Goal: Task Accomplishment & Management: Use online tool/utility

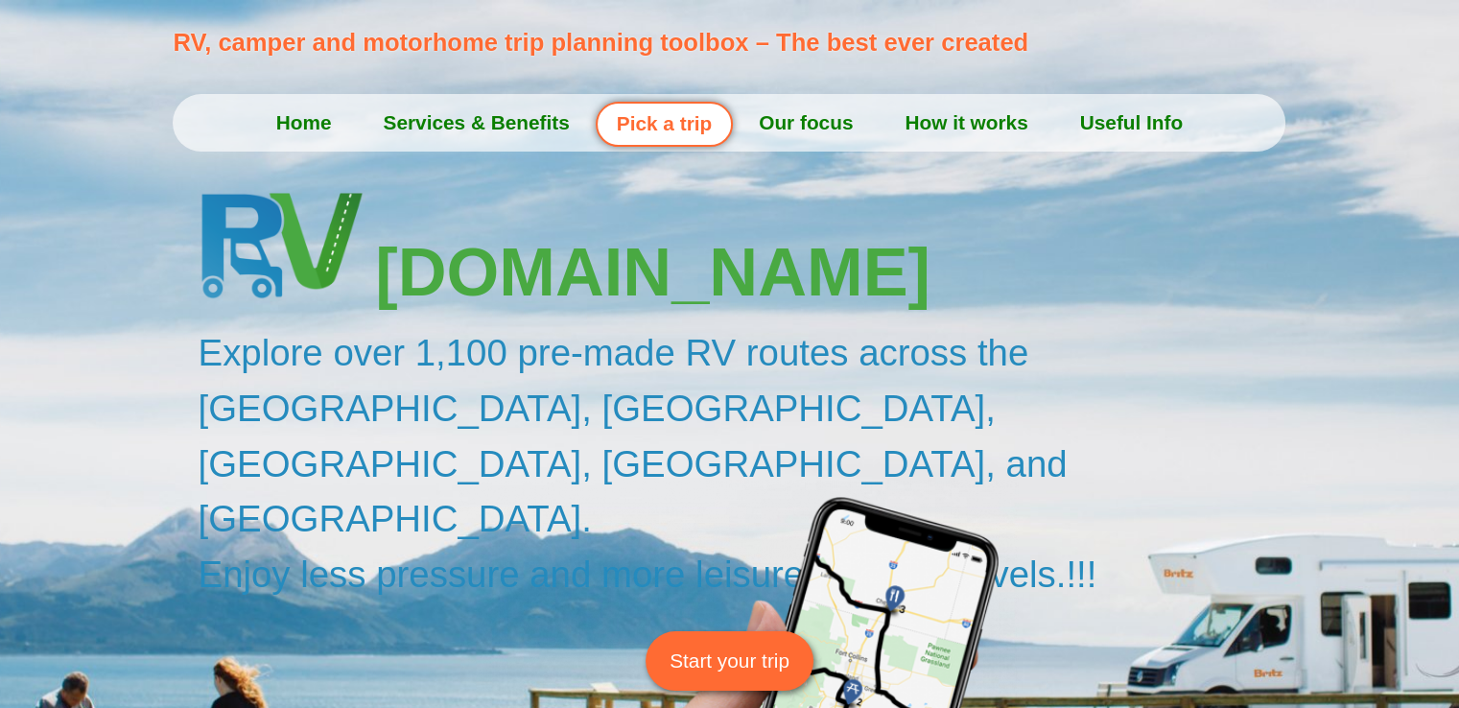
click at [717, 645] on span "Start your trip" at bounding box center [729, 660] width 120 height 30
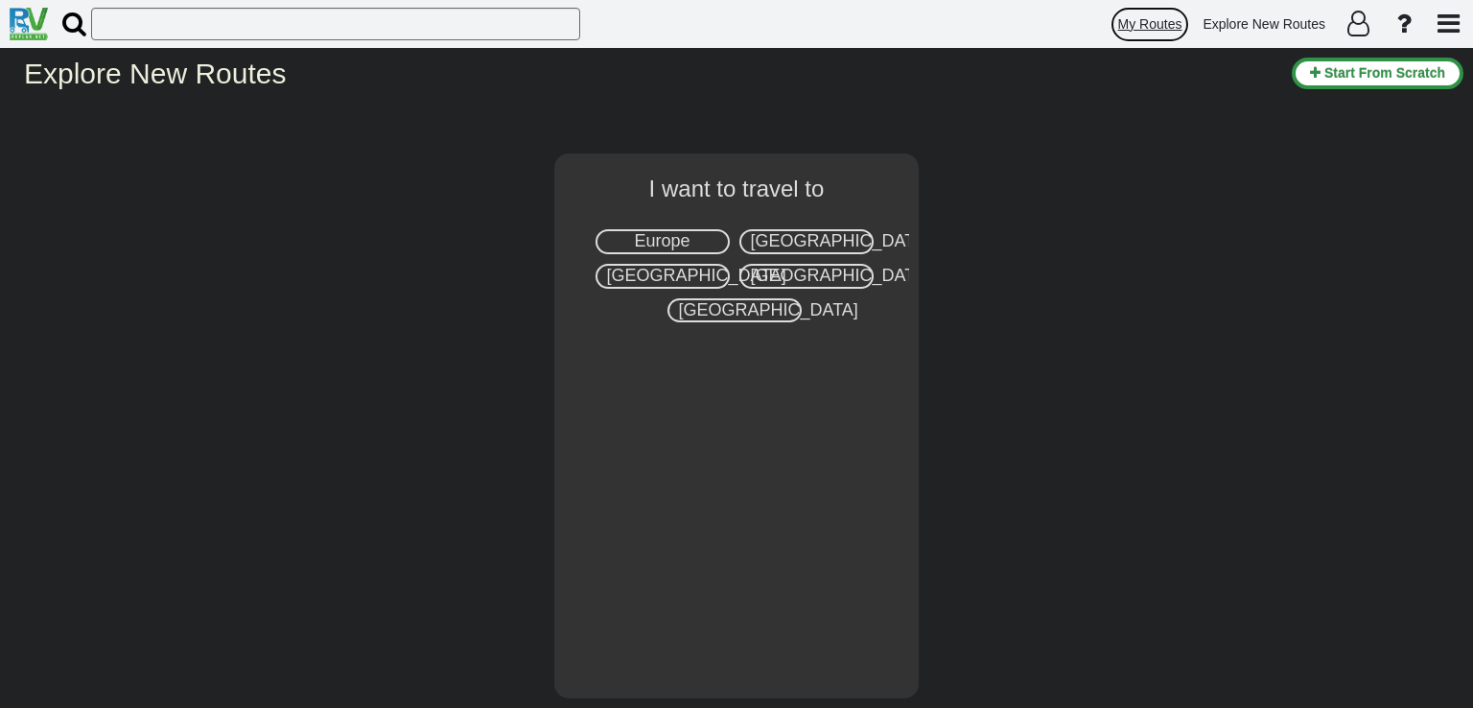
click at [1163, 21] on span "My Routes" at bounding box center [1150, 23] width 64 height 15
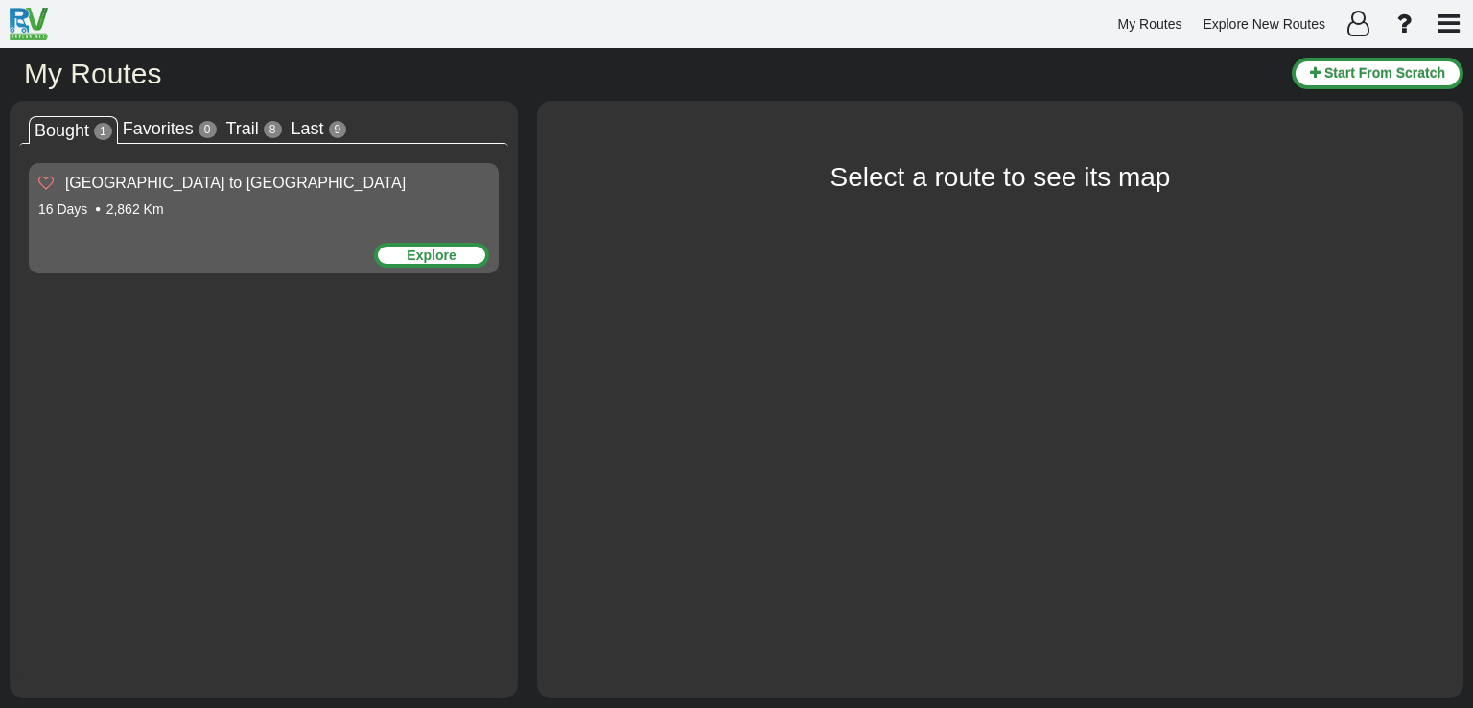
click at [424, 251] on div "Explore" at bounding box center [431, 255] width 115 height 25
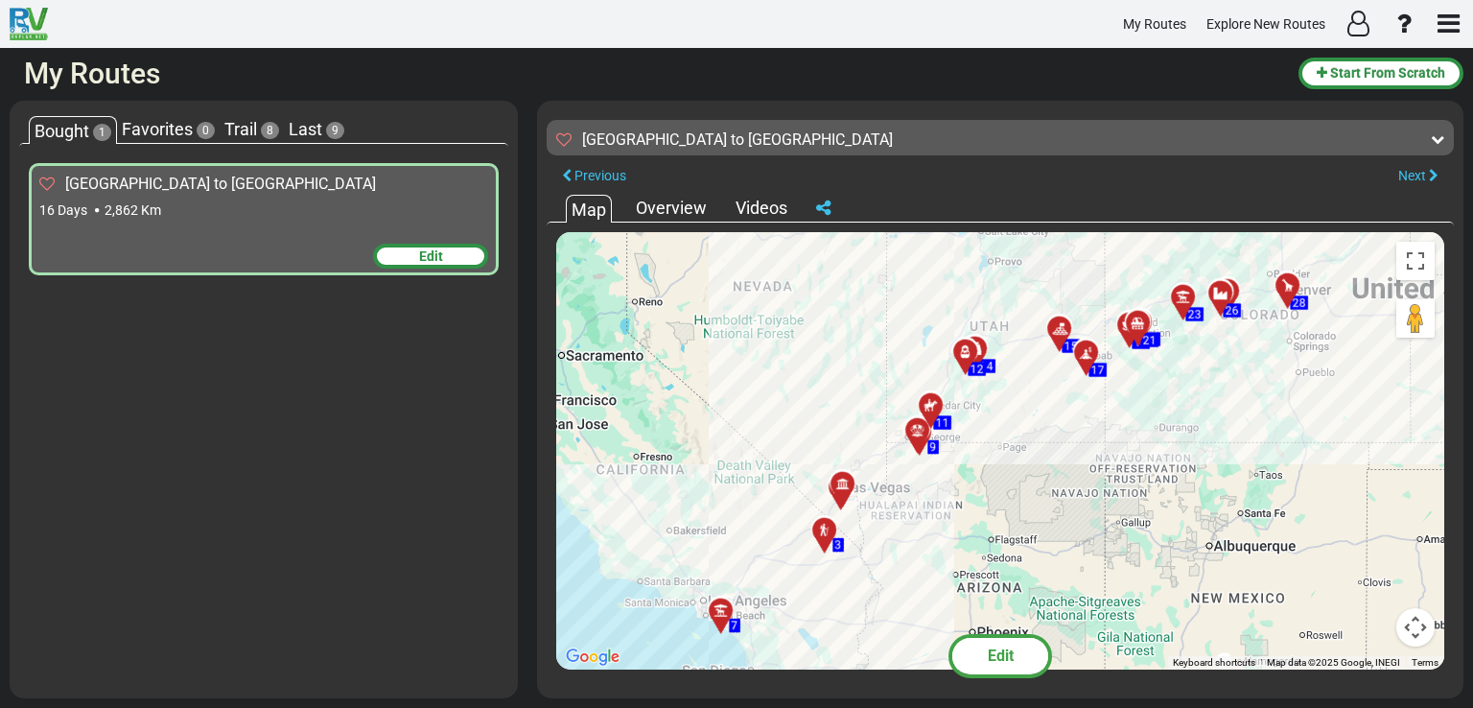
click at [424, 256] on span "Edit" at bounding box center [431, 255] width 24 height 15
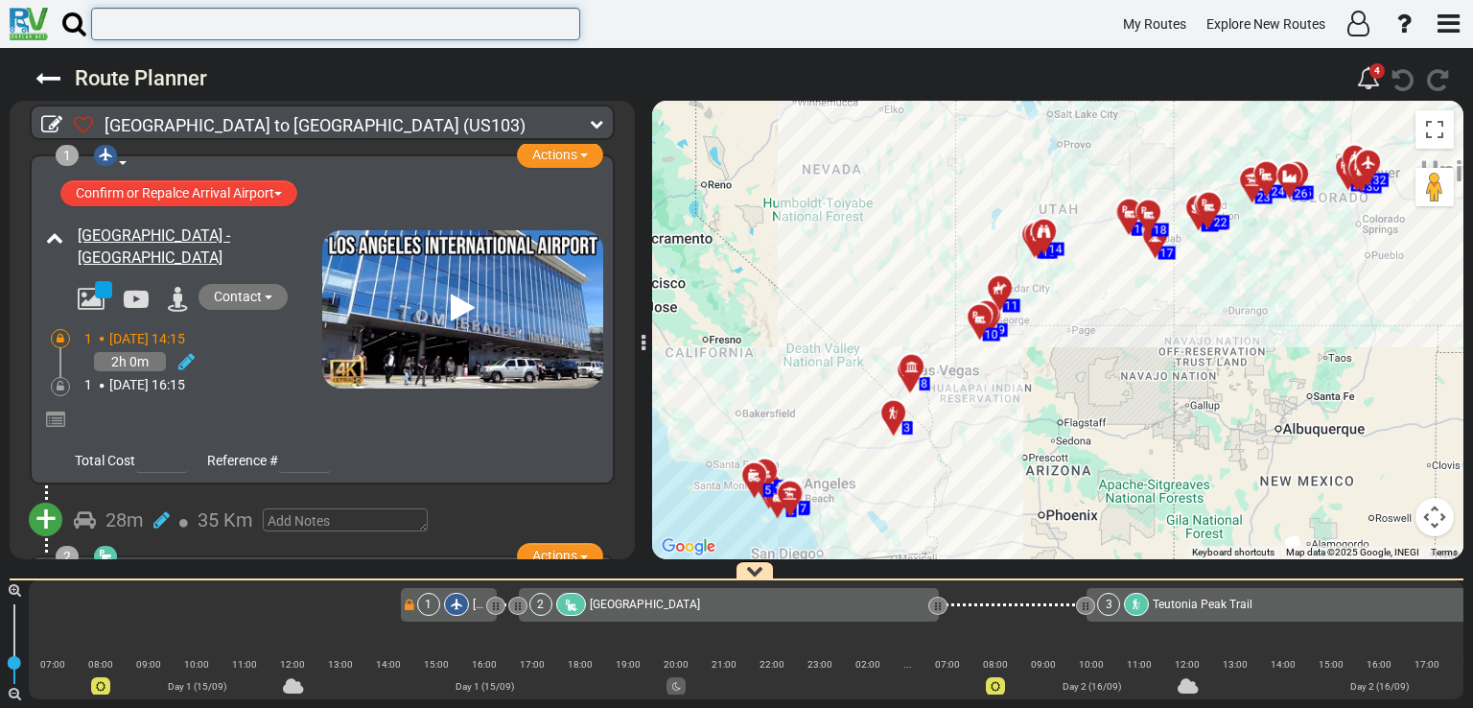
click at [294, 32] on input "text" at bounding box center [335, 24] width 489 height 33
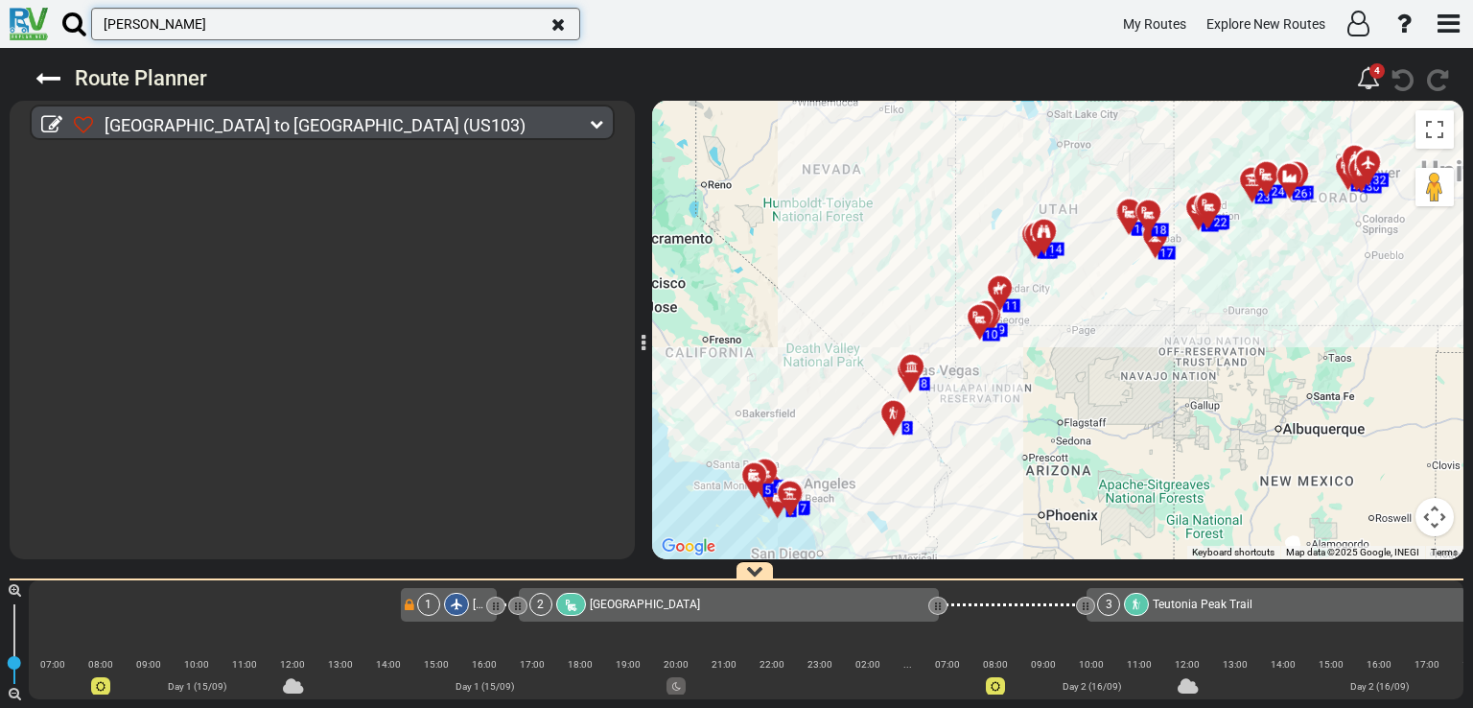
type input "HOOVER"
click at [81, 27] on icon at bounding box center [74, 24] width 24 height 26
click at [91, 27] on input "HOOVER" at bounding box center [335, 24] width 489 height 33
drag, startPoint x: 176, startPoint y: 21, endPoint x: 94, endPoint y: 38, distance: 84.3
click at [94, 38] on input "HOOVER" at bounding box center [335, 24] width 489 height 33
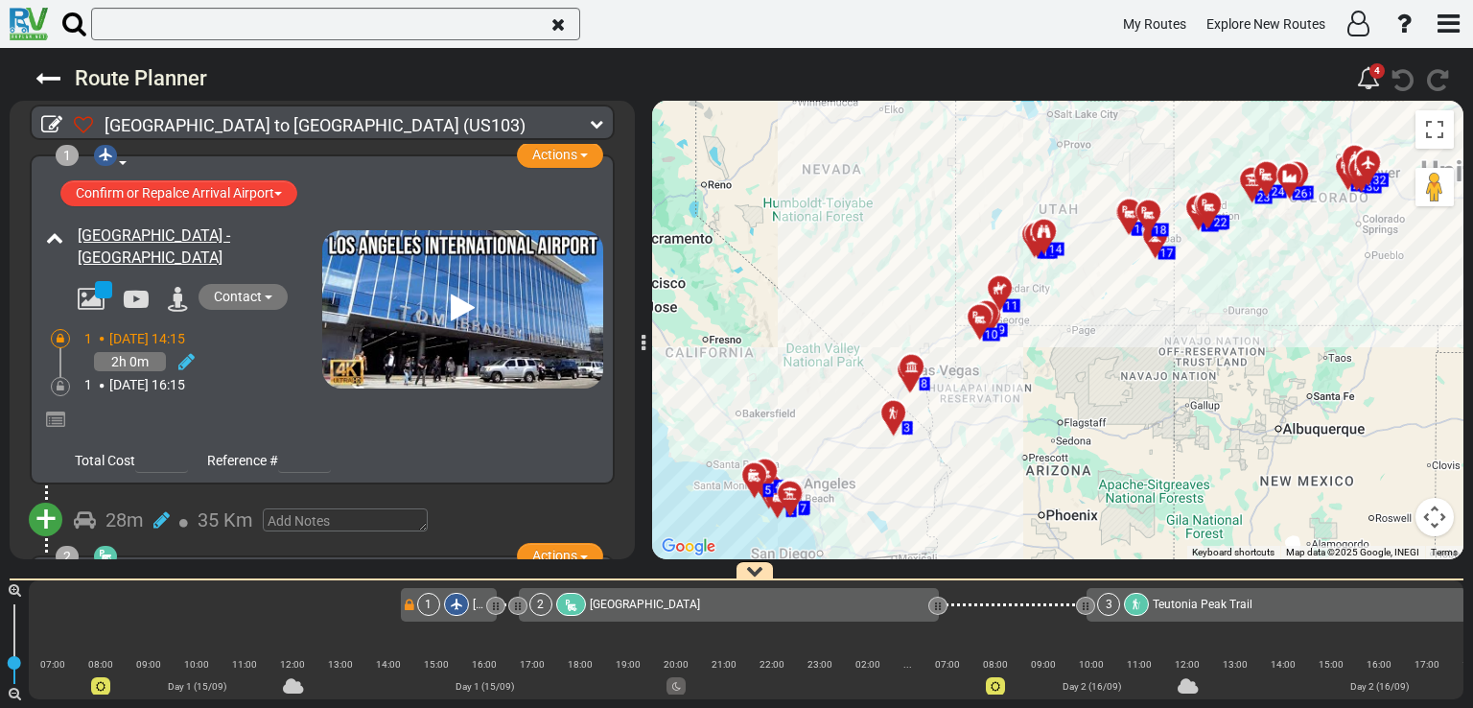
click at [69, 21] on icon at bounding box center [74, 24] width 24 height 26
click at [91, 21] on input "text" at bounding box center [335, 24] width 489 height 33
click at [66, 29] on icon at bounding box center [74, 24] width 24 height 26
click at [91, 29] on input "text" at bounding box center [335, 24] width 489 height 33
click at [66, 29] on icon at bounding box center [74, 24] width 24 height 26
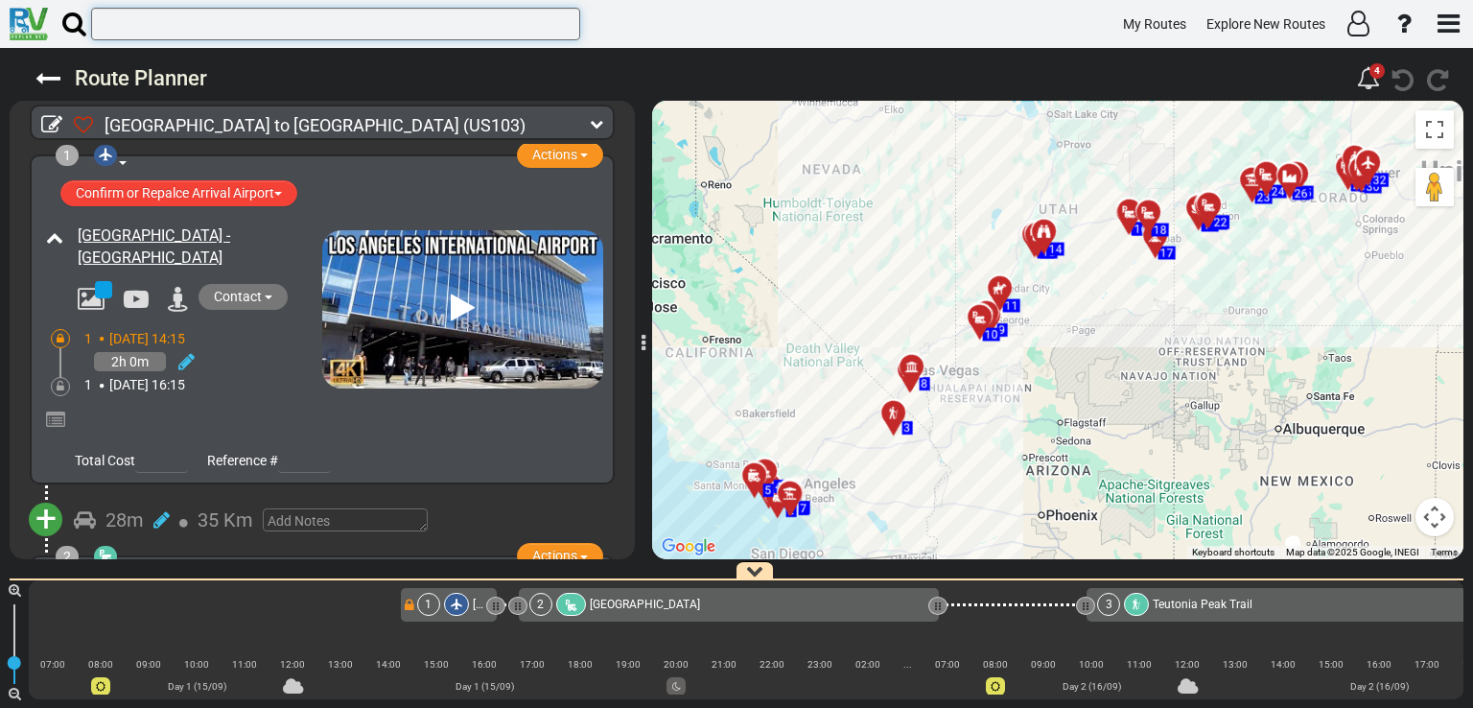
click at [91, 29] on input "text" at bounding box center [335, 24] width 489 height 33
click at [66, 29] on icon at bounding box center [74, 24] width 24 height 26
click at [91, 29] on input "text" at bounding box center [335, 24] width 489 height 33
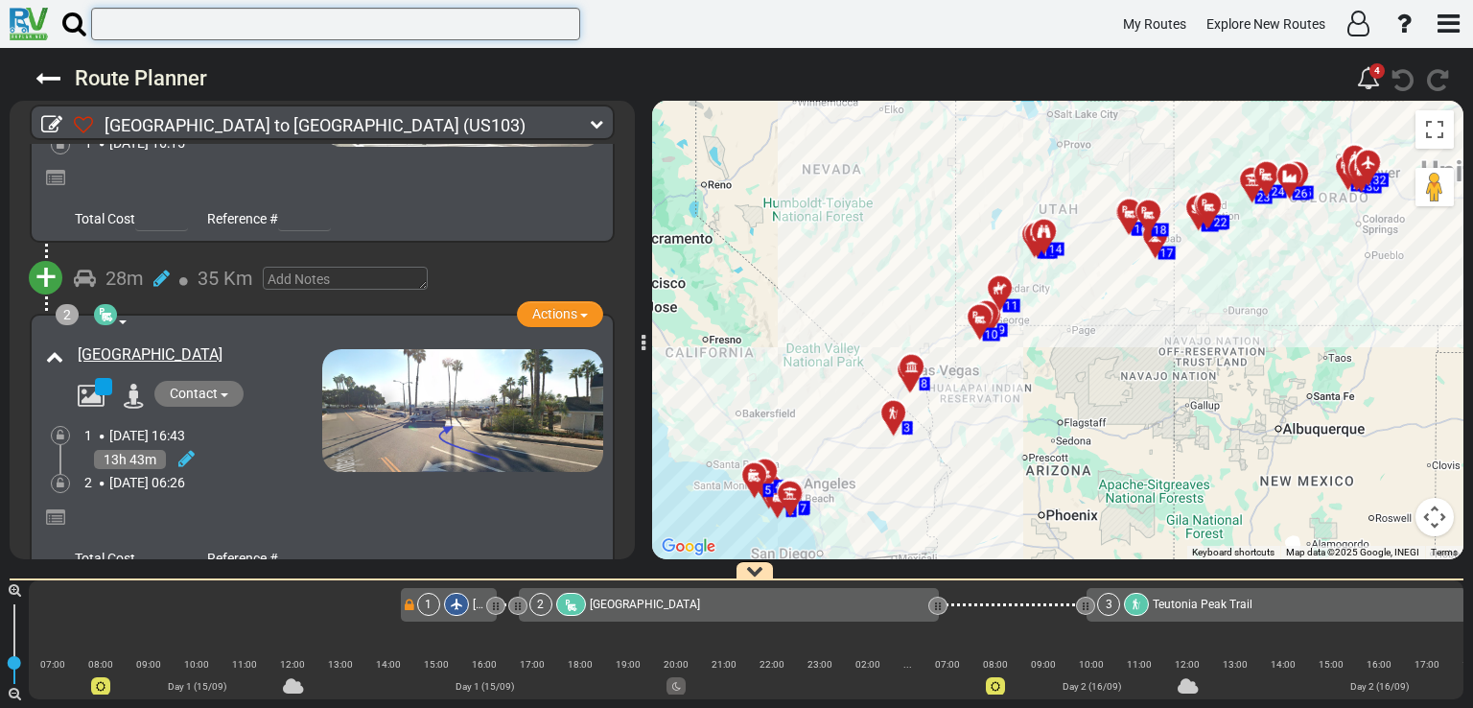
scroll to position [244, 0]
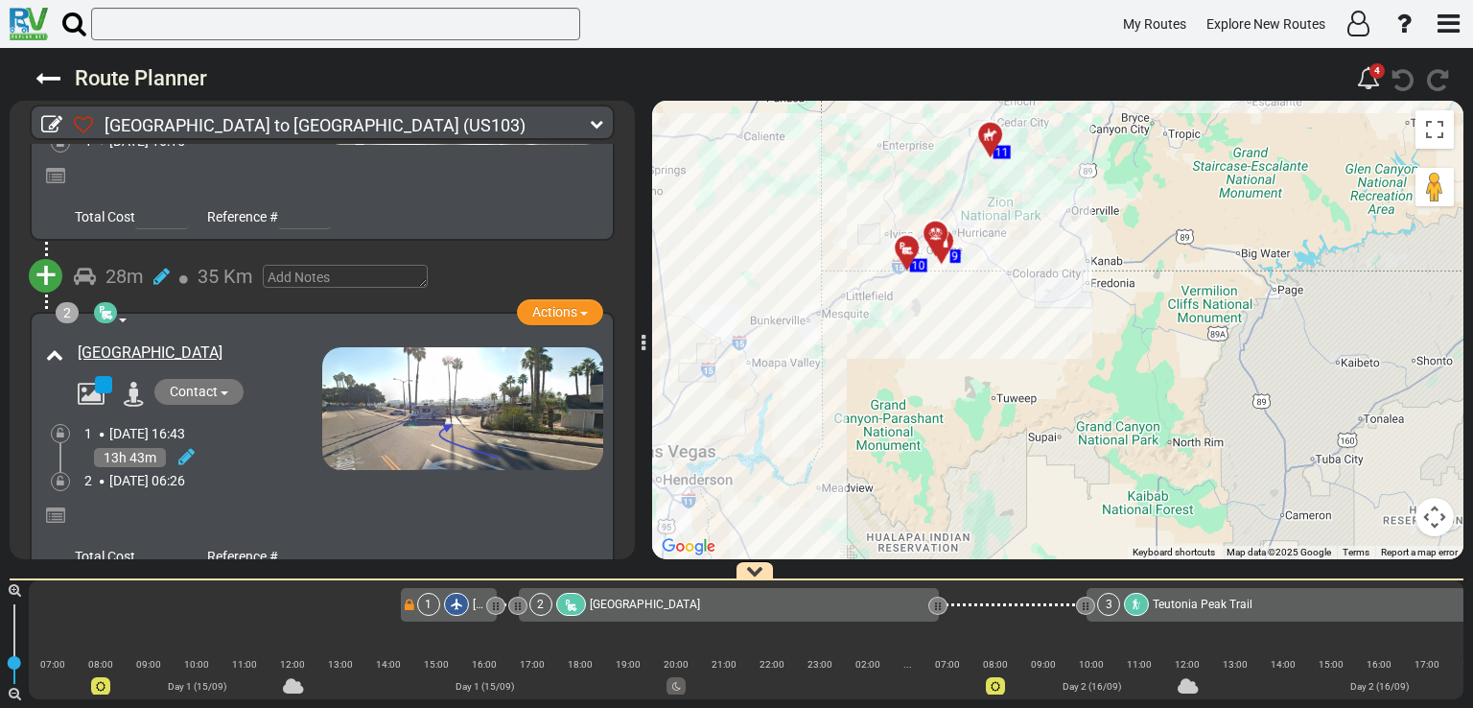
drag, startPoint x: 921, startPoint y: 300, endPoint x: 1085, endPoint y: 314, distance: 164.5
click at [1085, 314] on div "To activate drag with keyboard, press Alt + Enter. Once in keyboard drag state,…" at bounding box center [1057, 330] width 811 height 458
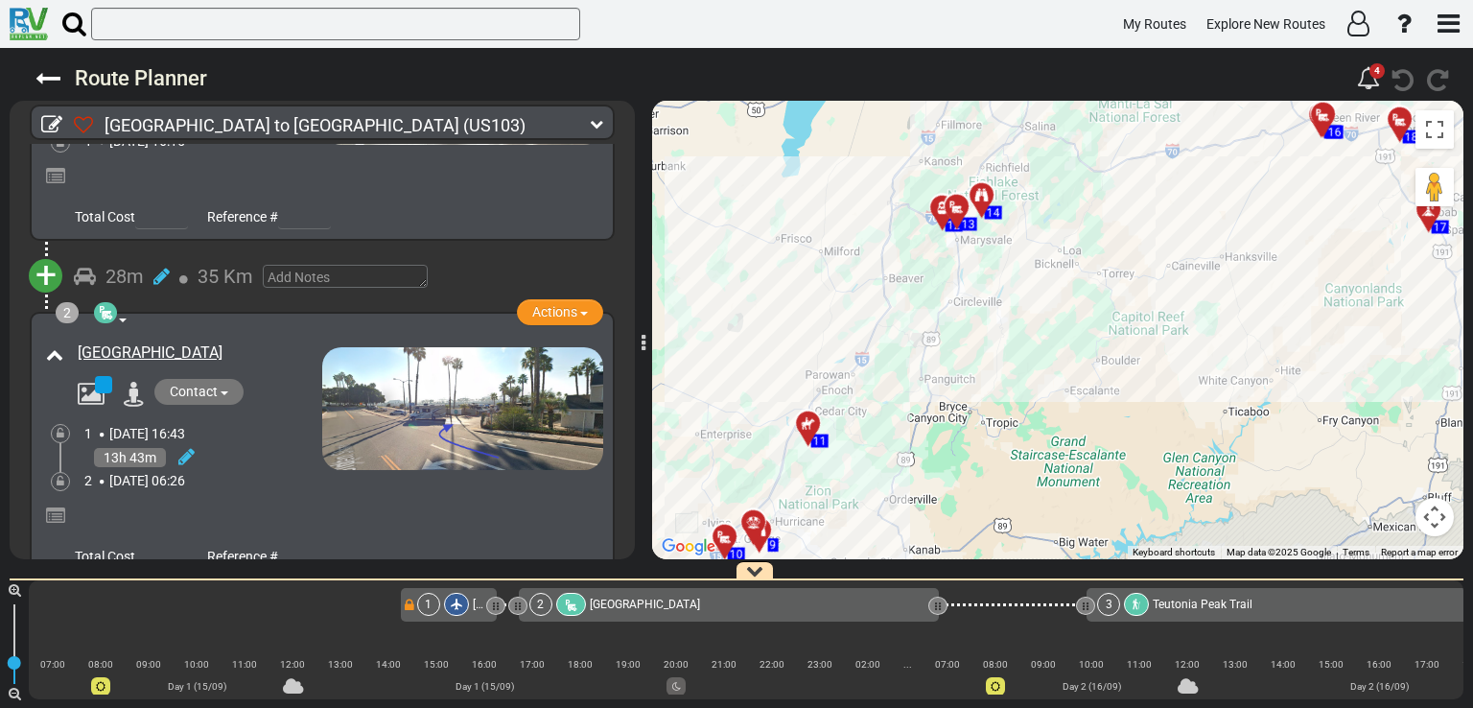
drag, startPoint x: 917, startPoint y: 434, endPoint x: 686, endPoint y: 676, distance: 334.4
click at [686, 676] on div "Route Planner 4 km" at bounding box center [736, 378] width 1473 height 660
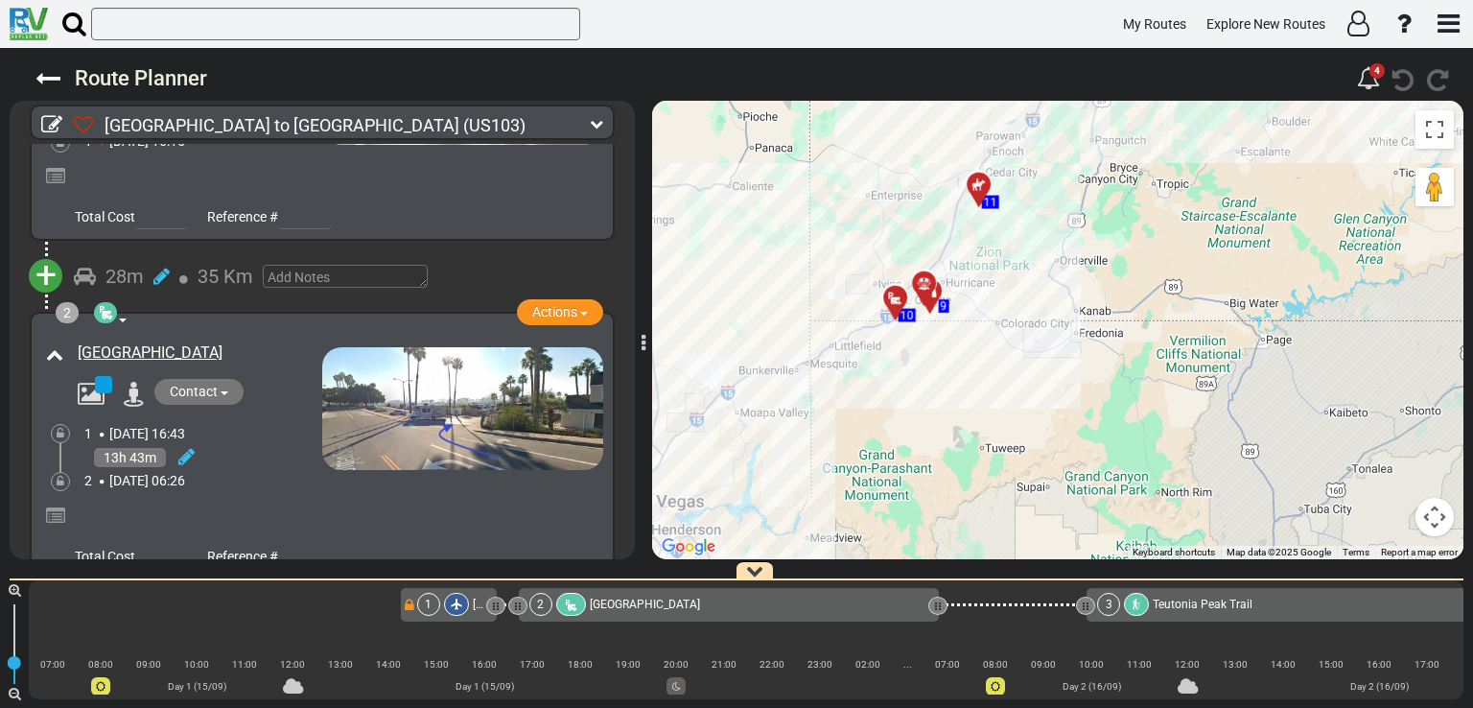
drag, startPoint x: 897, startPoint y: 397, endPoint x: 1099, endPoint y: 121, distance: 342.4
click at [1099, 121] on div "To activate drag with keyboard, press Alt + Enter. Once in keyboard drag state,…" at bounding box center [1057, 330] width 811 height 458
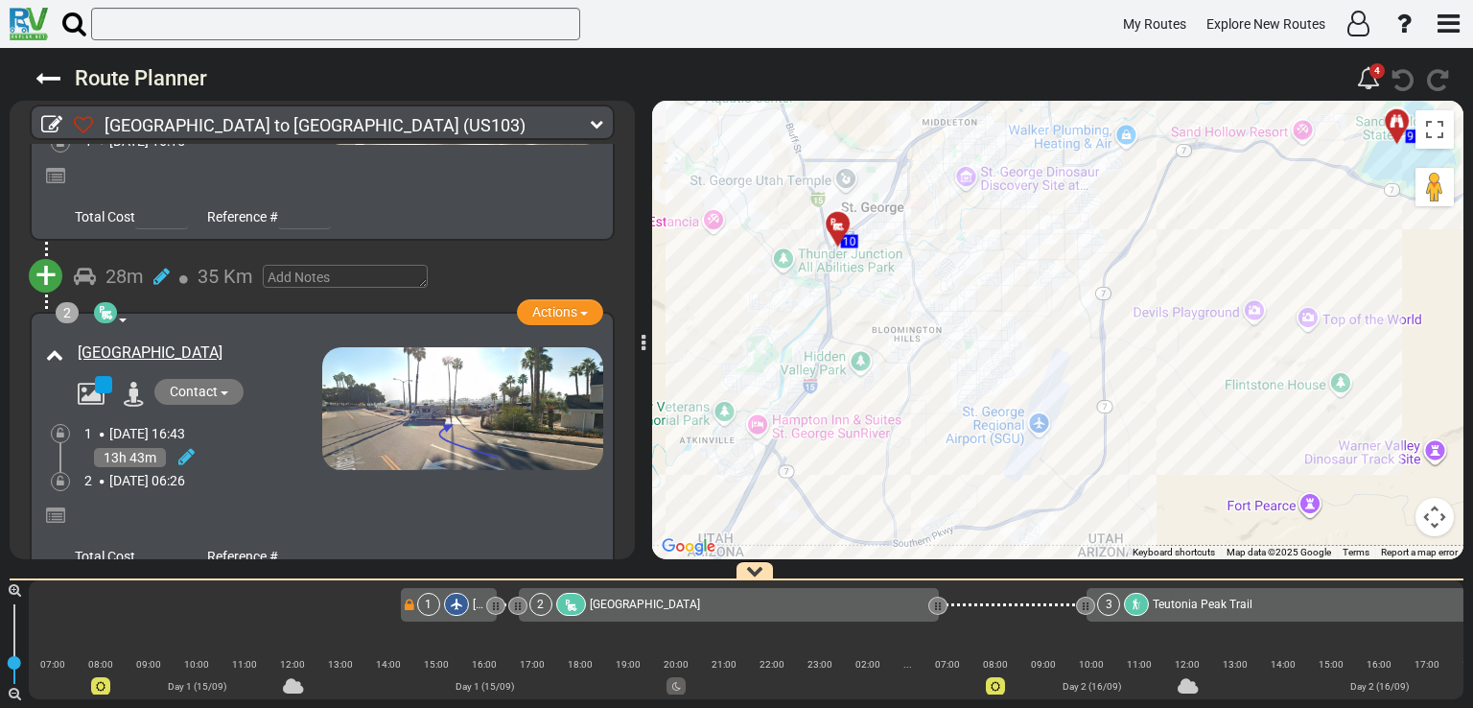
drag, startPoint x: 963, startPoint y: 222, endPoint x: 1231, endPoint y: 273, distance: 273.3
click at [1231, 273] on div "To activate drag with keyboard, press Alt + Enter. Once in keyboard drag state,…" at bounding box center [1057, 330] width 811 height 458
click at [1274, 504] on div "To activate drag with keyboard, press Alt + Enter. Once in keyboard drag state,…" at bounding box center [1057, 330] width 811 height 458
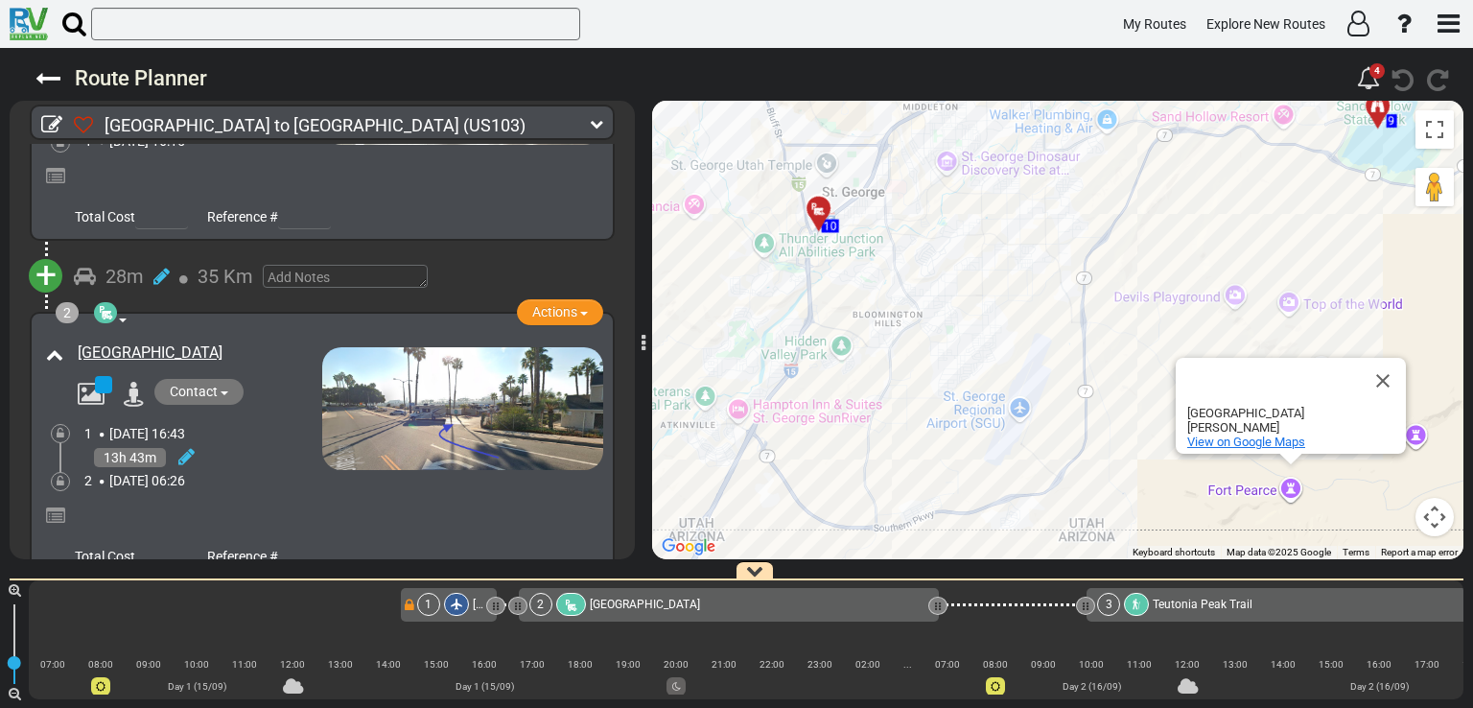
click at [1231, 440] on span "View on Google Maps" at bounding box center [1246, 441] width 118 height 14
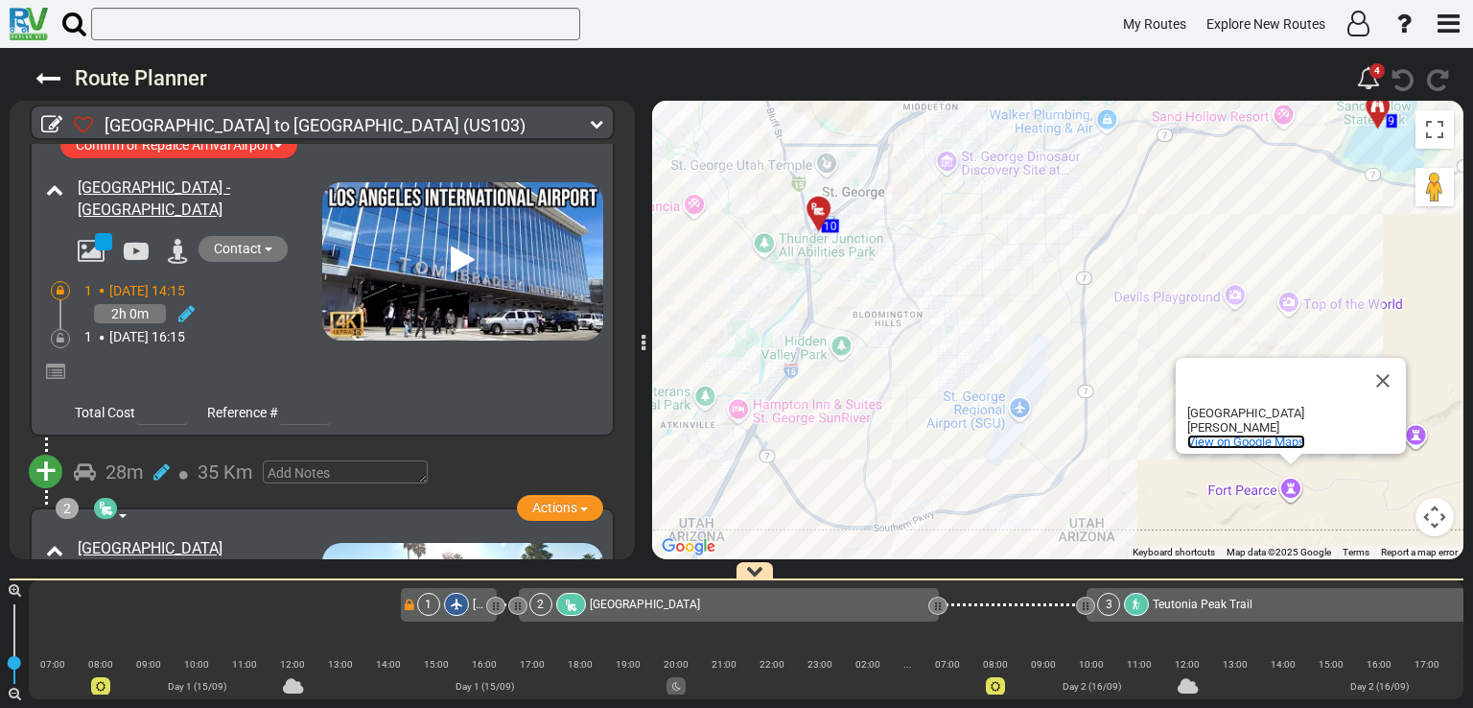
scroll to position [44, 0]
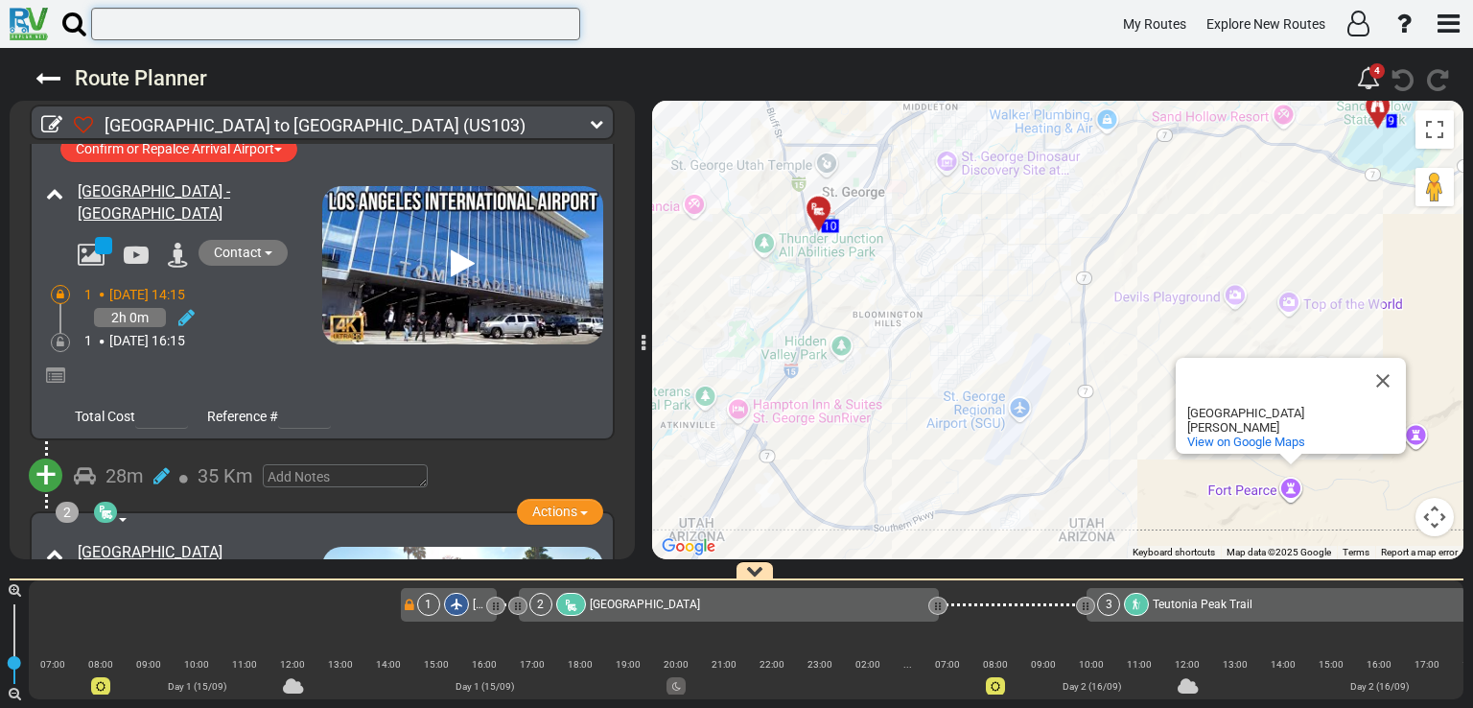
click at [307, 20] on input "text" at bounding box center [335, 24] width 489 height 33
type input "ך"
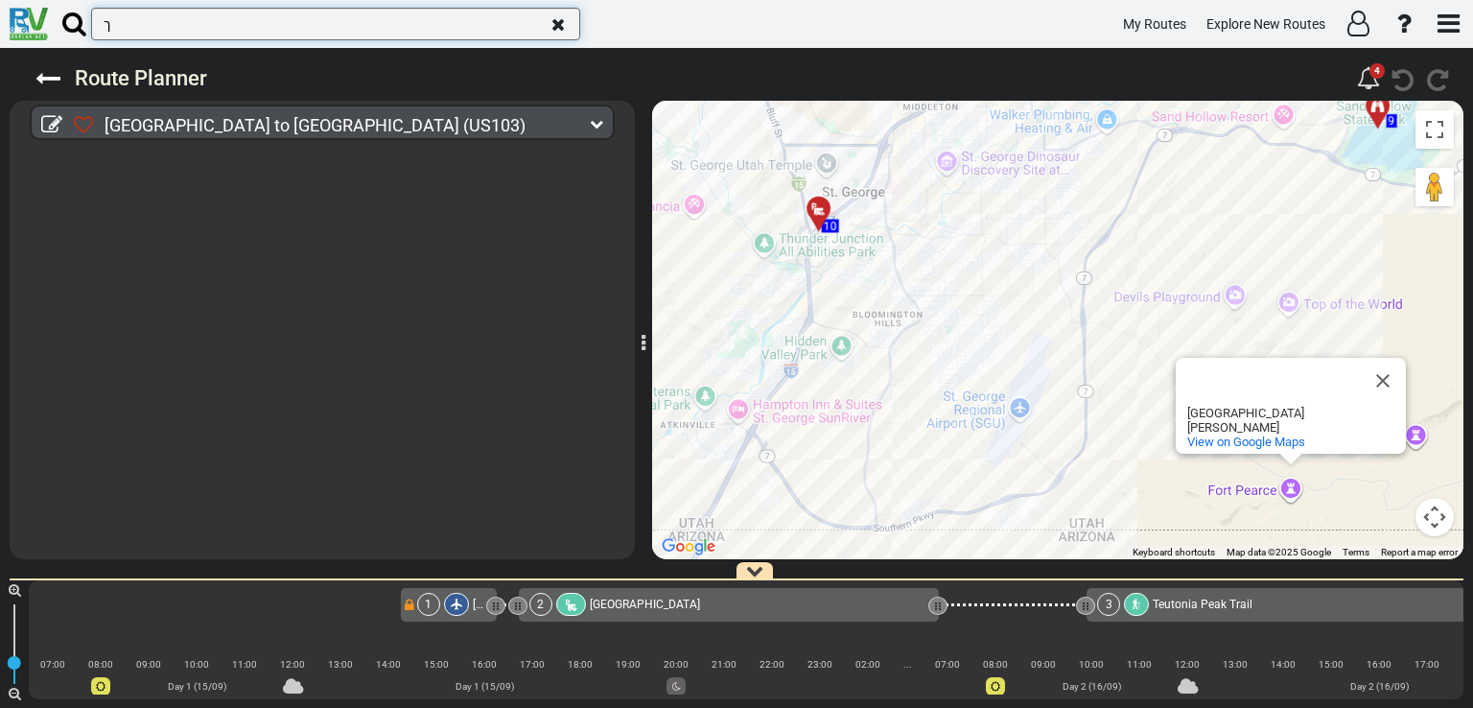
scroll to position [0, 0]
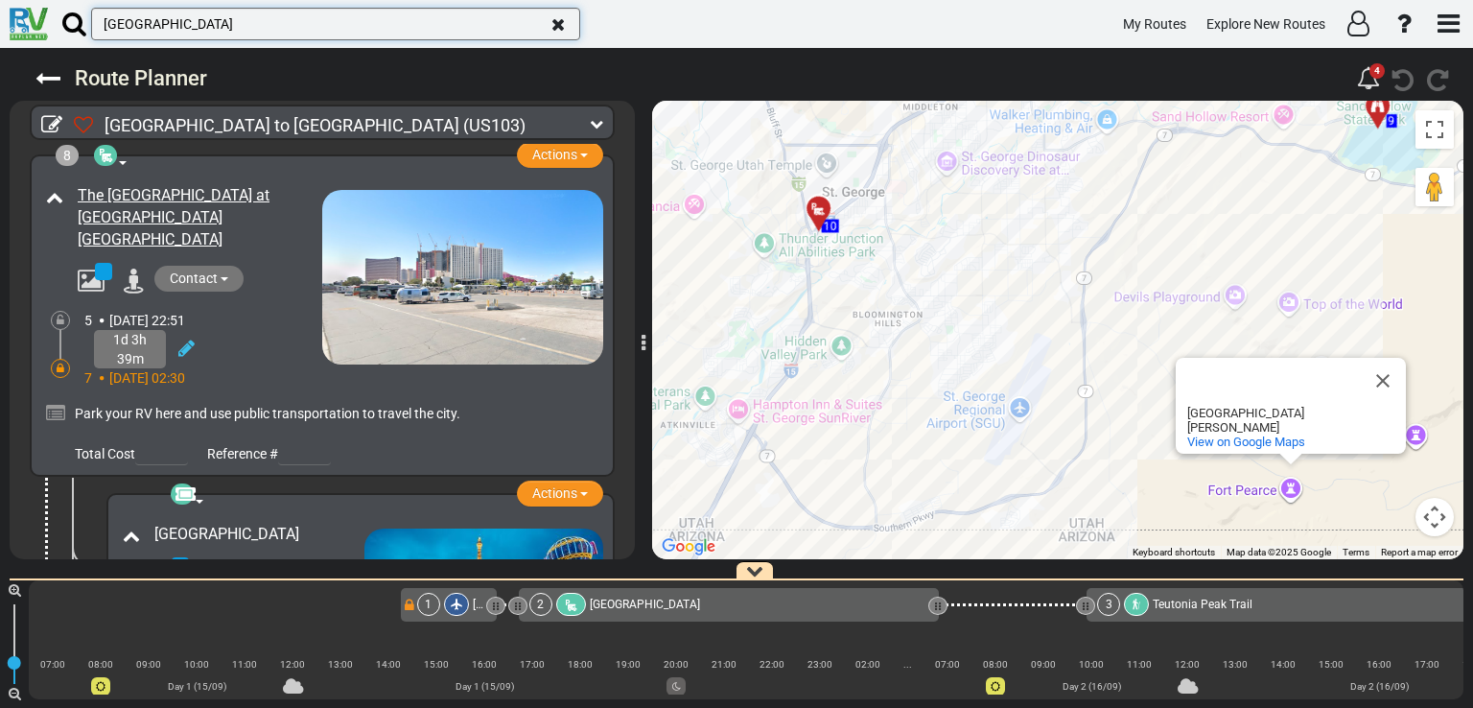
type input "las vegas"
click at [66, 20] on icon at bounding box center [74, 24] width 24 height 26
click at [91, 20] on input "las vegas" at bounding box center [335, 24] width 489 height 33
click at [66, 20] on icon at bounding box center [74, 24] width 24 height 26
click at [91, 20] on input "las vegas" at bounding box center [335, 24] width 489 height 33
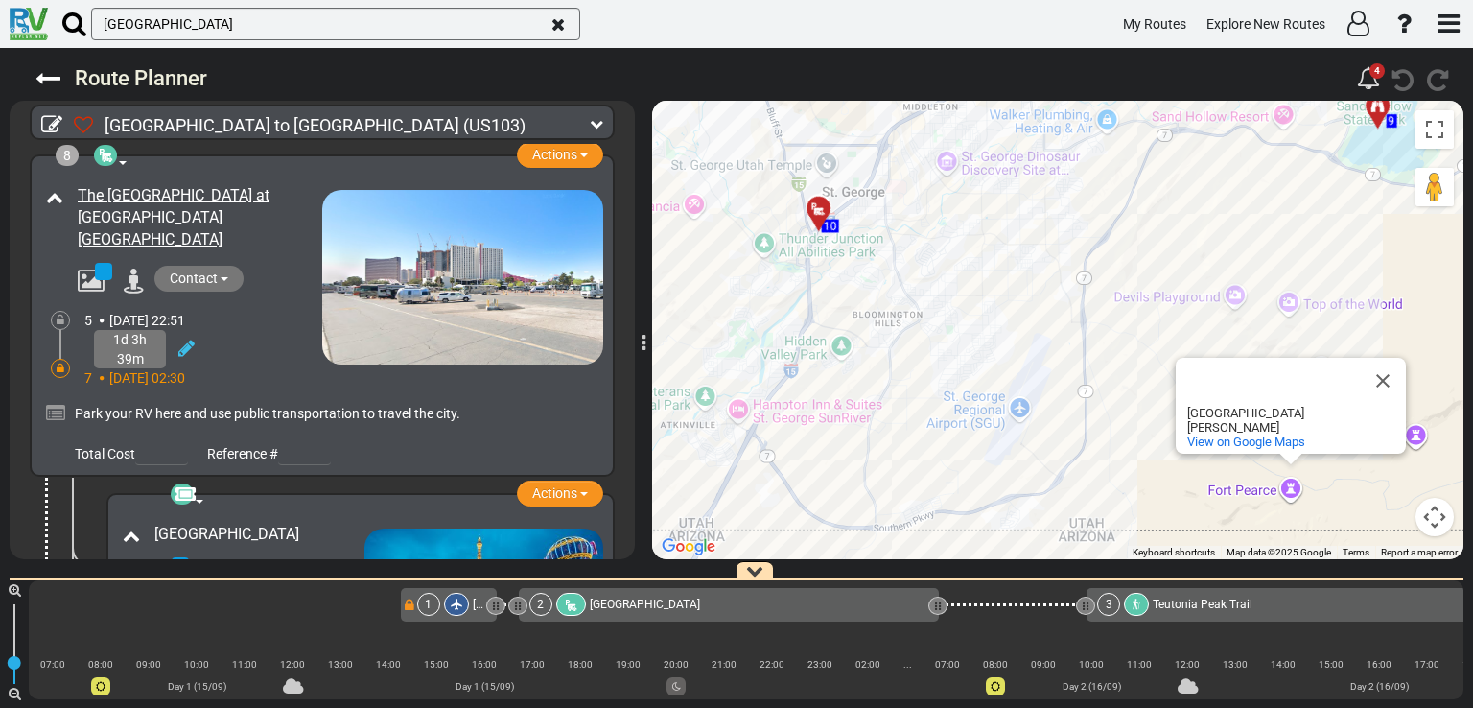
click at [66, 20] on icon at bounding box center [74, 24] width 24 height 26
click at [91, 20] on input "las vegas" at bounding box center [335, 24] width 489 height 33
click at [558, 26] on icon "button" at bounding box center [557, 24] width 13 height 17
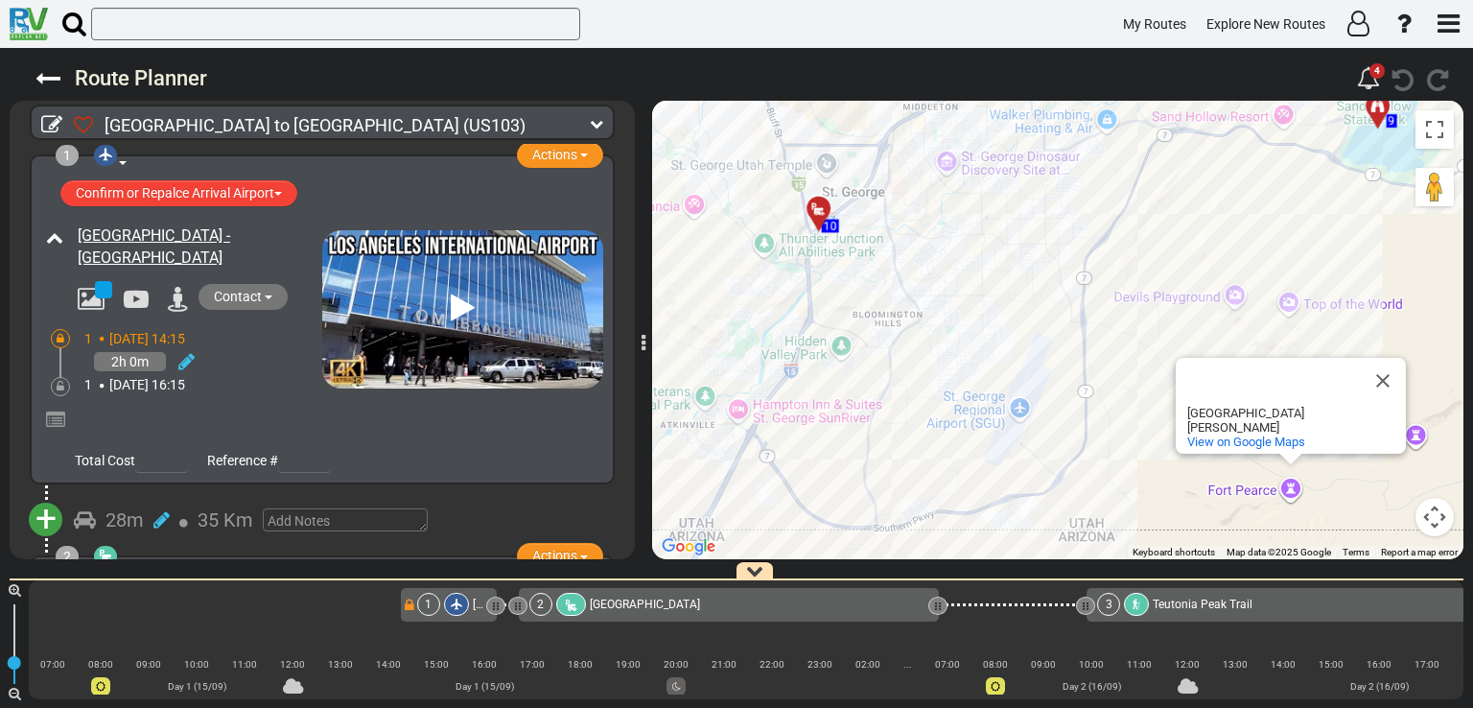
click at [78, 28] on icon at bounding box center [74, 24] width 24 height 26
click at [91, 28] on input "text" at bounding box center [335, 24] width 489 height 33
click at [187, 30] on input "text" at bounding box center [335, 24] width 489 height 33
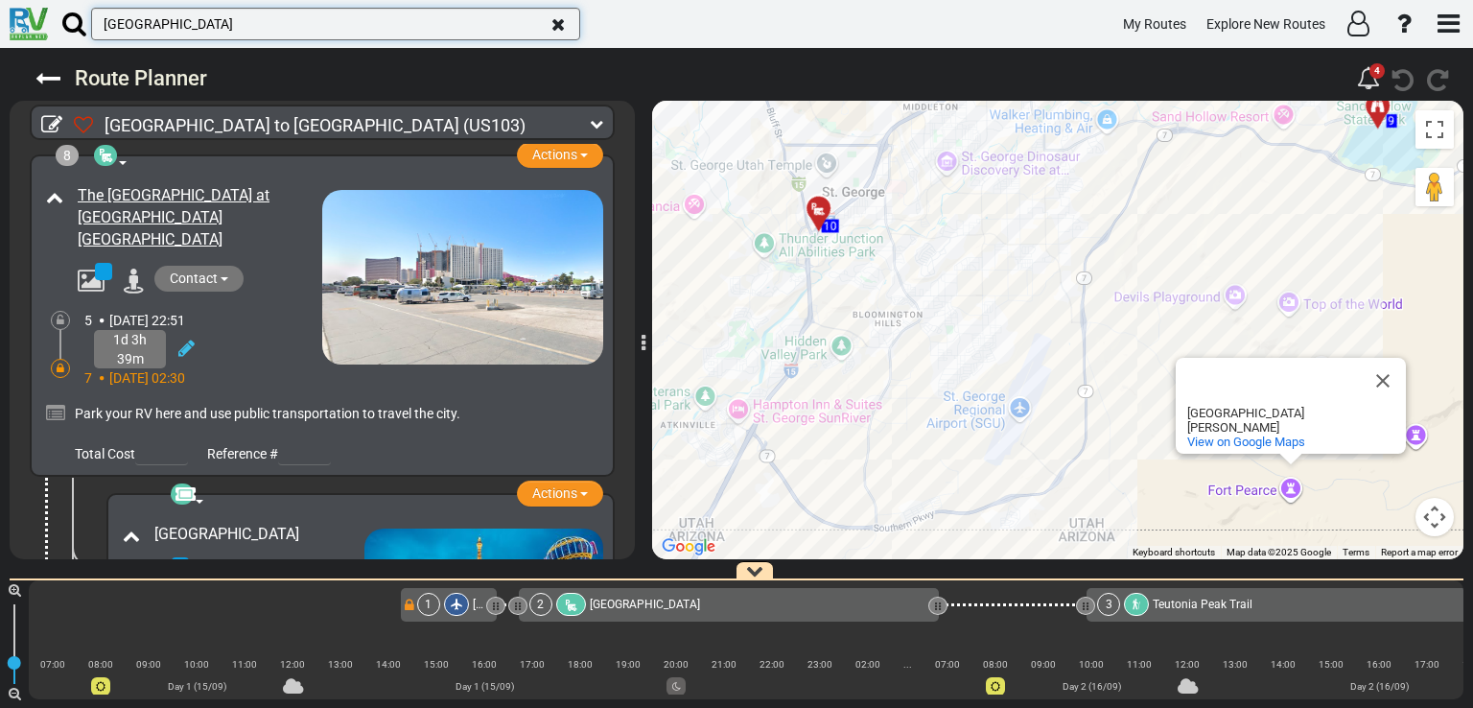
type input "las vegas"
click at [66, 24] on icon at bounding box center [74, 24] width 24 height 26
click at [91, 24] on input "las vegas" at bounding box center [335, 24] width 489 height 33
click at [66, 24] on icon at bounding box center [74, 24] width 24 height 26
click at [91, 24] on input "las vegas" at bounding box center [335, 24] width 489 height 33
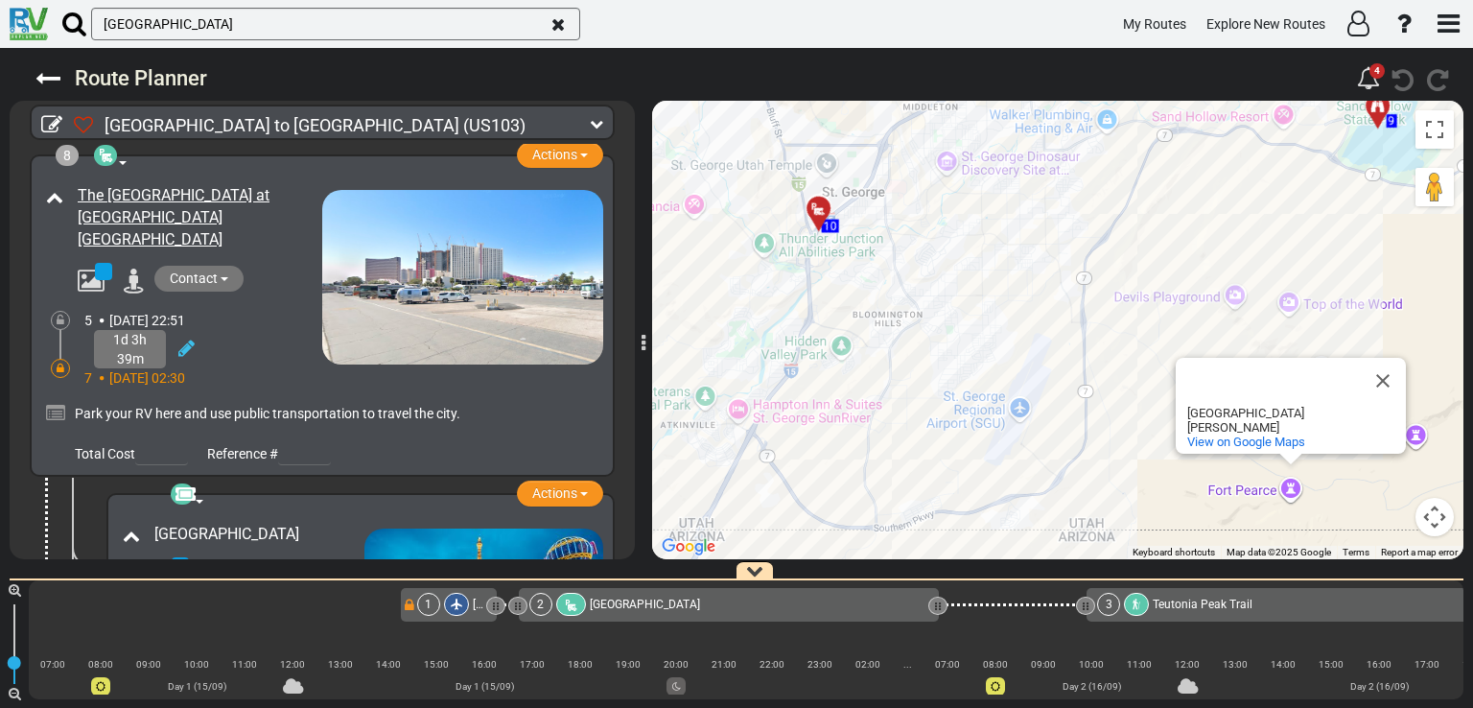
click at [66, 24] on icon at bounding box center [74, 24] width 24 height 26
click at [91, 24] on input "las vegas" at bounding box center [335, 24] width 489 height 33
click at [66, 24] on icon at bounding box center [74, 24] width 24 height 26
click at [91, 24] on input "las vegas" at bounding box center [335, 24] width 489 height 33
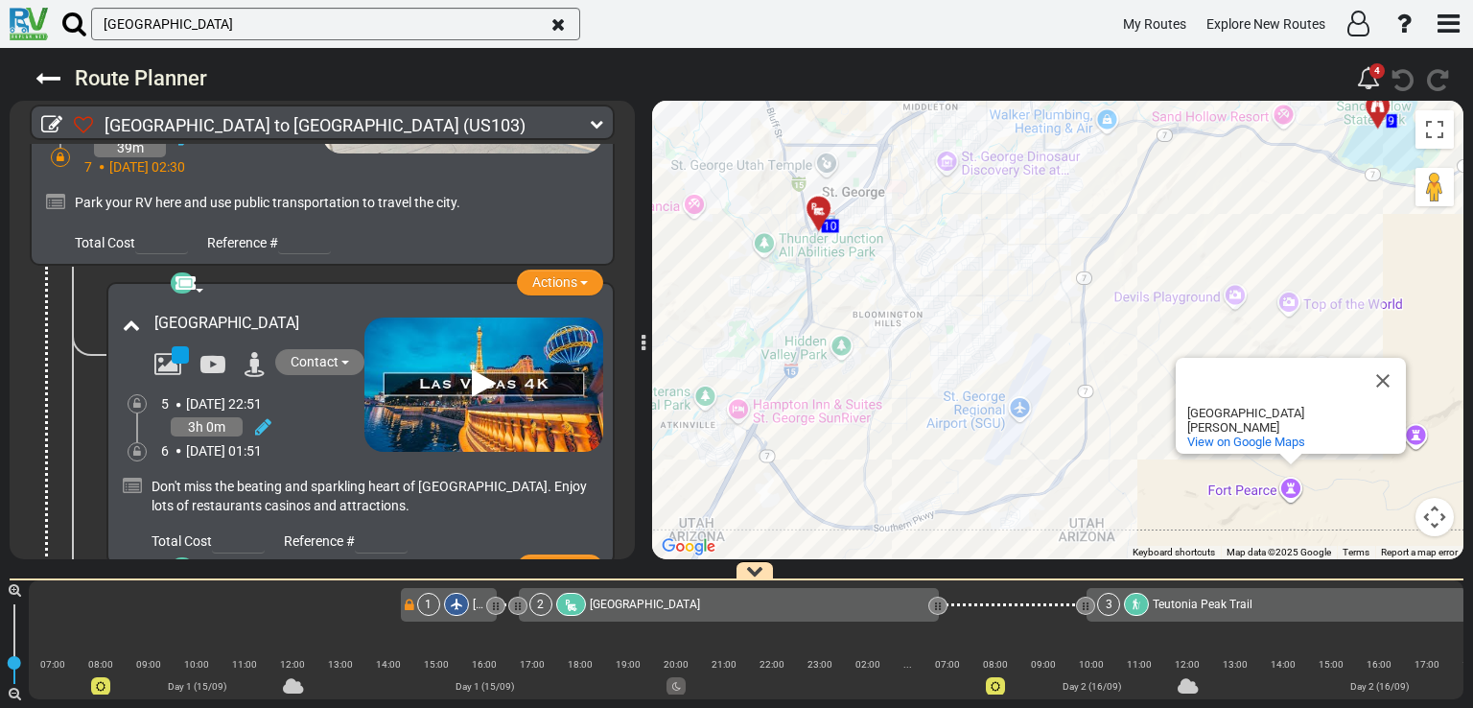
scroll to position [210, 0]
click at [288, 309] on div "[GEOGRAPHIC_DATA]" at bounding box center [255, 325] width 220 height 32
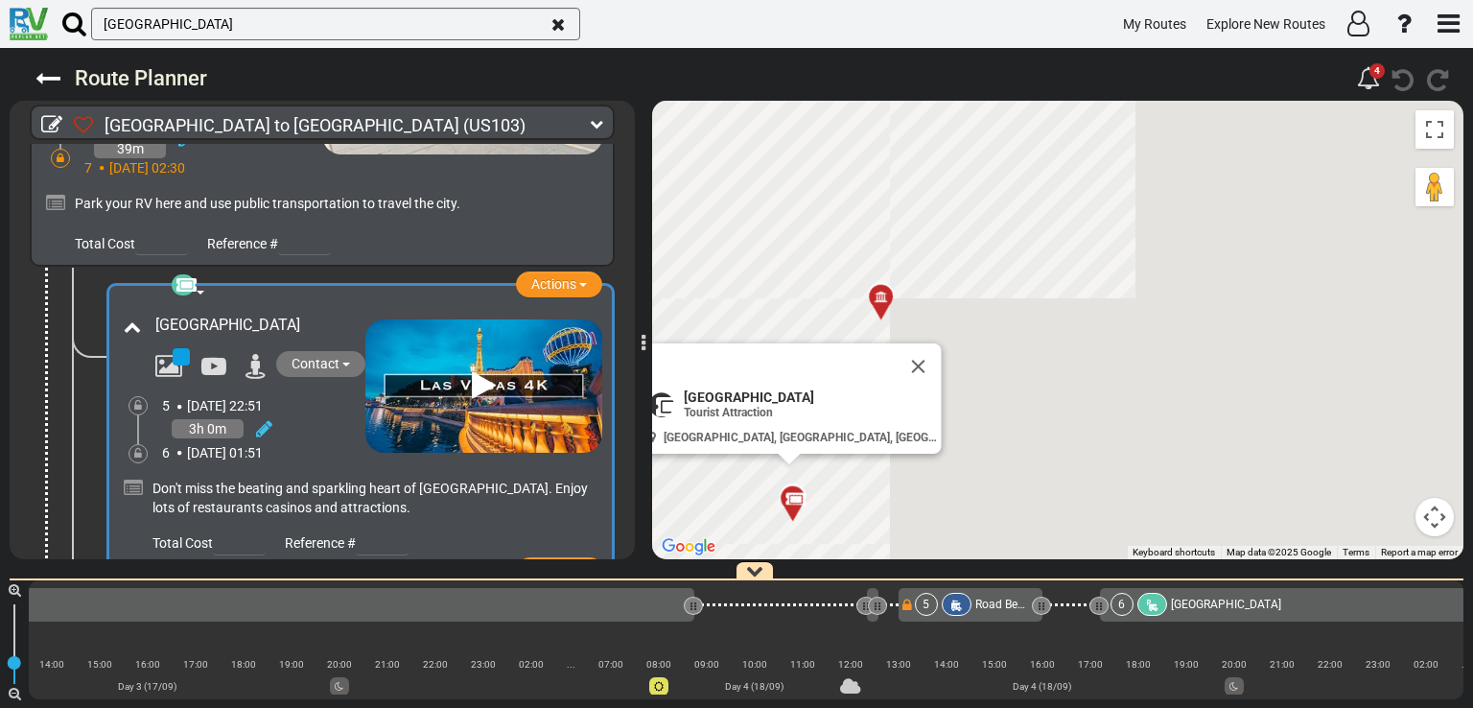
scroll to position [0, 3981]
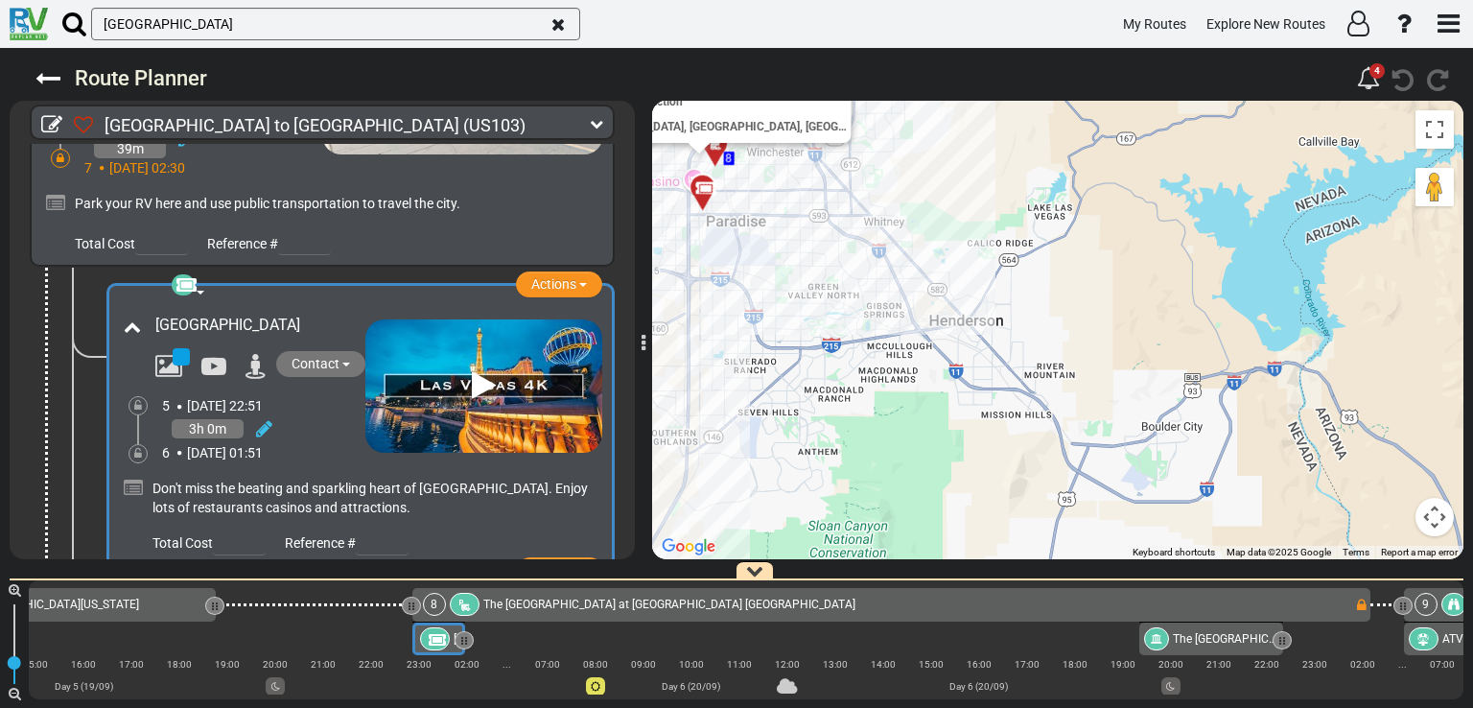
drag, startPoint x: 1235, startPoint y: 443, endPoint x: 998, endPoint y: 196, distance: 342.5
click at [998, 196] on div "To activate drag with keyboard, press Alt + Enter. Once in keyboard drag state,…" at bounding box center [1057, 330] width 811 height 458
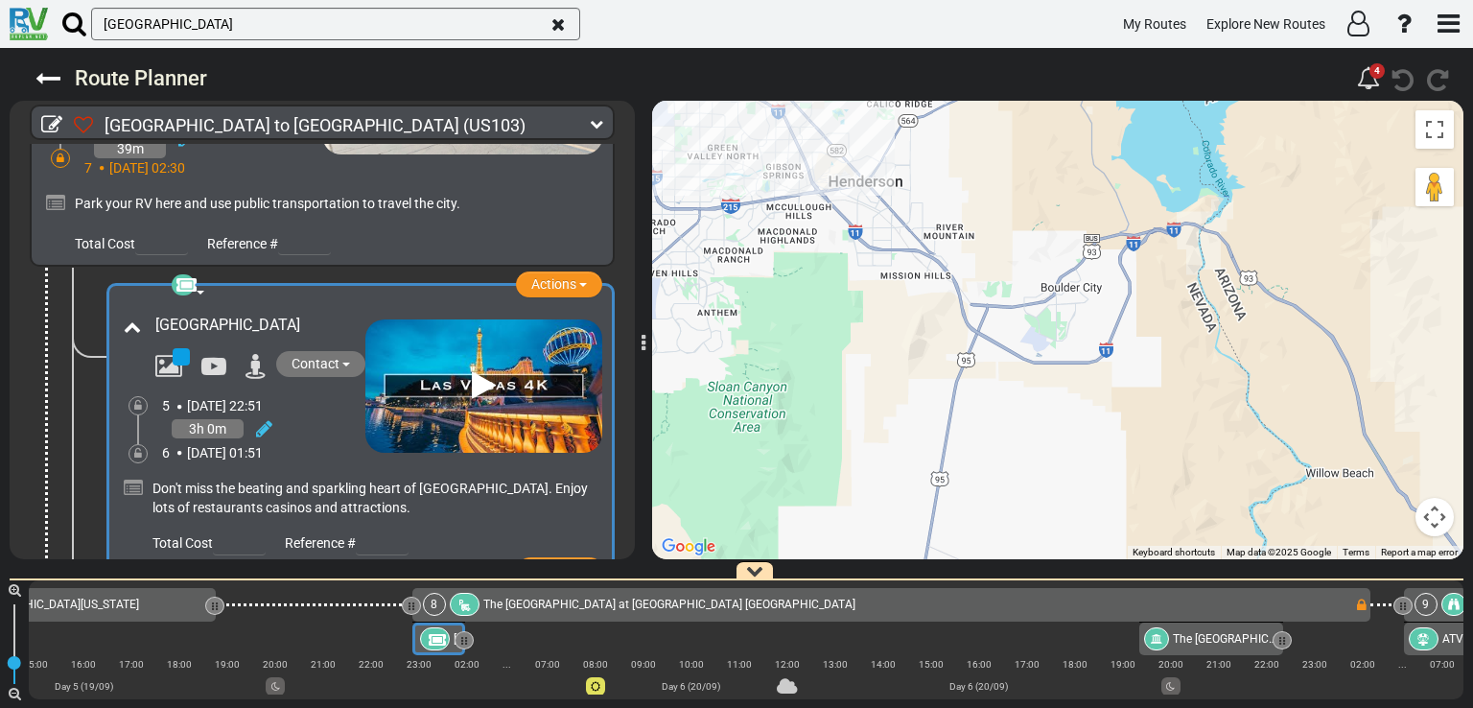
drag, startPoint x: 1086, startPoint y: 327, endPoint x: 969, endPoint y: 174, distance: 193.0
click at [969, 174] on div "To activate drag with keyboard, press Alt + Enter. Once in keyboard drag state,…" at bounding box center [1057, 330] width 811 height 458
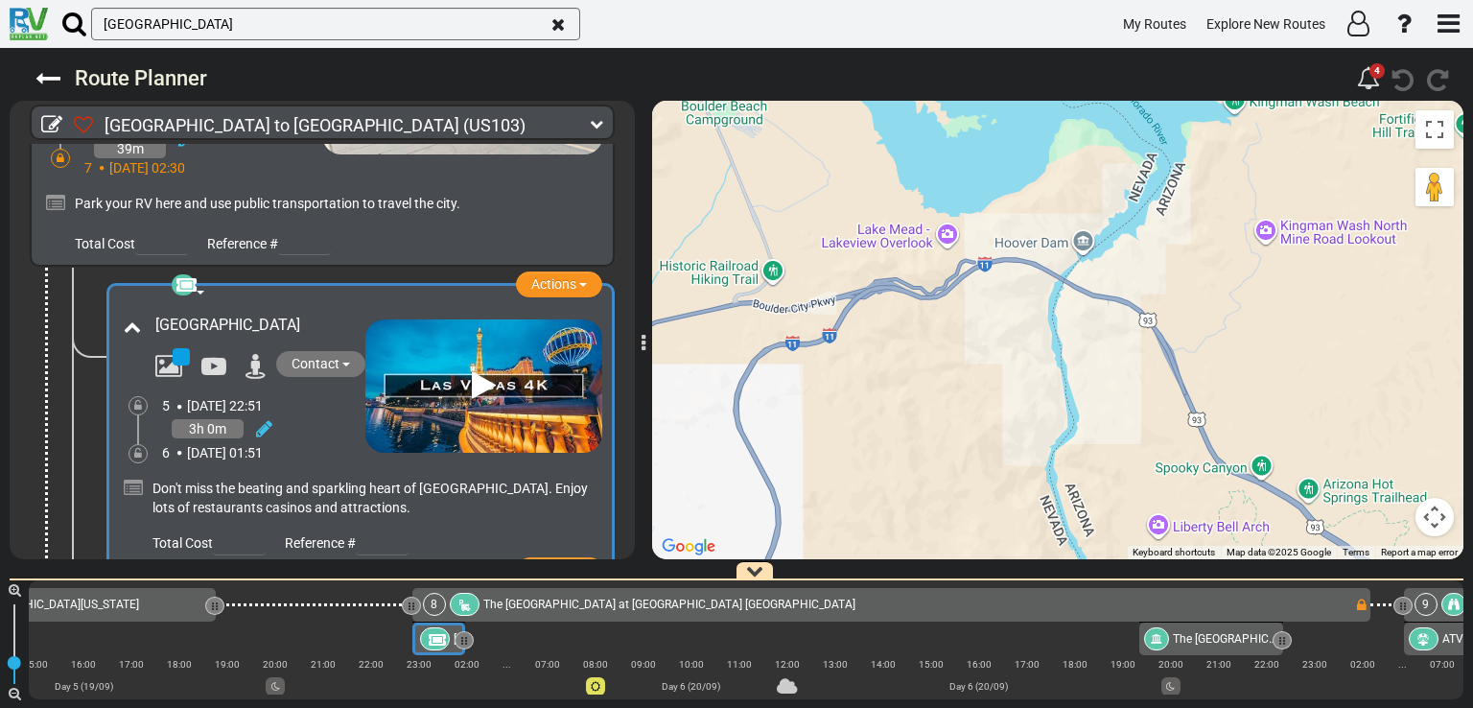
click at [1043, 244] on div "To activate drag with keyboard, press Alt + Enter. Once in keyboard drag state,…" at bounding box center [1057, 330] width 811 height 458
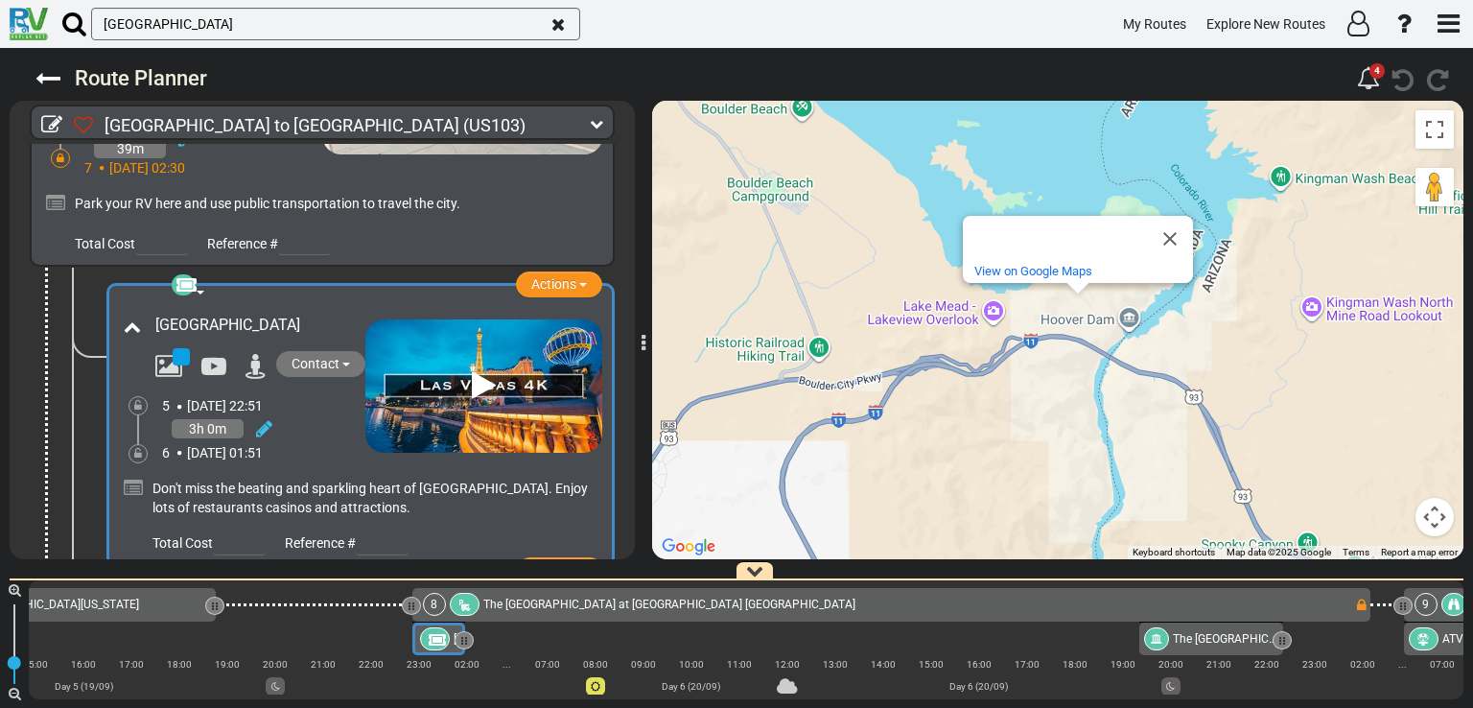
drag, startPoint x: 1098, startPoint y: 330, endPoint x: 1144, endPoint y: 402, distance: 85.4
click at [1144, 402] on div "To activate drag with keyboard, press Alt + Enter. Once in keyboard drag state,…" at bounding box center [1057, 330] width 811 height 458
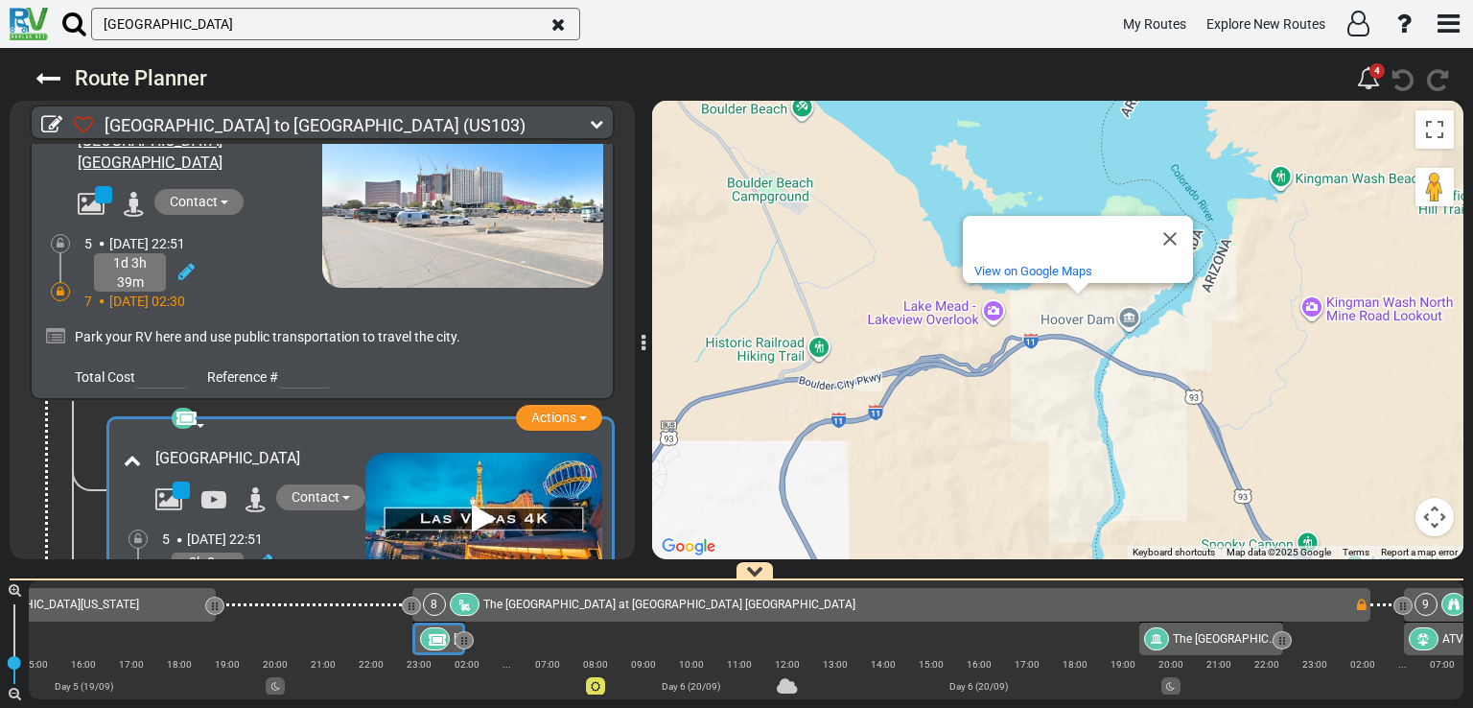
scroll to position [0, 0]
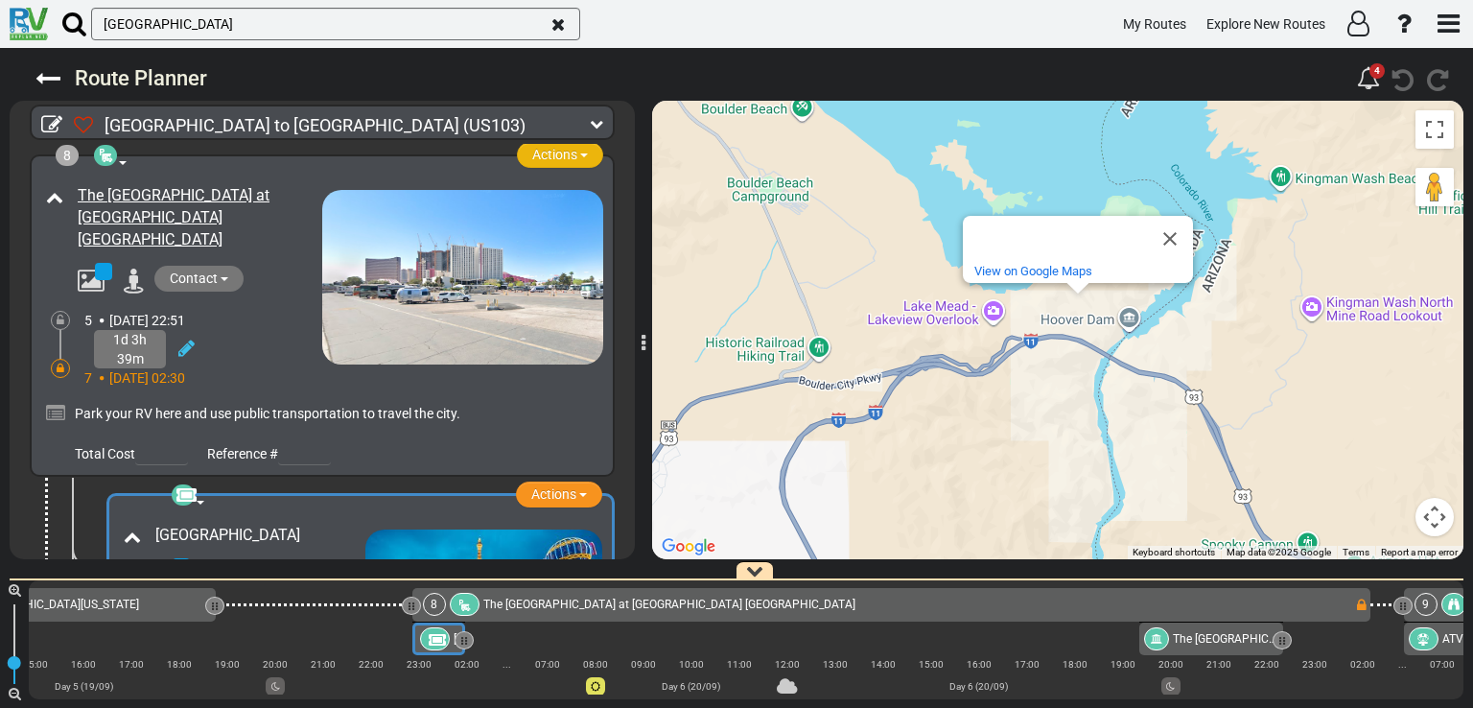
click at [545, 147] on span "Actions" at bounding box center [554, 154] width 45 height 15
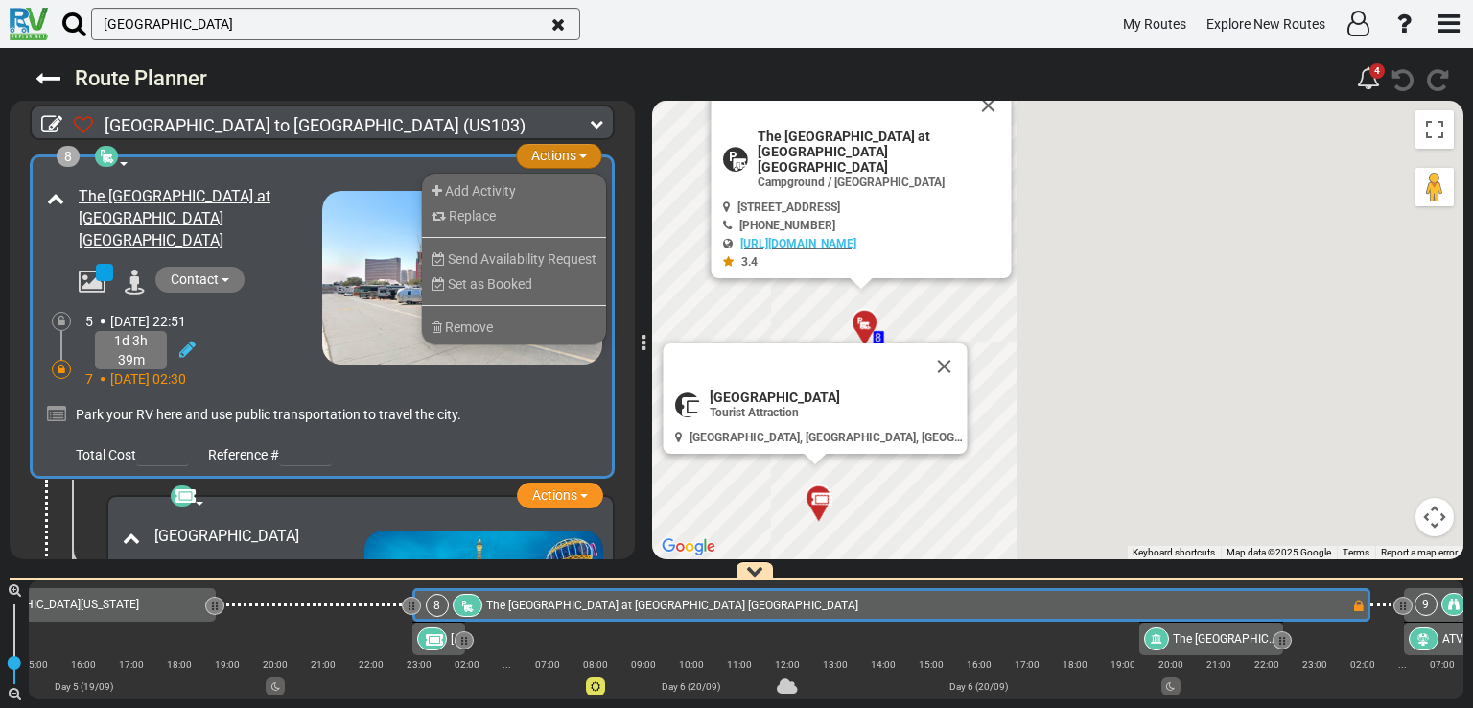
scroll to position [0, 3980]
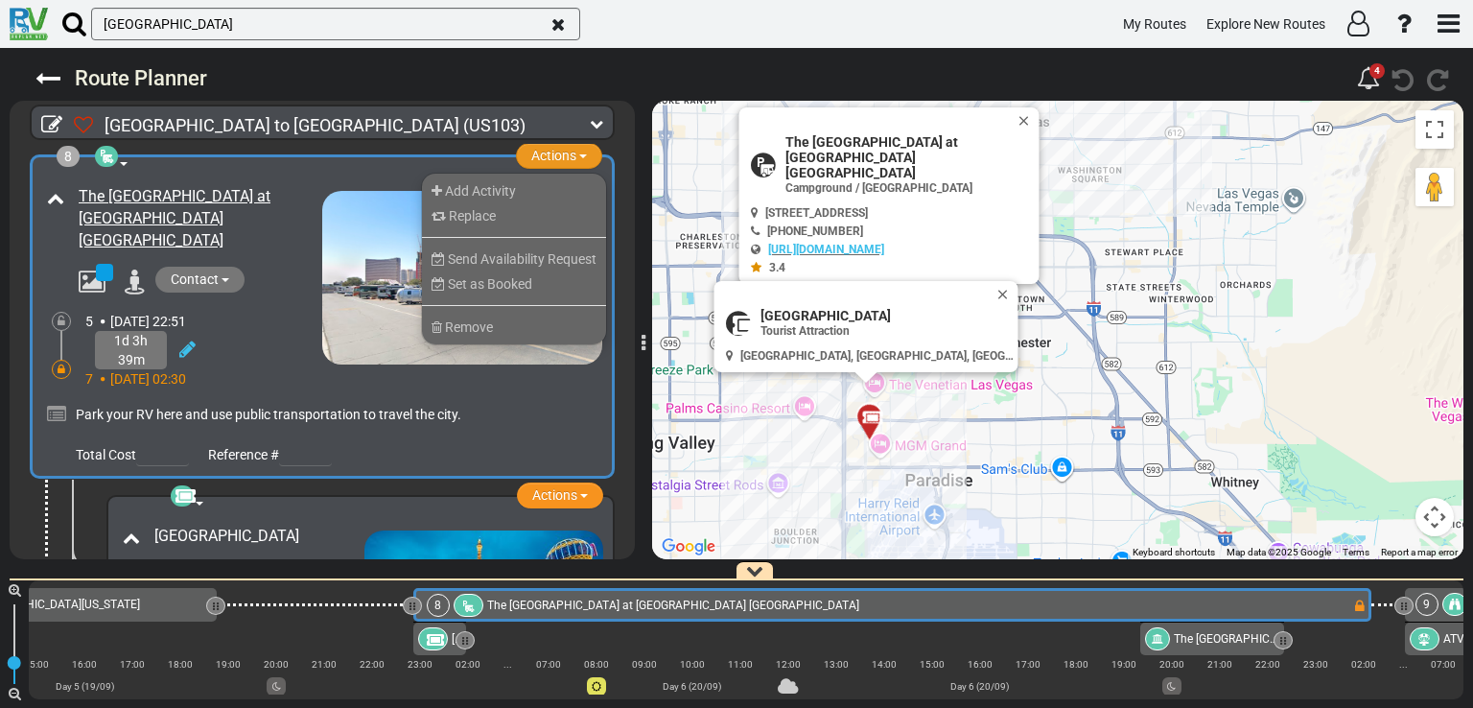
click at [166, 618] on div "7 Disney California Adventure Park" at bounding box center [61, 605] width 312 height 34
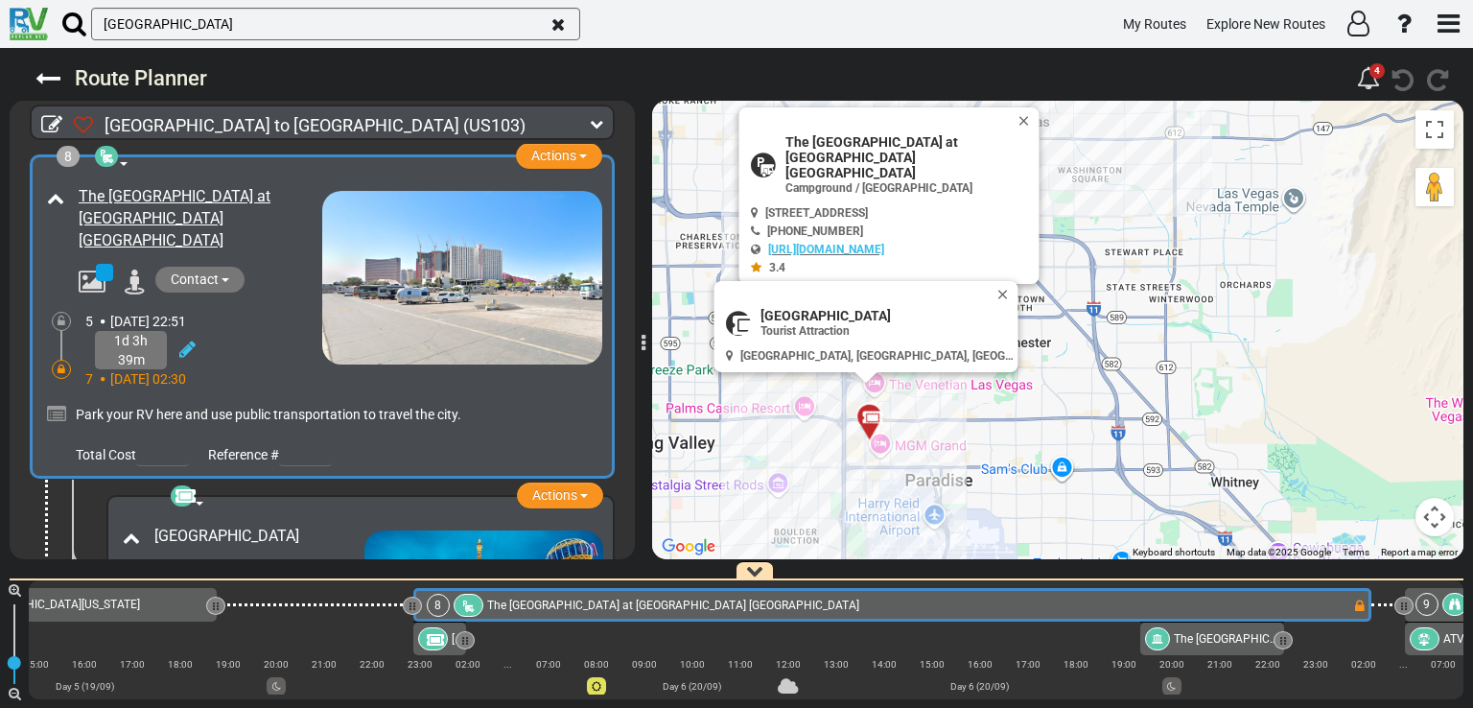
click at [123, 607] on span "[GEOGRAPHIC_DATA][US_STATE]" at bounding box center [55, 603] width 169 height 13
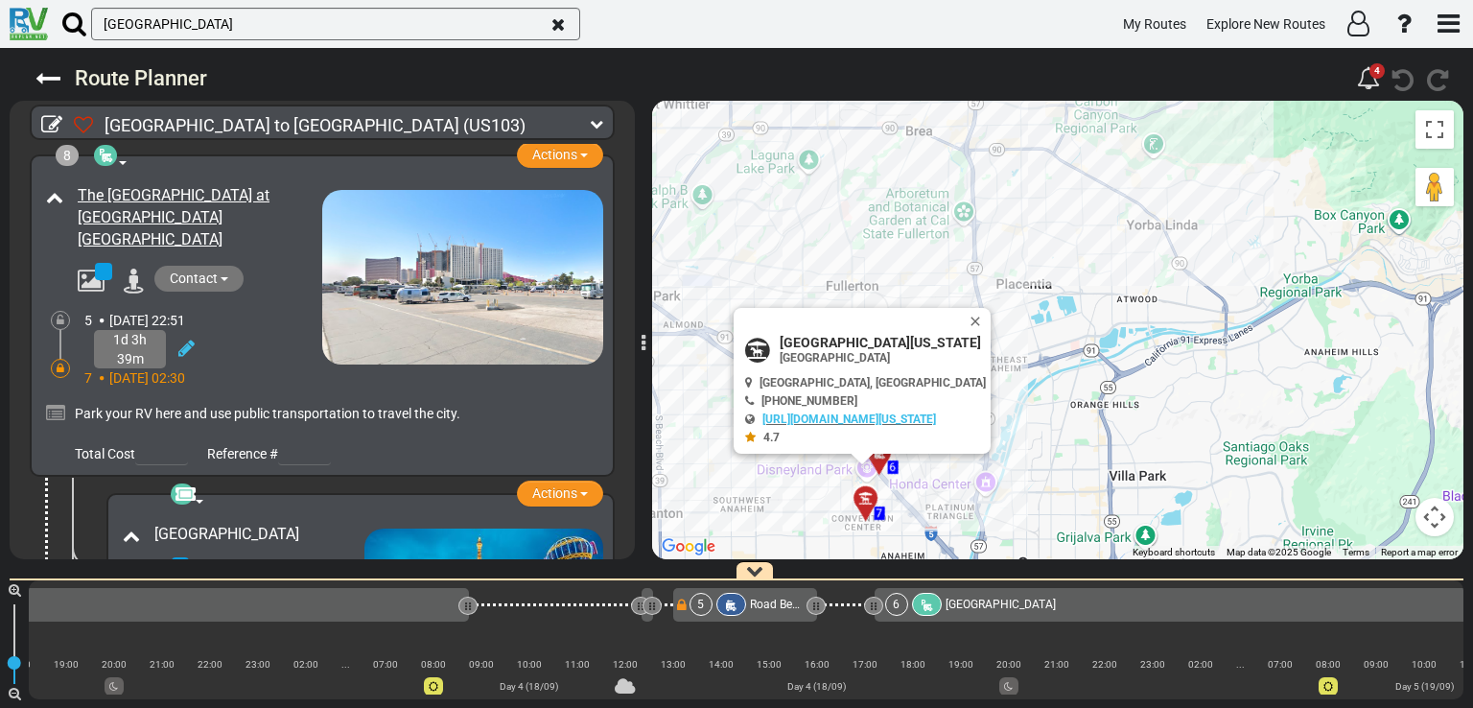
scroll to position [0, 2351]
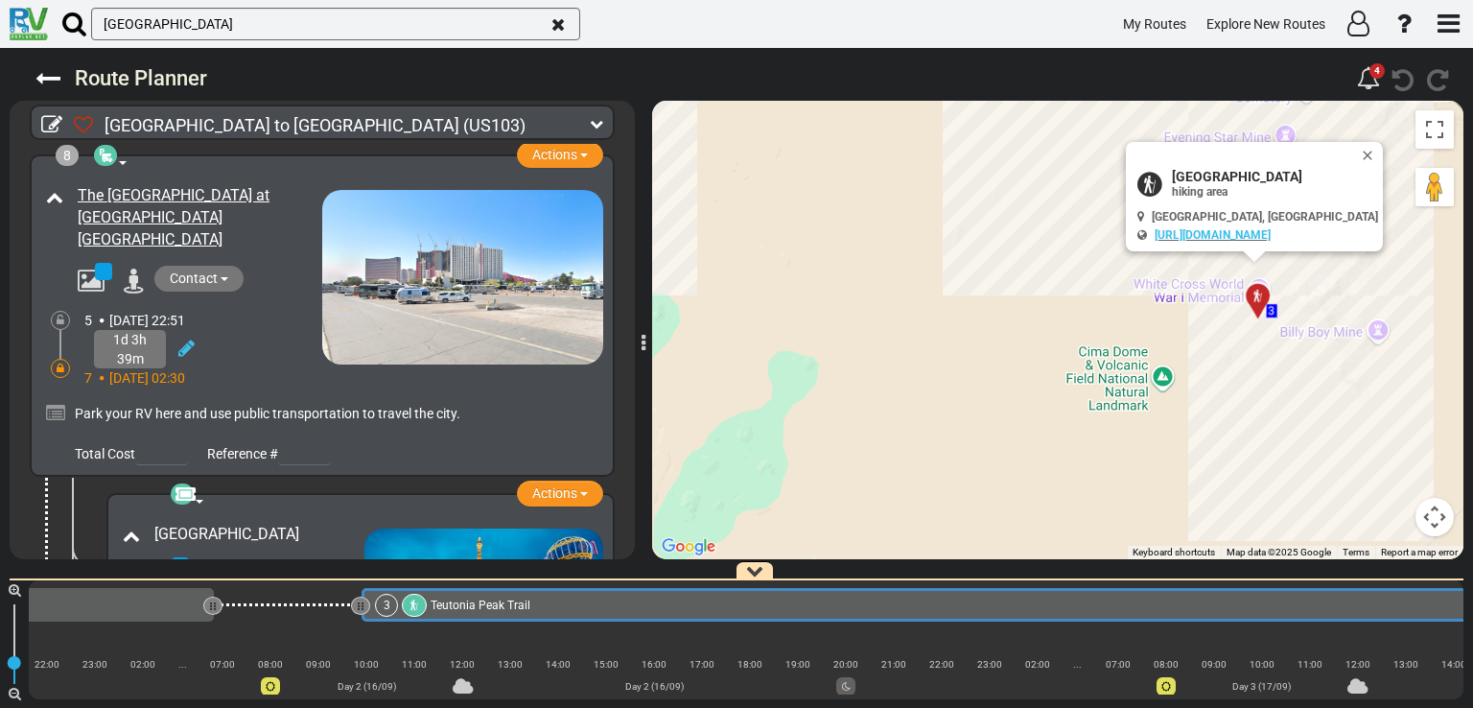
scroll to position [0, 709]
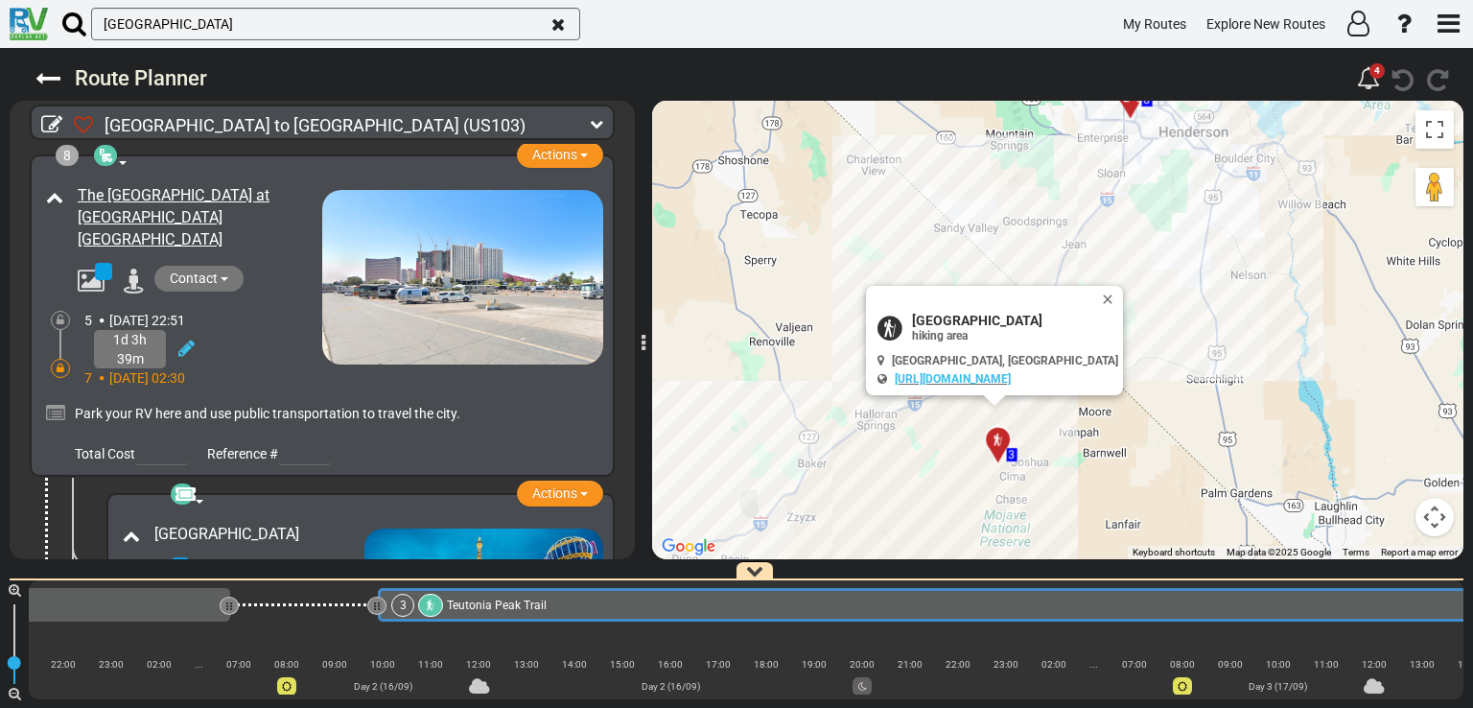
drag, startPoint x: 1036, startPoint y: 394, endPoint x: 986, endPoint y: 166, distance: 233.6
click at [986, 166] on div "To activate drag with keyboard, press Alt + Enter. Once in keyboard drag state,…" at bounding box center [1057, 330] width 811 height 458
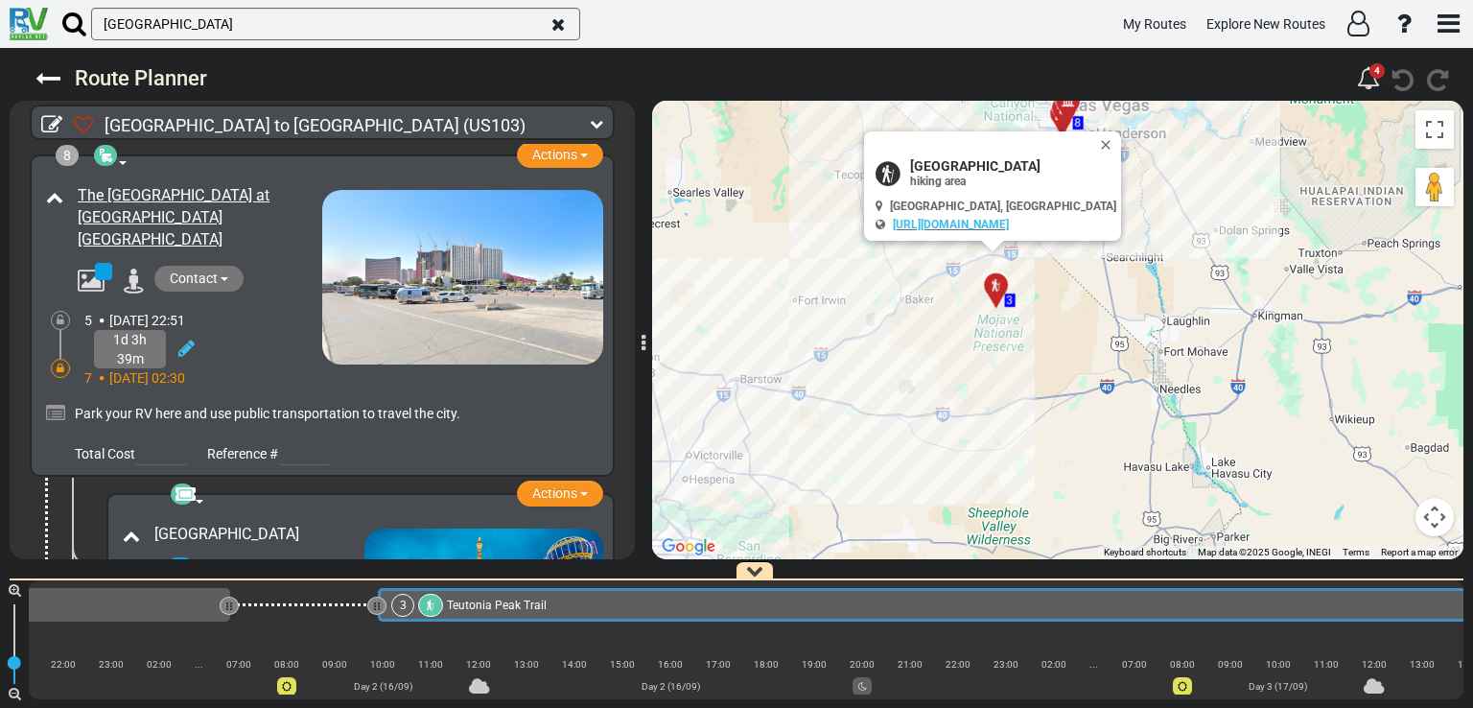
click at [601, 123] on icon at bounding box center [596, 123] width 13 height 13
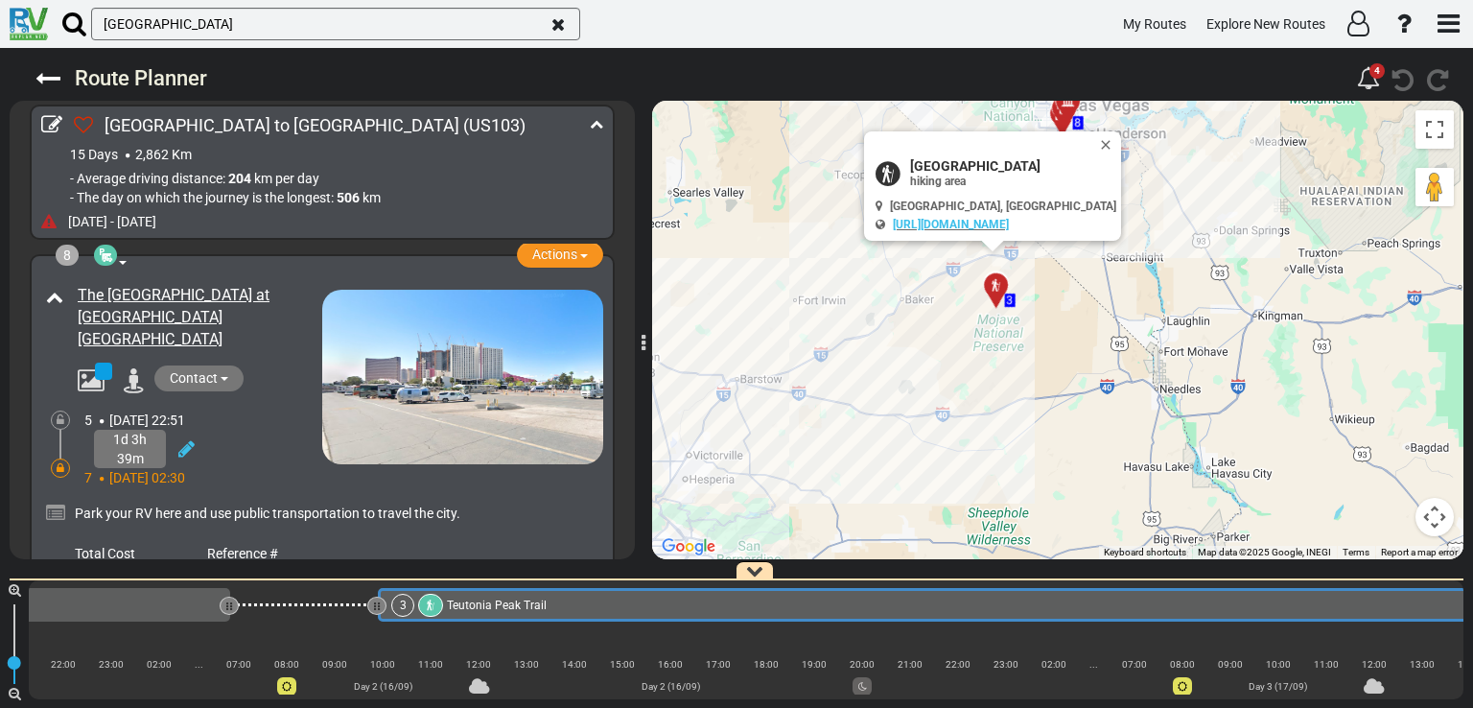
click at [601, 123] on icon at bounding box center [596, 123] width 13 height 13
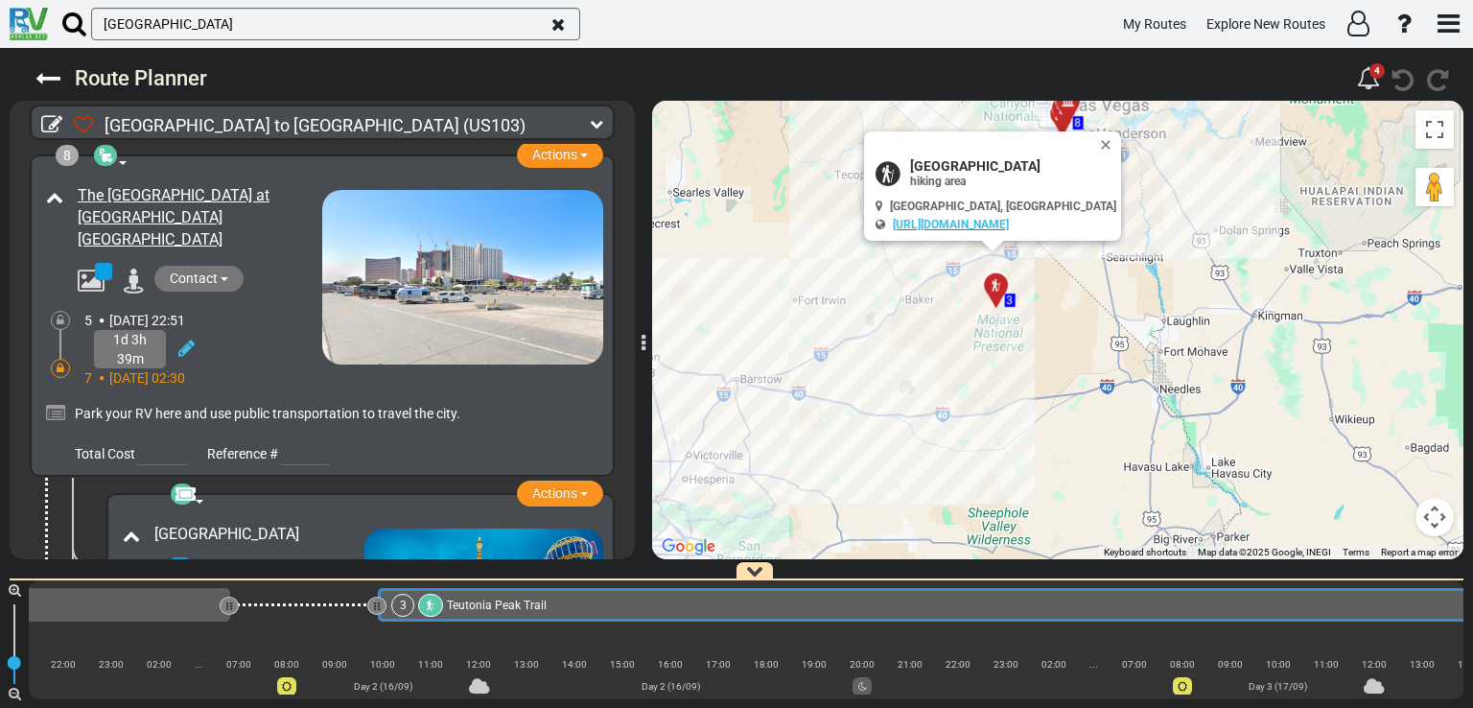
click at [626, 141] on div "Los Angeles to Denver (US103) 15 Days 2,862 Km 204 km km" at bounding box center [322, 122] width 625 height 43
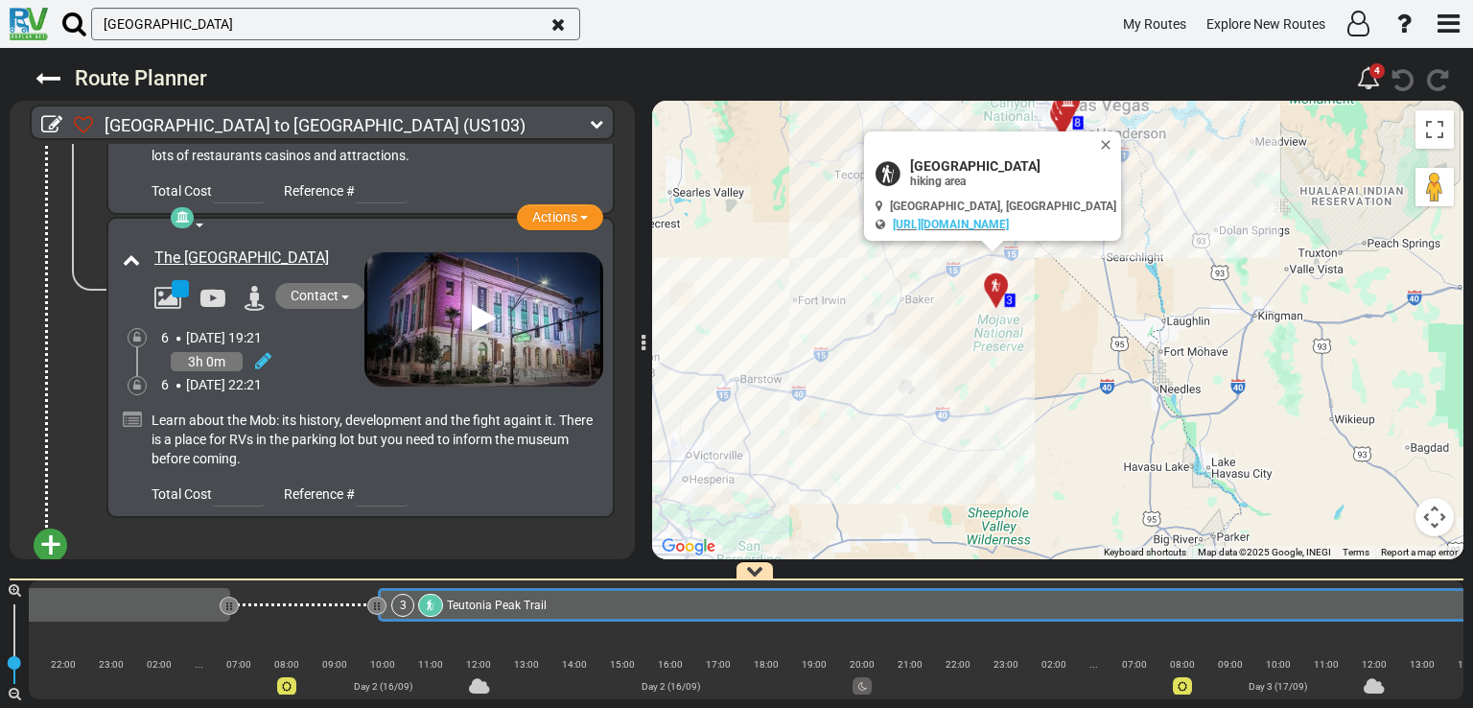
scroll to position [0, 0]
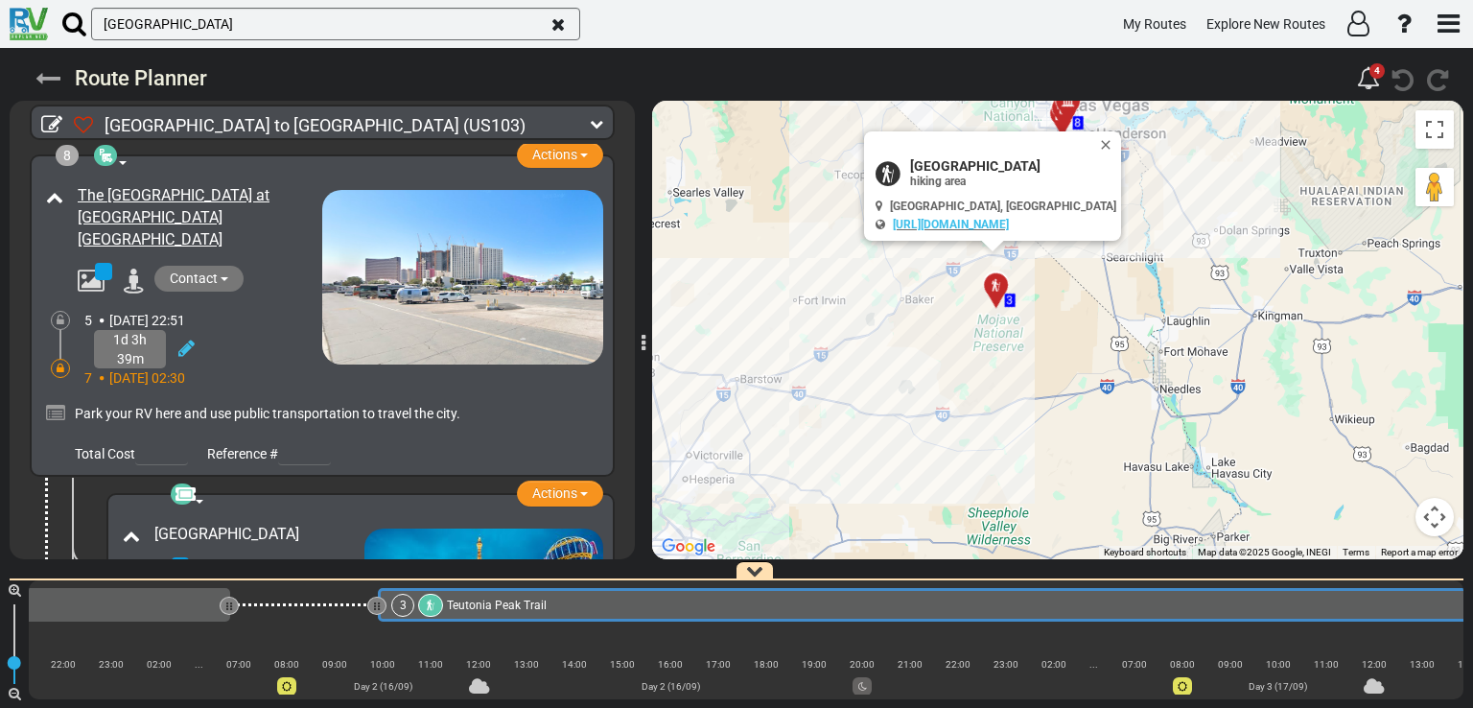
click at [45, 69] on icon at bounding box center [47, 78] width 25 height 25
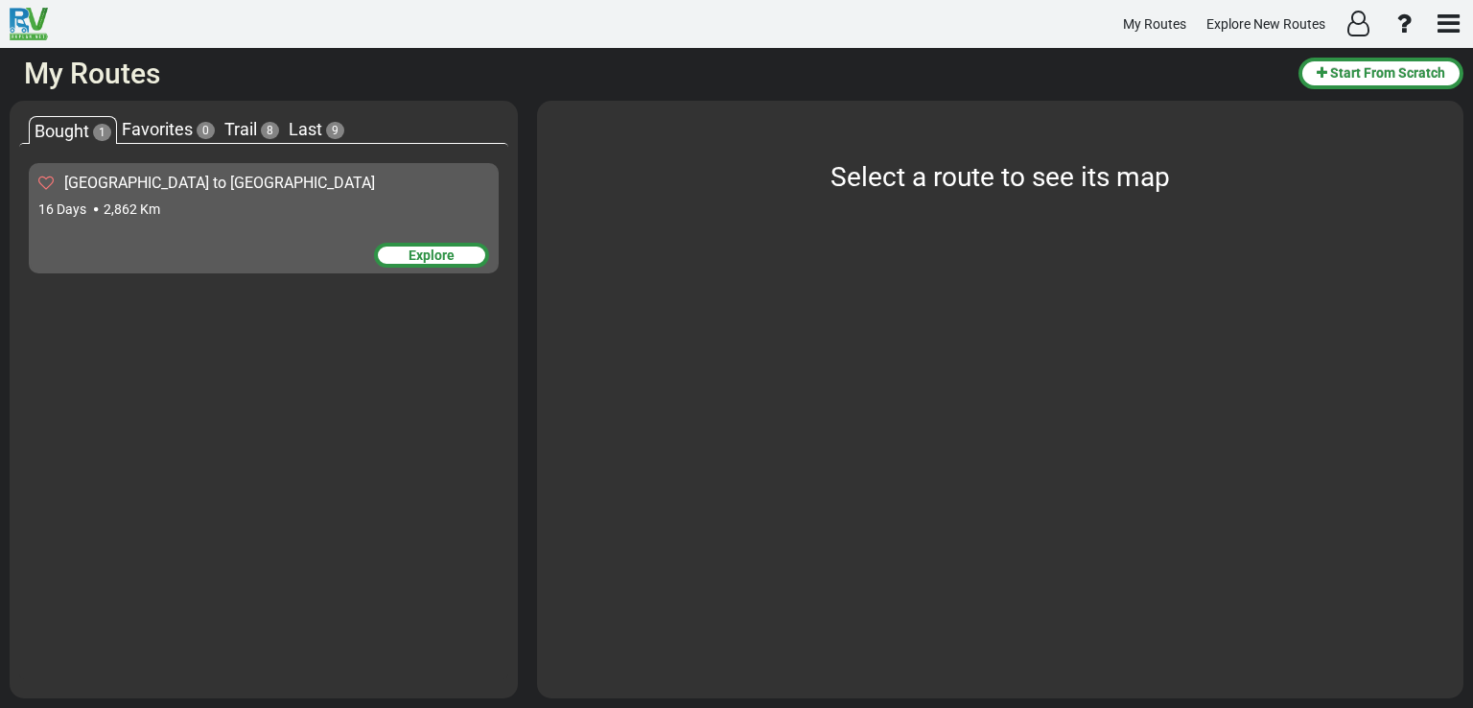
click at [430, 263] on div "Explore" at bounding box center [431, 255] width 115 height 25
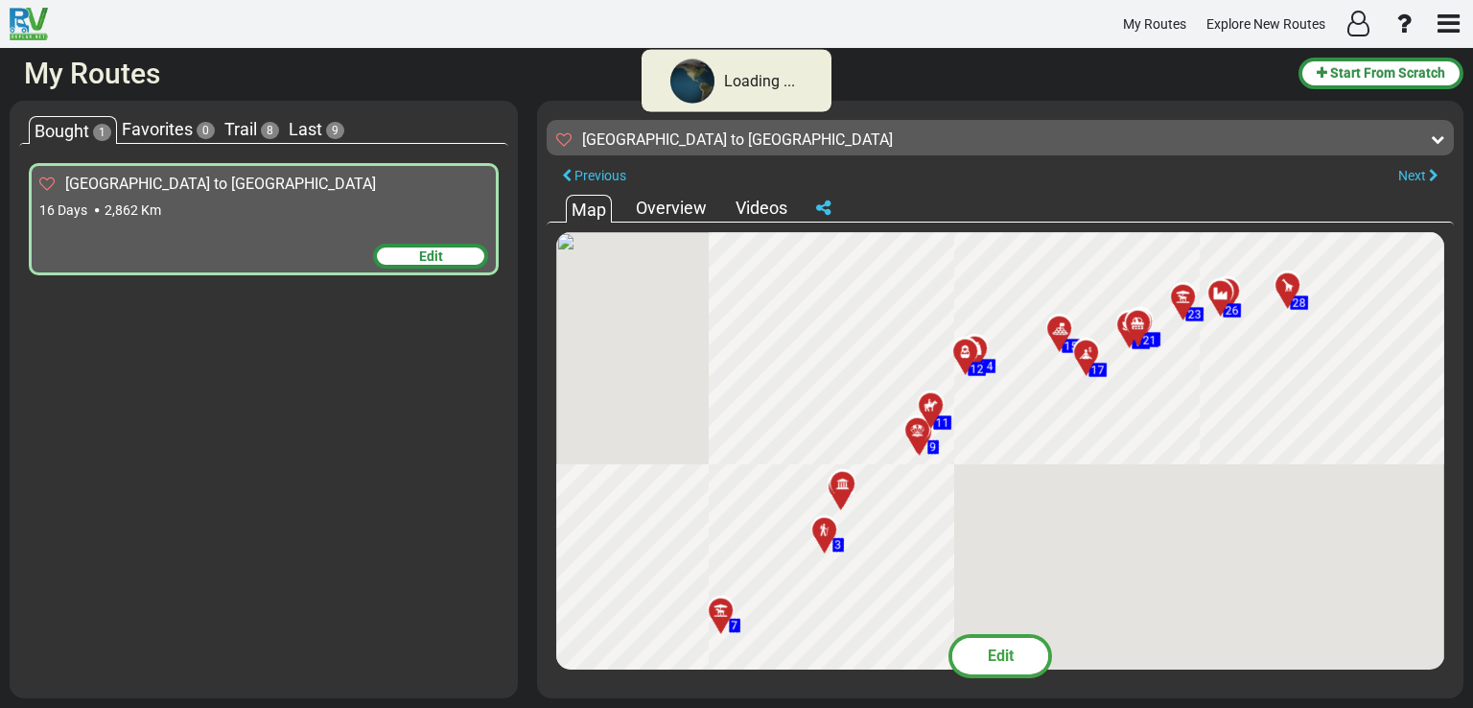
click at [459, 249] on div "Edit" at bounding box center [430, 256] width 115 height 25
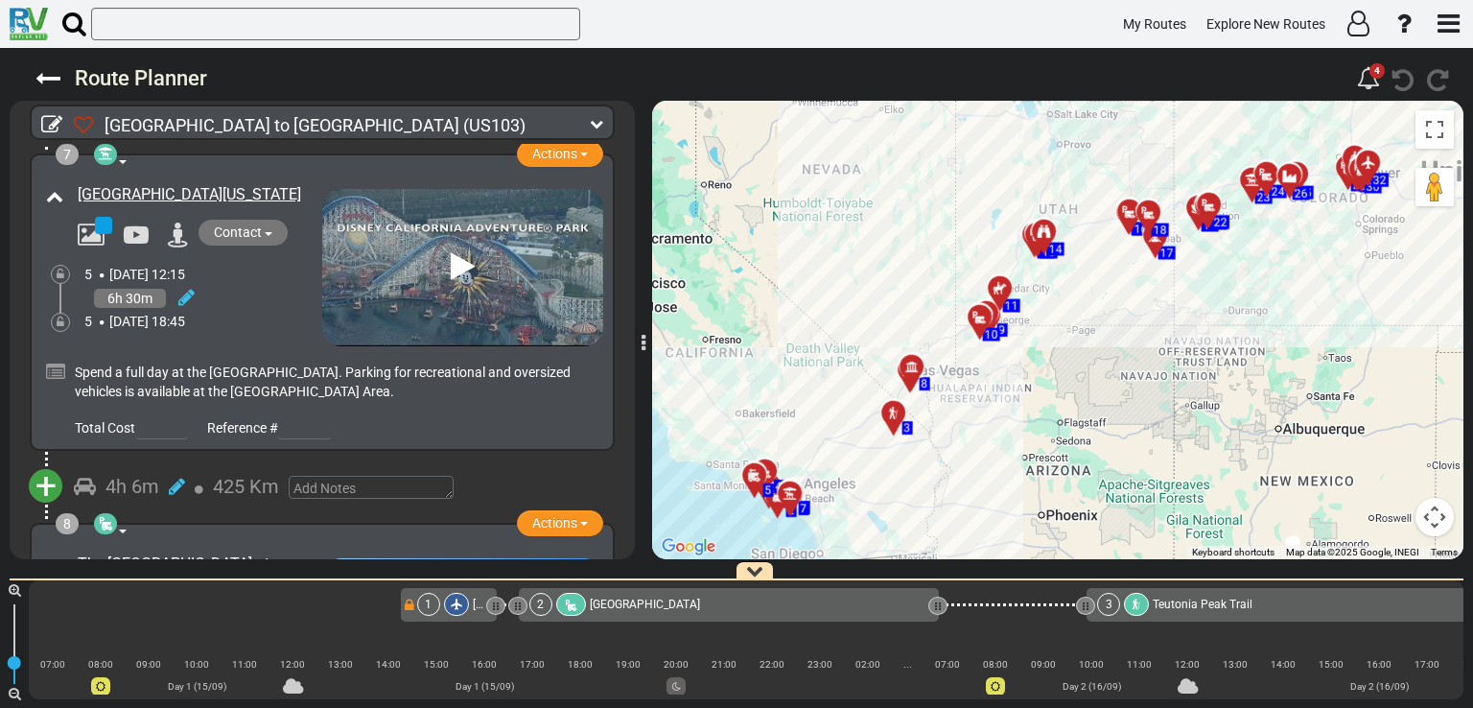
scroll to position [2142, 0]
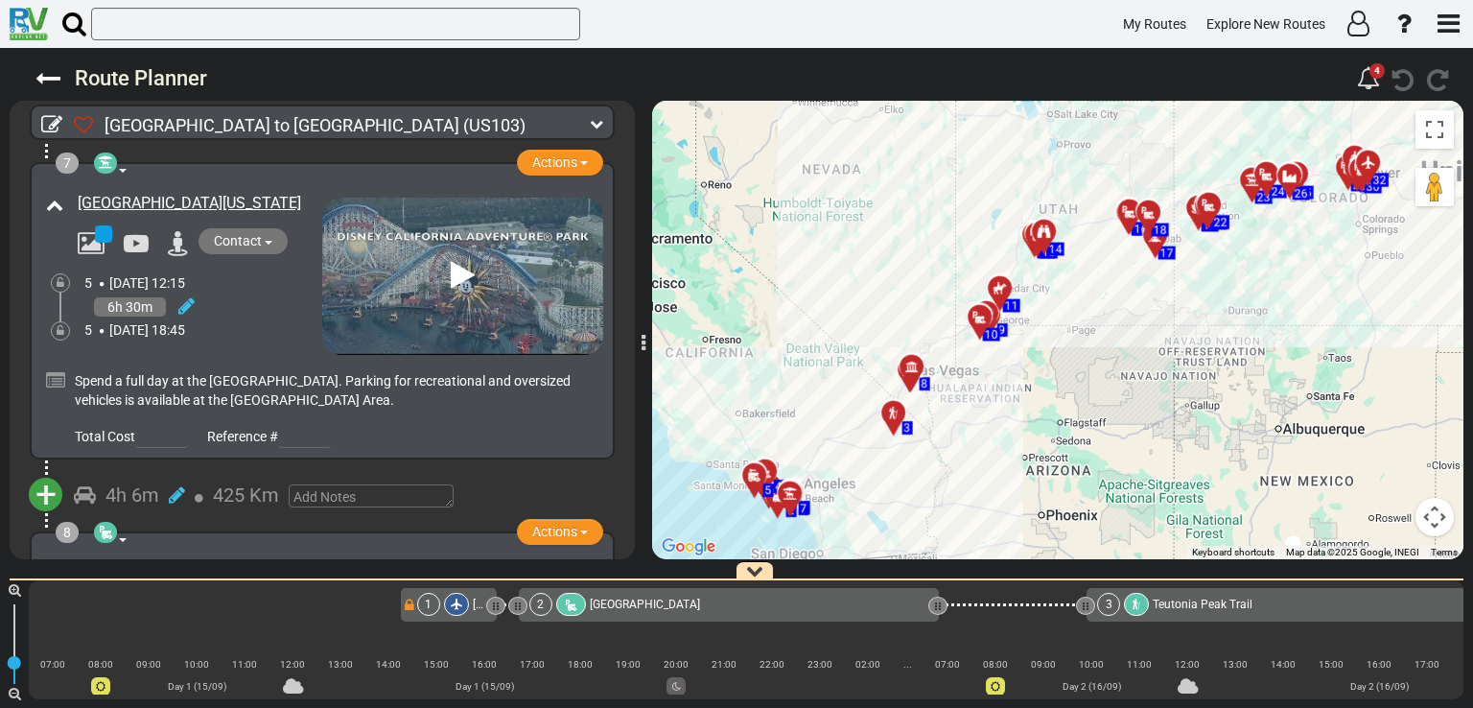
click at [96, 429] on span "Total Cost" at bounding box center [105, 436] width 60 height 15
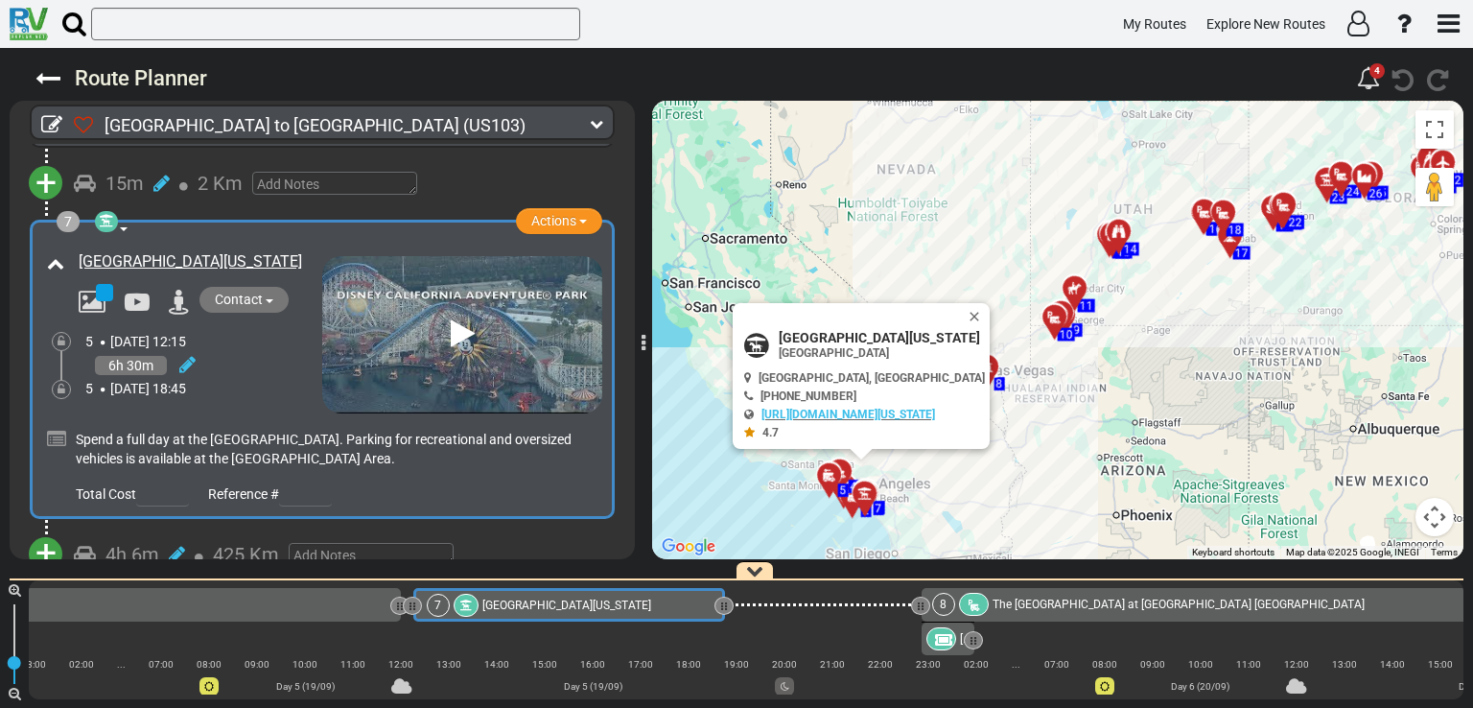
scroll to position [2083, 0]
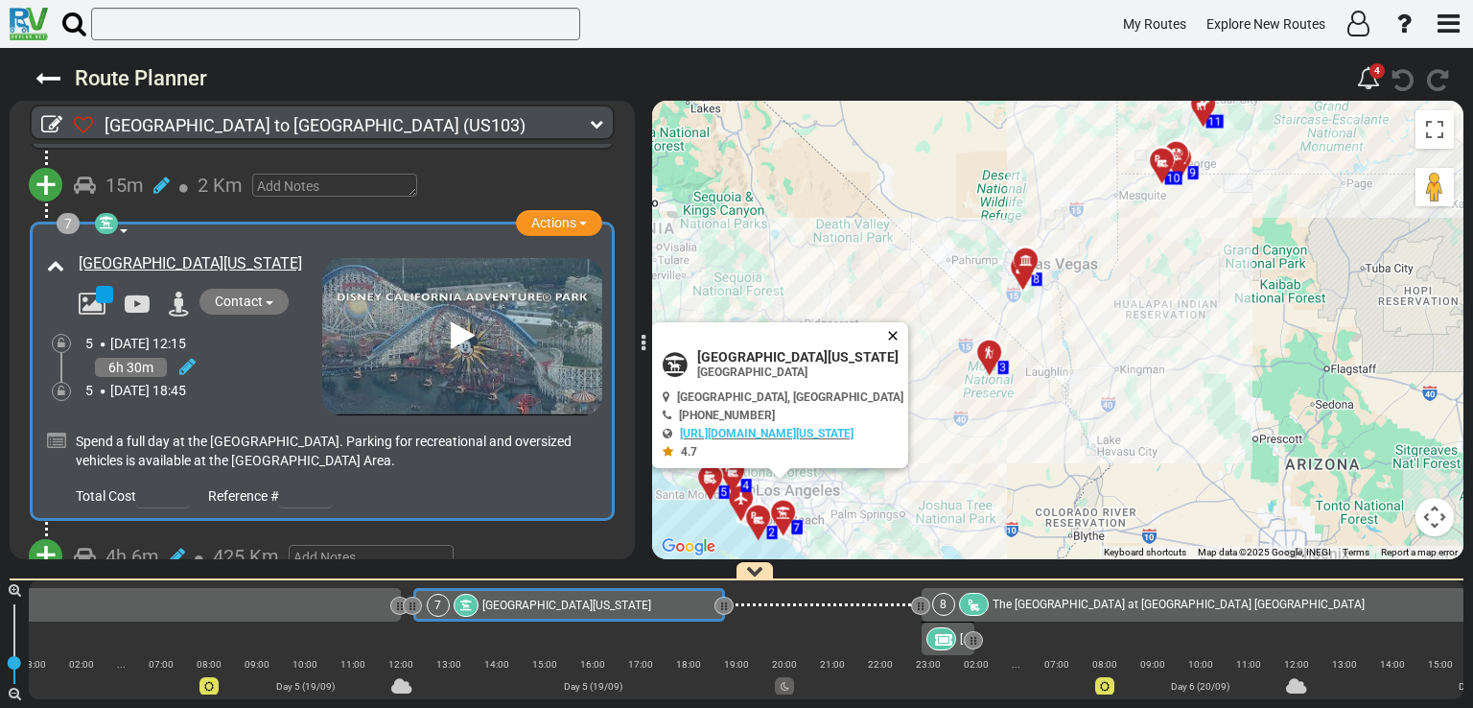
click at [908, 338] on button "Close" at bounding box center [896, 335] width 23 height 27
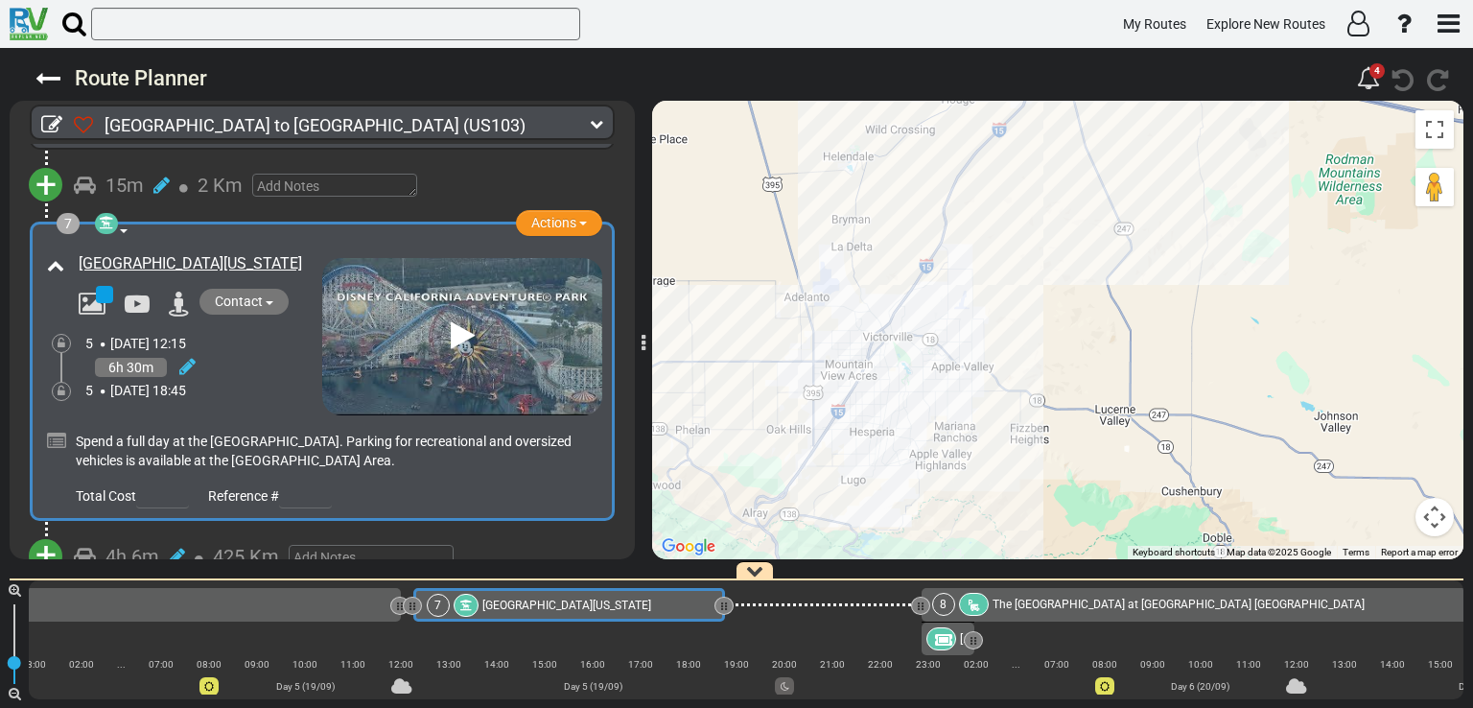
drag, startPoint x: 947, startPoint y: 269, endPoint x: 960, endPoint y: 359, distance: 90.1
click at [960, 359] on div "To activate drag with keyboard, press Alt + Enter. Once in keyboard drag state,…" at bounding box center [1057, 330] width 811 height 458
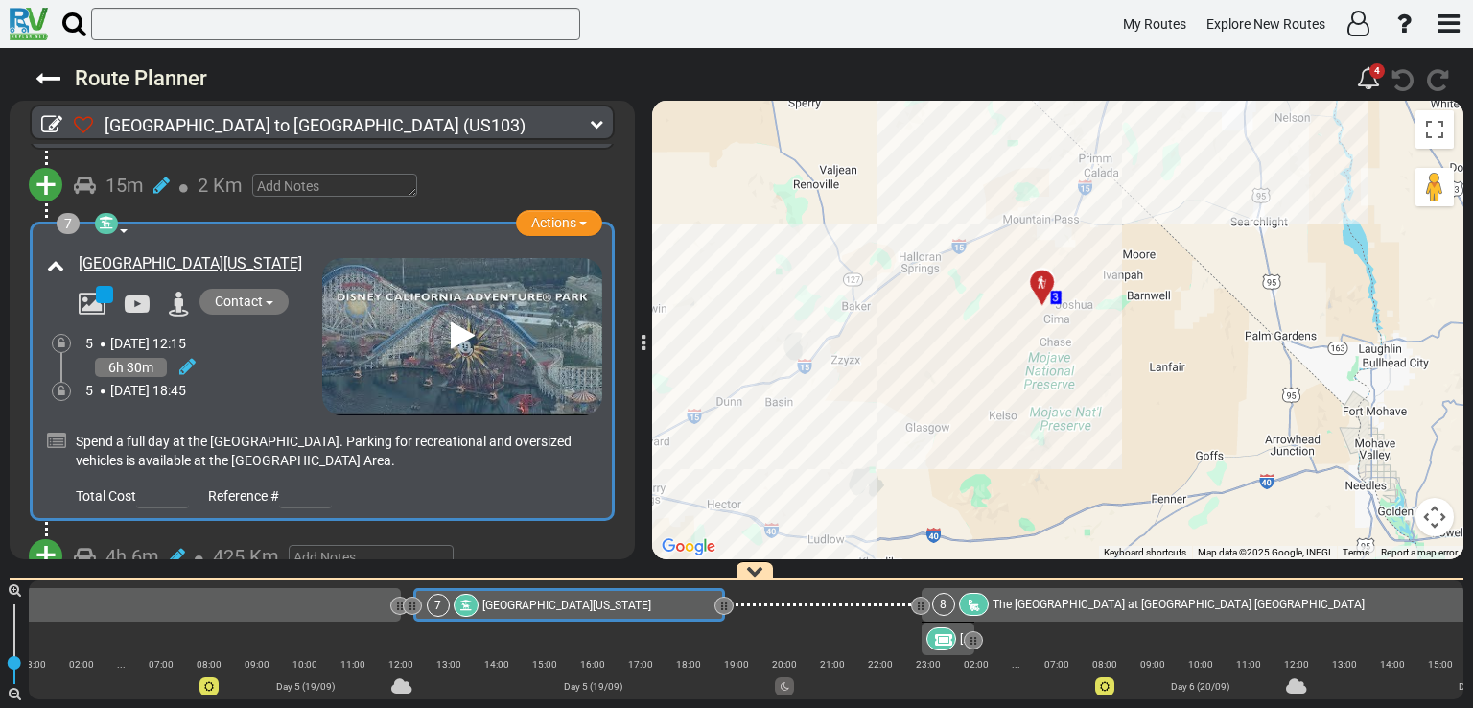
drag, startPoint x: 1047, startPoint y: 174, endPoint x: 1040, endPoint y: 400, distance: 226.4
click at [1040, 400] on div "To activate drag with keyboard, press Alt + Enter. Once in keyboard drag state,…" at bounding box center [1057, 330] width 811 height 458
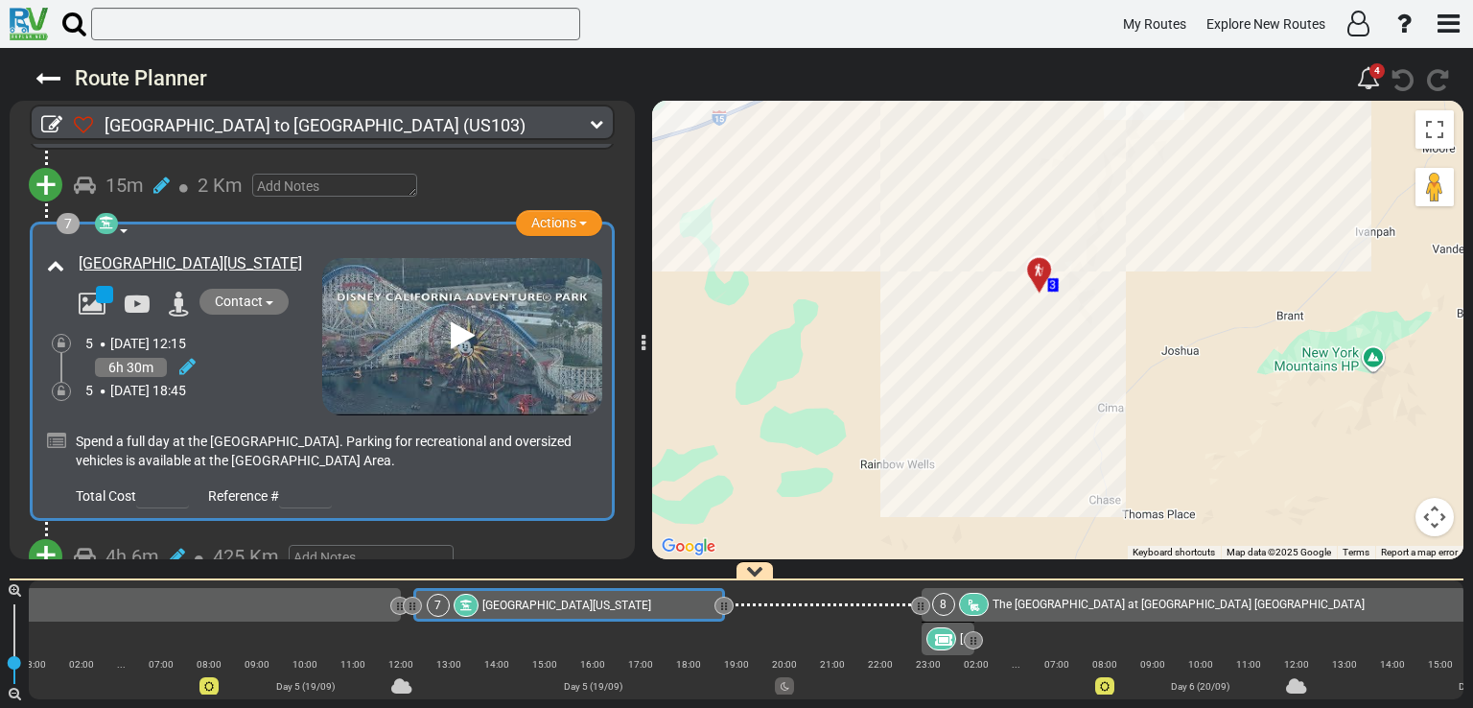
click at [1039, 273] on div at bounding box center [1046, 279] width 32 height 30
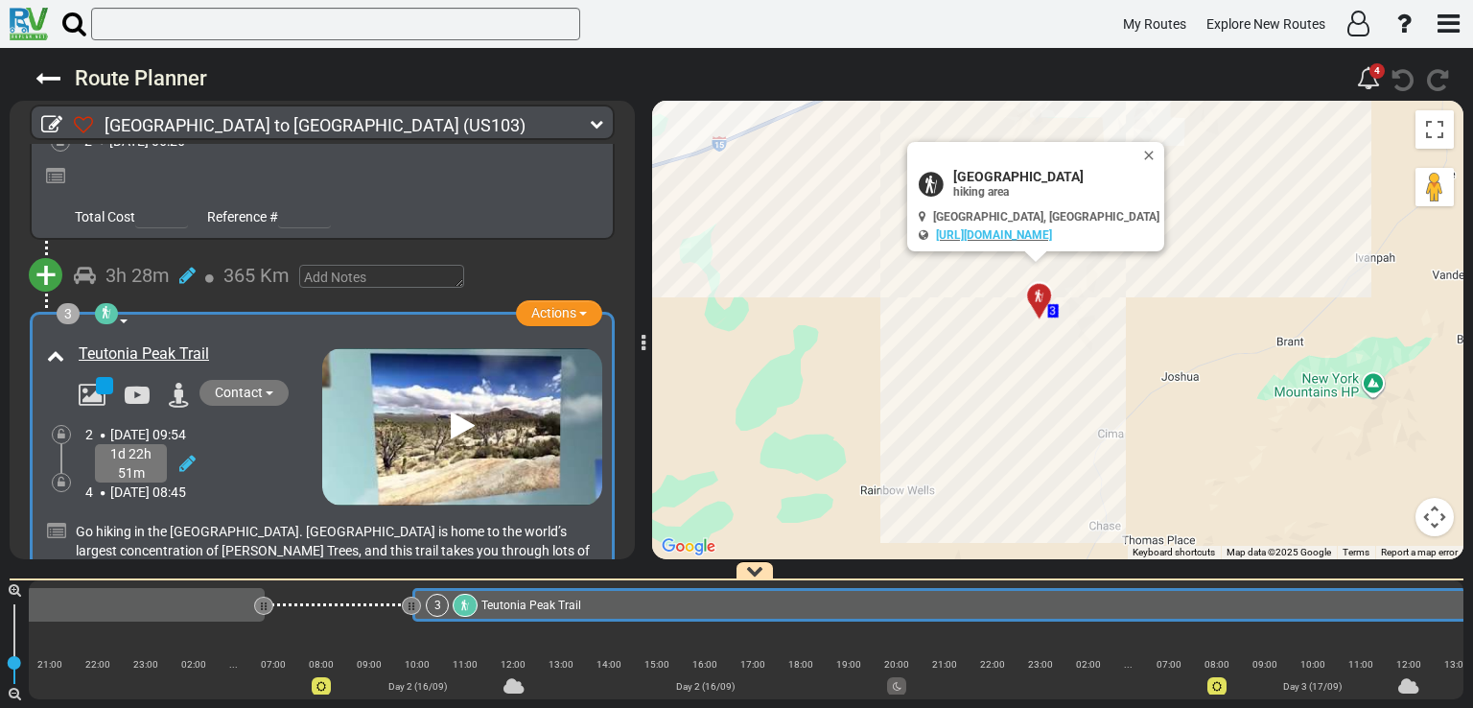
scroll to position [583, 0]
click at [368, 20] on input "text" at bounding box center [335, 24] width 489 height 33
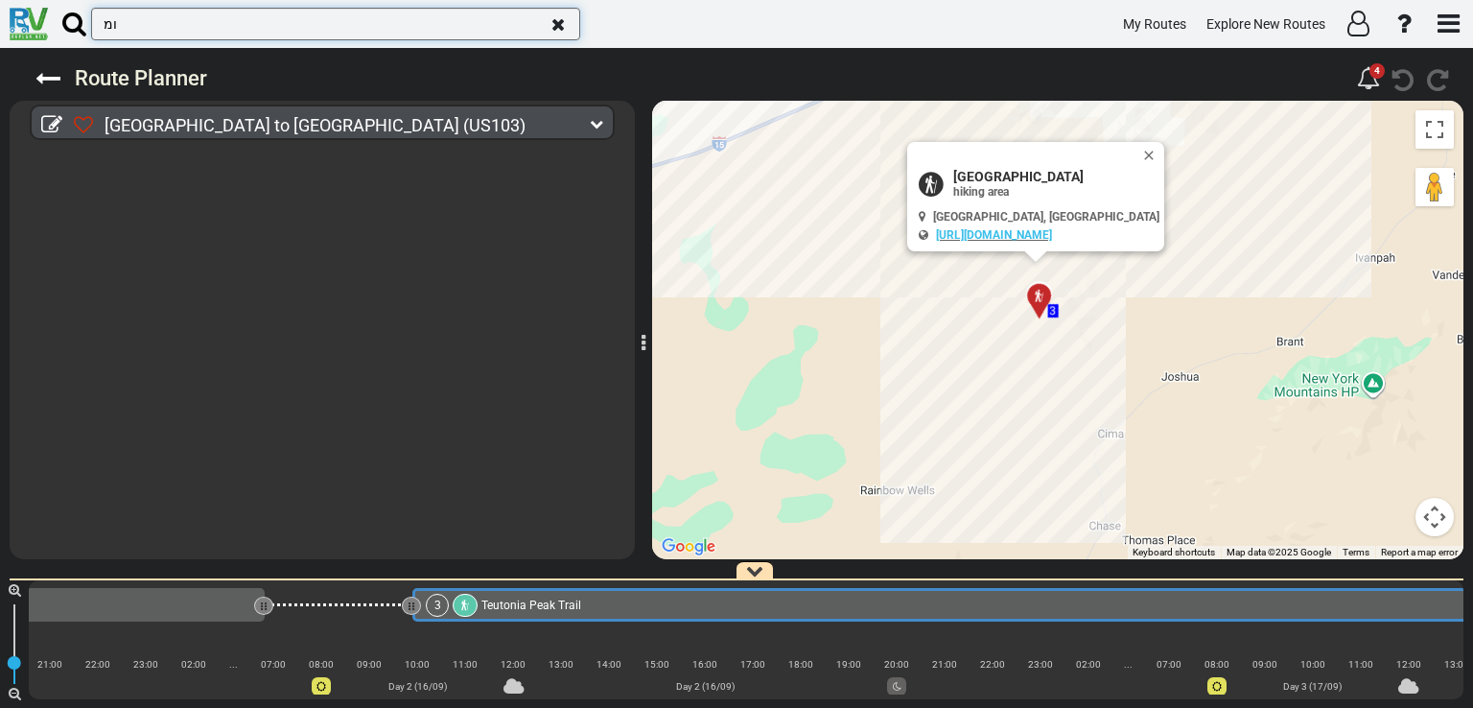
scroll to position [0, 0]
type input "ו"
type input "universal"
click at [53, 78] on icon at bounding box center [47, 78] width 25 height 25
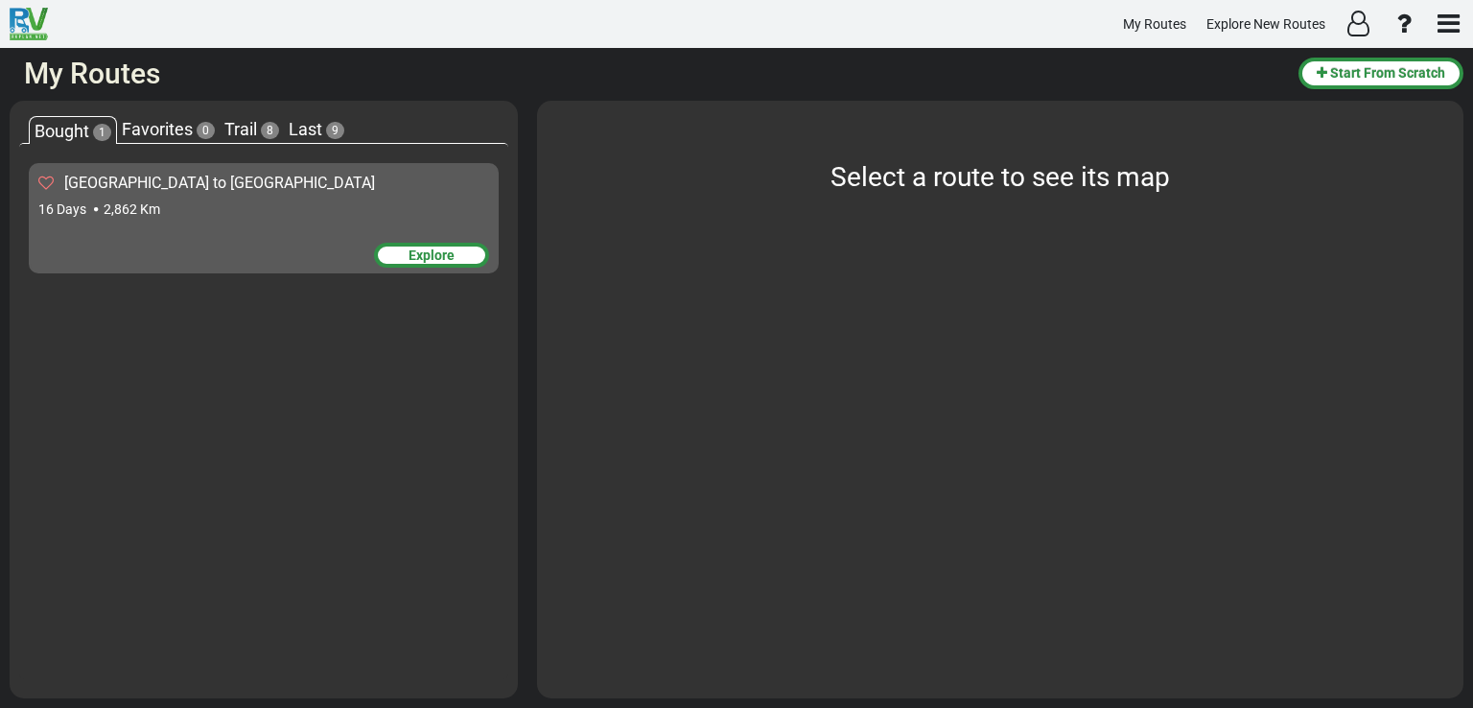
click at [185, 124] on span "Favorites" at bounding box center [157, 129] width 71 height 20
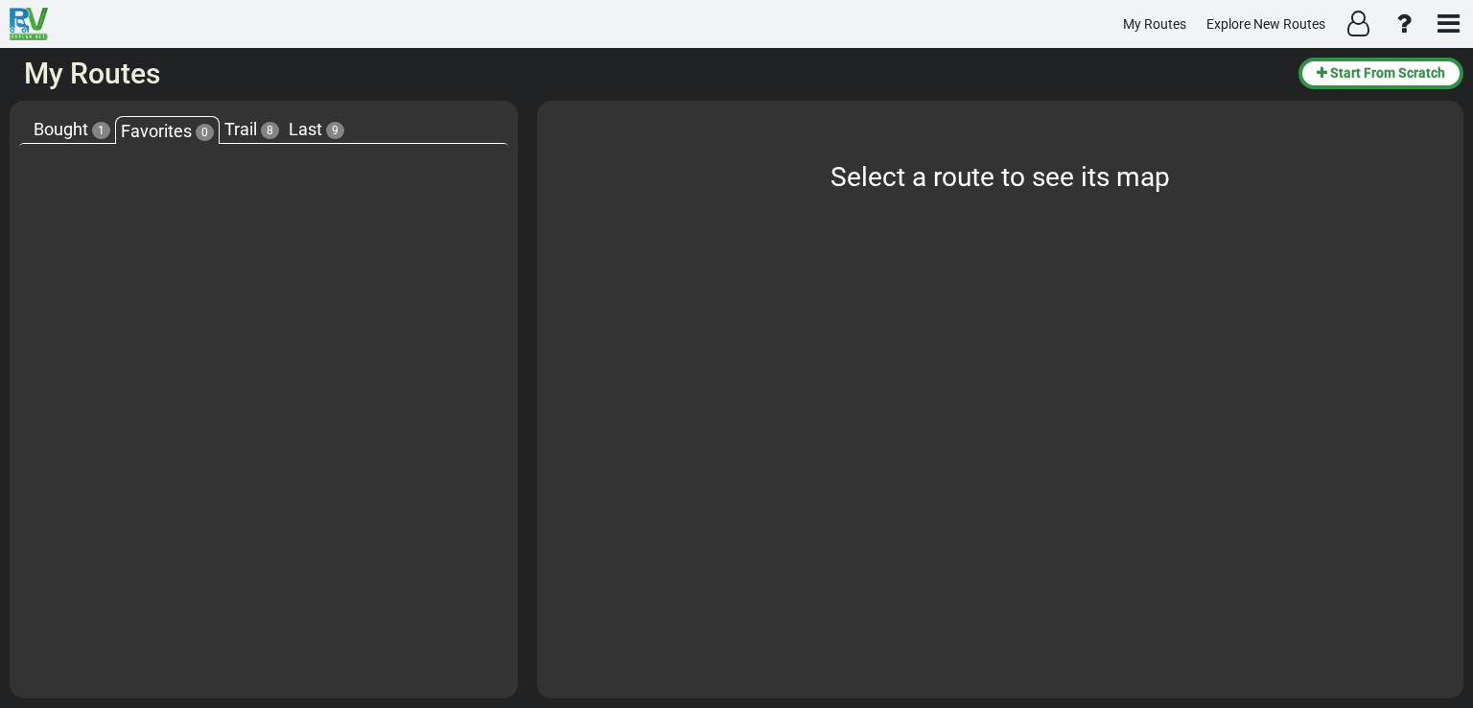
click at [248, 130] on span "Trail" at bounding box center [240, 129] width 33 height 20
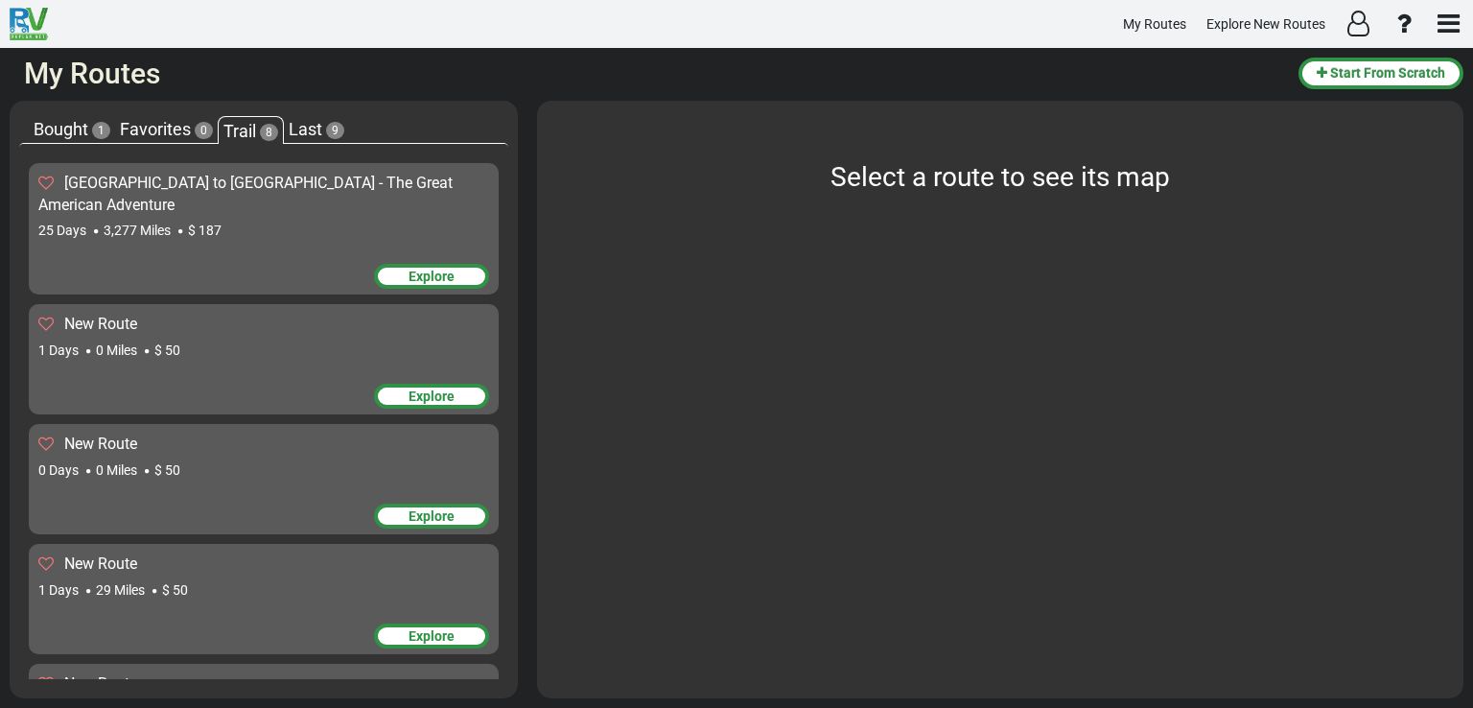
click at [319, 135] on span "Last" at bounding box center [306, 129] width 34 height 20
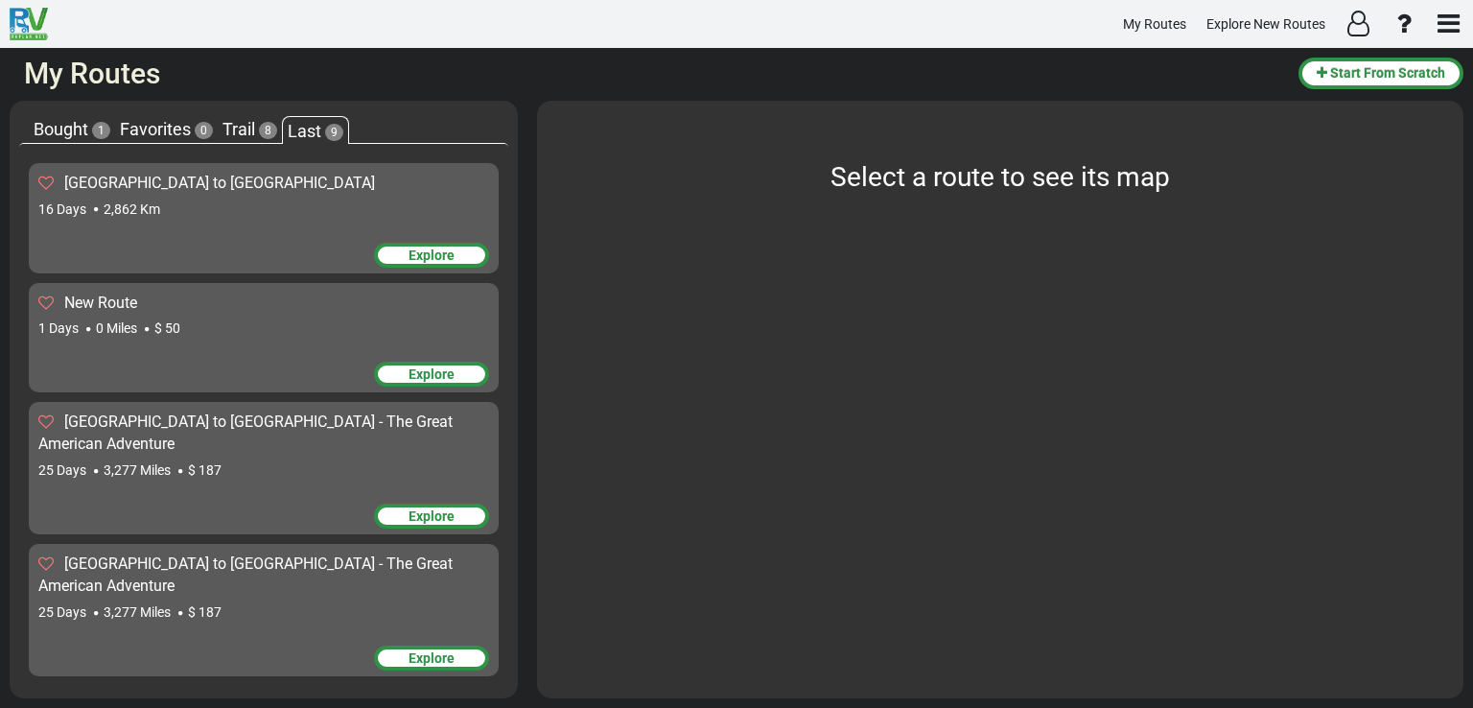
click at [419, 253] on div "Explore" at bounding box center [431, 255] width 115 height 25
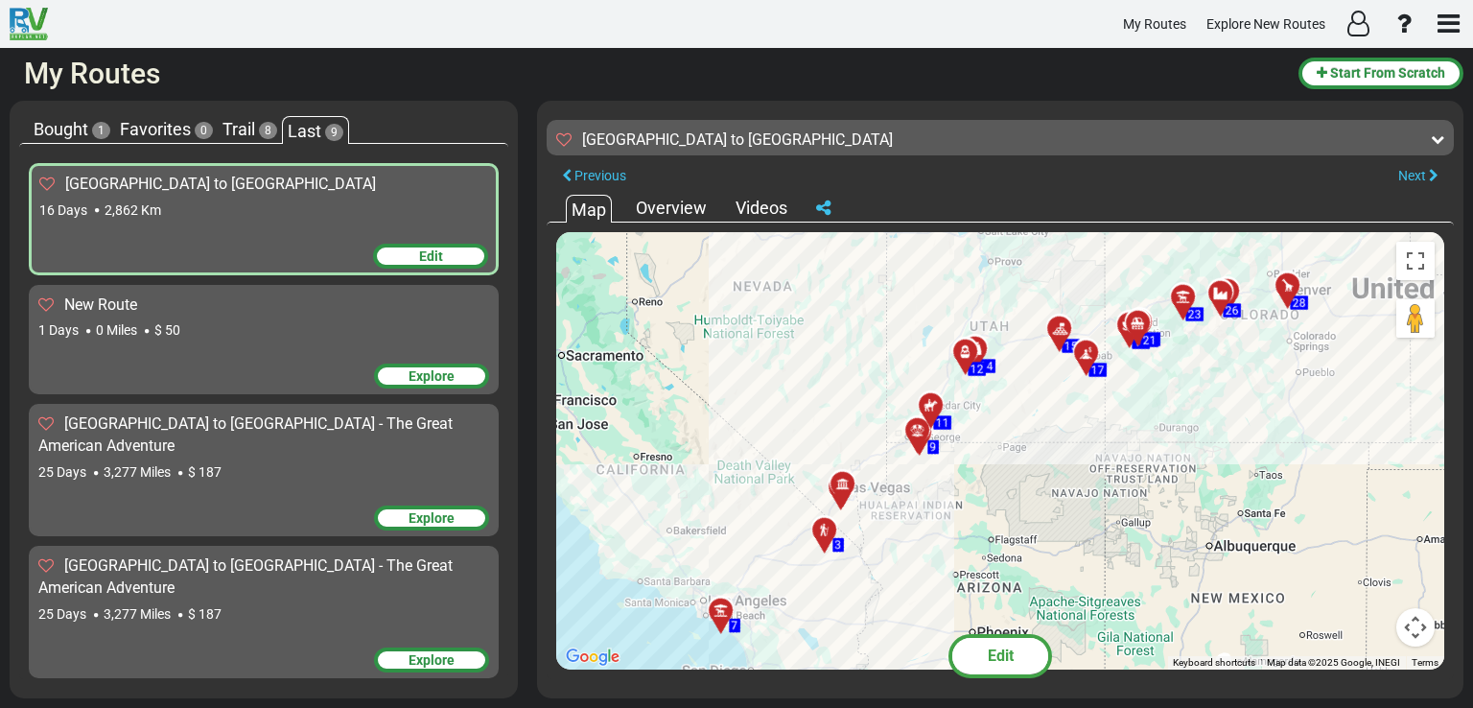
click at [407, 254] on div "Edit" at bounding box center [430, 256] width 115 height 25
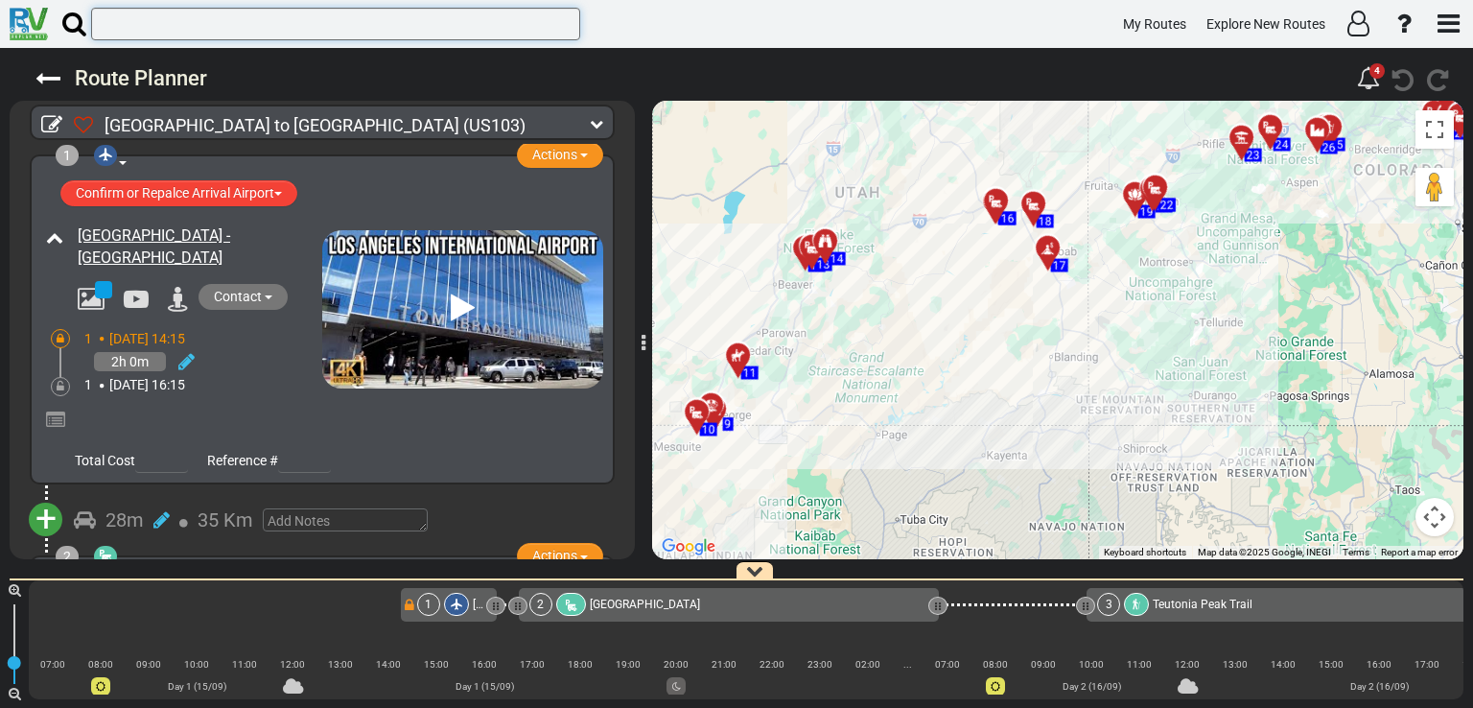
click at [420, 14] on input "text" at bounding box center [335, 24] width 489 height 33
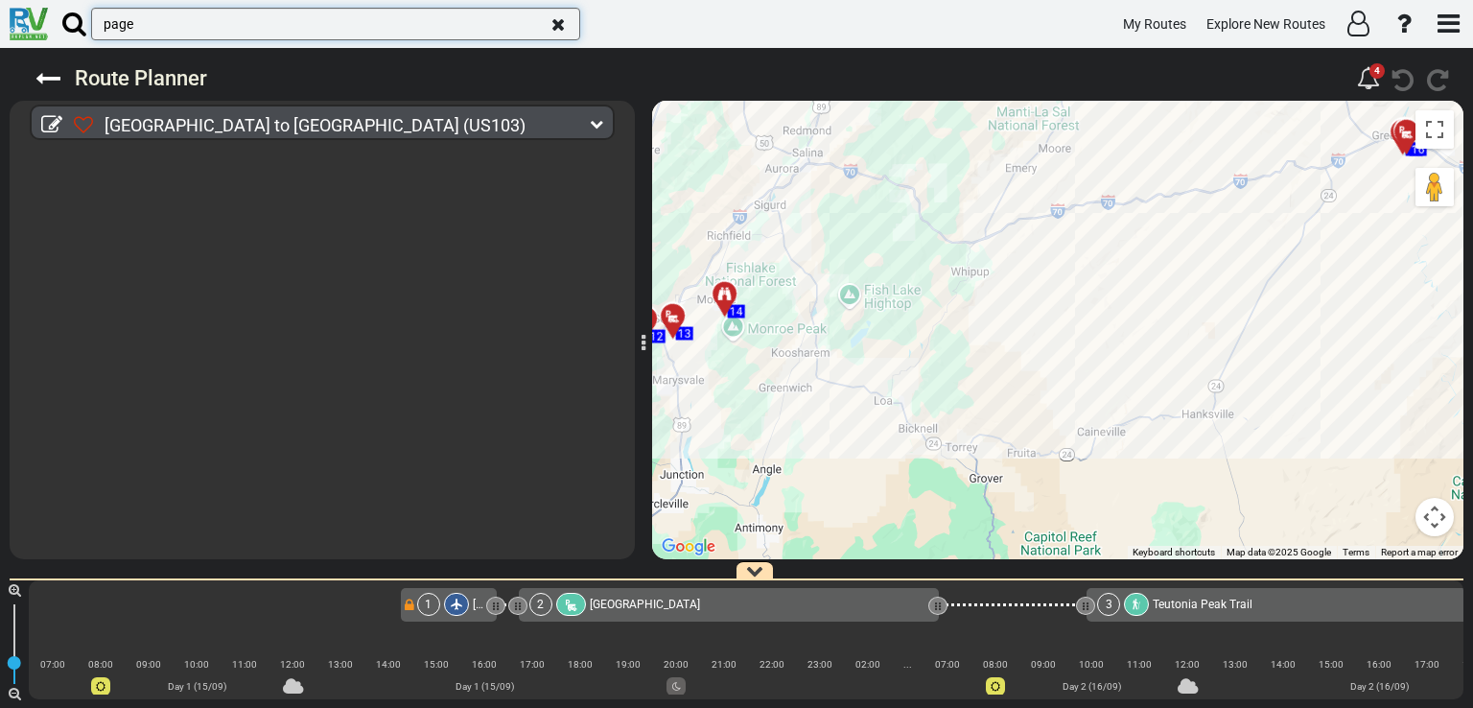
type input "page"
click at [599, 124] on icon at bounding box center [596, 123] width 13 height 13
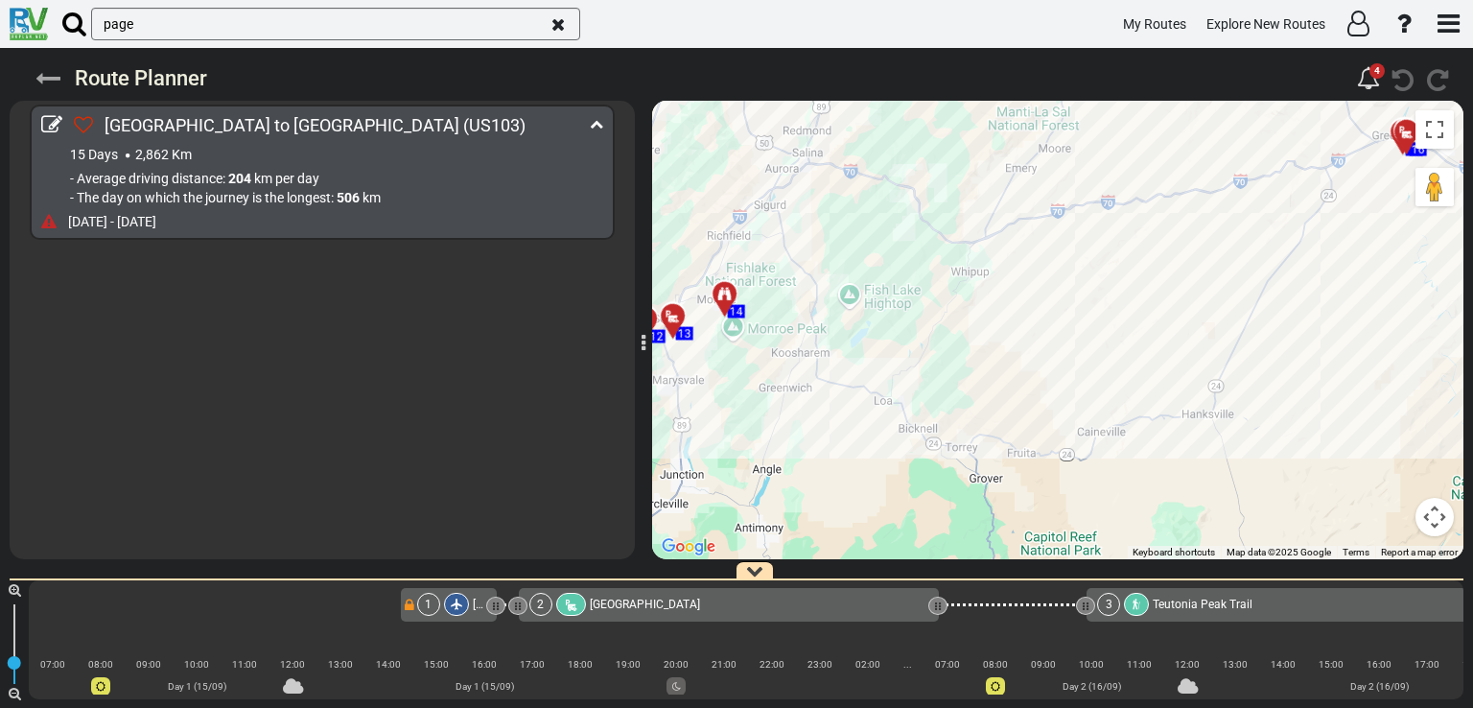
click at [58, 89] on icon at bounding box center [47, 78] width 25 height 25
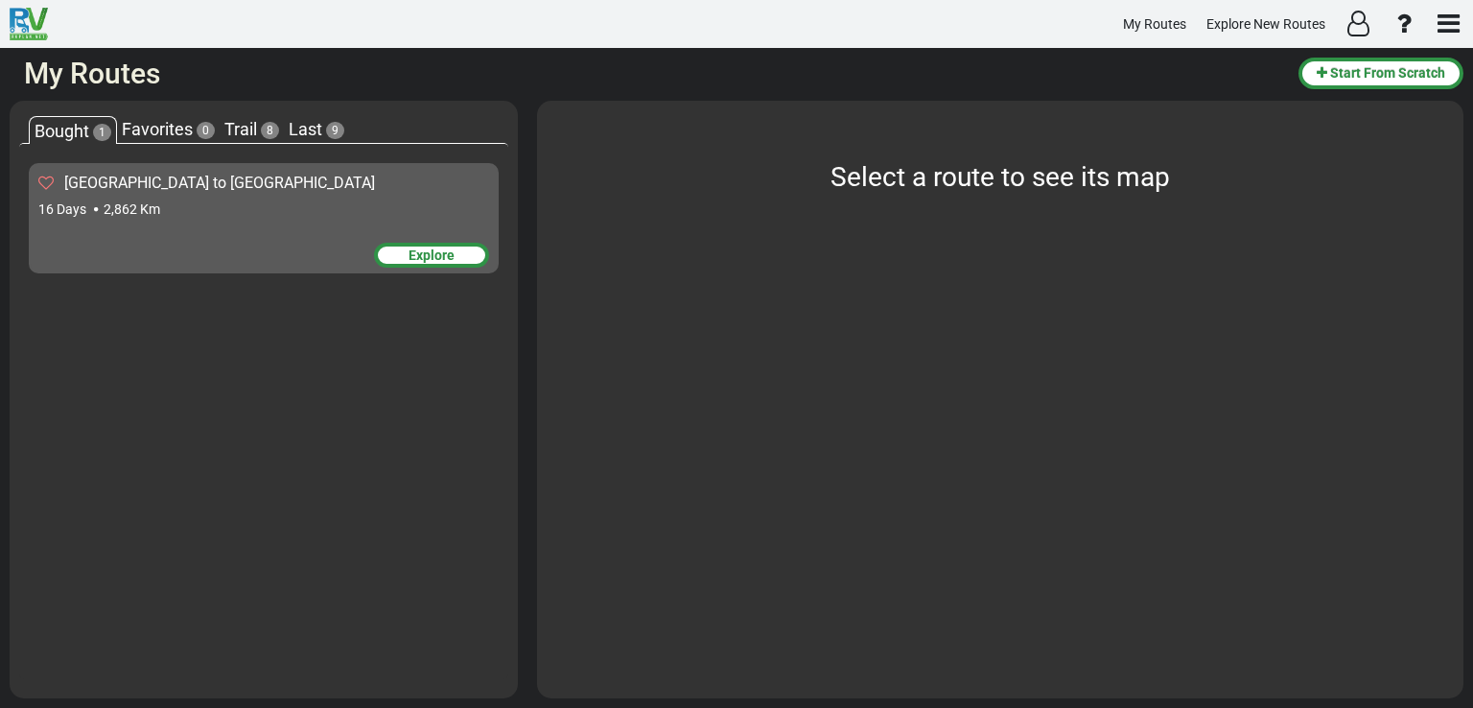
click at [453, 249] on div "Explore" at bounding box center [431, 255] width 115 height 25
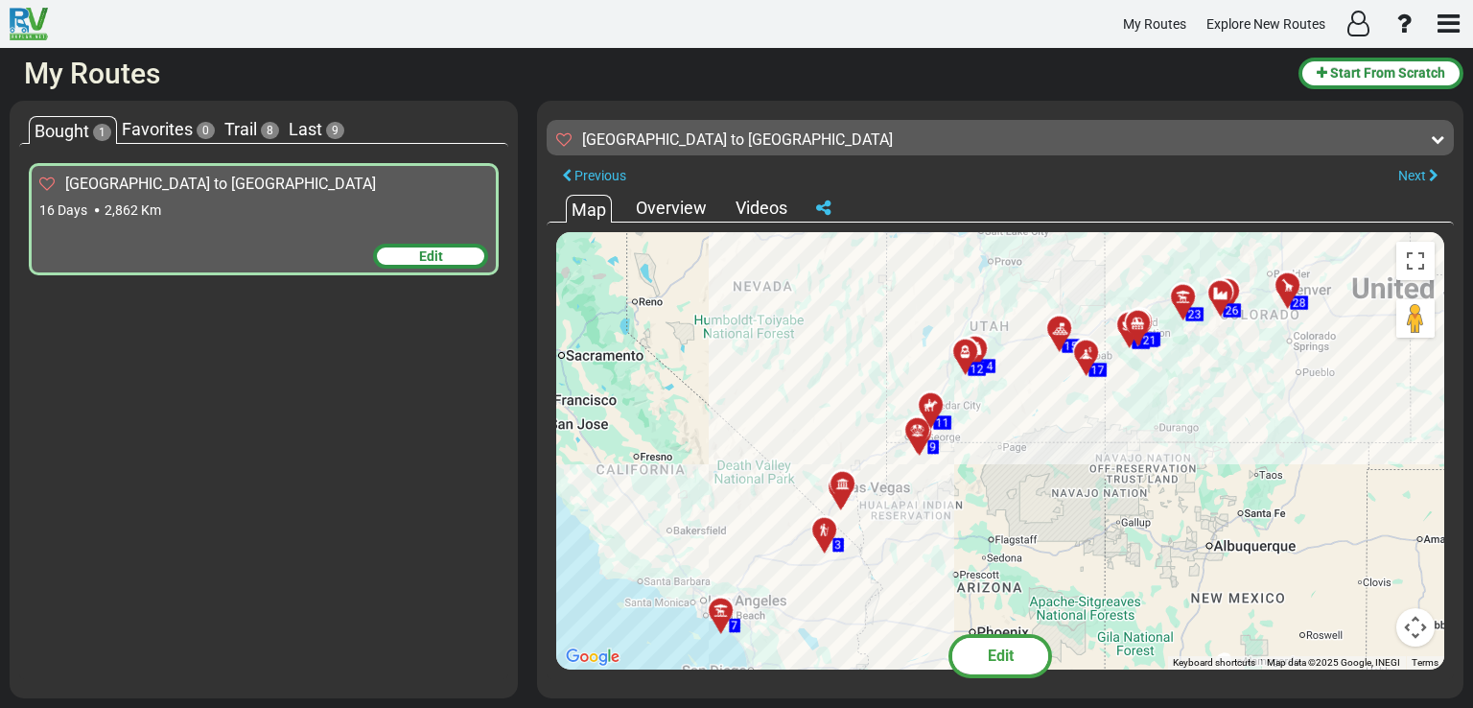
click at [418, 256] on div "Edit" at bounding box center [430, 256] width 115 height 25
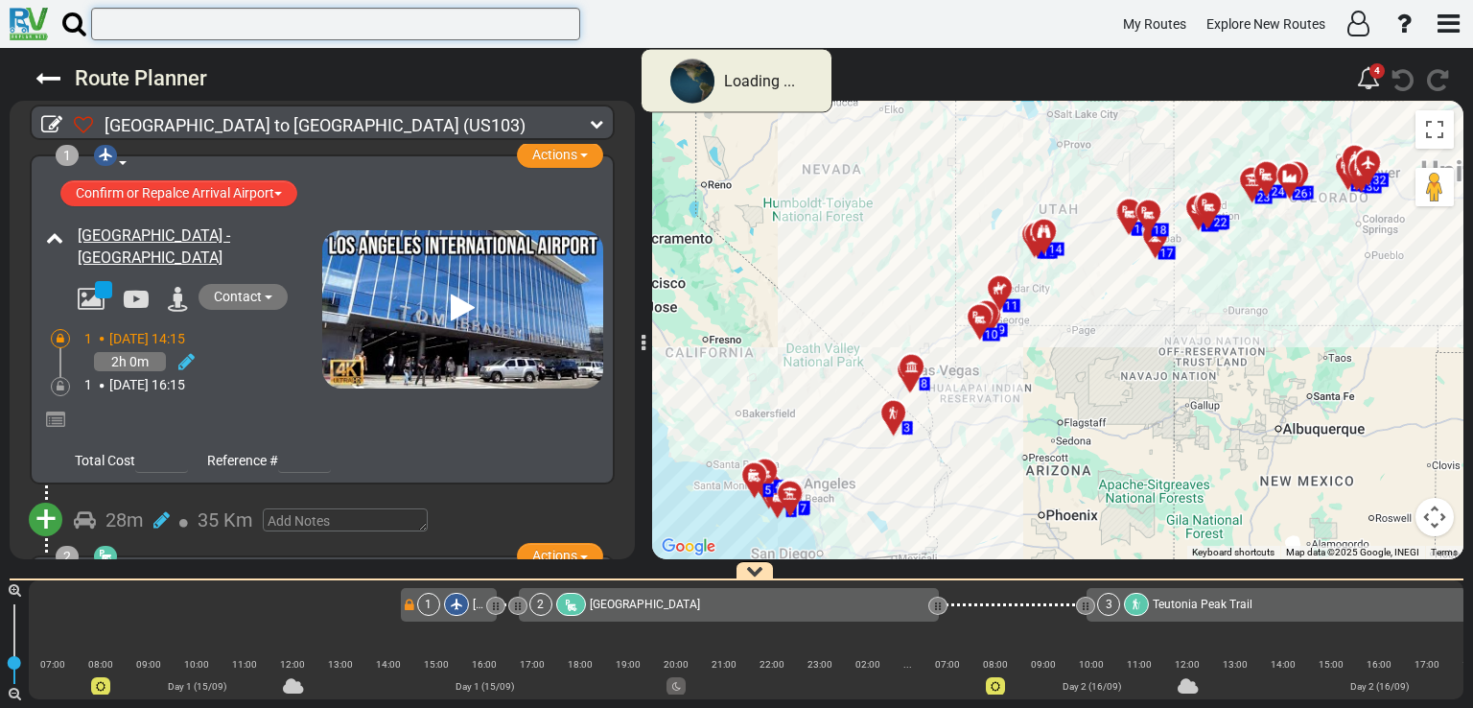
click at [219, 21] on input "text" at bounding box center [335, 24] width 489 height 33
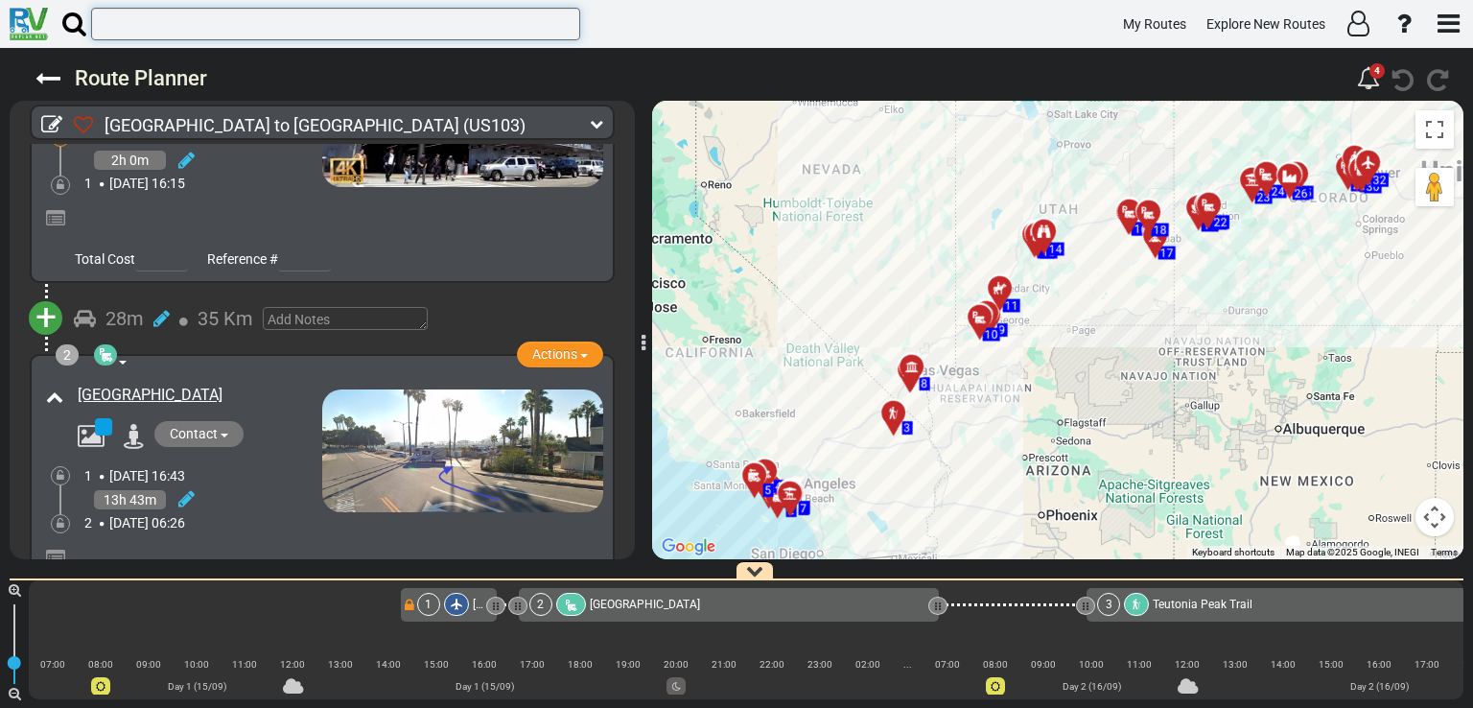
scroll to position [202, 0]
click at [50, 313] on span "+" at bounding box center [45, 316] width 21 height 44
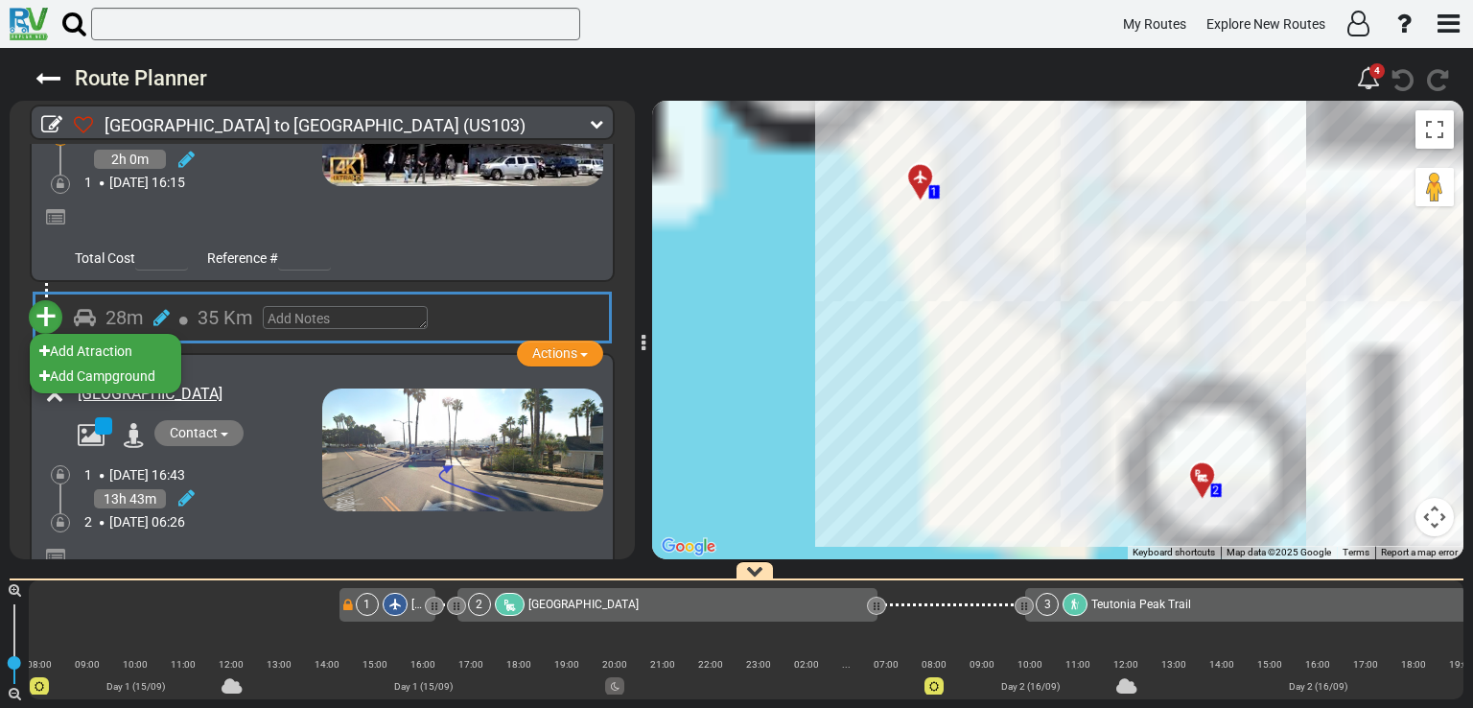
scroll to position [0, 83]
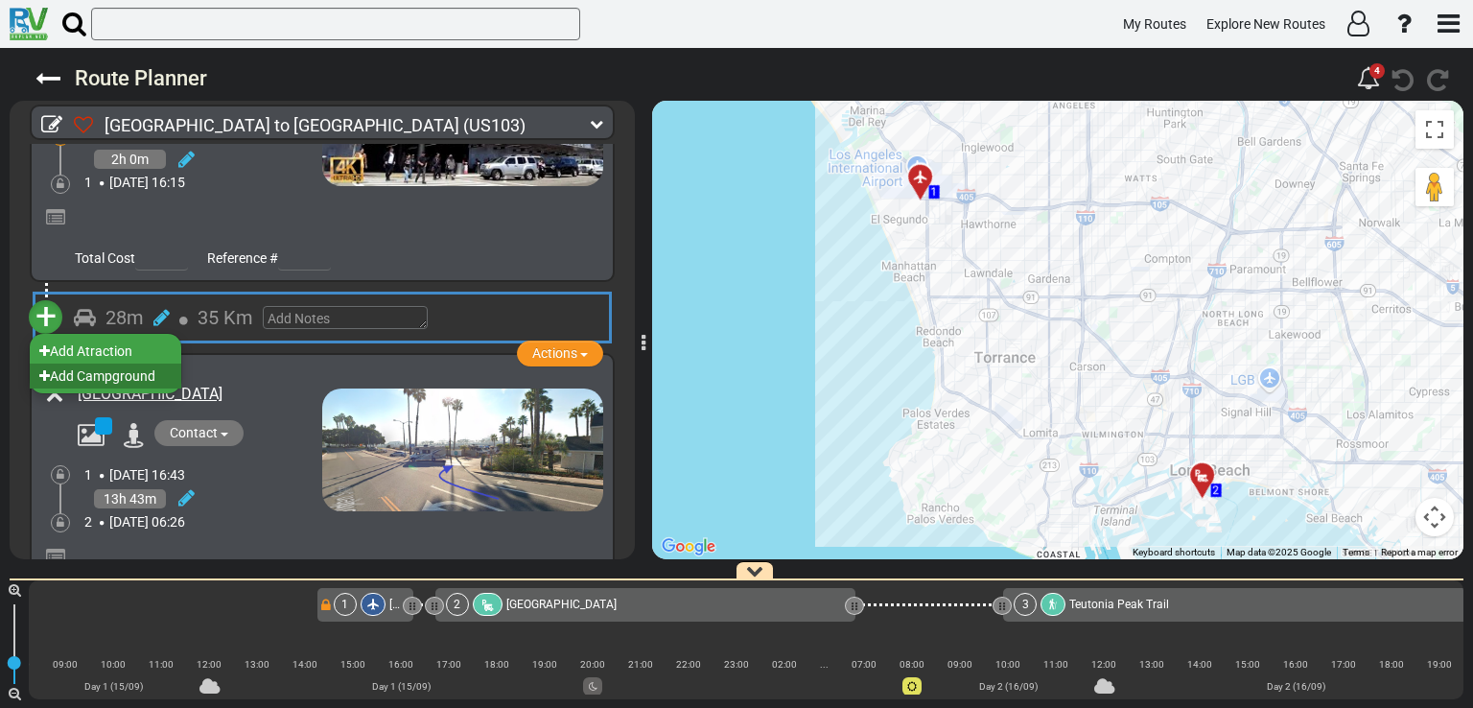
click at [107, 371] on li "Add Campground" at bounding box center [106, 375] width 152 height 25
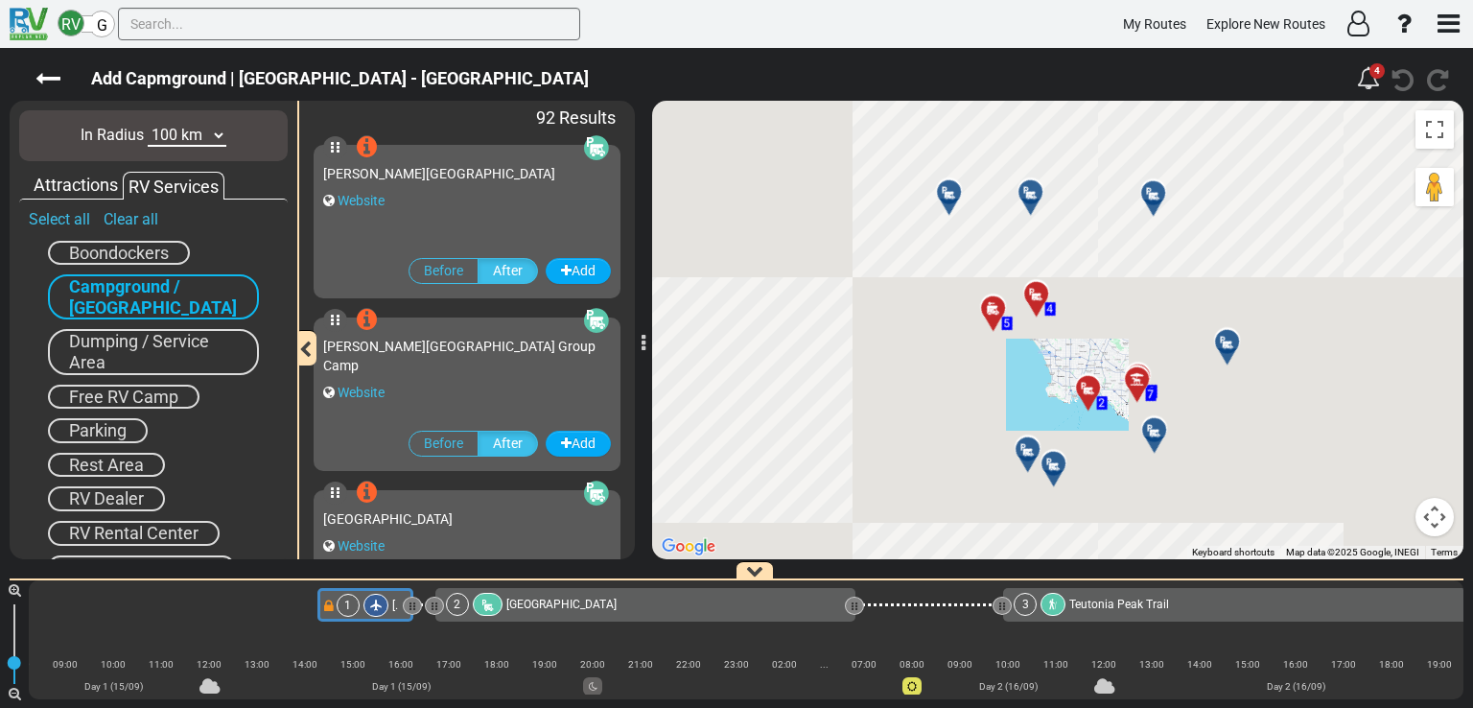
scroll to position [0, 0]
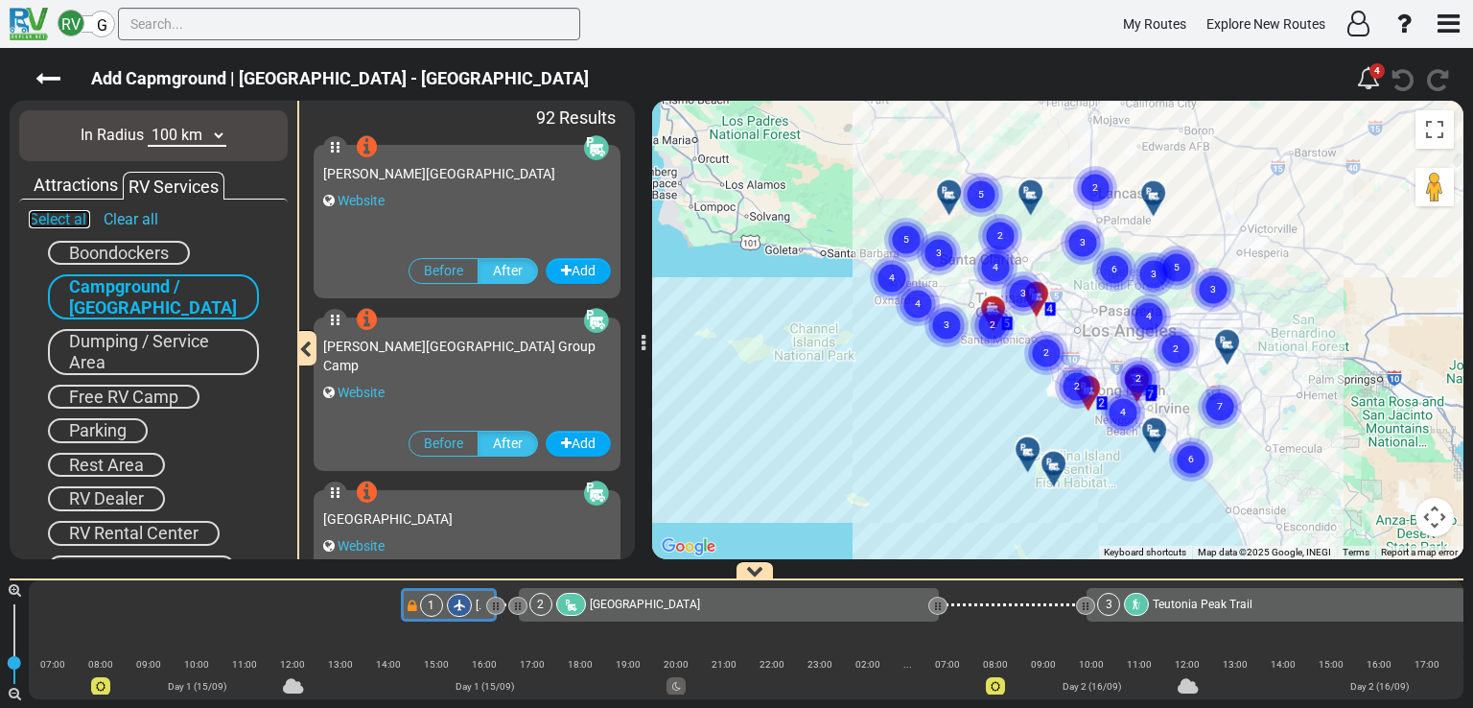
click at [72, 220] on link "Select all" at bounding box center [59, 219] width 61 height 18
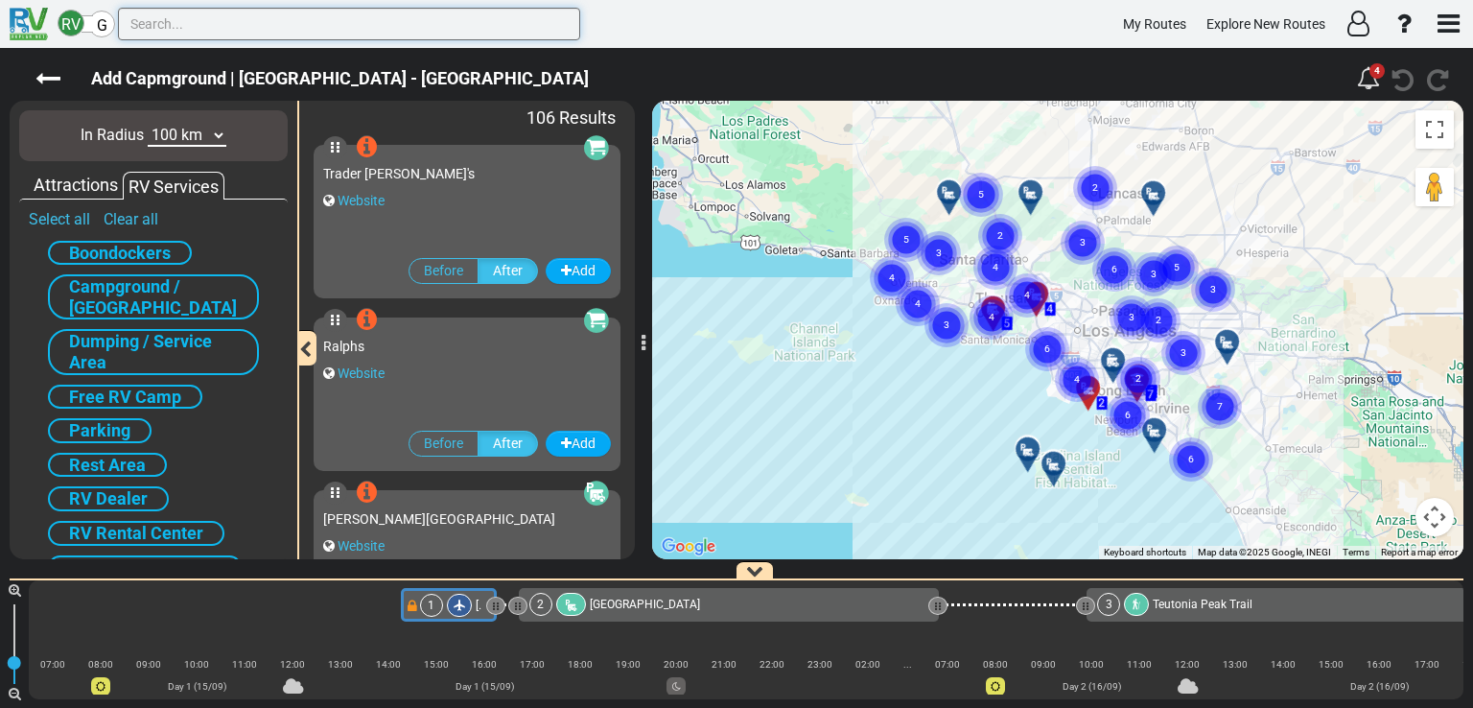
click at [326, 22] on input "text" at bounding box center [349, 24] width 462 height 33
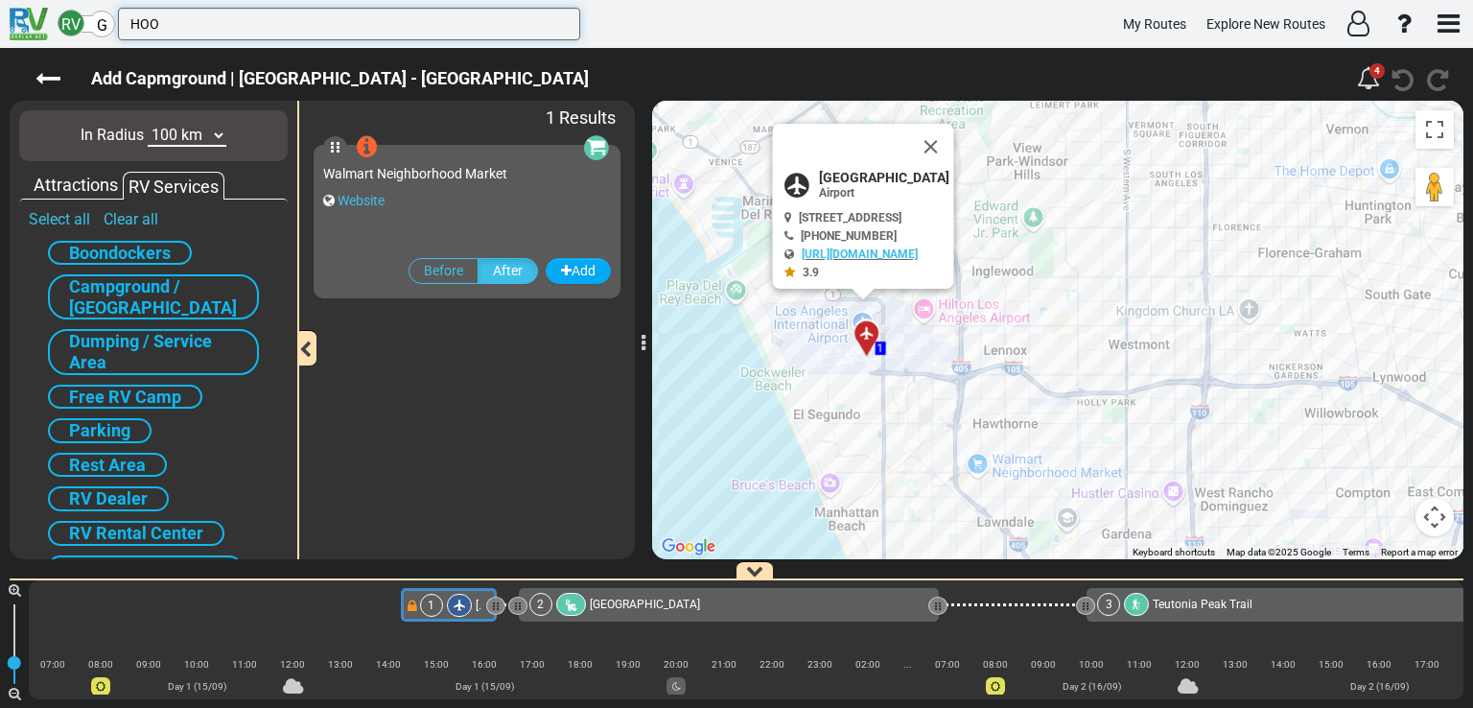
click at [271, 35] on input "HOO" at bounding box center [349, 24] width 462 height 33
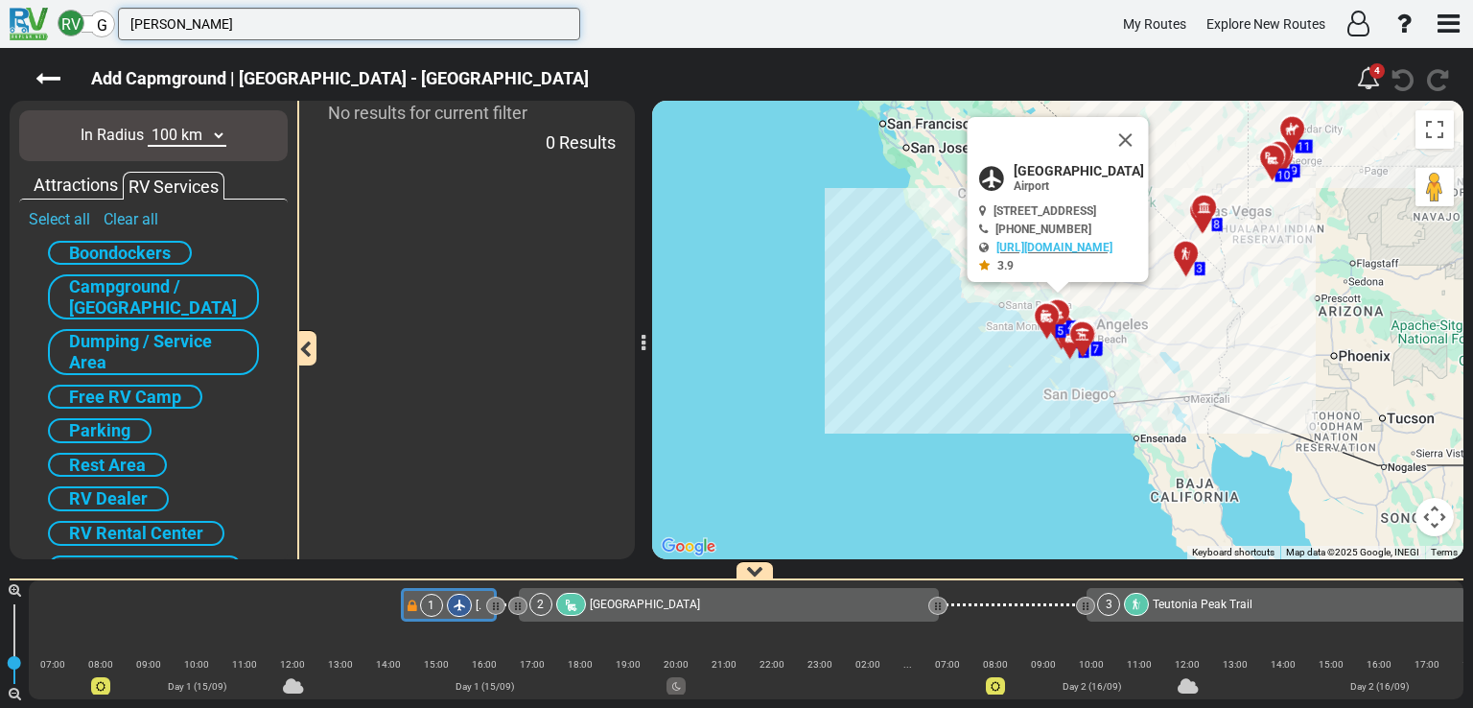
click at [271, 35] on input "HOOVER" at bounding box center [349, 24] width 462 height 33
click at [250, 32] on input "LAS" at bounding box center [349, 24] width 462 height 33
click at [250, 32] on input "LAS VEGA" at bounding box center [349, 24] width 462 height 33
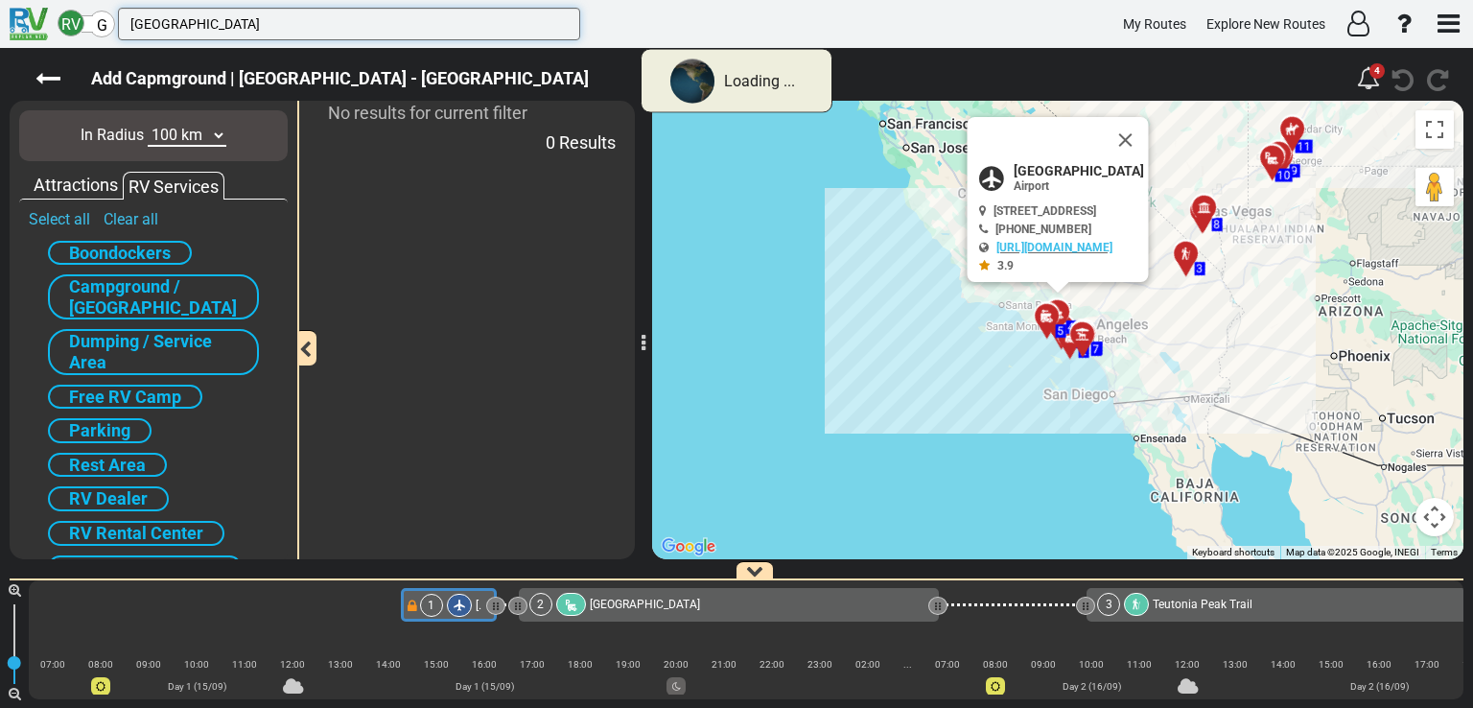
type input "LAS VEGAS"
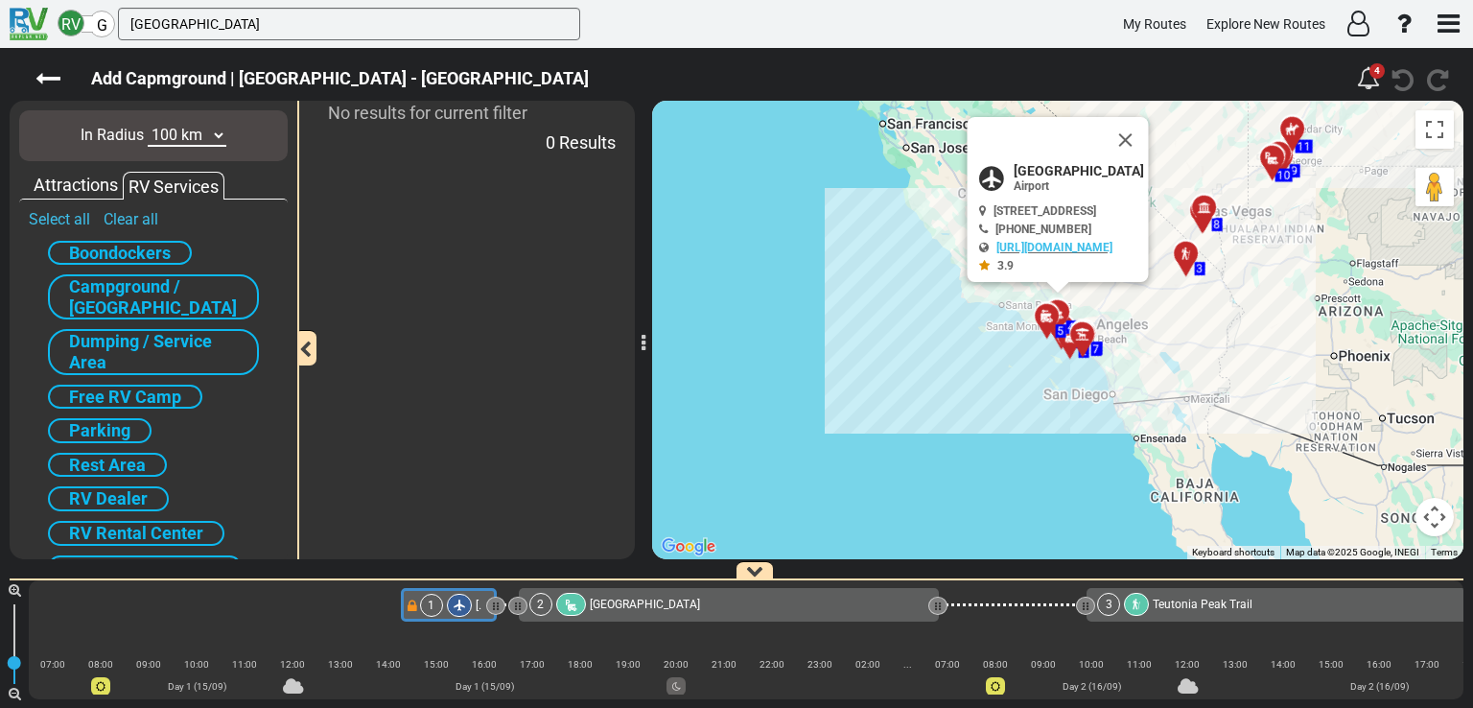
click at [107, 28] on div "G" at bounding box center [101, 24] width 27 height 27
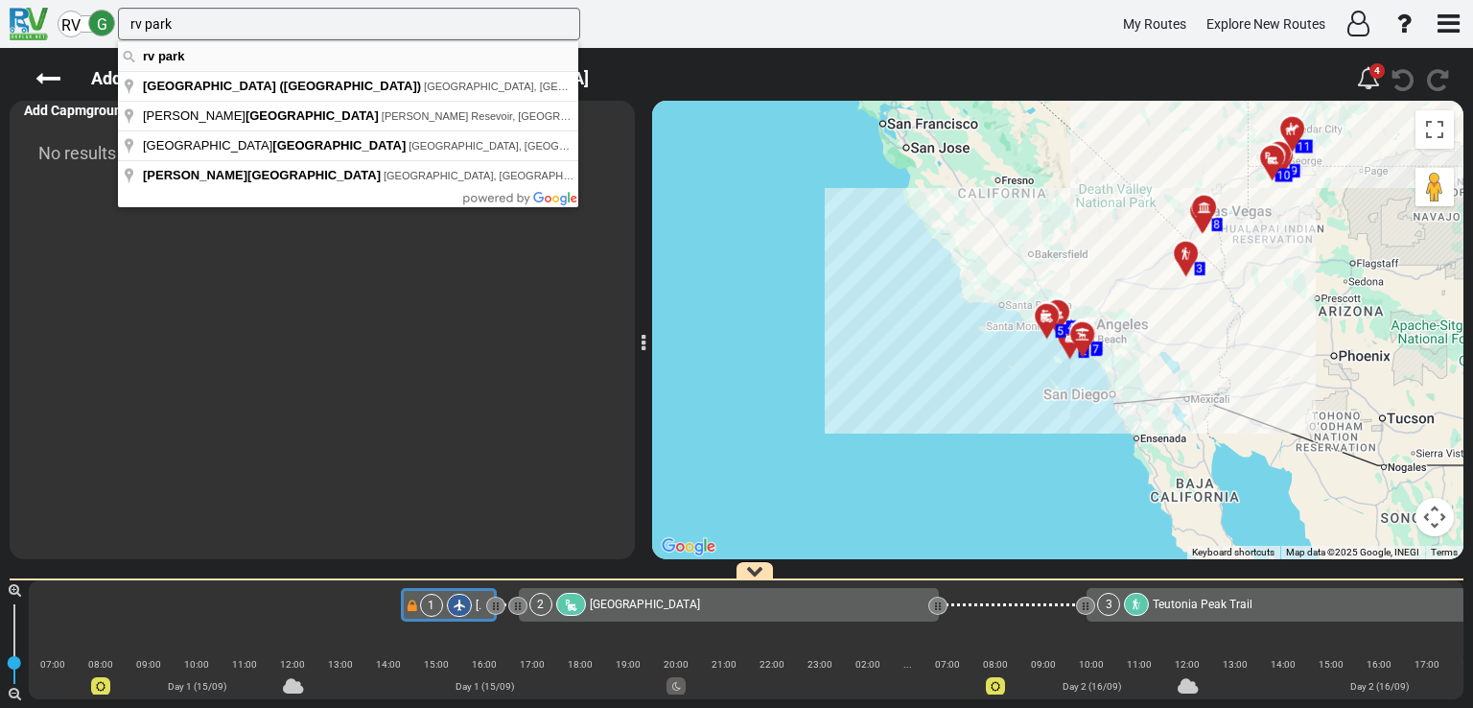
type input "rv park"
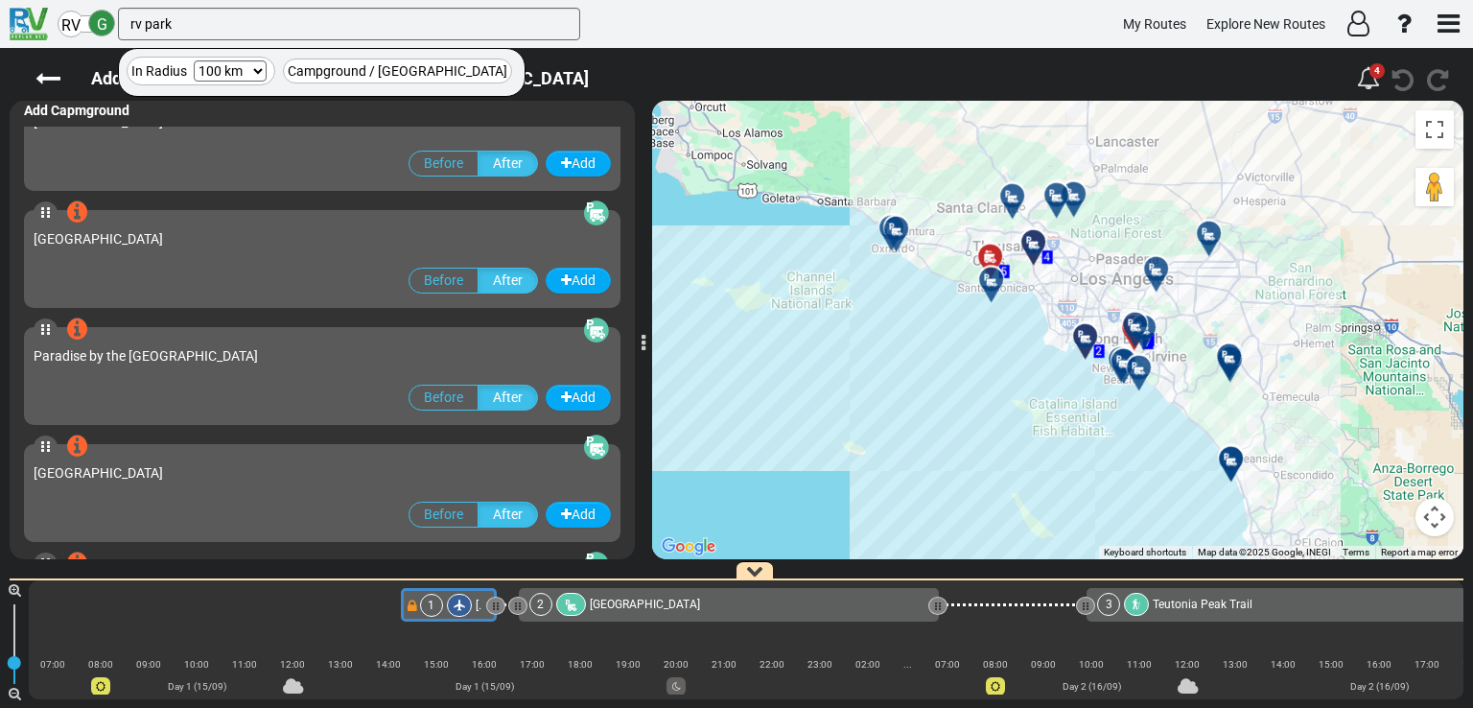
scroll to position [405, 0]
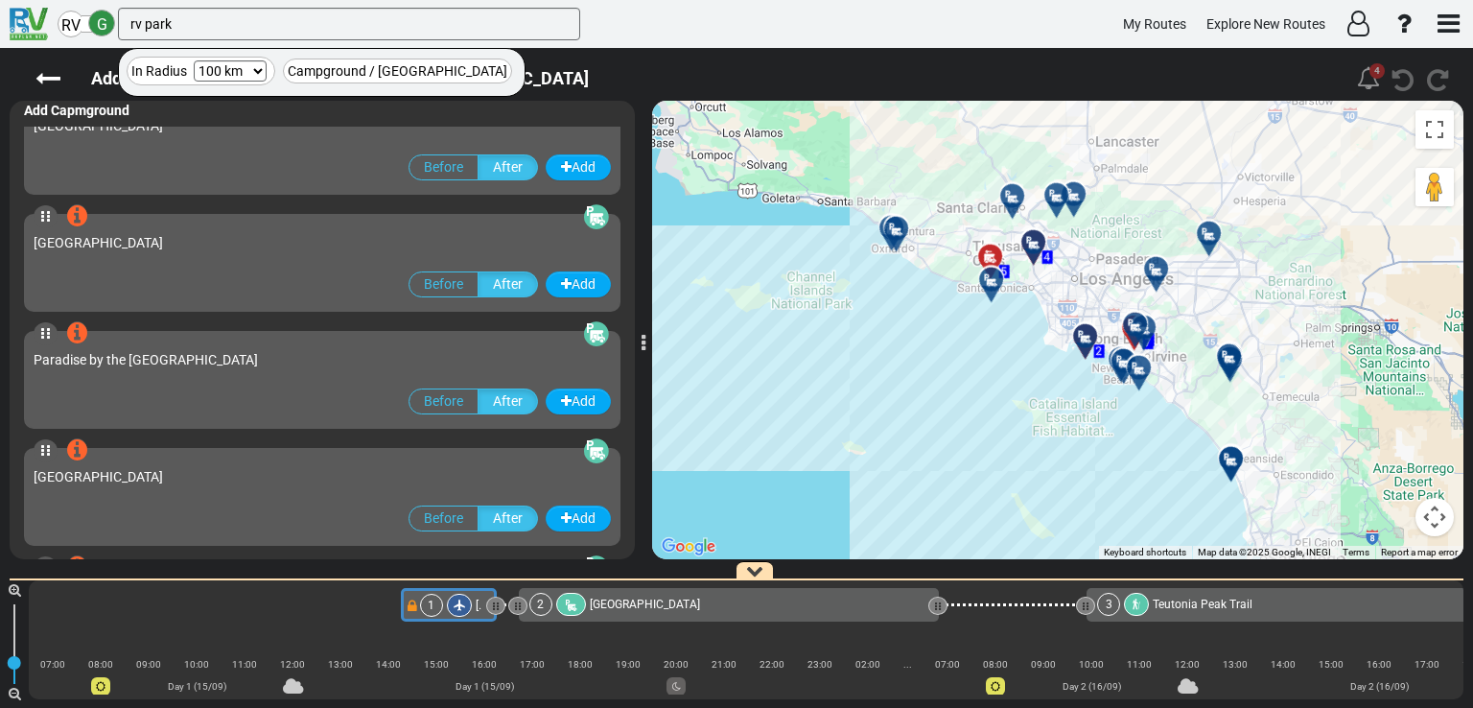
click at [1373, 82] on icon at bounding box center [1368, 77] width 23 height 23
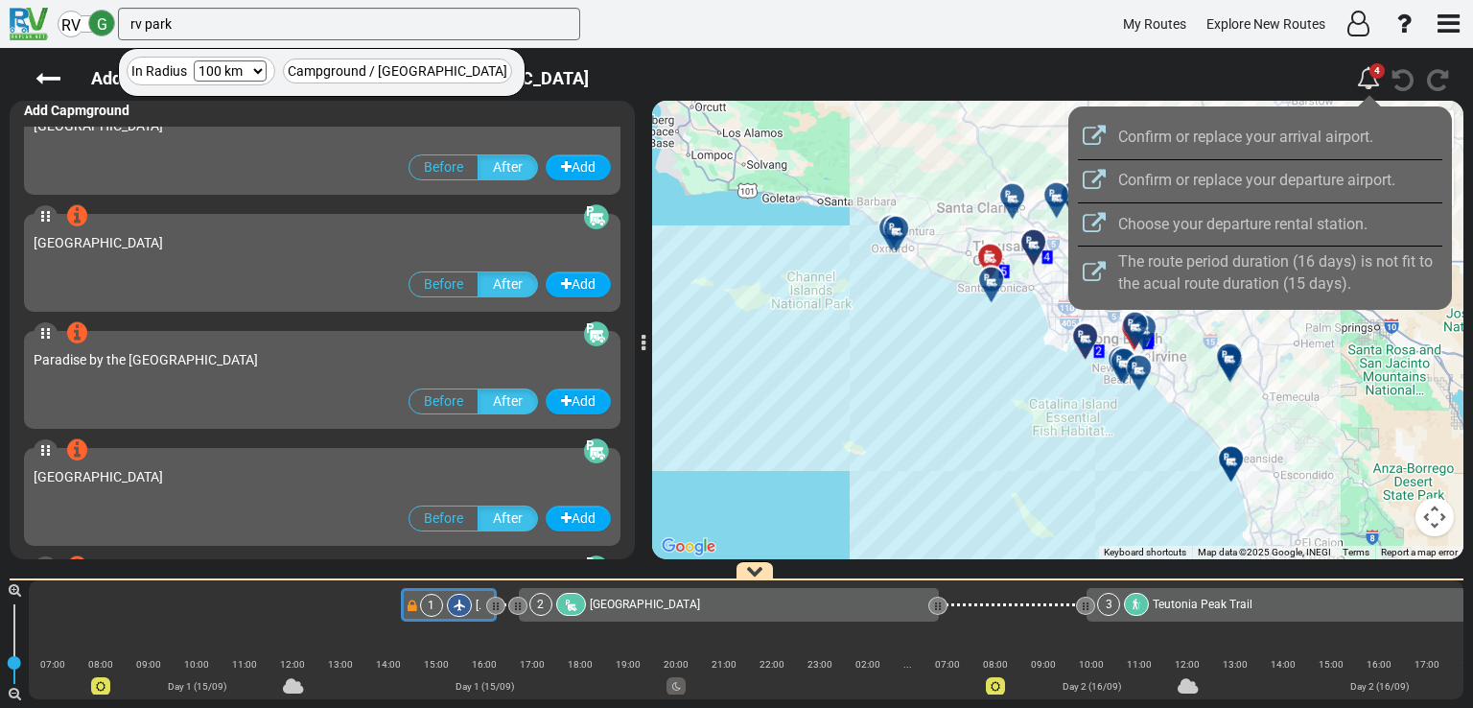
click at [602, 74] on div at bounding box center [736, 354] width 1473 height 708
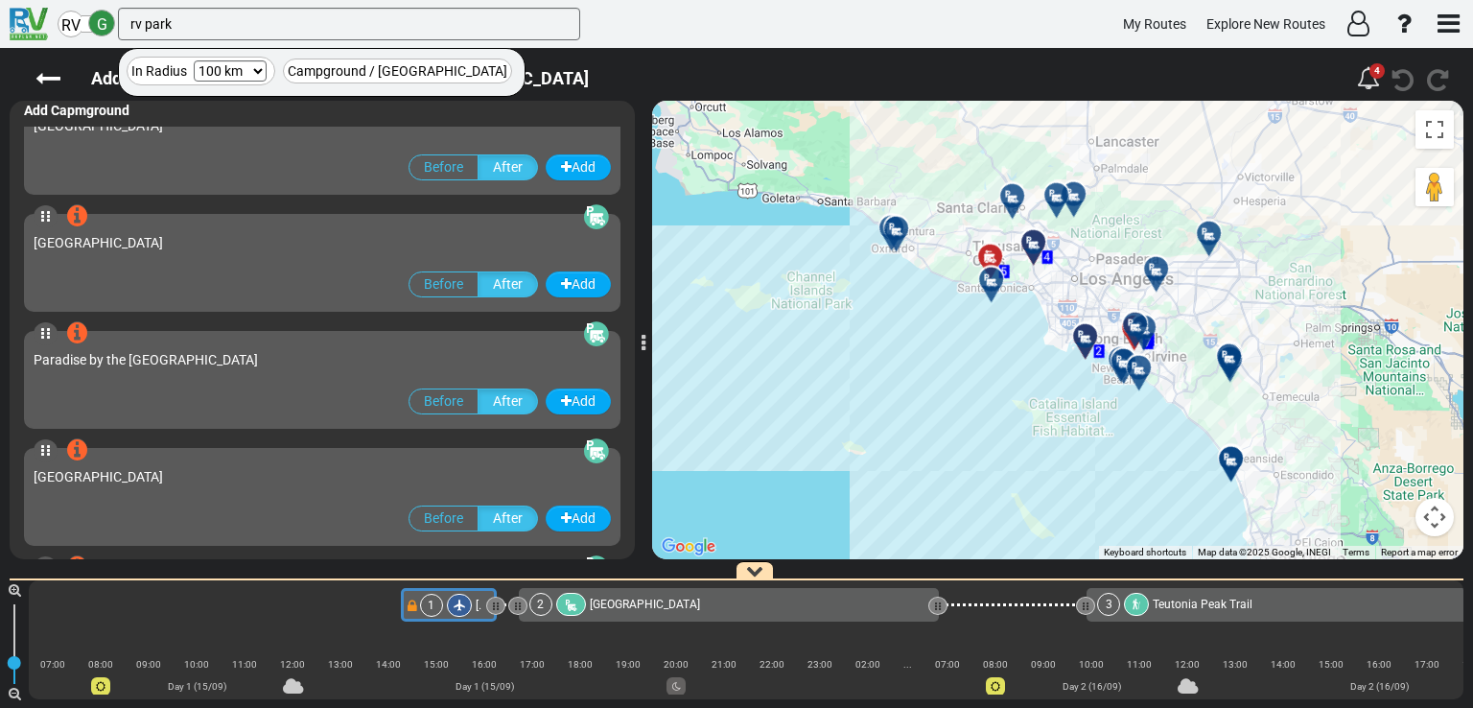
click at [72, 28] on span "RV" at bounding box center [70, 25] width 19 height 18
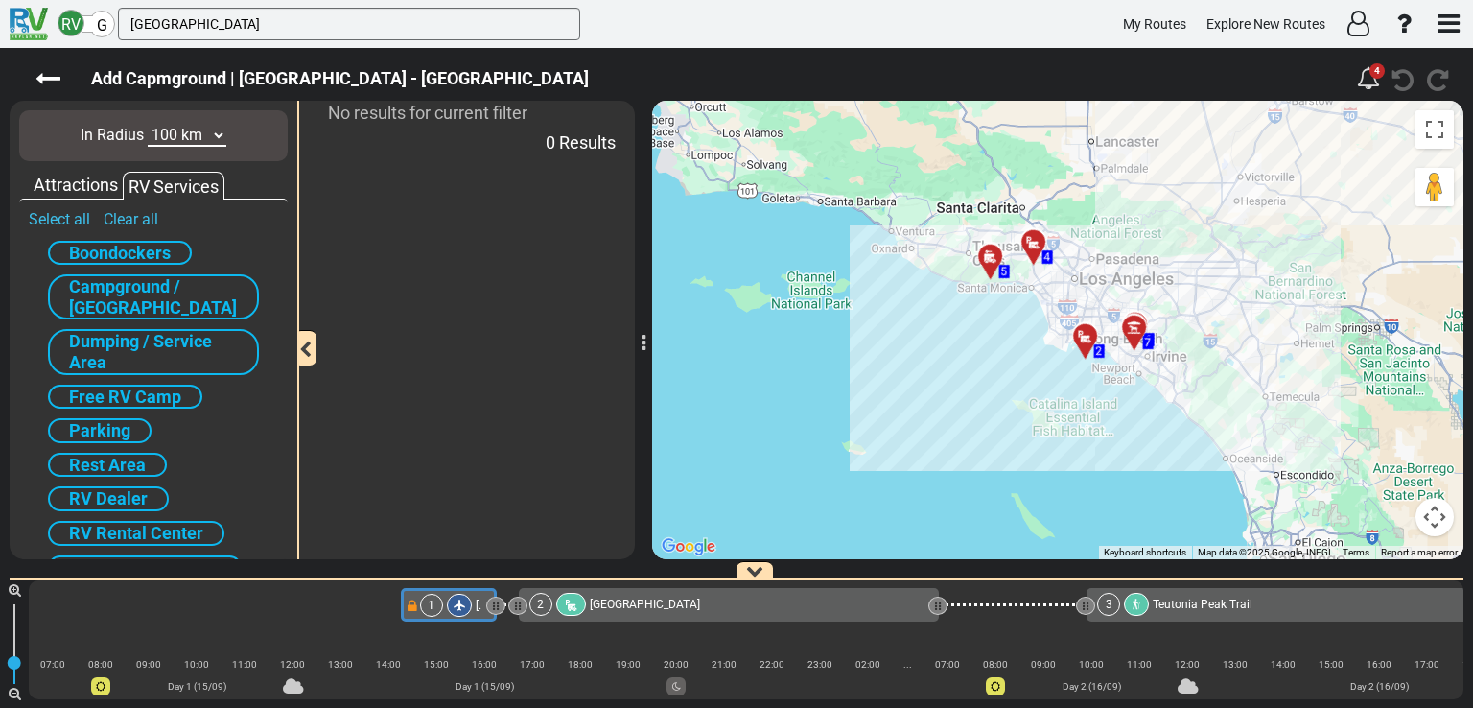
scroll to position [0, 0]
click at [213, 131] on select "10 km 50 km 100 km 250 km 500 km 1000 km" at bounding box center [187, 136] width 79 height 22
click at [148, 125] on select "10 km 50 km 100 km 250 km 500 km 1000 km" at bounding box center [187, 136] width 79 height 22
drag, startPoint x: 208, startPoint y: 16, endPoint x: 80, endPoint y: 67, distance: 138.2
click at [80, 67] on div "RV G LAS VEGAS My Routes Explore New Routes" at bounding box center [736, 354] width 1473 height 708
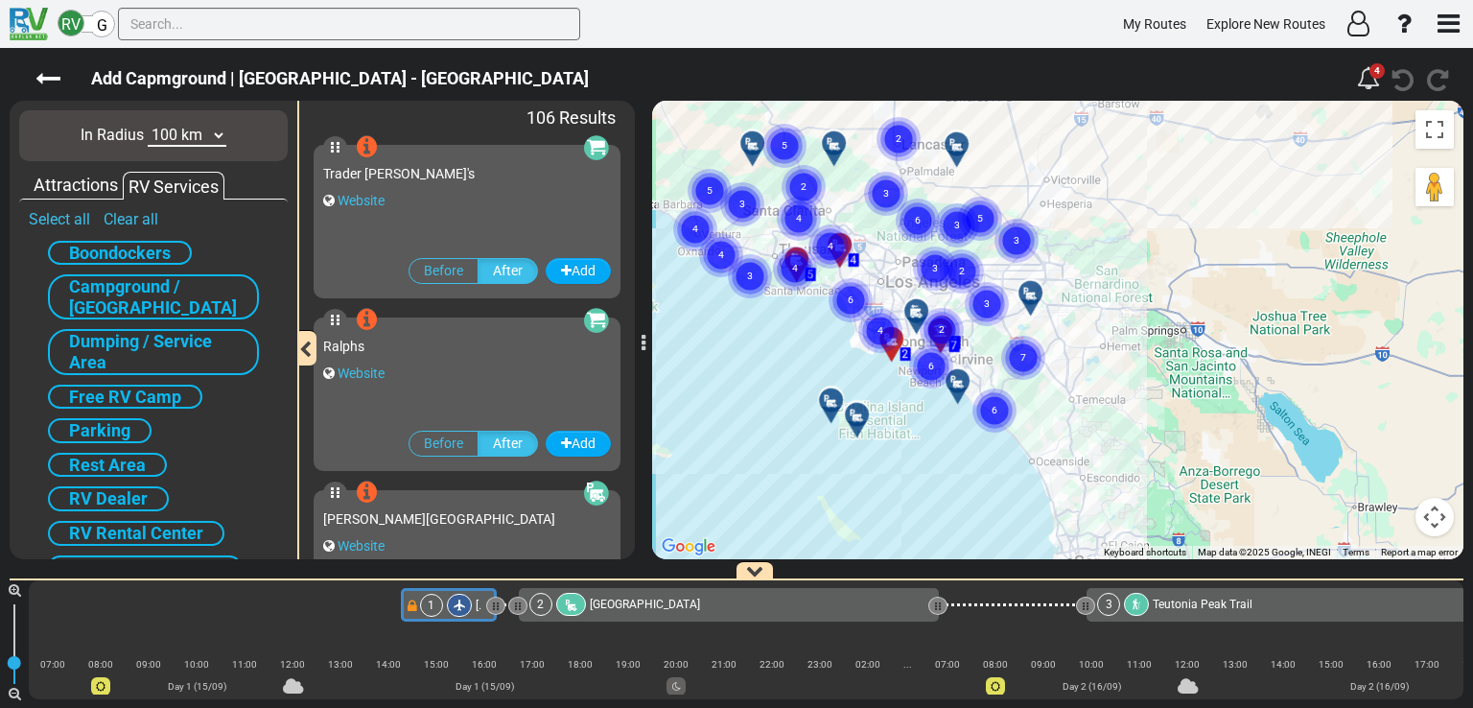
drag, startPoint x: 1298, startPoint y: 254, endPoint x: 1115, endPoint y: 215, distance: 186.4
click at [1115, 215] on div "To activate drag with keyboard, press Alt + Enter. Once in keyboard drag state,…" at bounding box center [1057, 330] width 811 height 458
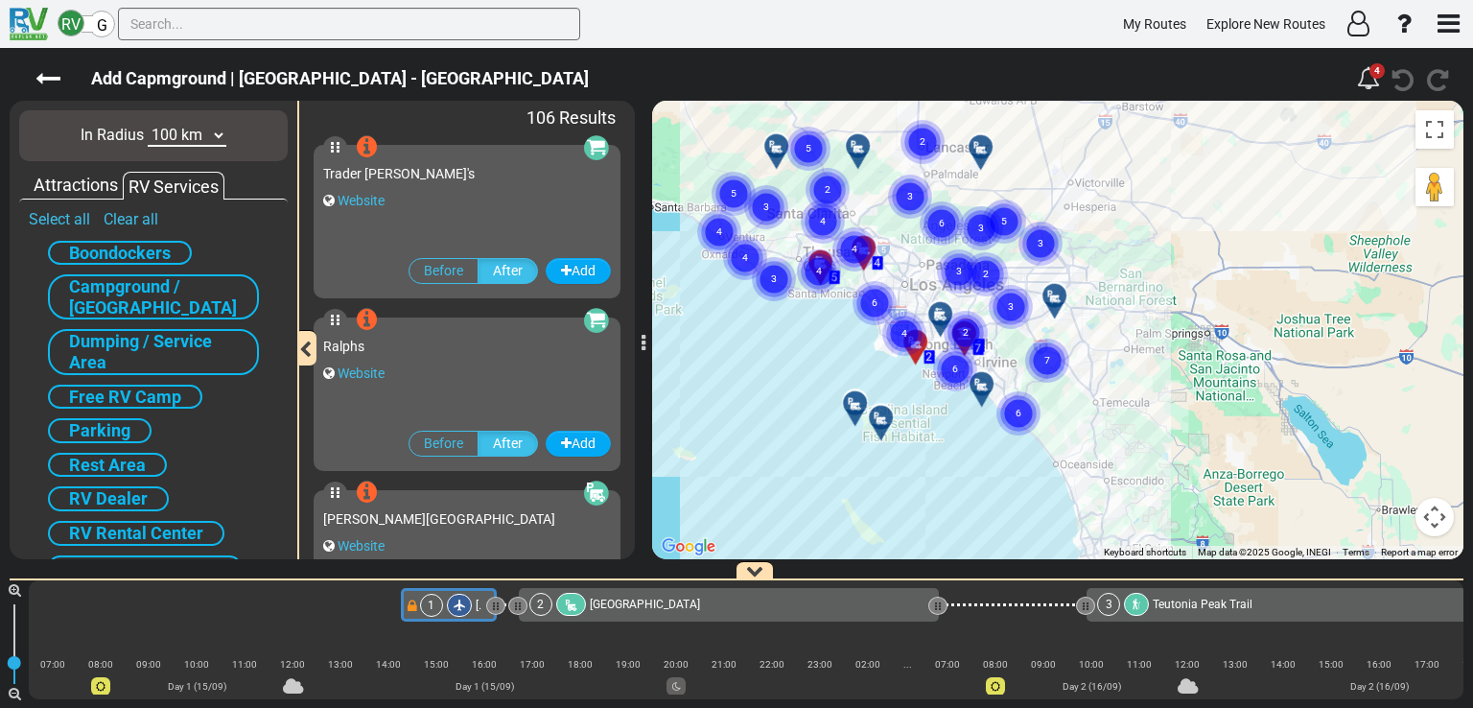
click at [202, 131] on select "10 km 50 km 100 km 250 km 500 km 1000 km" at bounding box center [187, 136] width 79 height 22
select select "number:500"
click at [148, 125] on select "10 km 50 km 100 km 250 km 500 km 1000 km" at bounding box center [187, 136] width 79 height 22
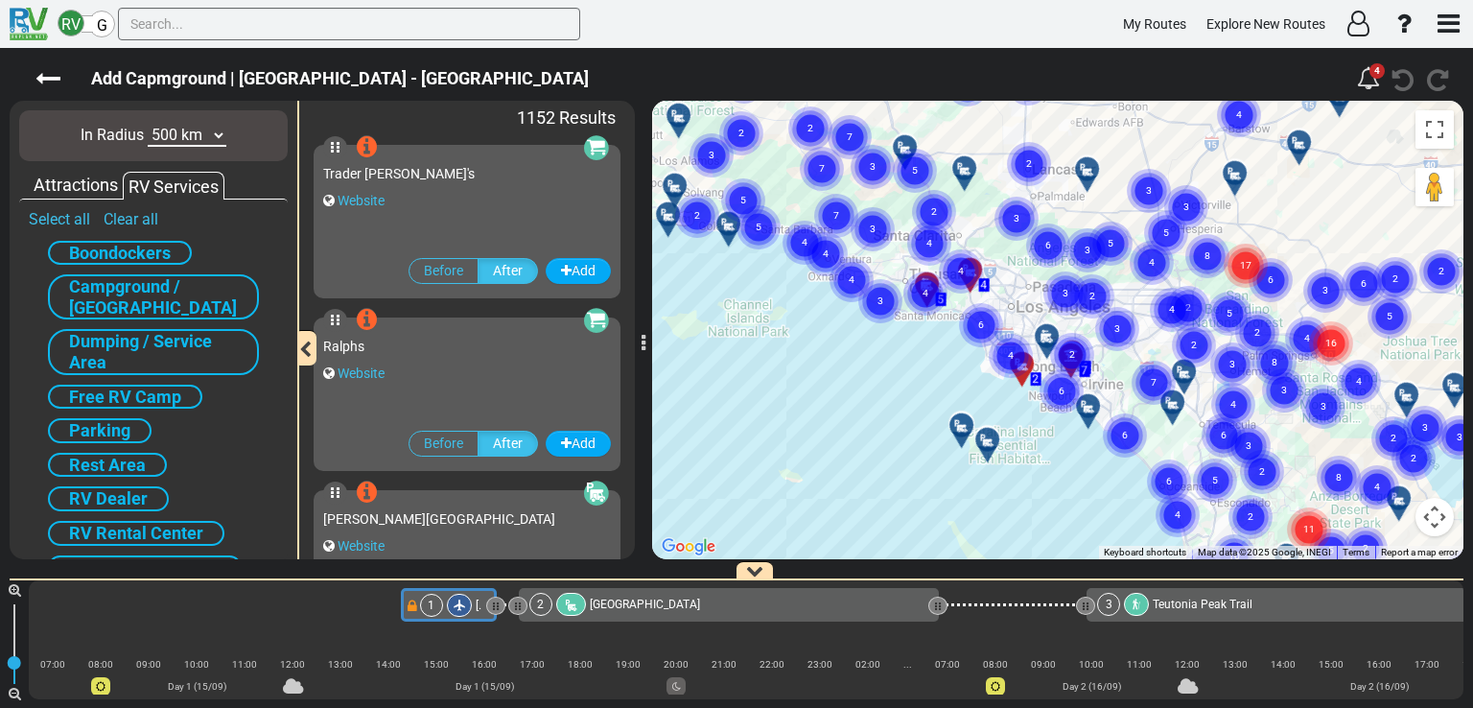
select select "number:500"
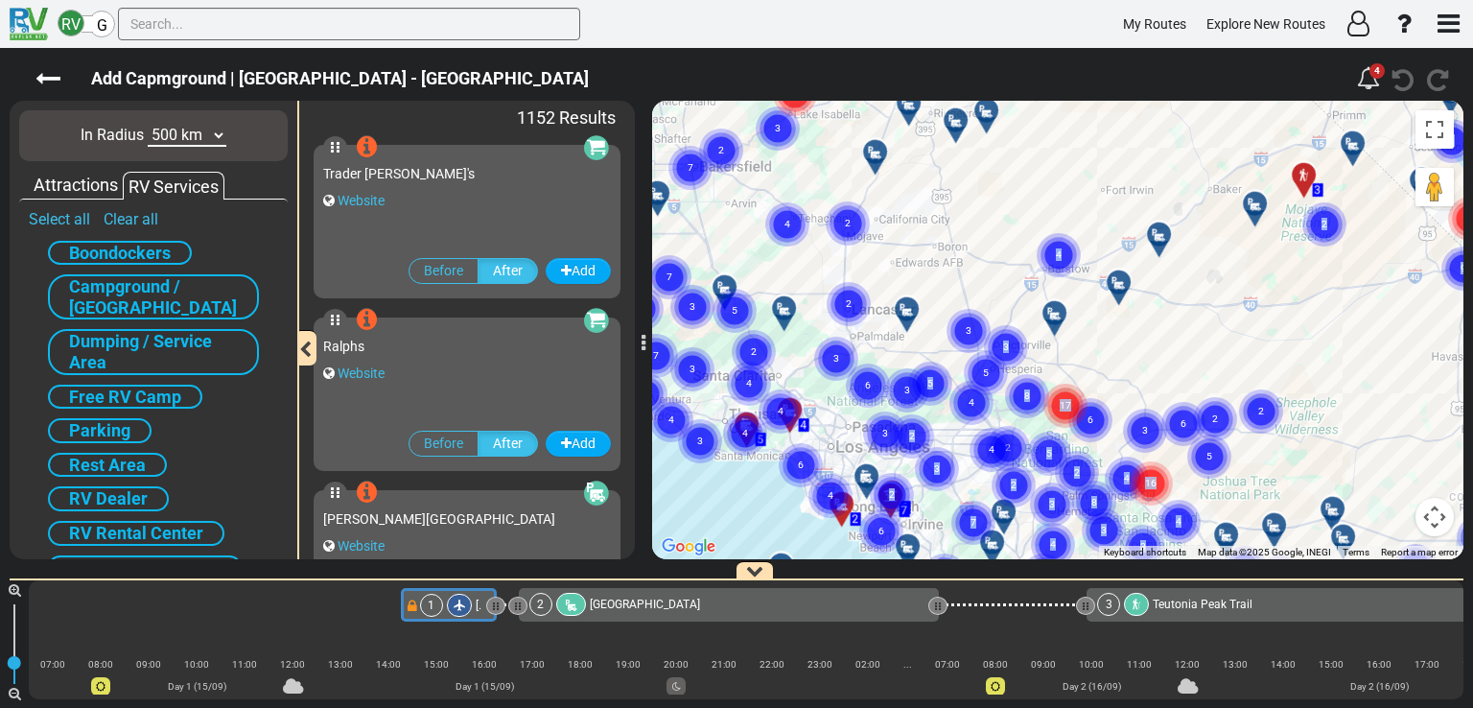
click at [916, 474] on div "23 24 25 26 27 28 29 30 31 32 12 13 14 15 16 17 18 19 20 21 22 11 2 4 6 7 5 3 8…" at bounding box center [1273, 474] width 811 height 0
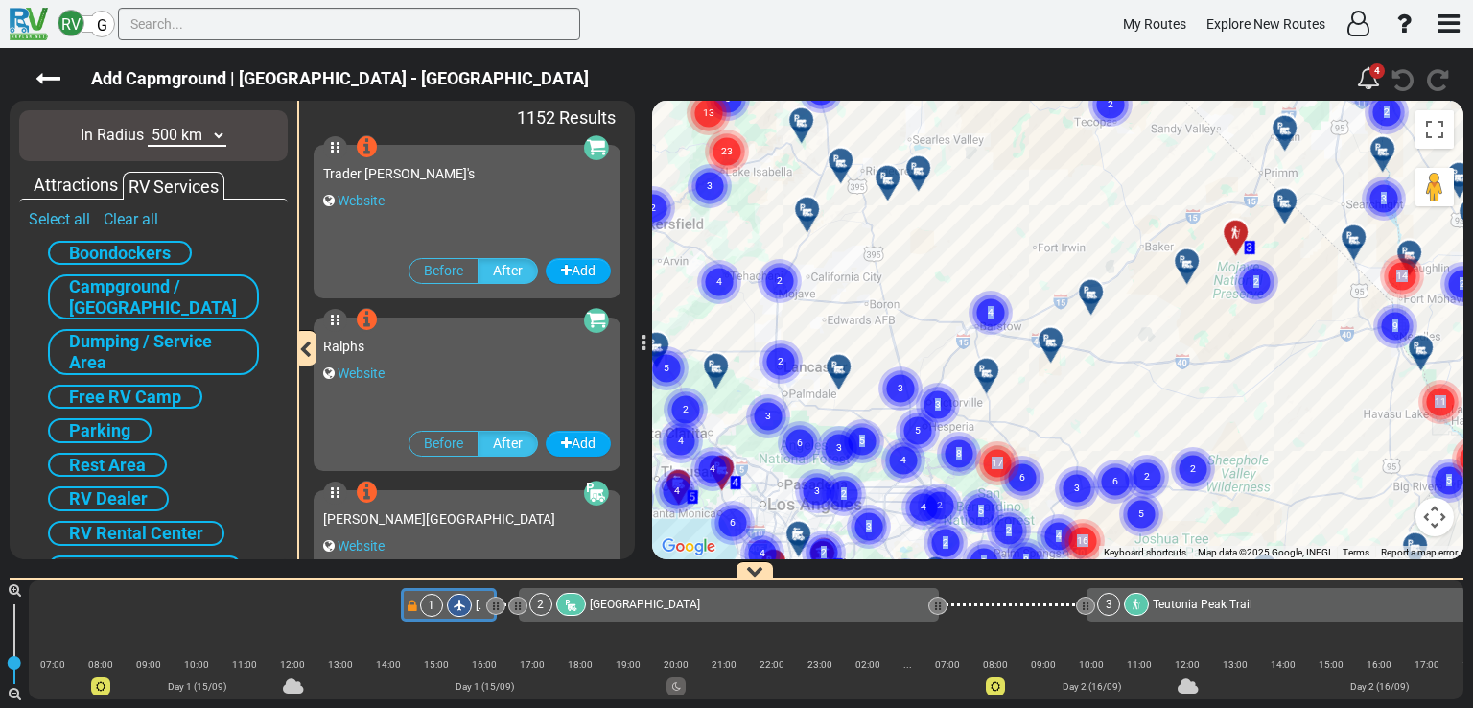
drag, startPoint x: 1216, startPoint y: 228, endPoint x: 1149, endPoint y: 293, distance: 93.6
click at [1149, 293] on div "To activate drag with keyboard, press Alt + Enter. Once in keyboard drag state,…" at bounding box center [1057, 330] width 811 height 458
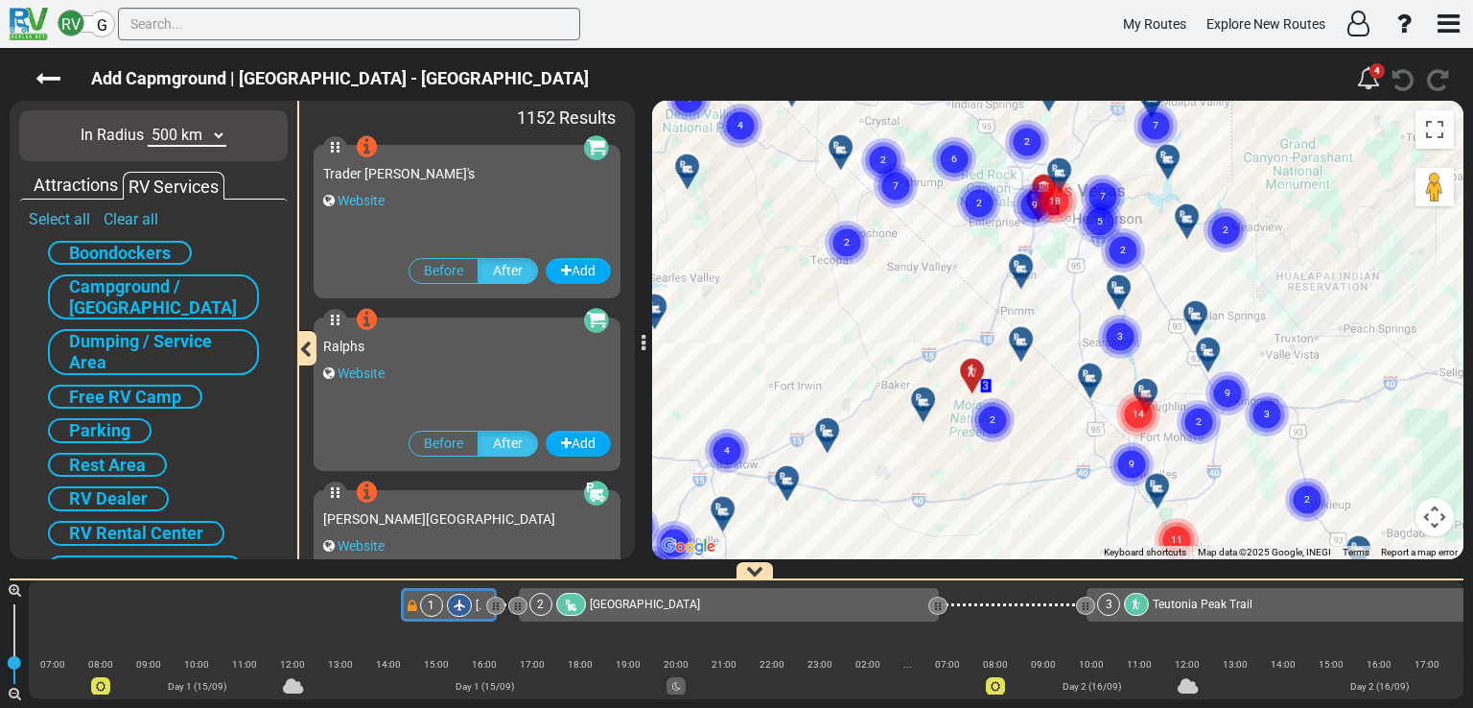
drag, startPoint x: 1220, startPoint y: 329, endPoint x: 931, endPoint y: 479, distance: 325.6
click at [931, 479] on div "To activate drag with keyboard, press Alt + Enter. Once in keyboard drag state,…" at bounding box center [1057, 330] width 811 height 458
click at [999, 415] on circle "Cluster of 2 markers" at bounding box center [992, 420] width 44 height 44
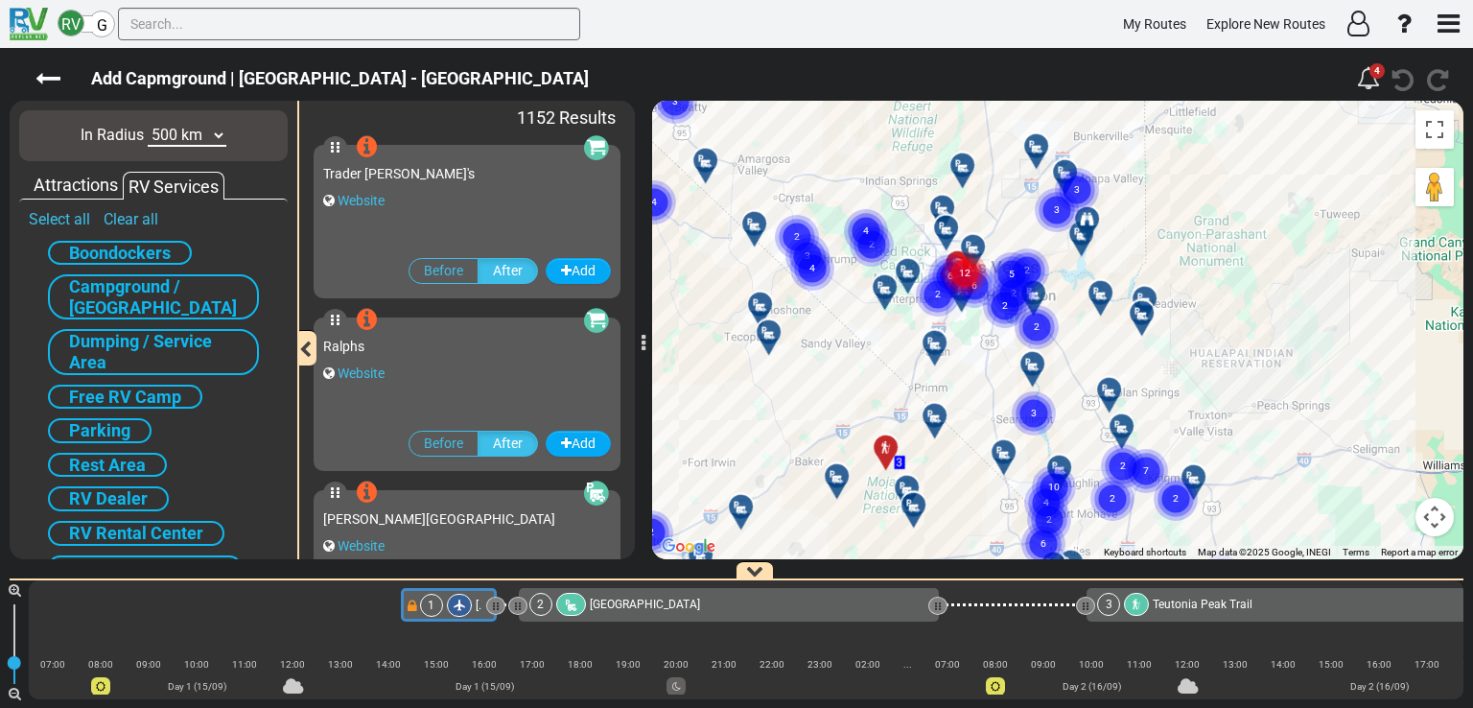
drag, startPoint x: 1001, startPoint y: 281, endPoint x: 907, endPoint y: 365, distance: 126.3
click at [907, 365] on div "To activate drag with keyboard, press Alt + Enter. Once in keyboard drag state,…" at bounding box center [1057, 330] width 811 height 458
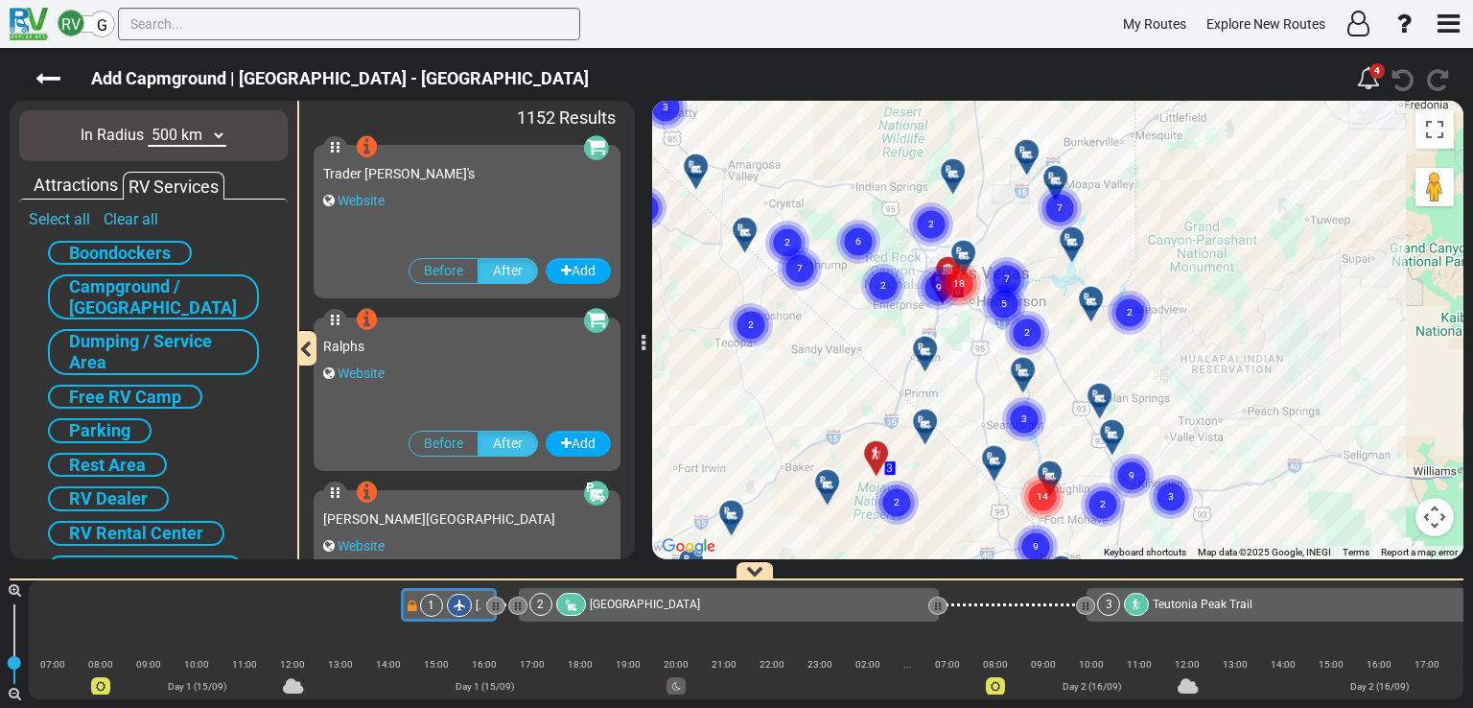
drag, startPoint x: 1282, startPoint y: 183, endPoint x: 1273, endPoint y: 191, distance: 12.3
click at [1273, 191] on div "To activate drag with keyboard, press Alt + Enter. Once in keyboard drag state,…" at bounding box center [1057, 330] width 811 height 458
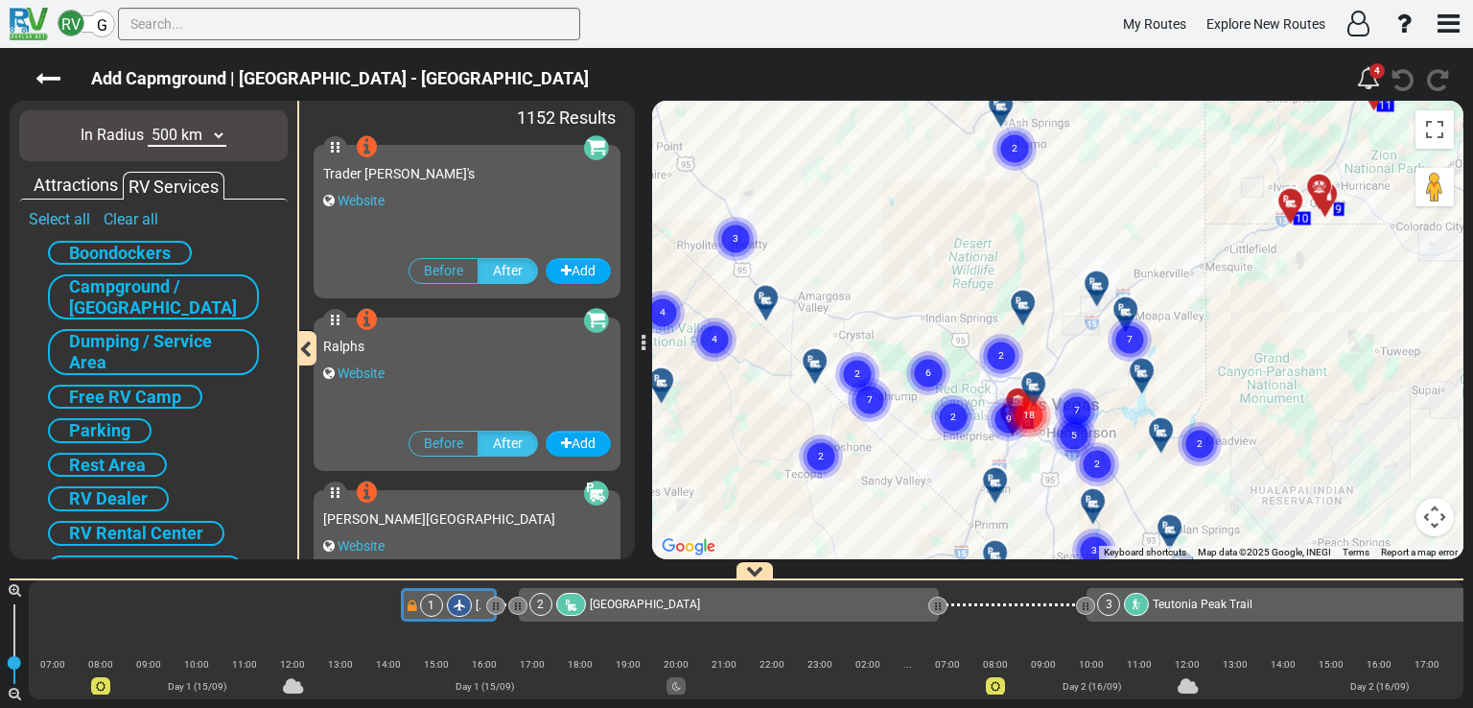
drag, startPoint x: 1227, startPoint y: 191, endPoint x: 1304, endPoint y: 333, distance: 161.3
click at [1304, 333] on div "To activate drag with keyboard, press Alt + Enter. Once in keyboard drag state,…" at bounding box center [1057, 330] width 811 height 458
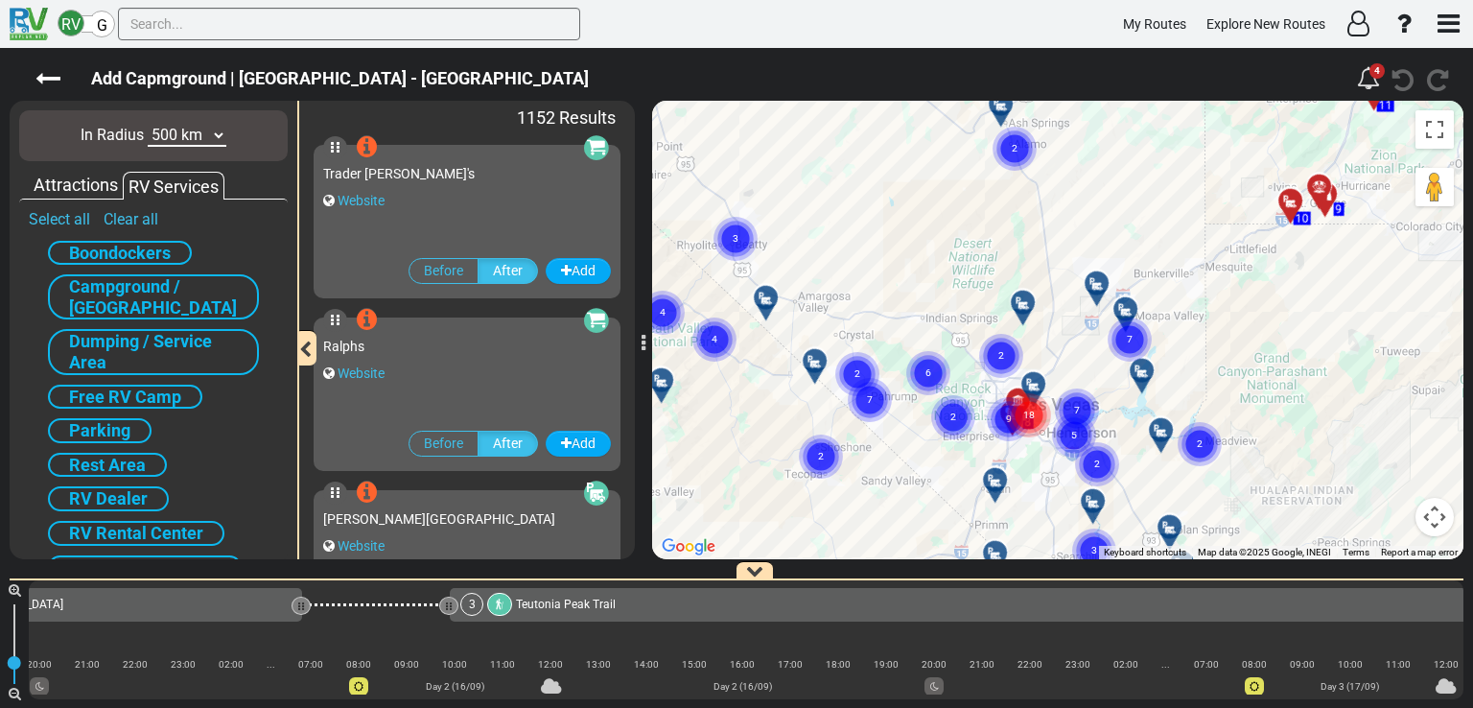
scroll to position [0, 636]
click at [779, 608] on div "3 [GEOGRAPHIC_DATA]" at bounding box center [1317, 604] width 1712 height 23
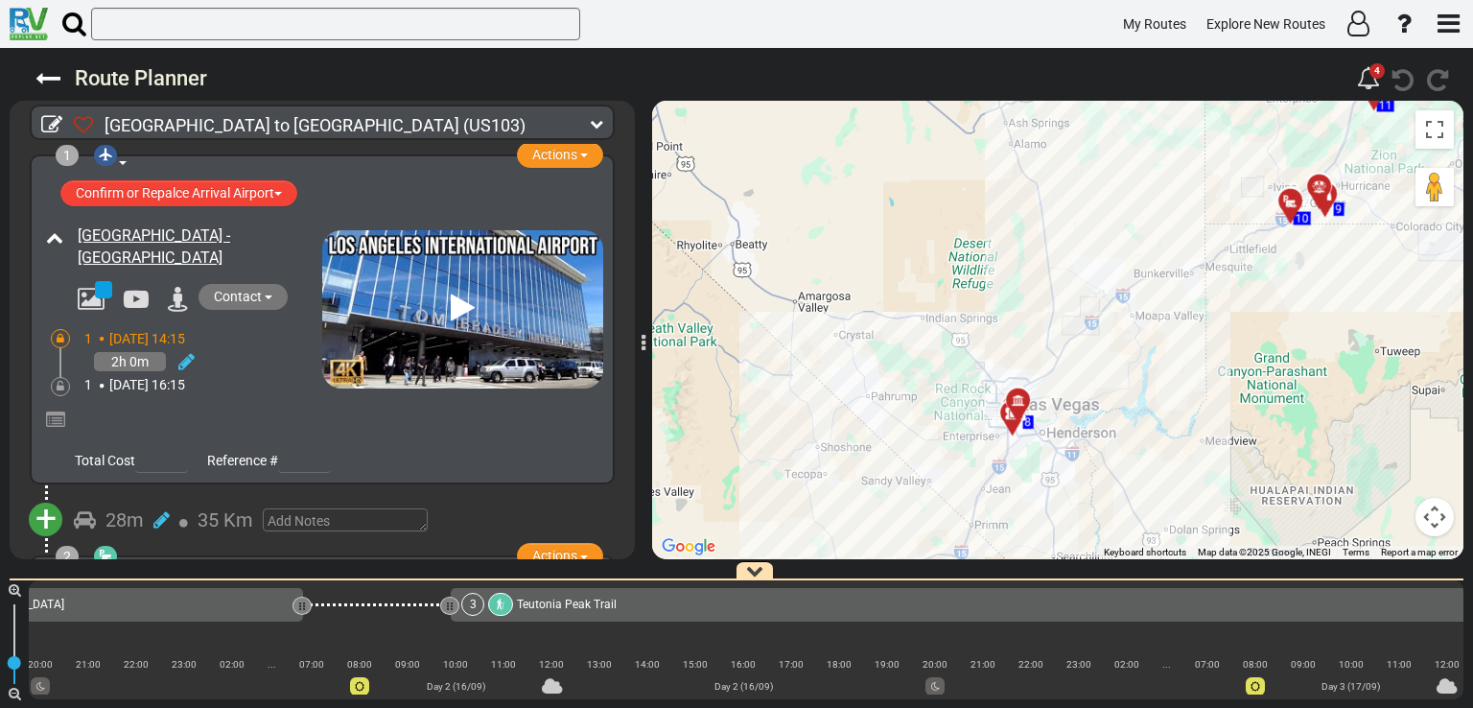
scroll to position [201, 0]
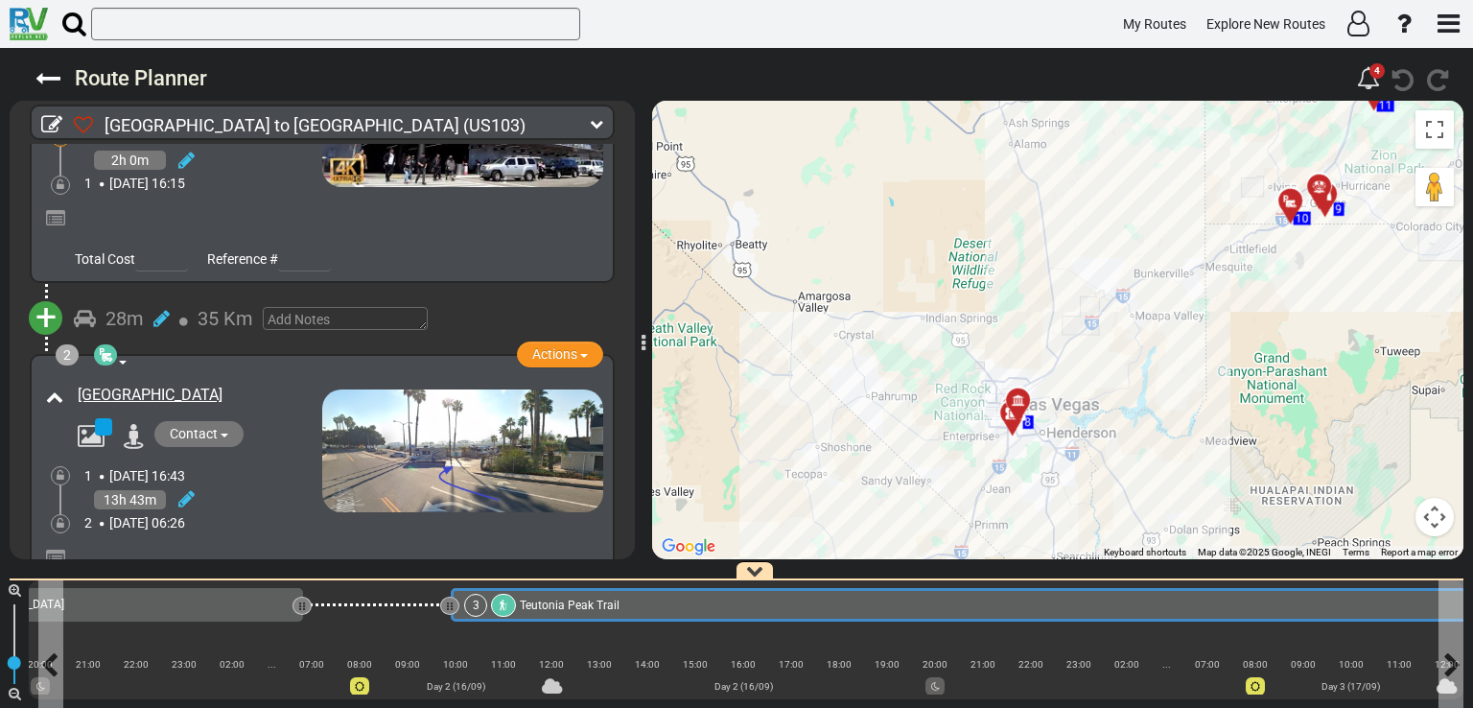
click at [617, 604] on div "3 [GEOGRAPHIC_DATA]" at bounding box center [1317, 605] width 1706 height 23
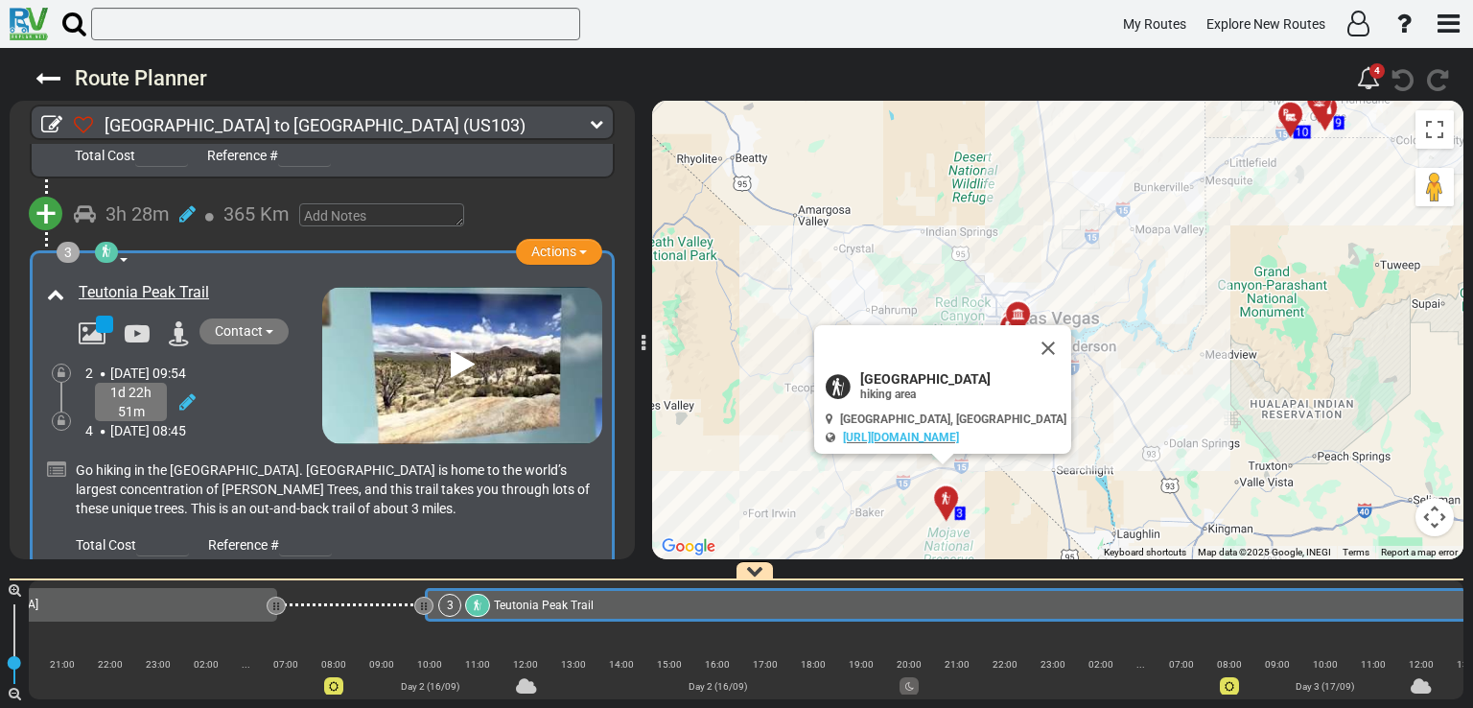
scroll to position [0, 674]
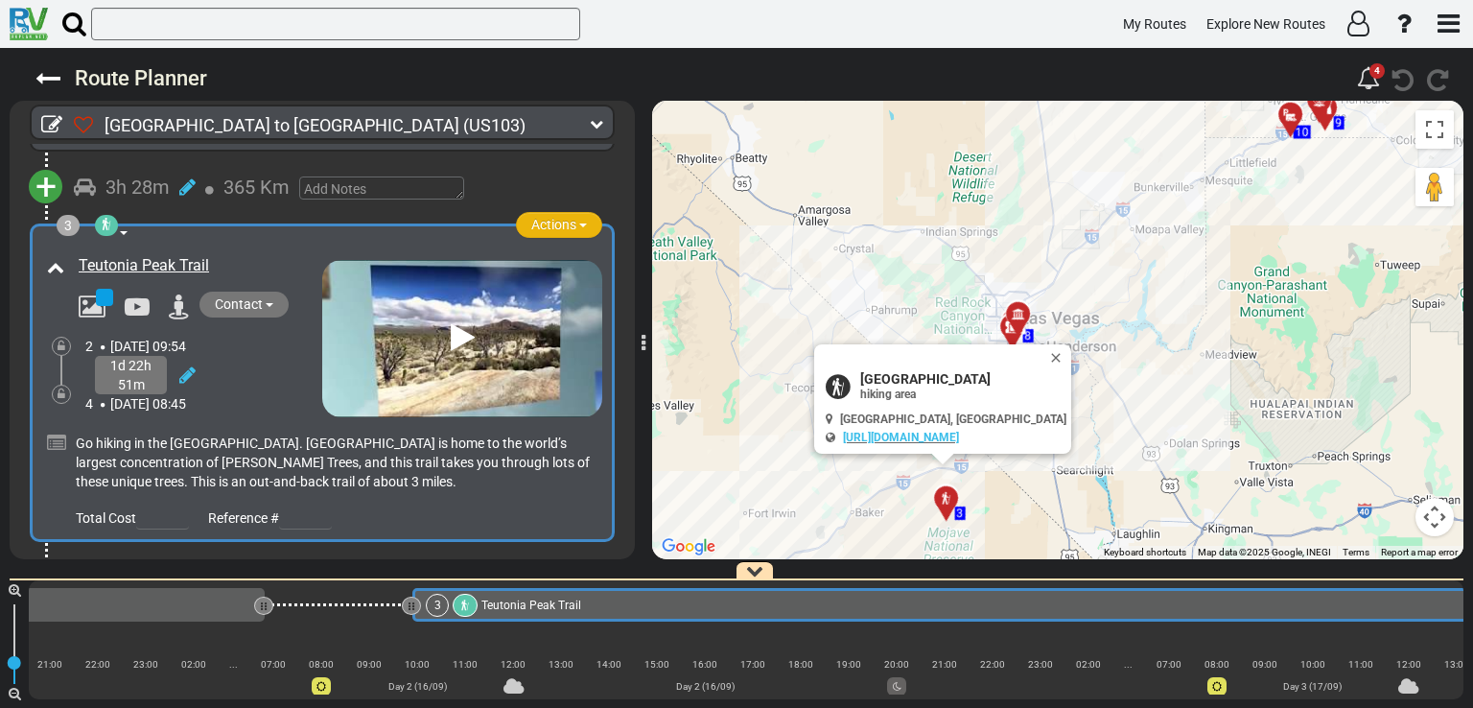
click at [552, 221] on span "Actions" at bounding box center [553, 224] width 45 height 15
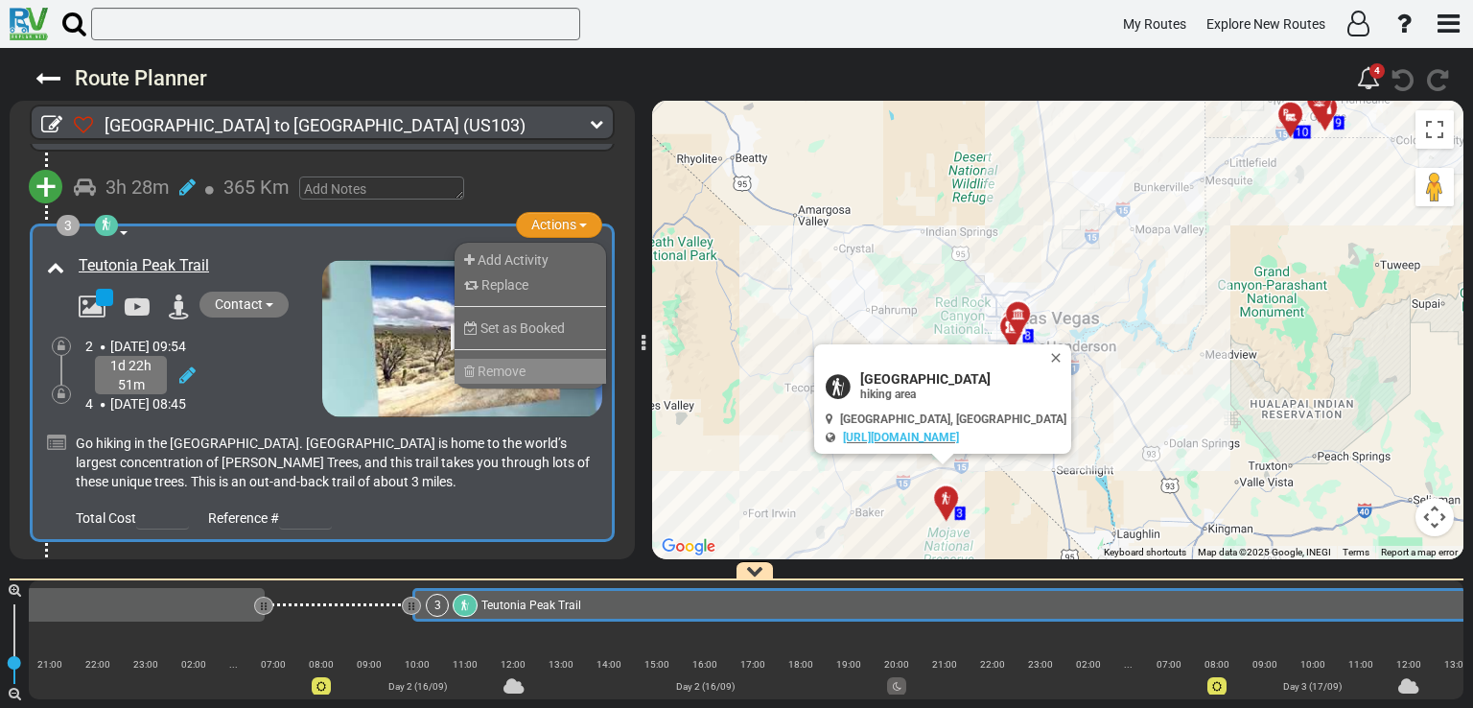
click at [516, 363] on span "Remove" at bounding box center [502, 370] width 48 height 15
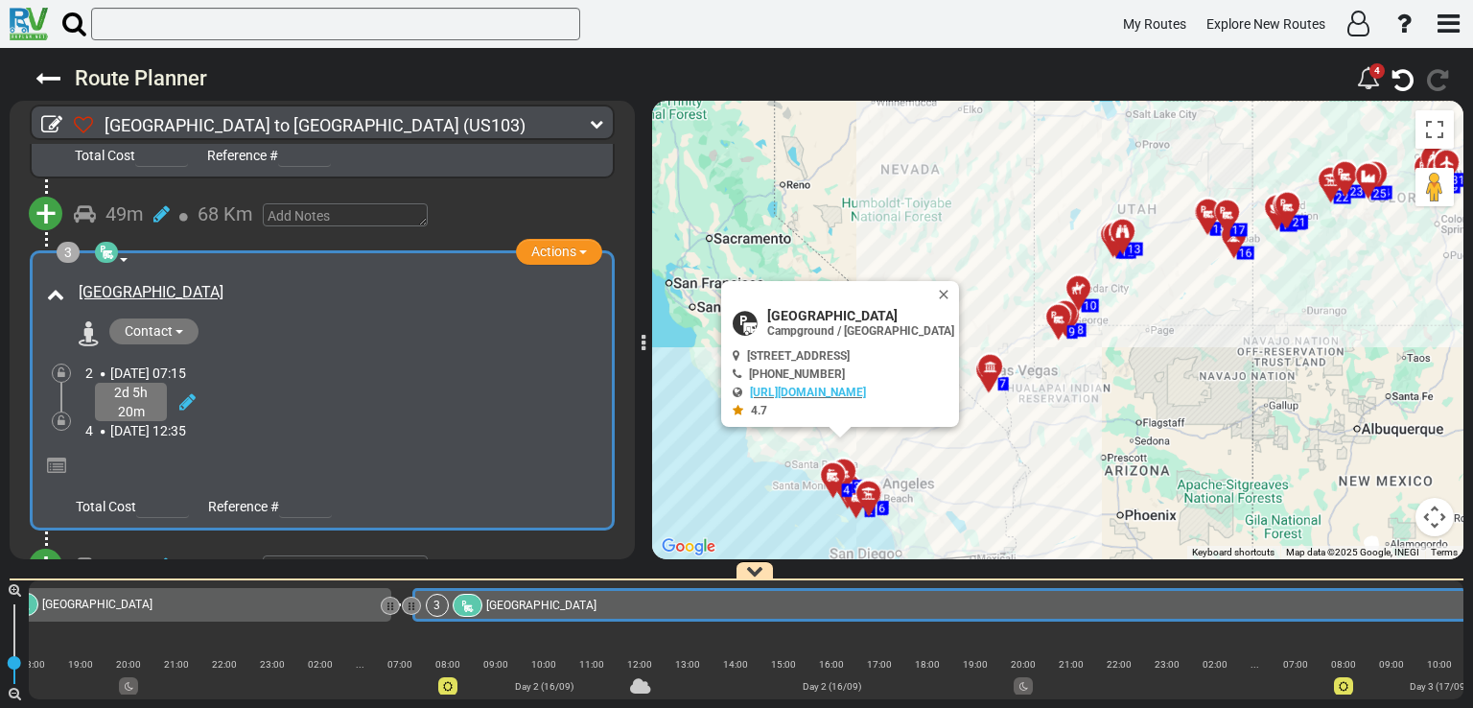
scroll to position [644, 0]
click at [550, 250] on span "Actions" at bounding box center [553, 251] width 45 height 15
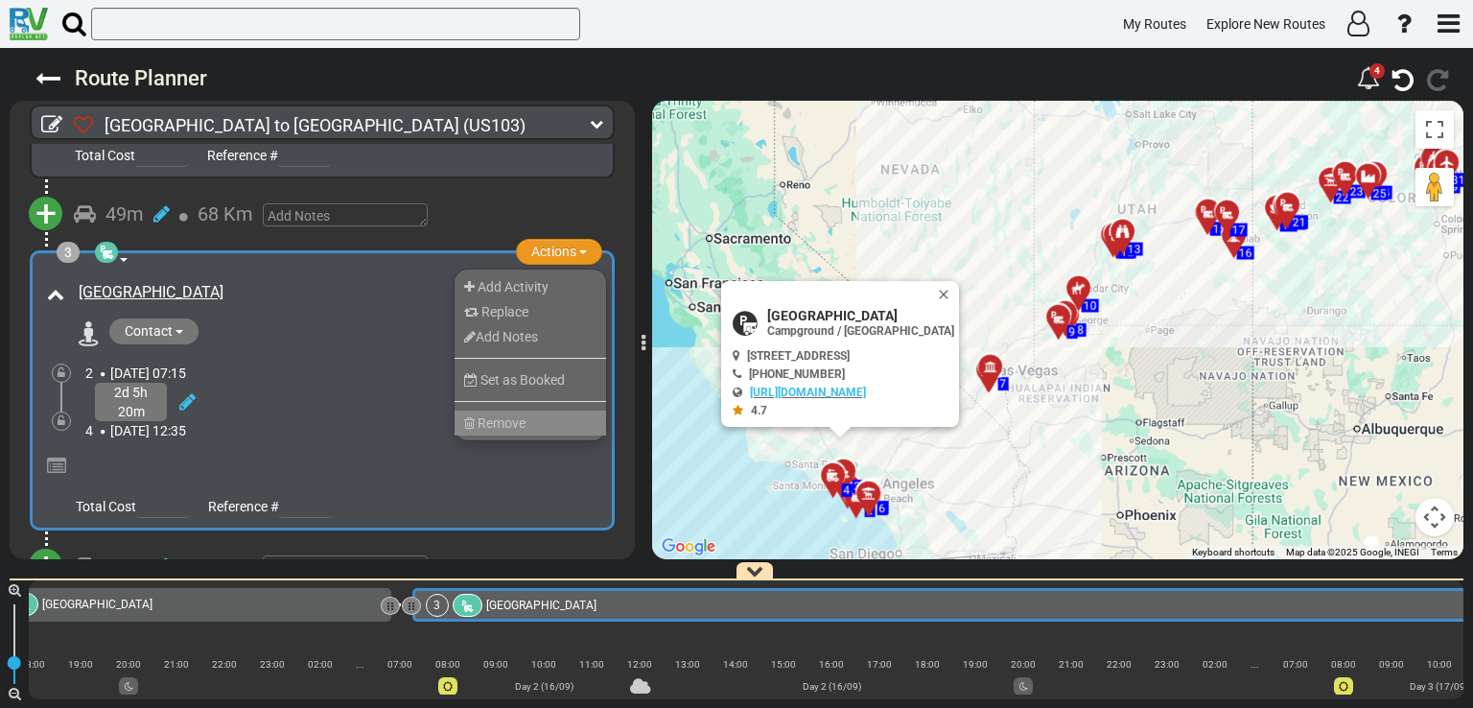
click at [505, 420] on span "Remove" at bounding box center [502, 422] width 48 height 15
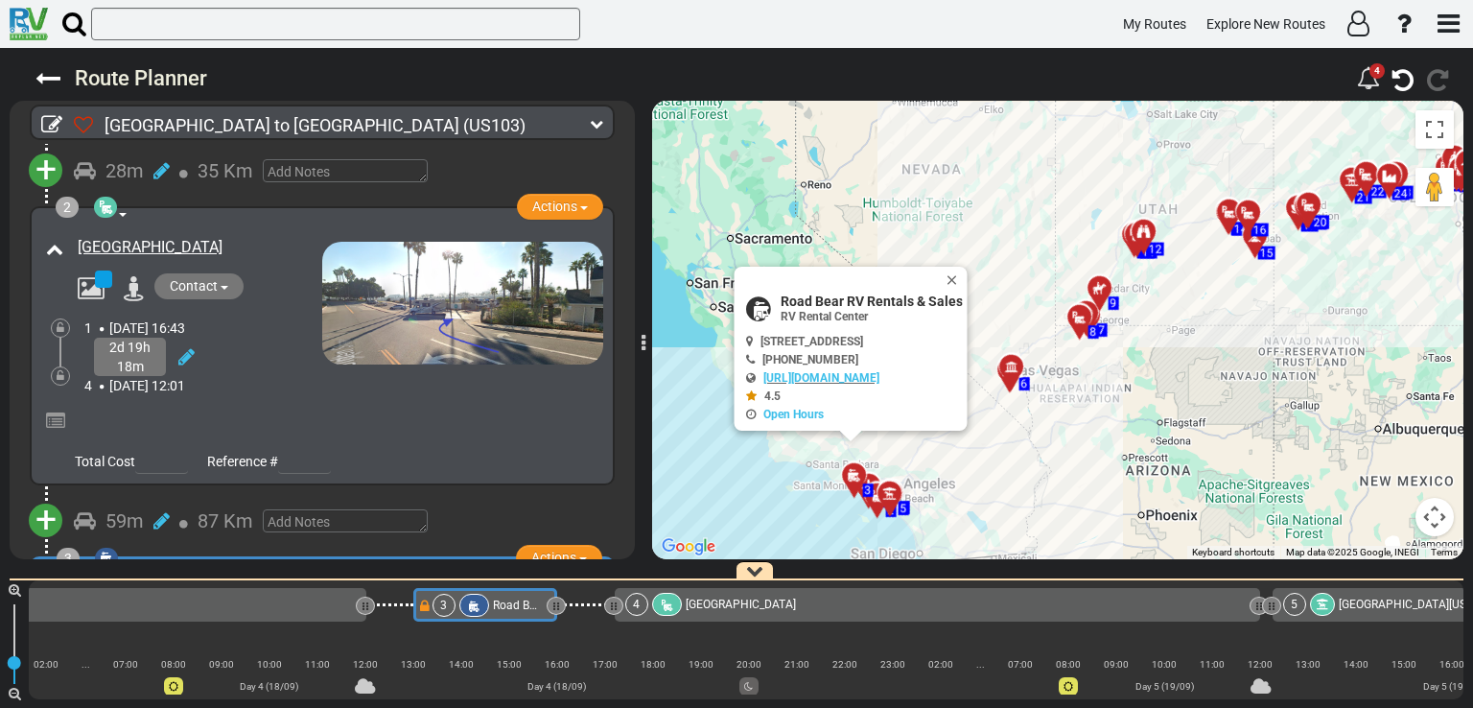
scroll to position [238, 0]
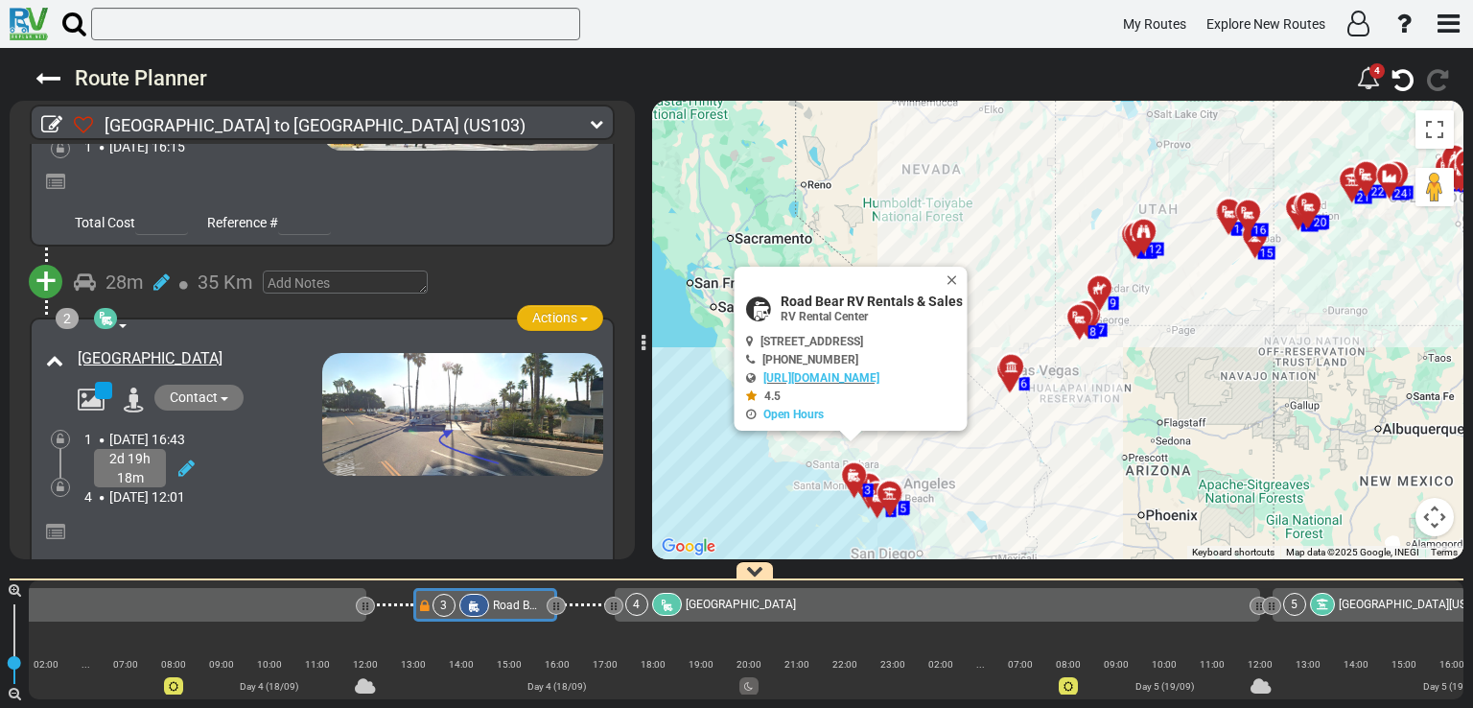
click at [519, 307] on button "Actions" at bounding box center [560, 318] width 86 height 26
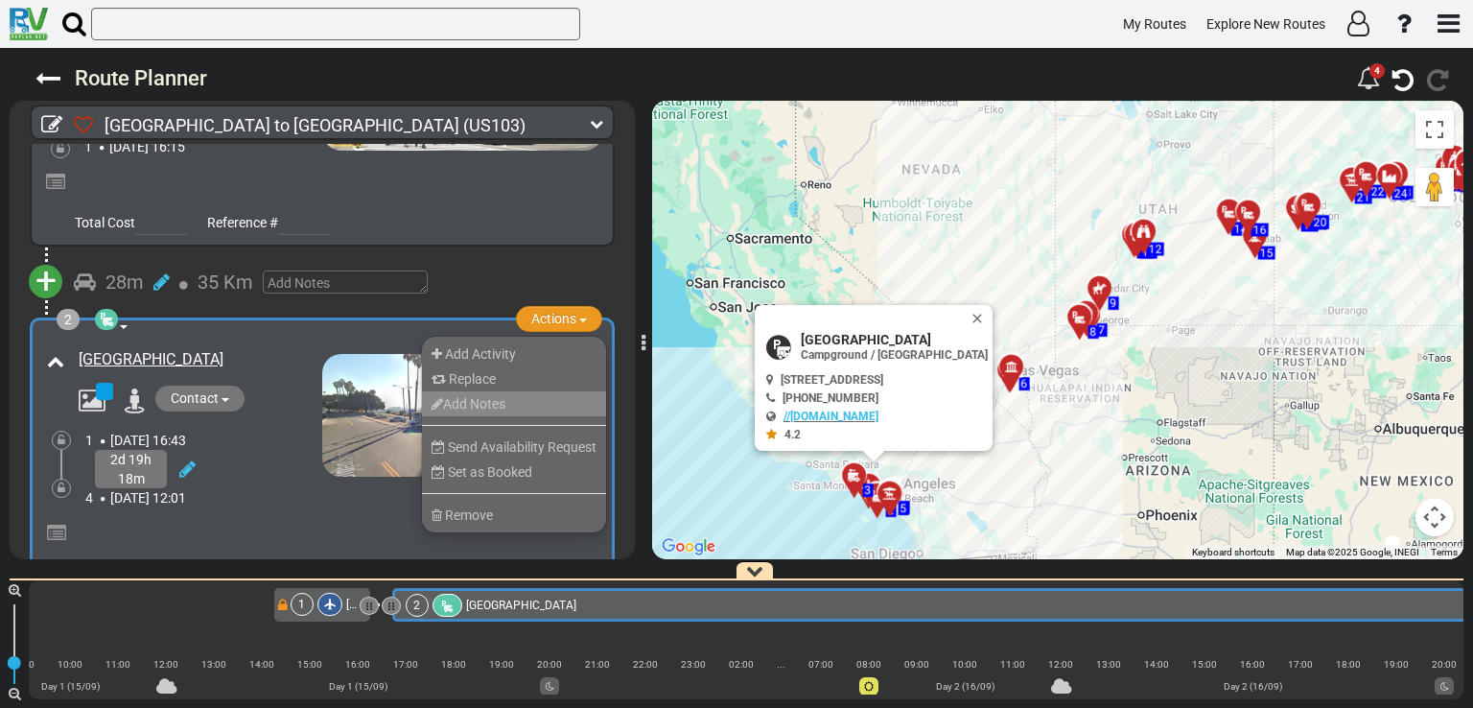
scroll to position [0, 106]
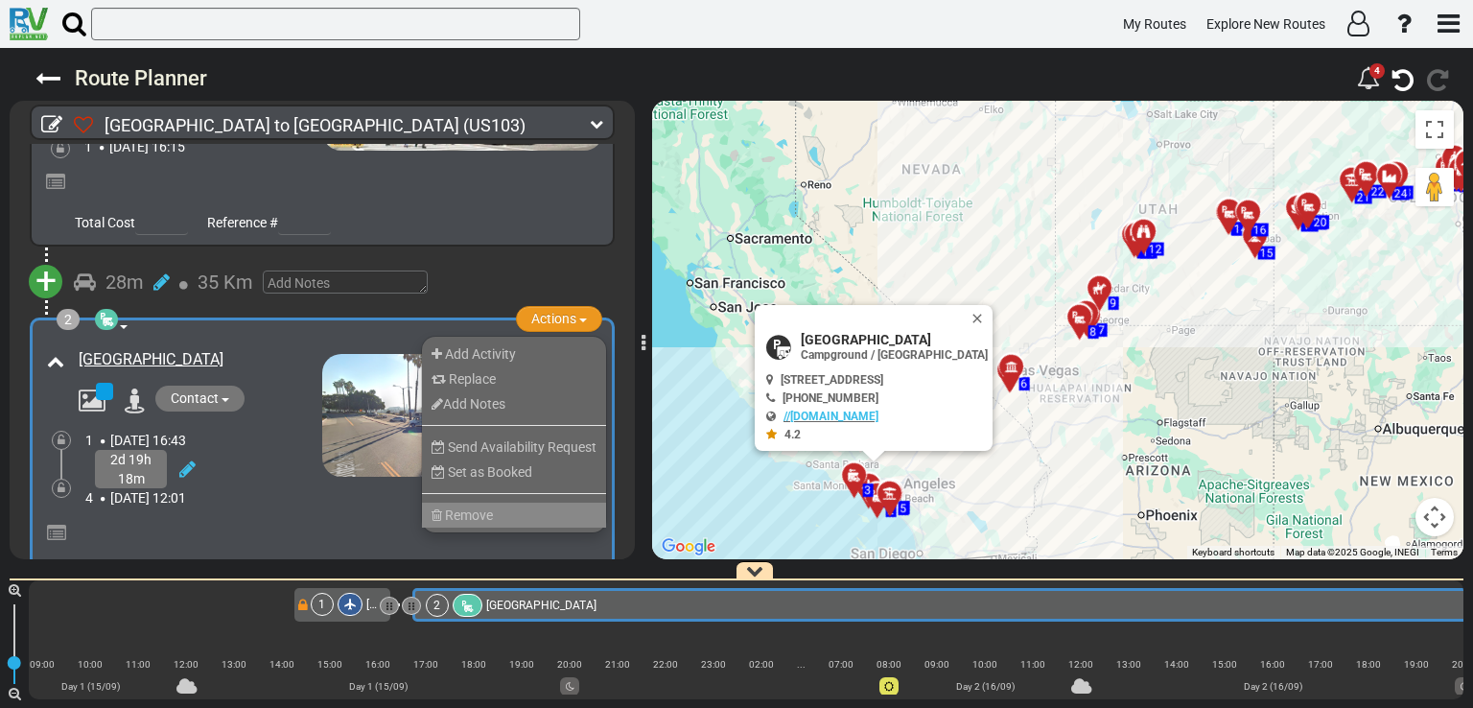
click at [495, 503] on li "Remove" at bounding box center [514, 515] width 184 height 25
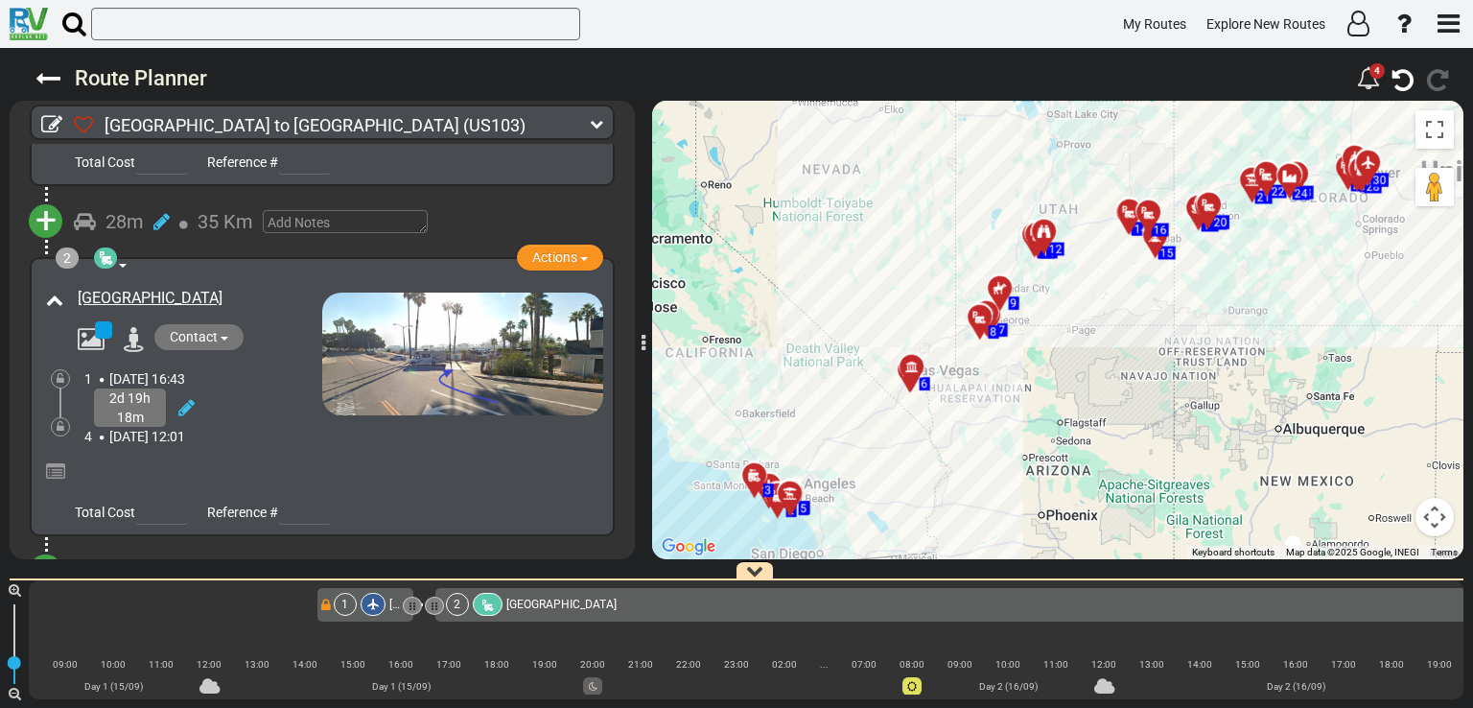
scroll to position [297, 0]
click at [546, 245] on button "Actions" at bounding box center [560, 258] width 86 height 26
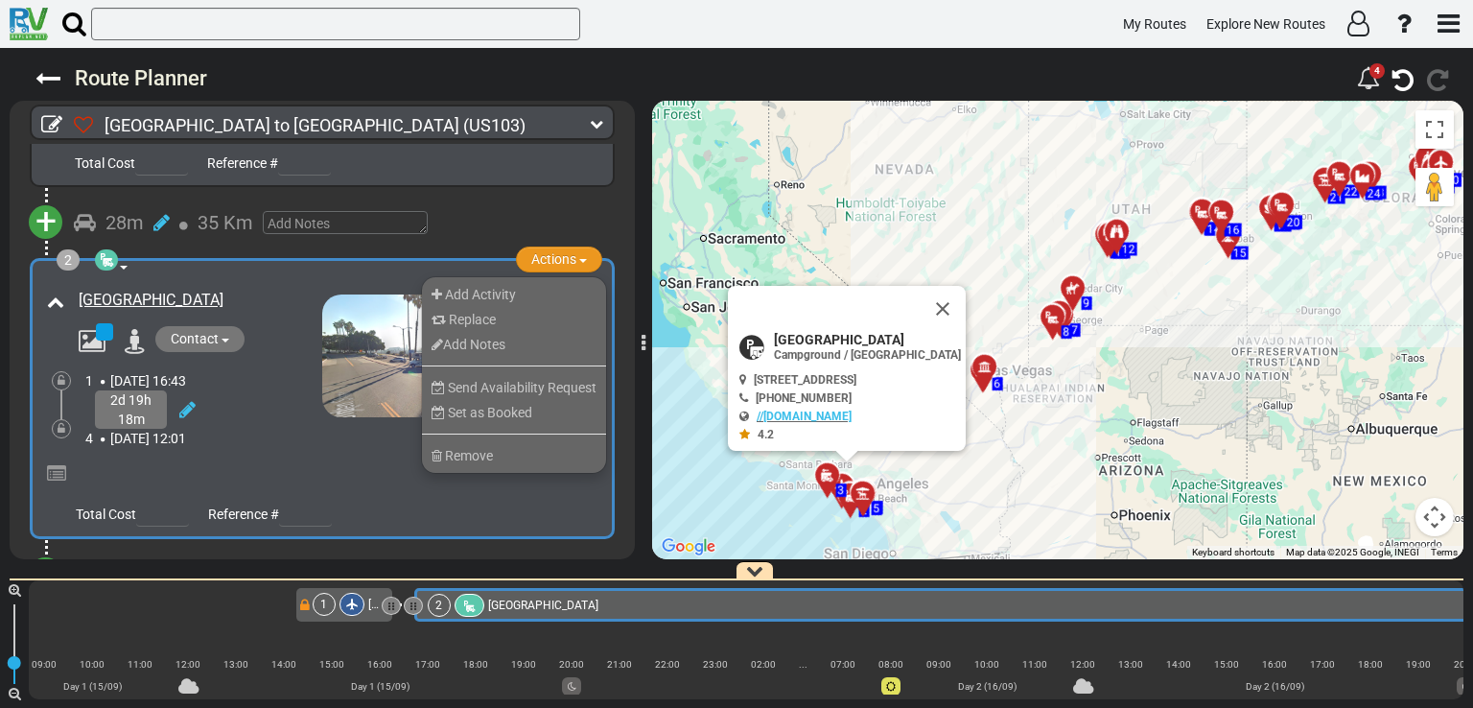
scroll to position [0, 106]
click at [478, 443] on li "Remove" at bounding box center [514, 455] width 184 height 25
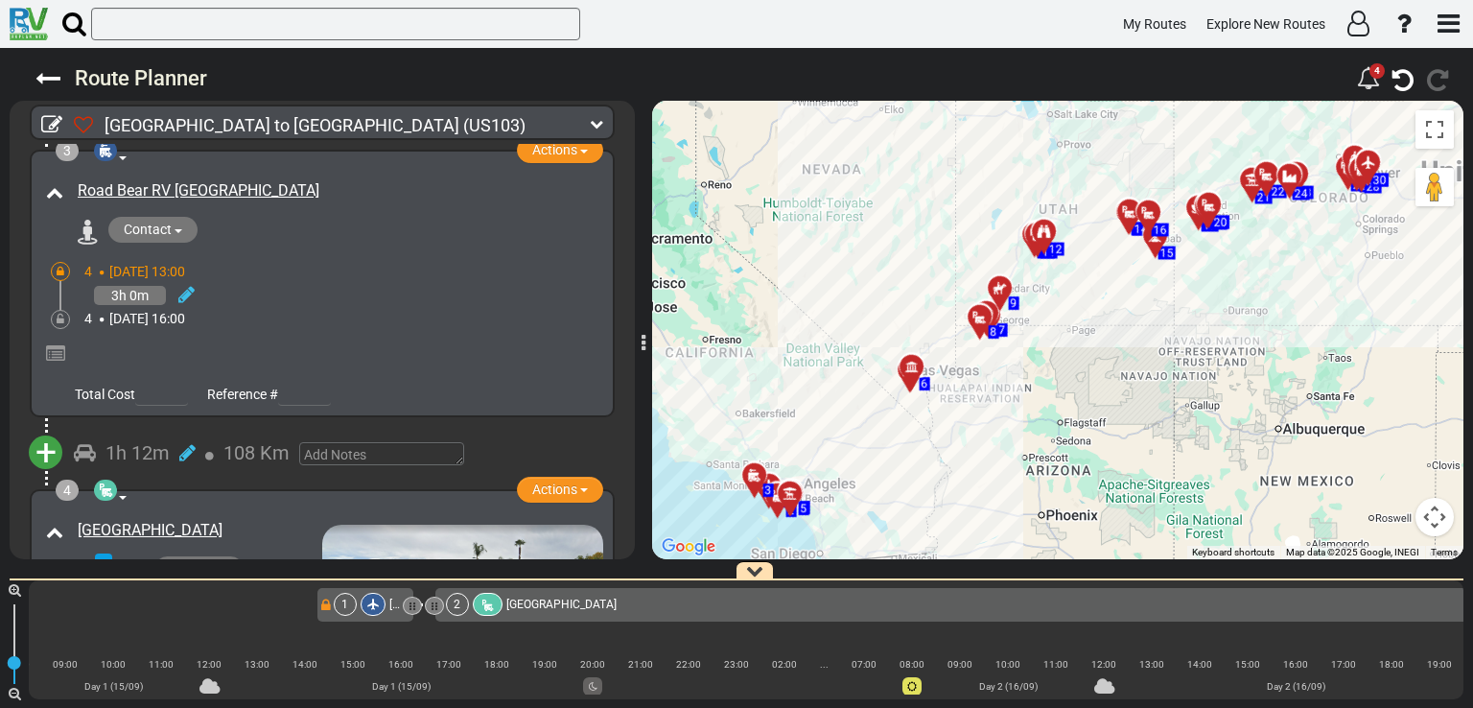
scroll to position [974, 0]
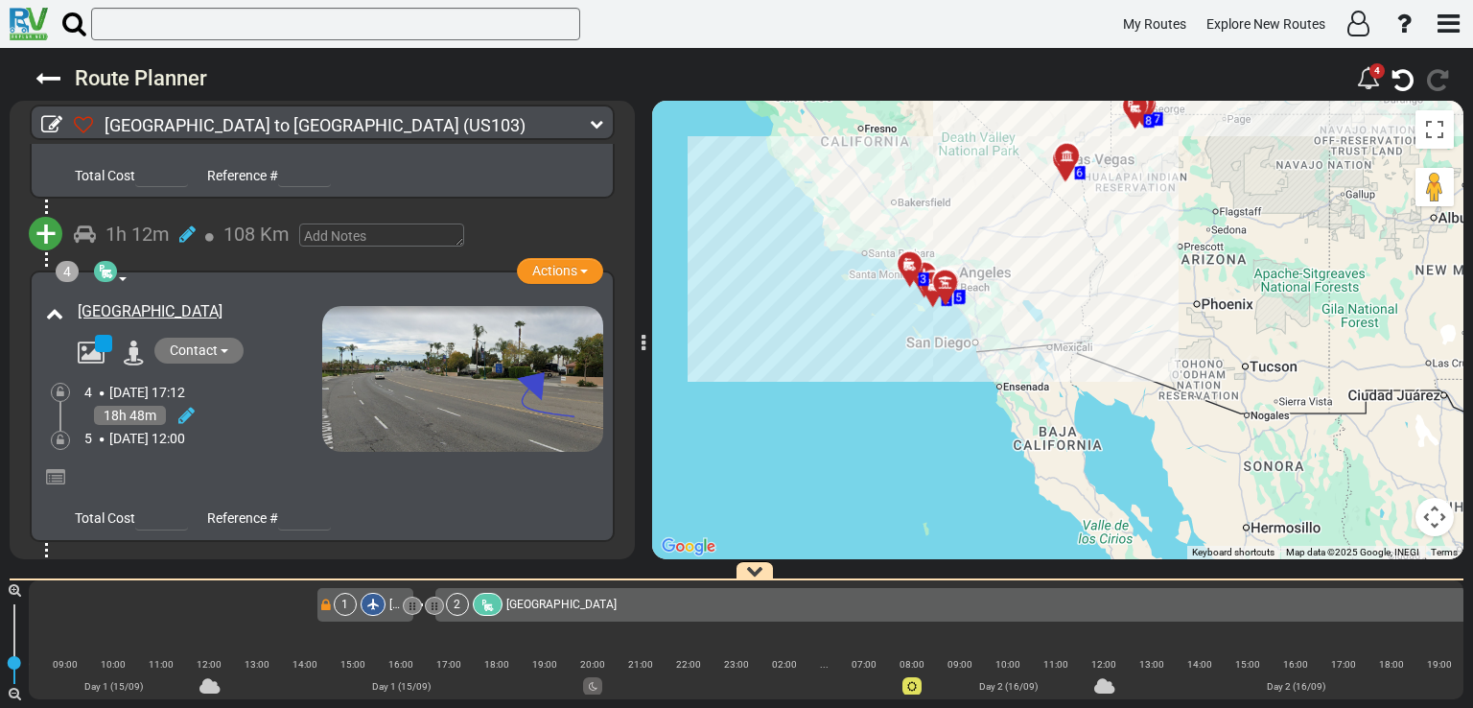
drag, startPoint x: 846, startPoint y: 376, endPoint x: 1026, endPoint y: 124, distance: 310.0
click at [1026, 124] on div "To activate drag with keyboard, press Alt + Enter. Once in keyboard drag state,…" at bounding box center [1057, 330] width 811 height 458
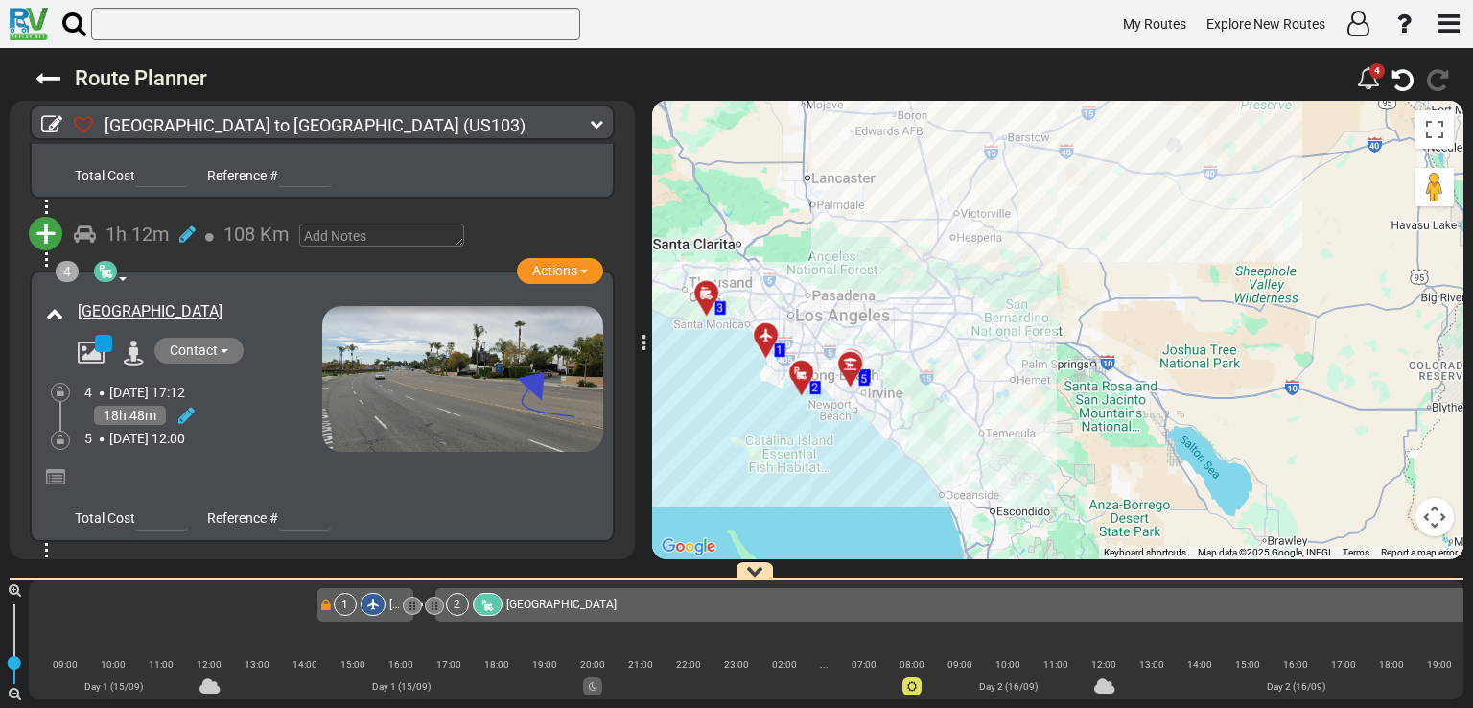
drag, startPoint x: 1030, startPoint y: 243, endPoint x: 1032, endPoint y: 329, distance: 86.3
click at [1032, 329] on div "To activate drag with keyboard, press Alt + Enter. Once in keyboard drag state,…" at bounding box center [1057, 330] width 811 height 458
click at [60, 80] on div "Route Planner" at bounding box center [684, 78] width 1321 height 35
click at [44, 82] on icon at bounding box center [47, 78] width 25 height 25
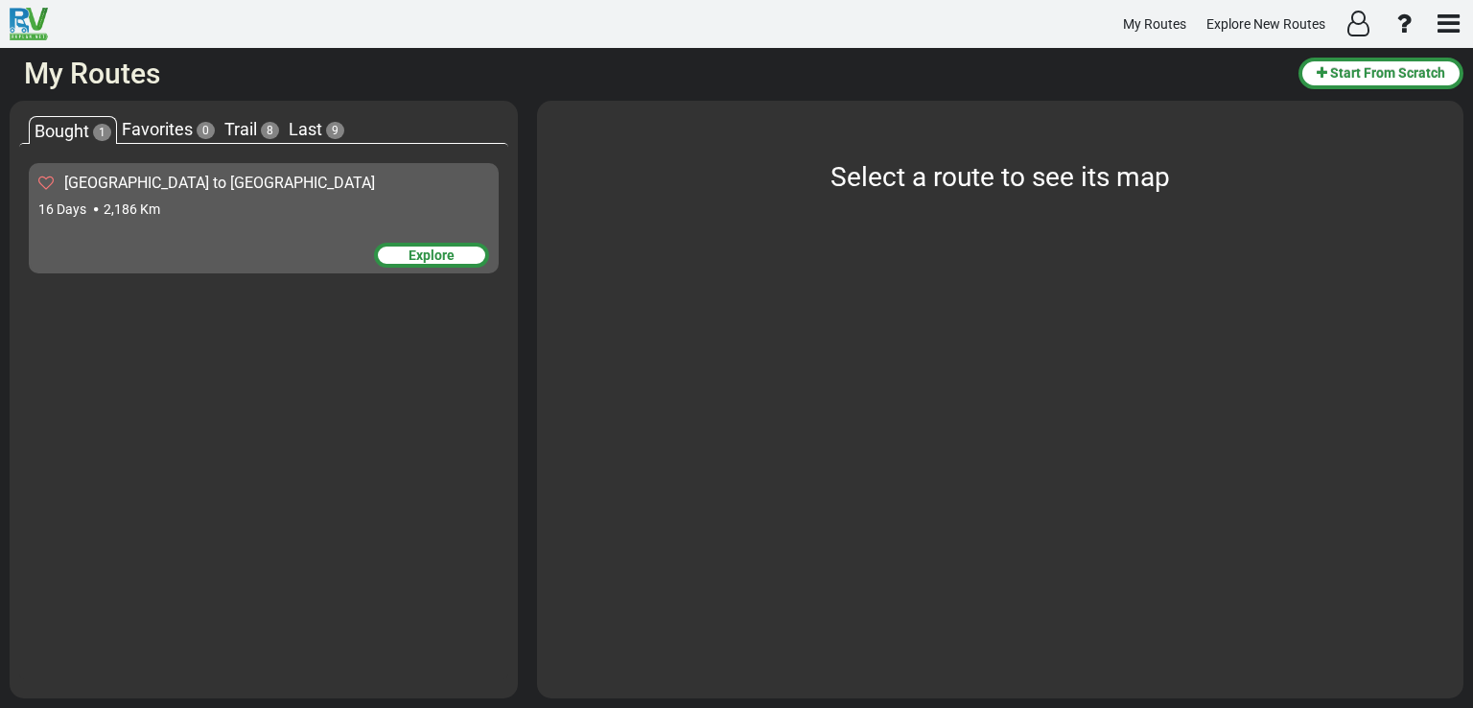
click at [414, 253] on div "Explore" at bounding box center [431, 255] width 115 height 25
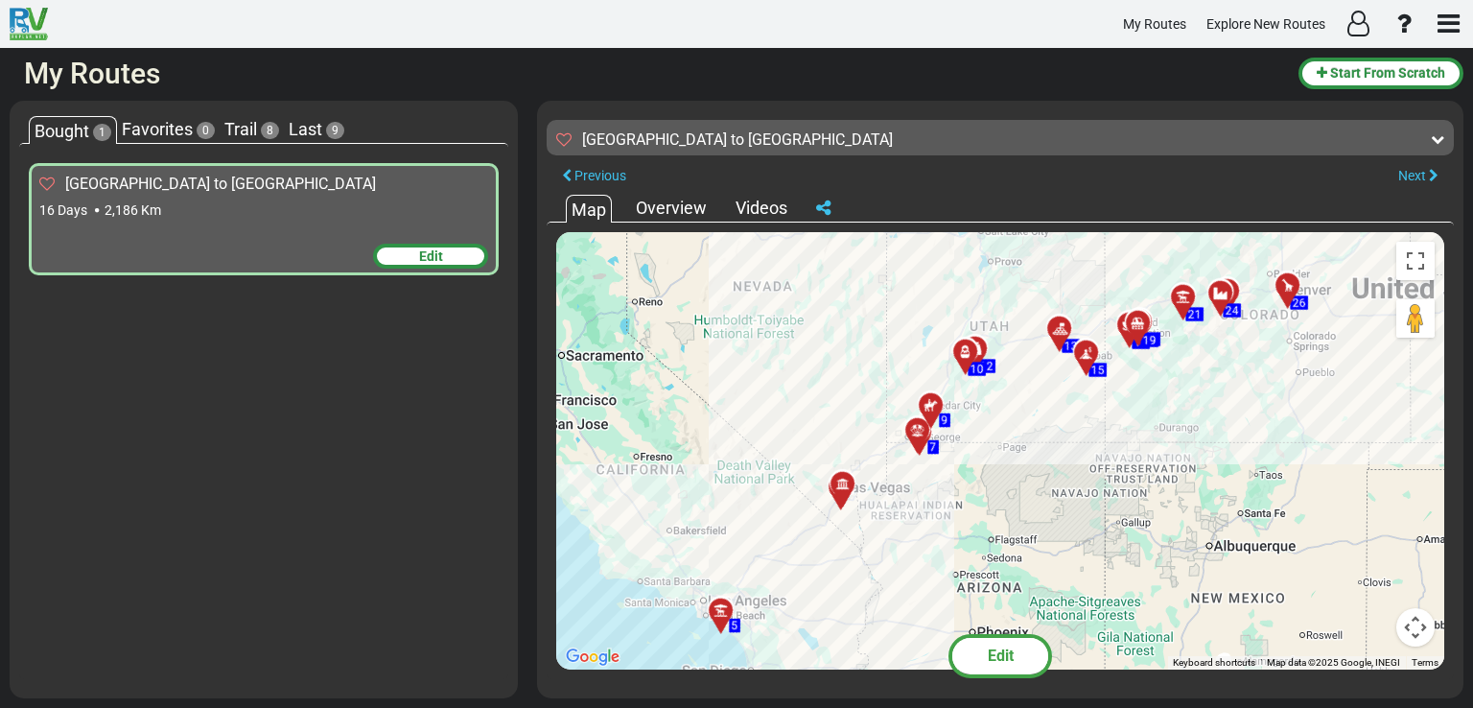
click at [673, 213] on div "Overview" at bounding box center [671, 208] width 81 height 25
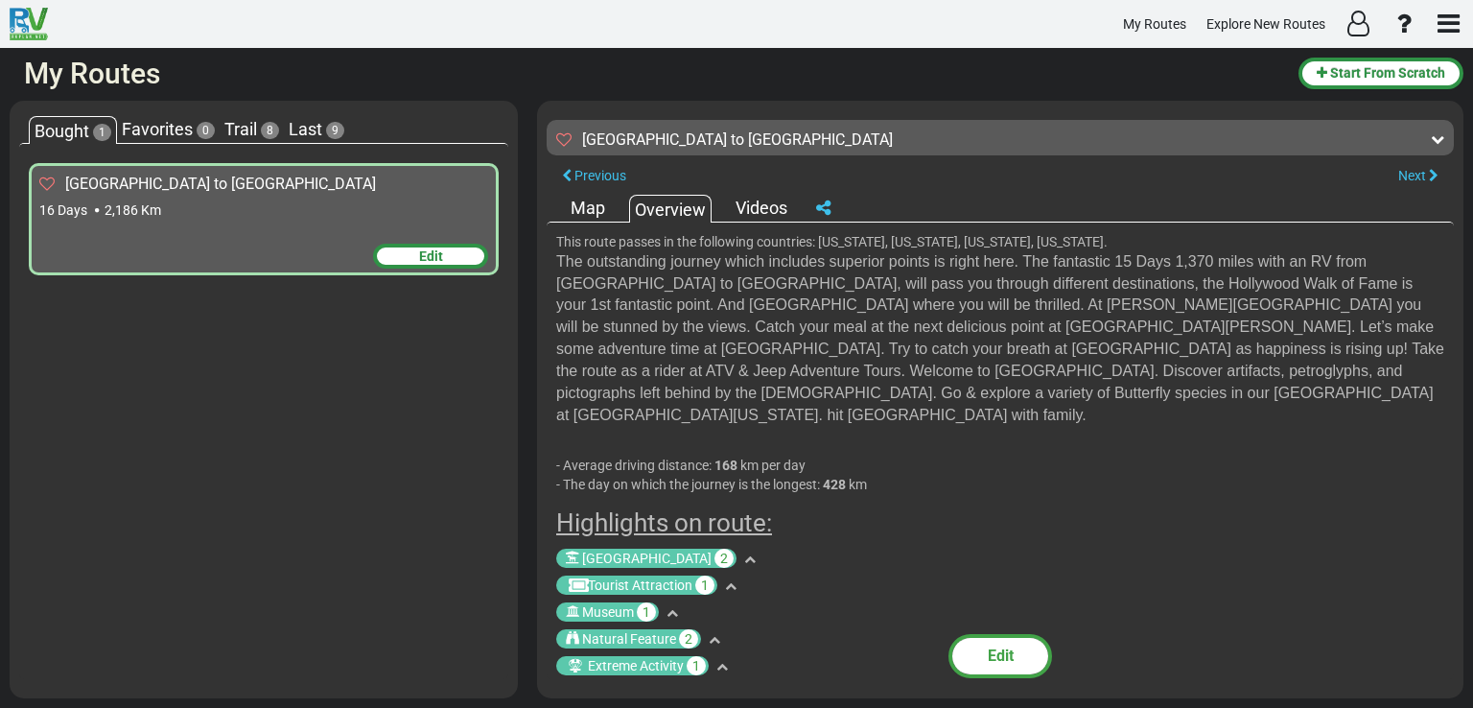
click at [757, 208] on div "Videos" at bounding box center [761, 208] width 61 height 25
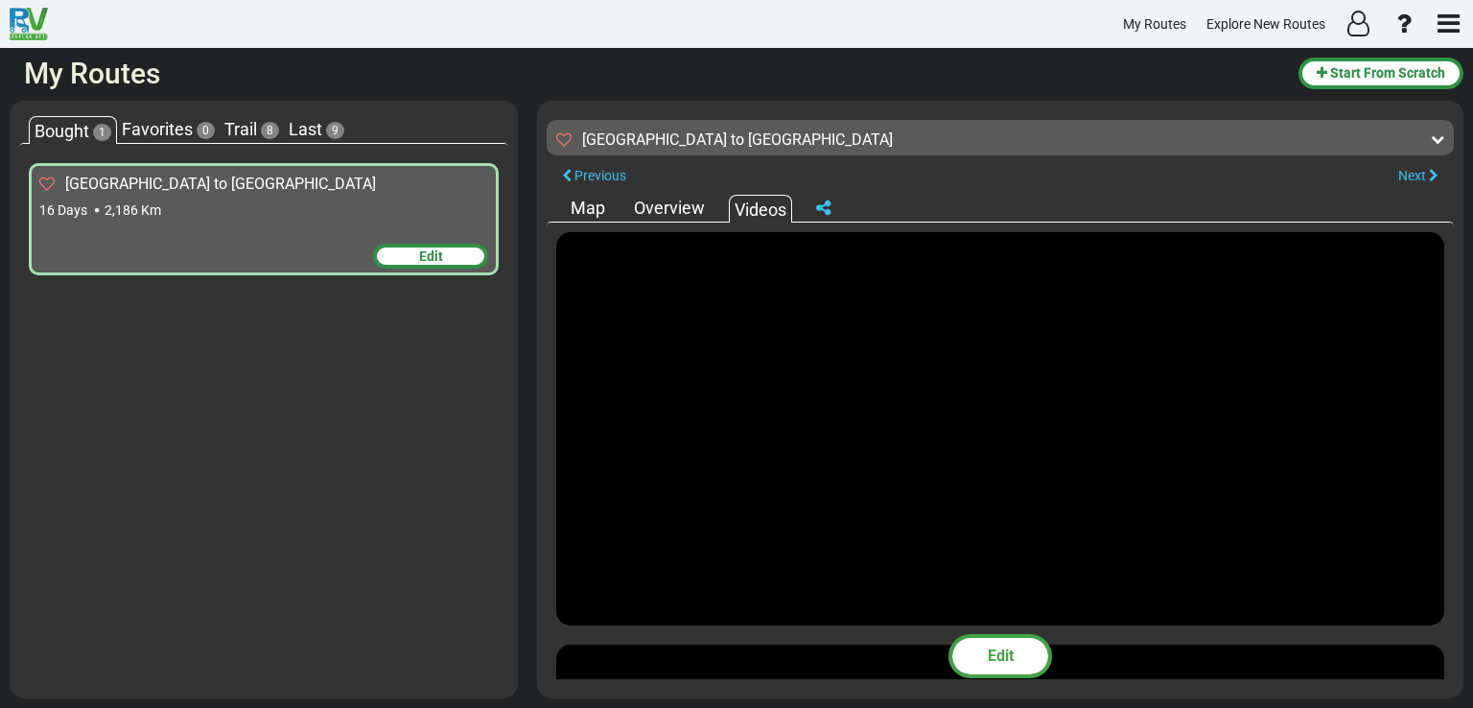
click at [582, 200] on div "Map" at bounding box center [588, 208] width 44 height 25
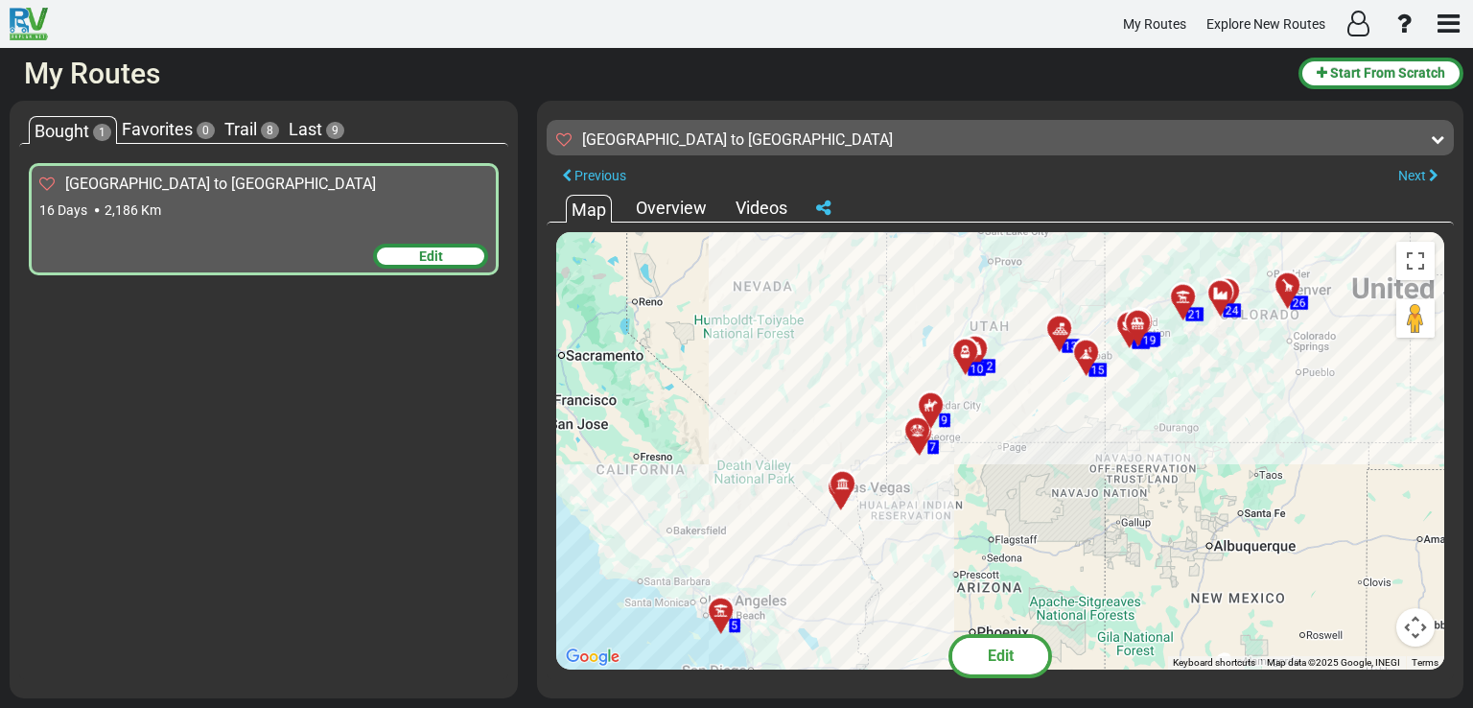
click at [455, 251] on div "Edit" at bounding box center [430, 256] width 115 height 25
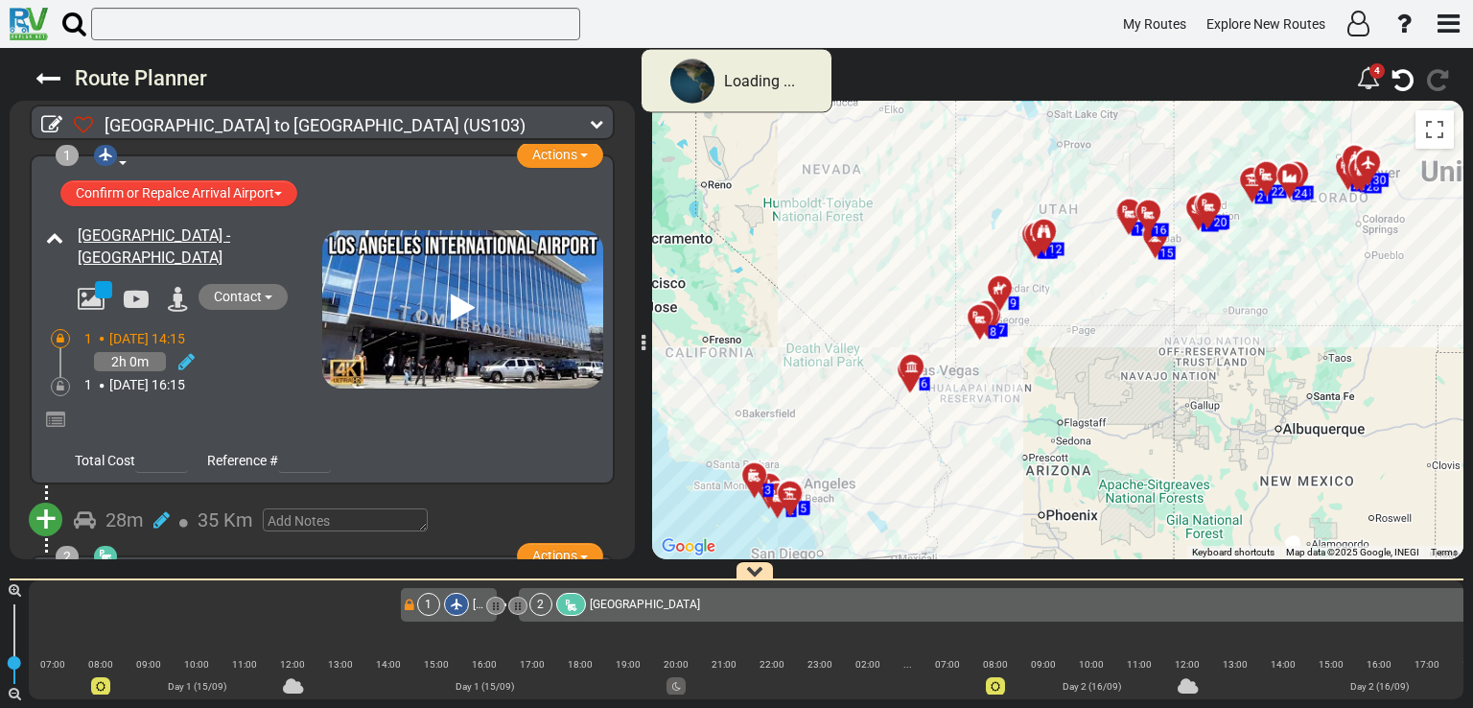
scroll to position [127, 0]
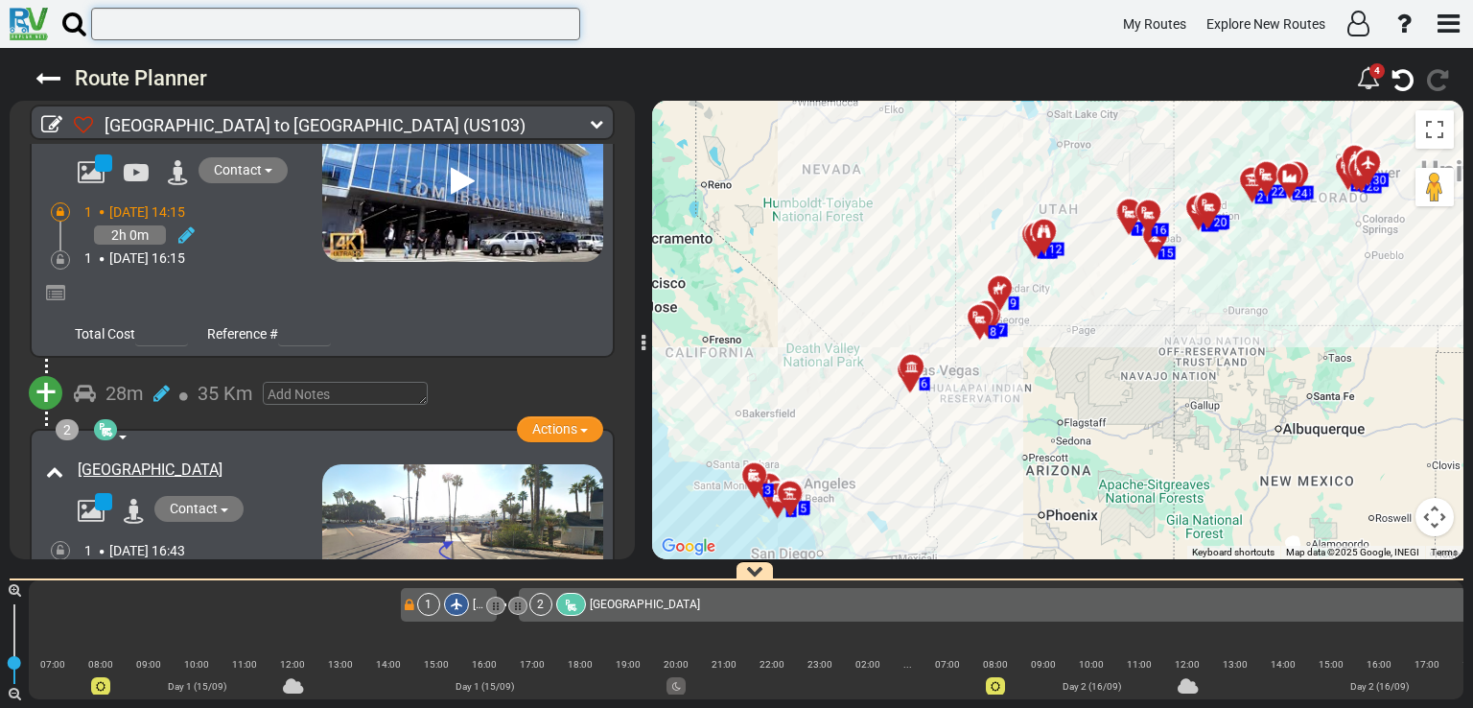
click at [290, 30] on input "text" at bounding box center [335, 24] width 489 height 33
click at [284, 20] on input "text" at bounding box center [335, 24] width 489 height 33
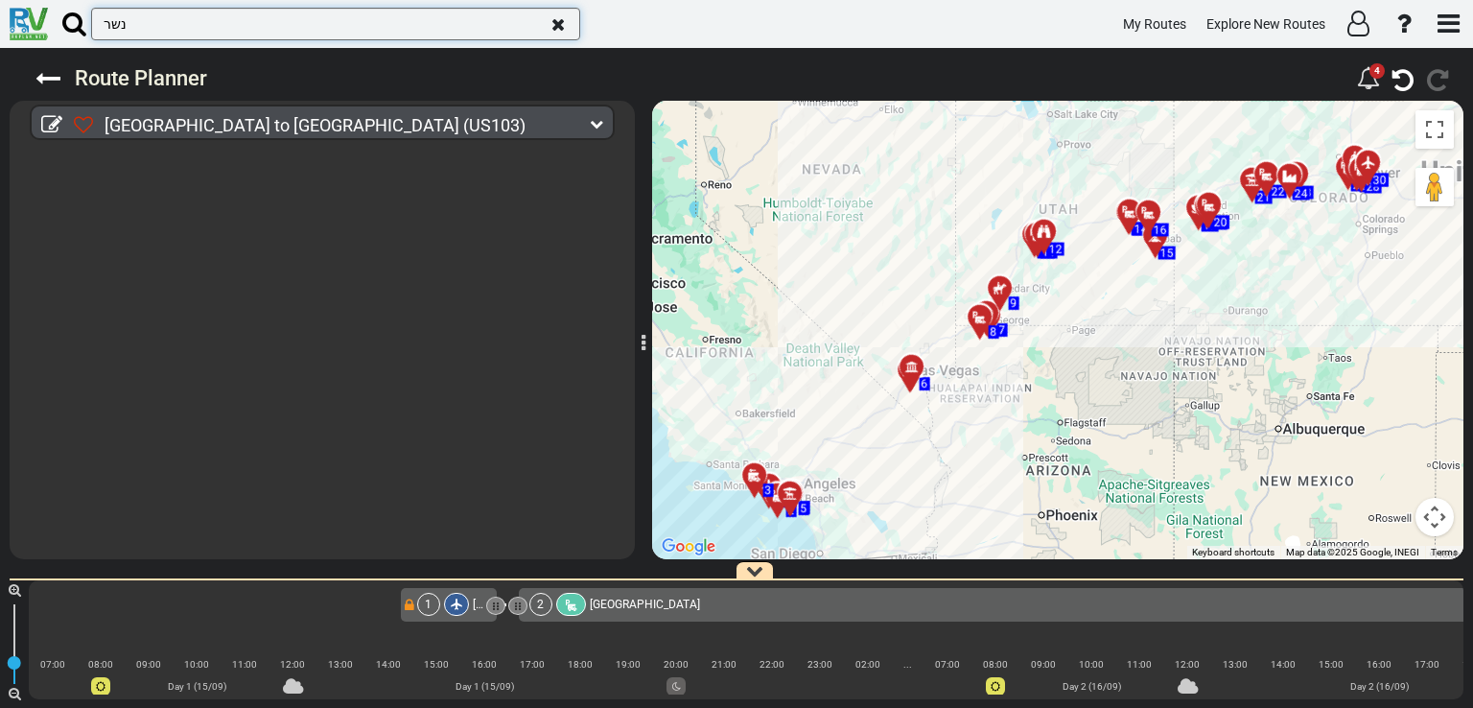
scroll to position [0, 0]
type input "נ"
type input "barstow"
click at [599, 121] on icon at bounding box center [596, 123] width 13 height 13
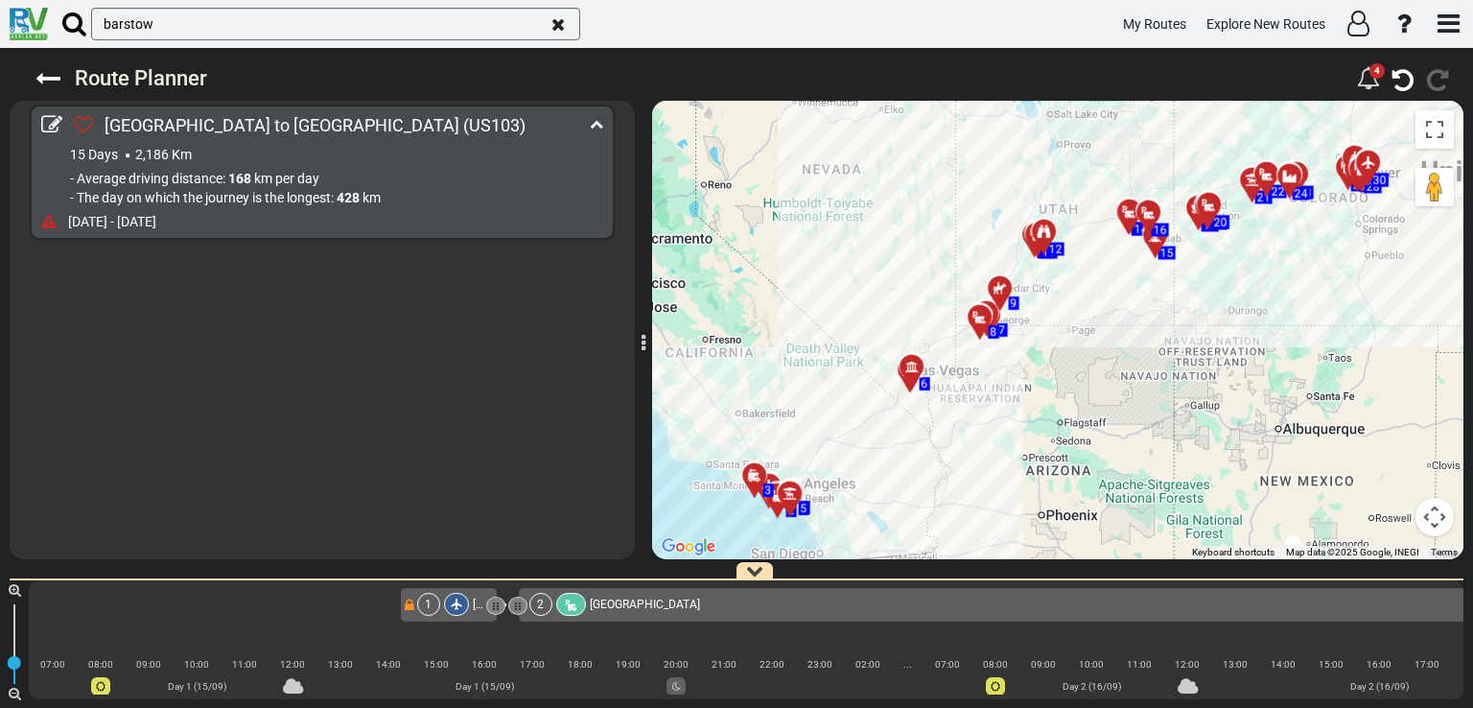
click at [375, 190] on span "km" at bounding box center [371, 197] width 18 height 15
drag, startPoint x: 181, startPoint y: 18, endPoint x: 66, endPoint y: 43, distance: 117.7
click at [66, 43] on div "barstow My Routes Explore New Routes" at bounding box center [736, 24] width 1473 height 48
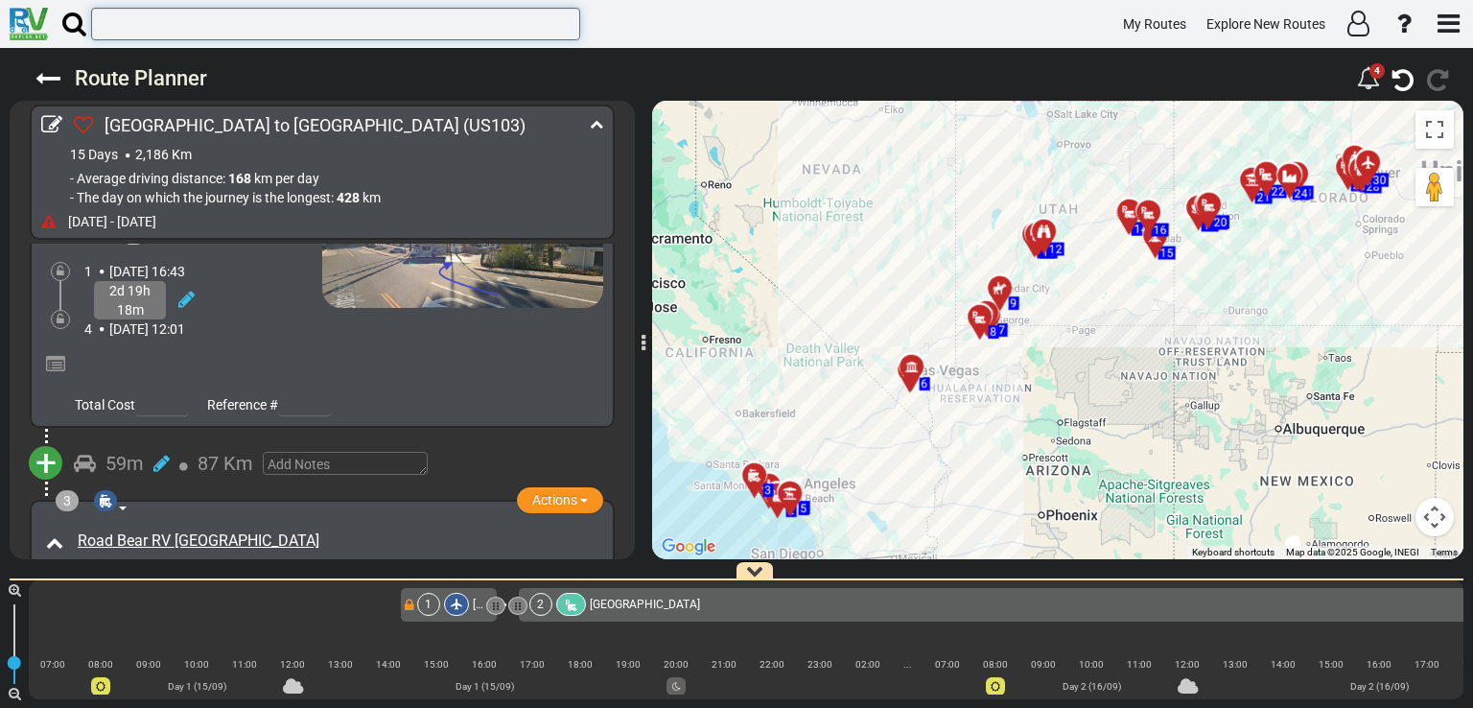
scroll to position [506, 0]
click at [44, 451] on span "+" at bounding box center [45, 463] width 21 height 44
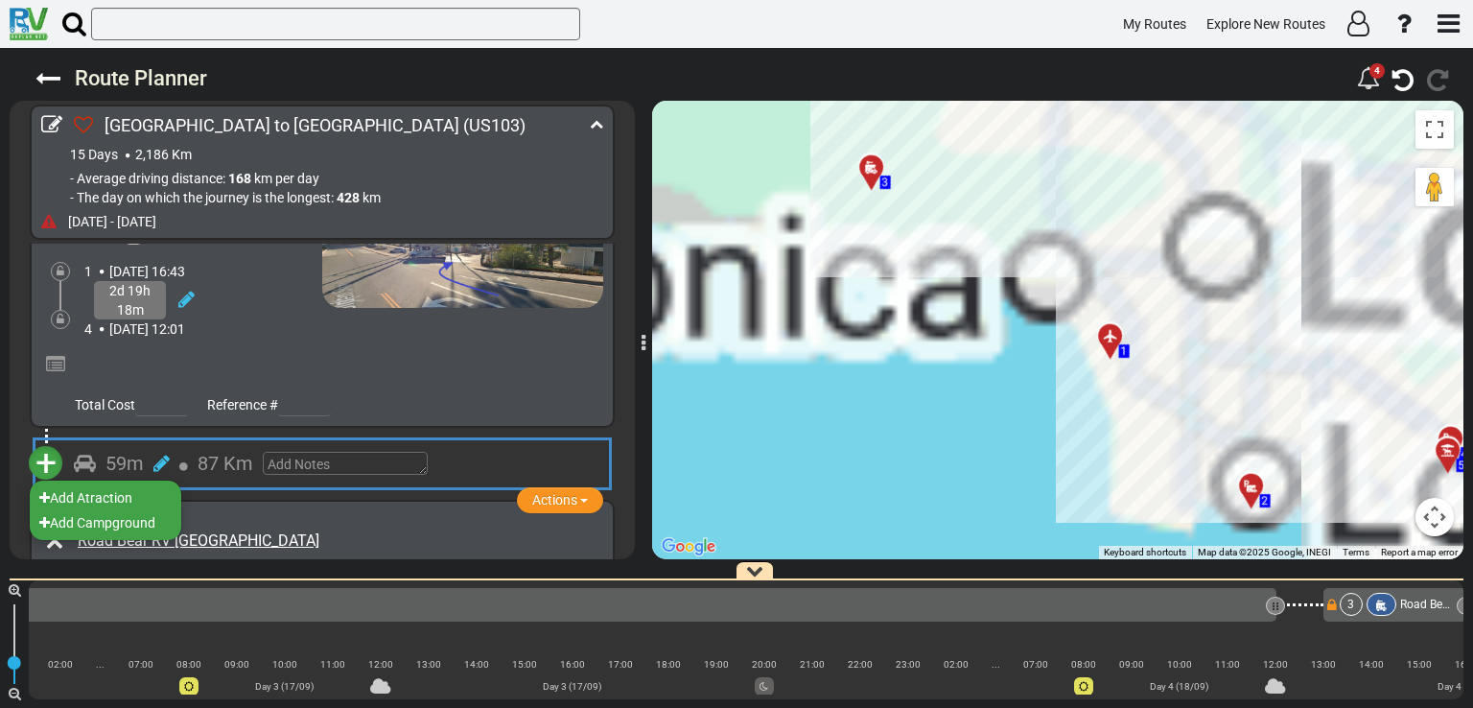
scroll to position [0, 2566]
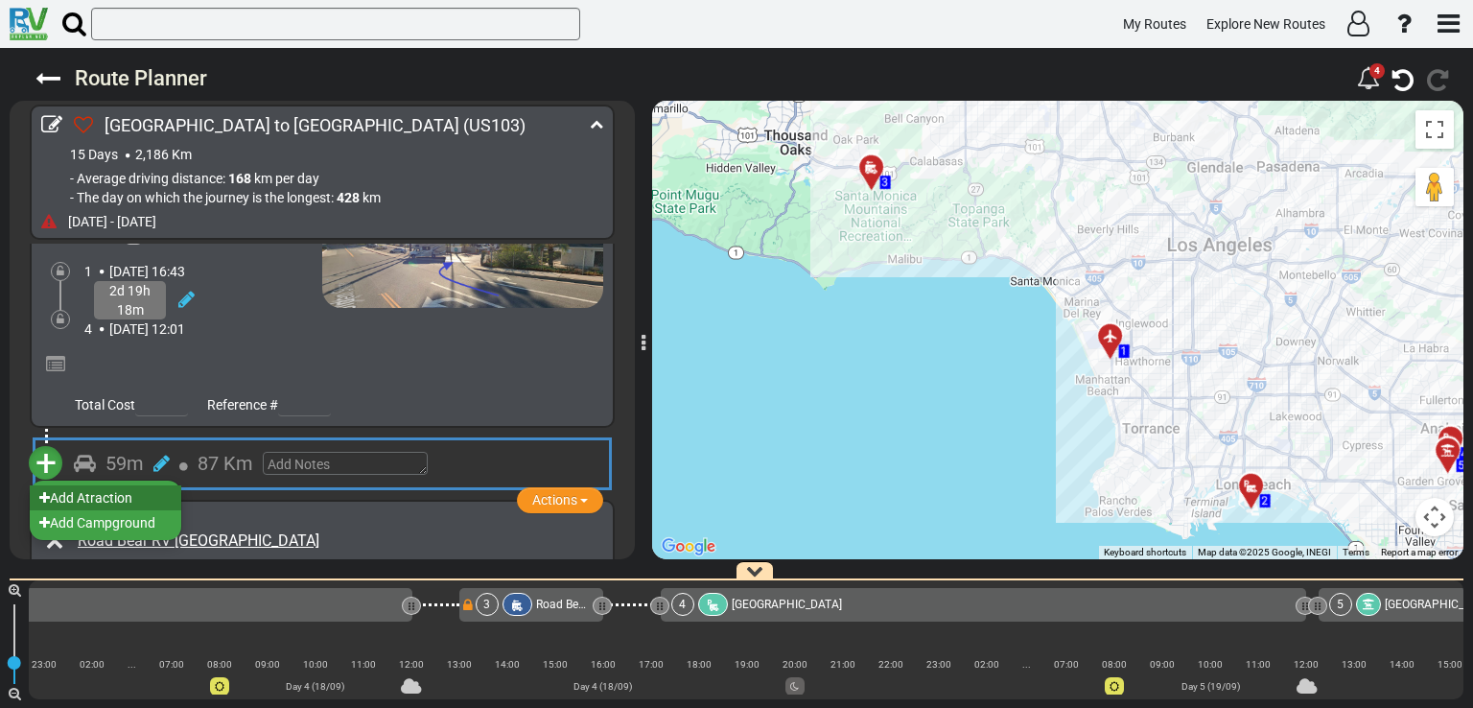
click at [114, 491] on li "Add Atraction" at bounding box center [106, 497] width 152 height 25
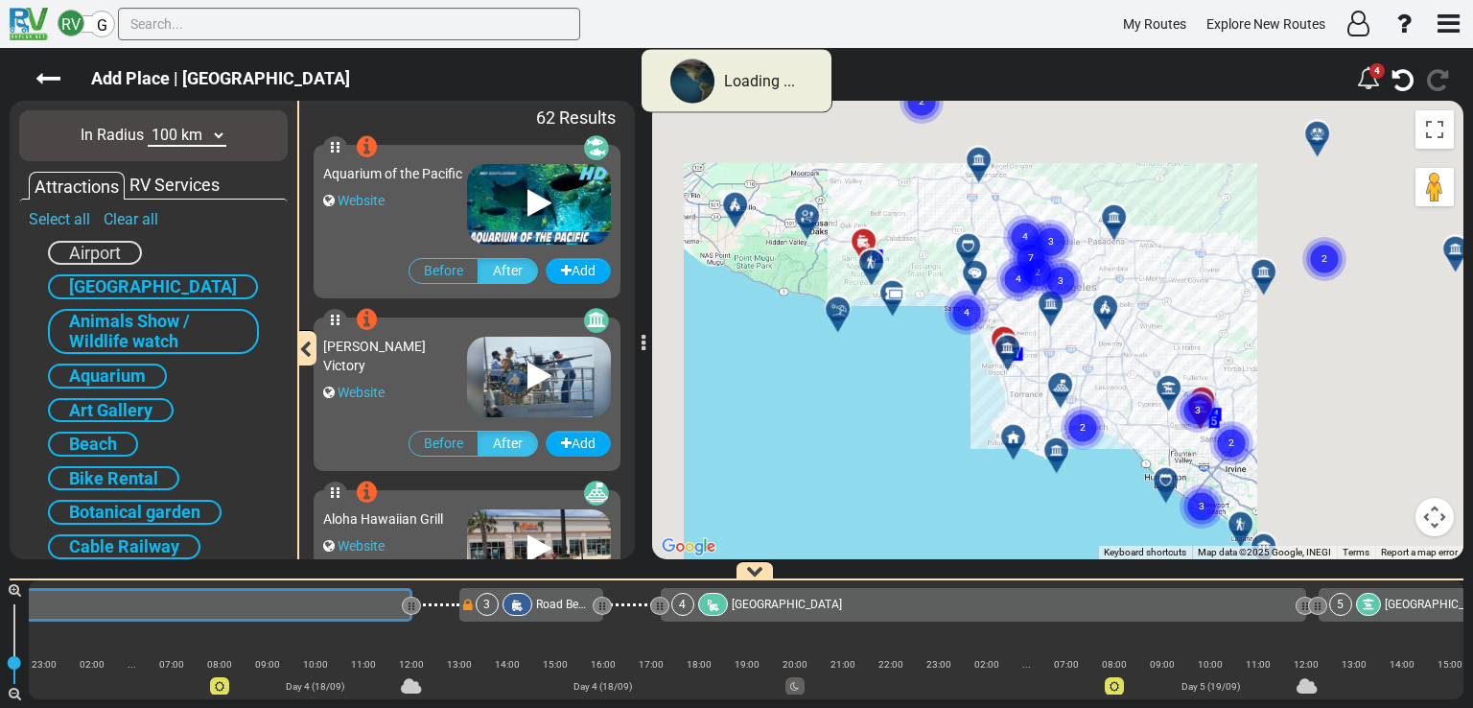
scroll to position [0, 106]
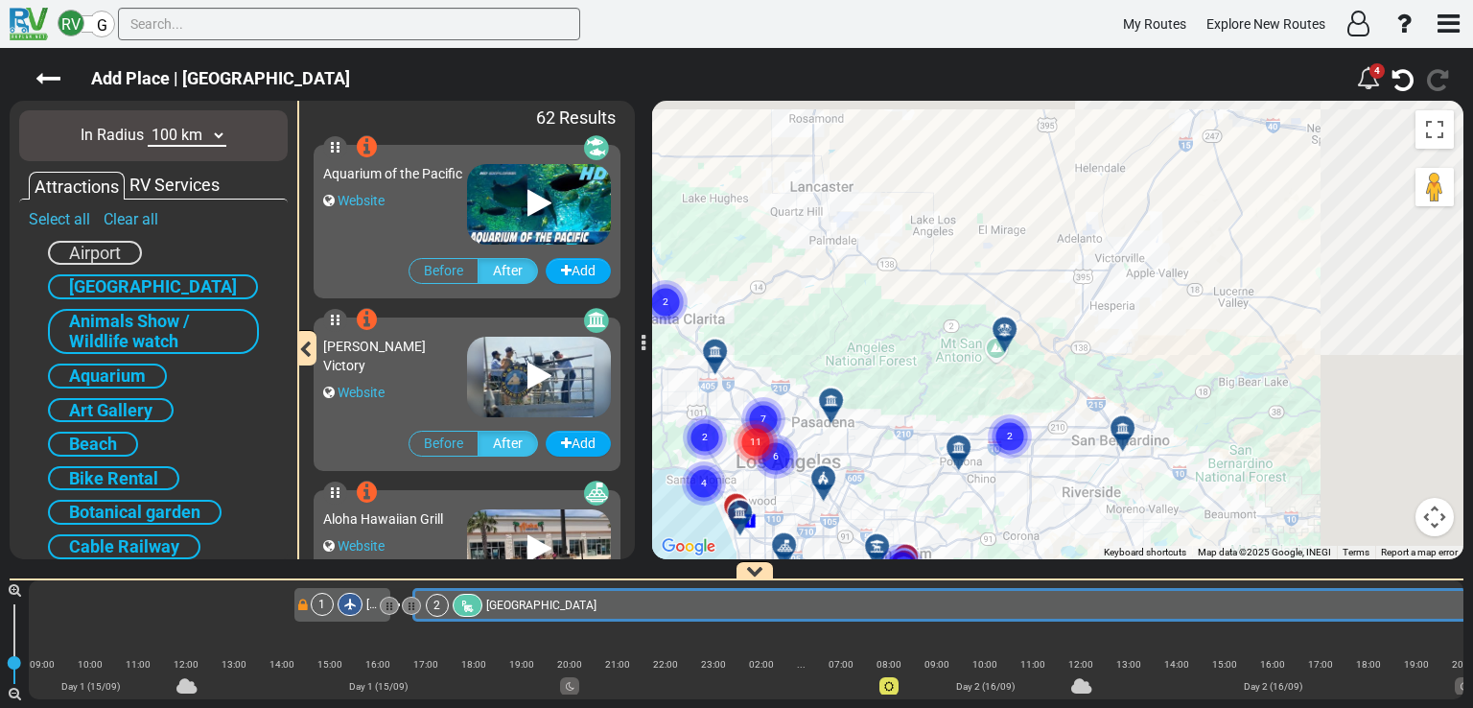
drag, startPoint x: 1275, startPoint y: 193, endPoint x: 1027, endPoint y: 360, distance: 299.2
click at [1027, 360] on div "To activate drag with keyboard, press Alt + Enter. Once in keyboard drag state,…" at bounding box center [1057, 330] width 811 height 458
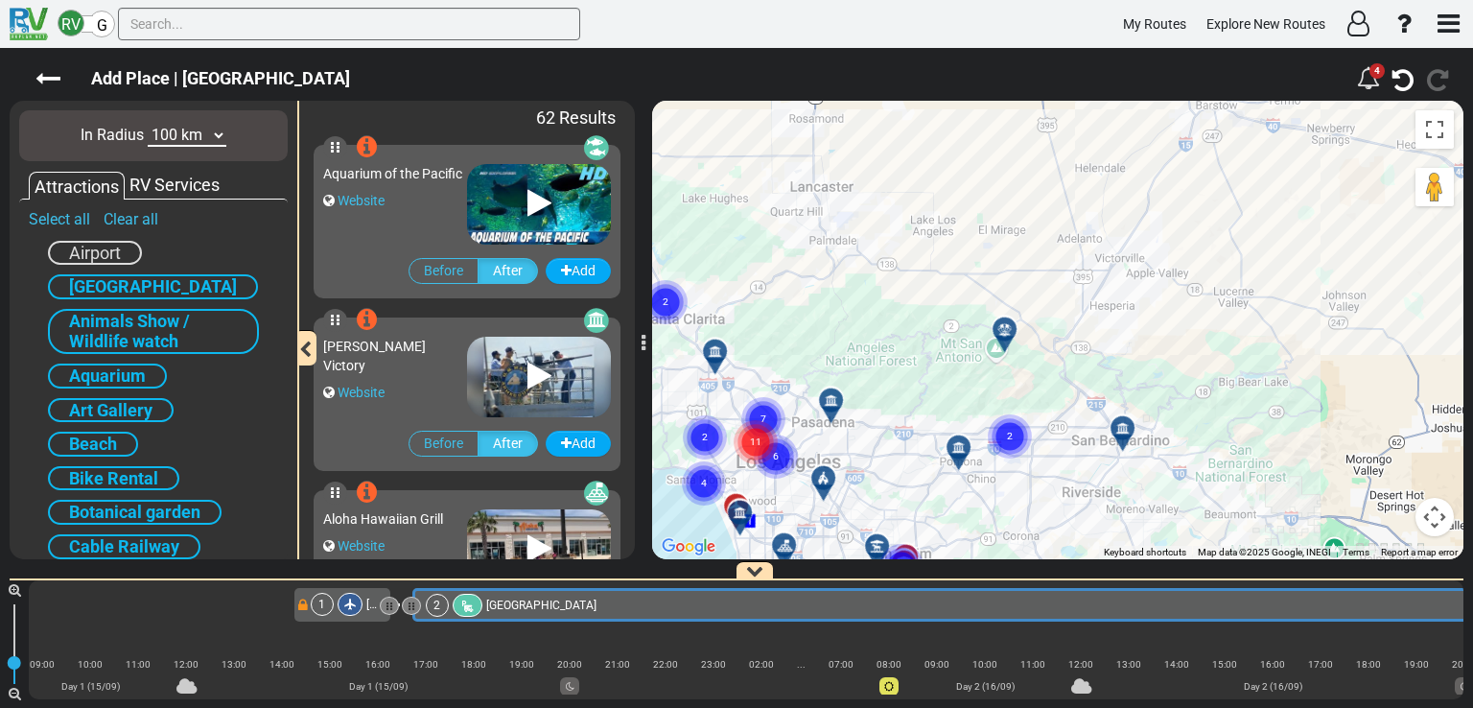
click at [211, 138] on select "10 km 50 km 100 km 250 km 500 km 1000 km" at bounding box center [187, 136] width 79 height 22
select select "number:250"
click at [148, 125] on select "10 km 50 km 100 km 250 km 500 km 1000 km" at bounding box center [187, 136] width 79 height 22
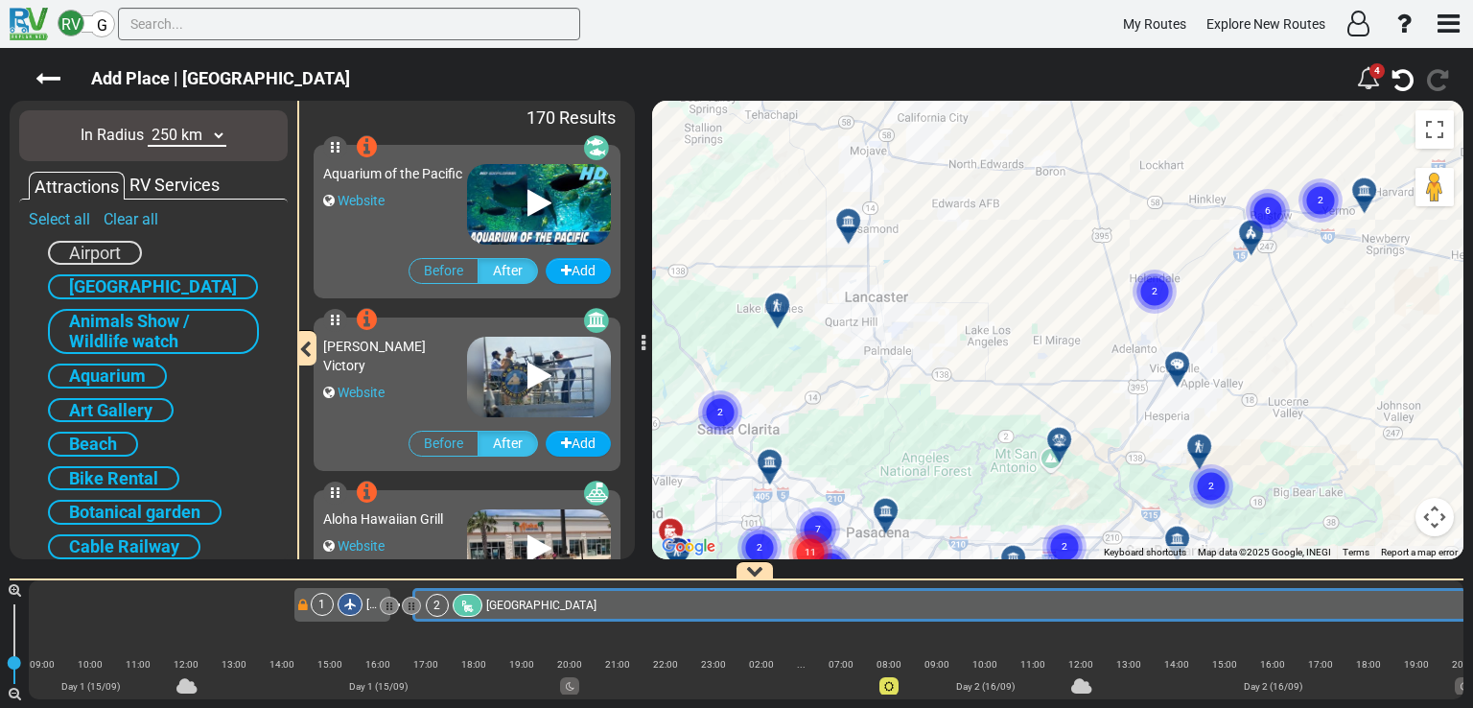
drag, startPoint x: 1211, startPoint y: 151, endPoint x: 983, endPoint y: 208, distance: 235.4
click at [983, 208] on div "To activate drag with keyboard, press Alt + Enter. Once in keyboard drag state,…" at bounding box center [1057, 330] width 811 height 458
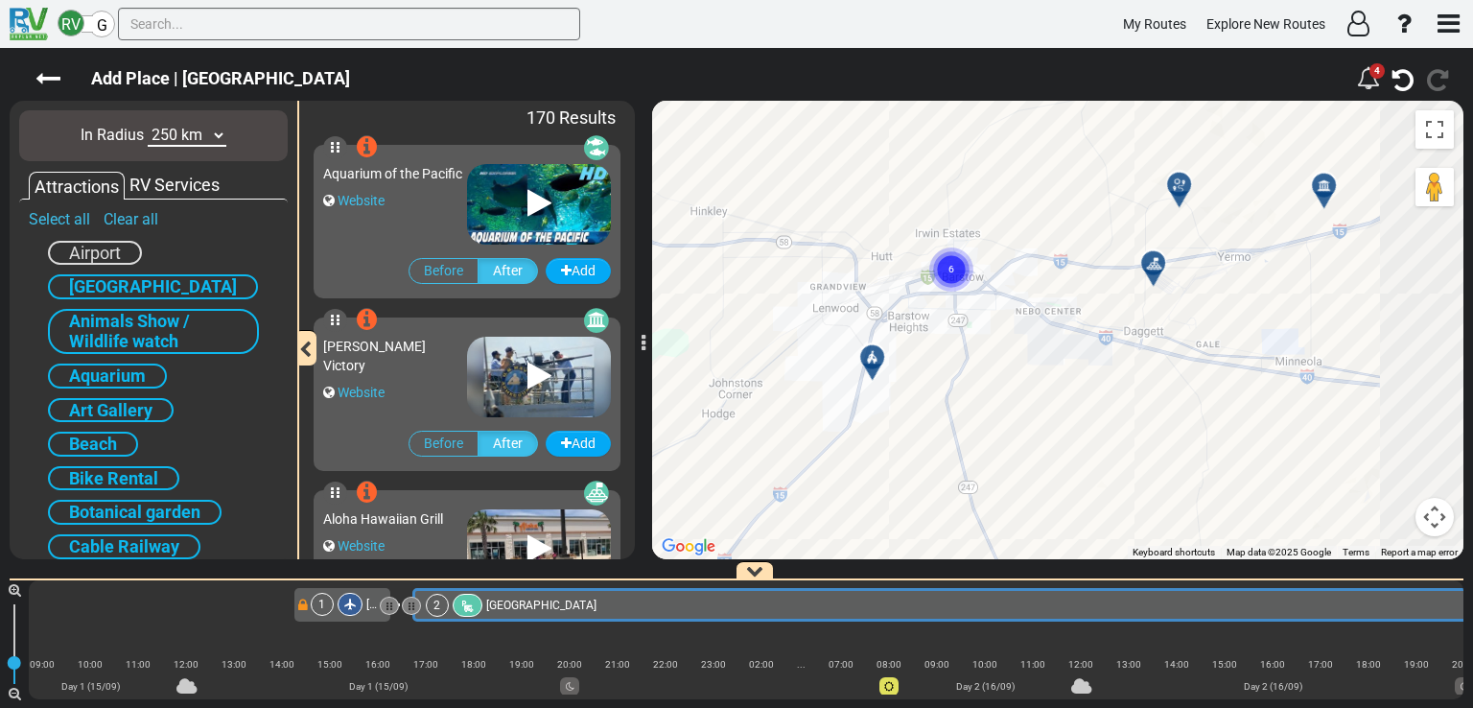
drag, startPoint x: 1104, startPoint y: 239, endPoint x: 888, endPoint y: 241, distance: 215.8
click at [888, 241] on div "To activate drag with keyboard, press Alt + Enter. Once in keyboard drag state,…" at bounding box center [1057, 330] width 811 height 458
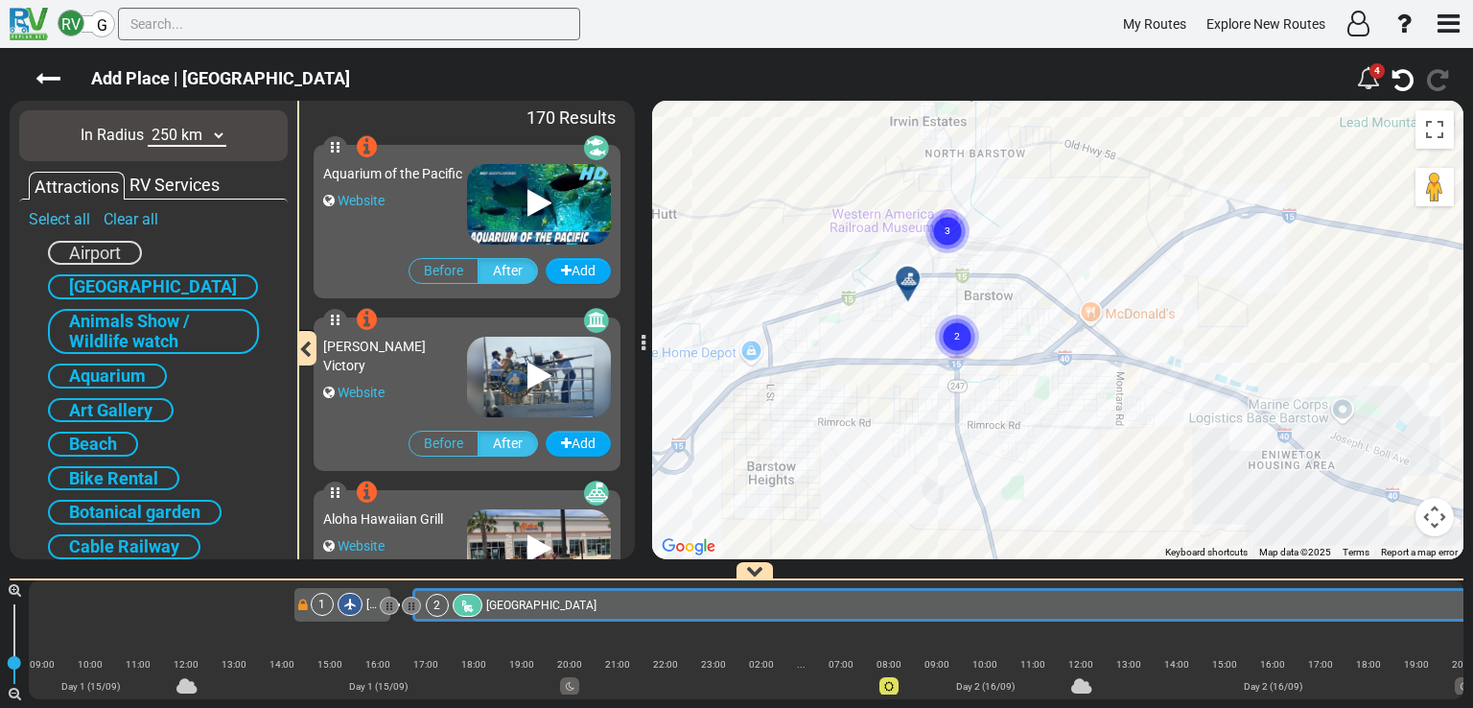
click at [965, 339] on circle "Cluster of 2 markers" at bounding box center [957, 337] width 44 height 44
click at [942, 224] on circle "Cluster of 3 markers" at bounding box center [947, 231] width 44 height 44
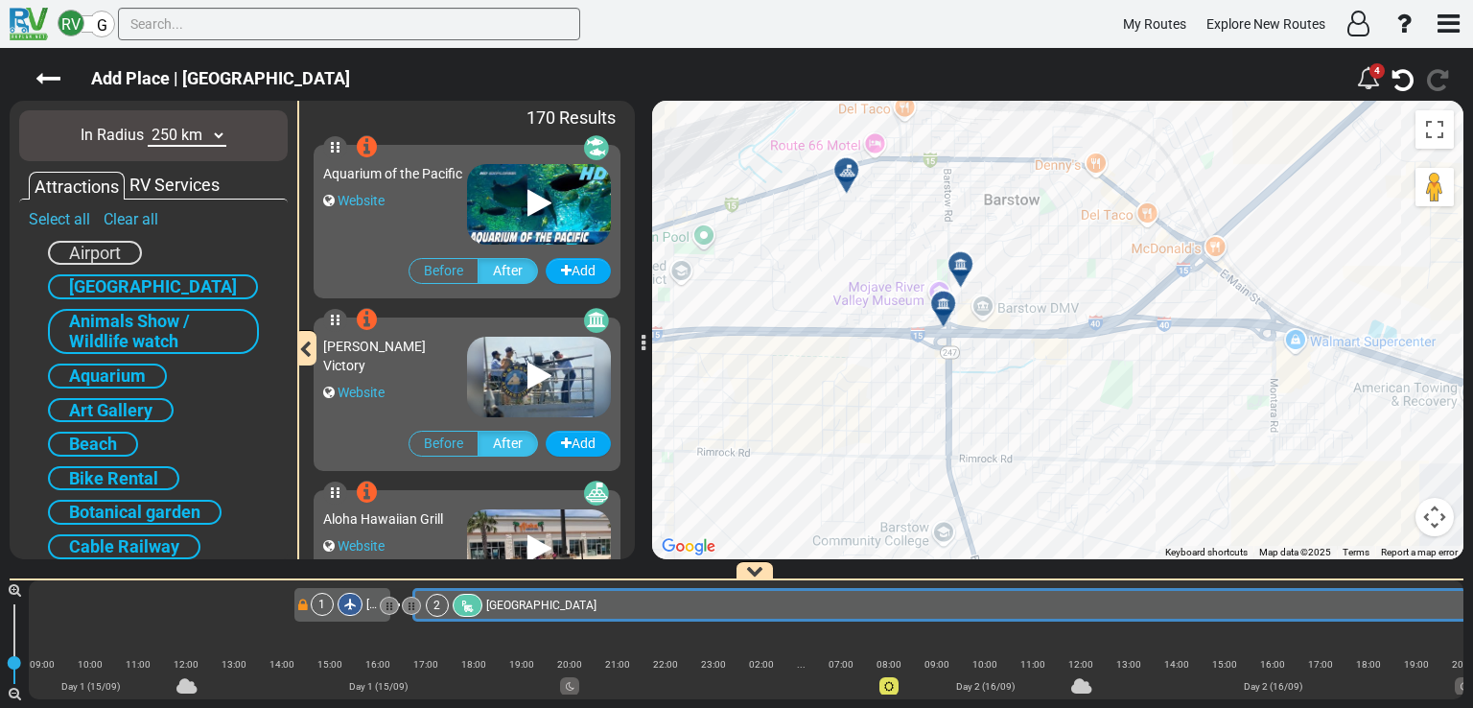
drag, startPoint x: 1010, startPoint y: 394, endPoint x: 990, endPoint y: 228, distance: 167.1
click at [990, 228] on div "To activate drag with keyboard, press Alt + Enter. Once in keyboard drag state,…" at bounding box center [1057, 330] width 811 height 458
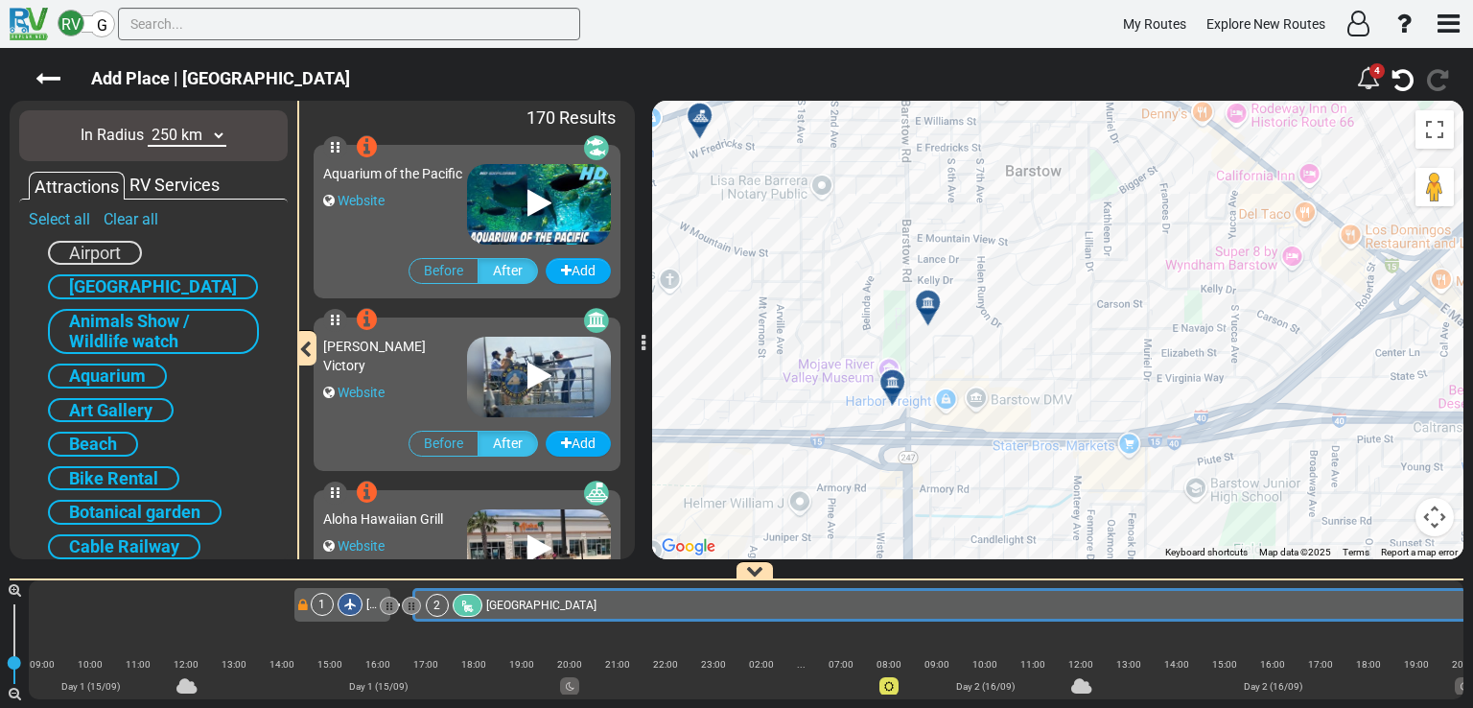
click at [840, 368] on div "To activate drag with keyboard, press Alt + Enter. Once in keyboard drag state,…" at bounding box center [1057, 330] width 811 height 458
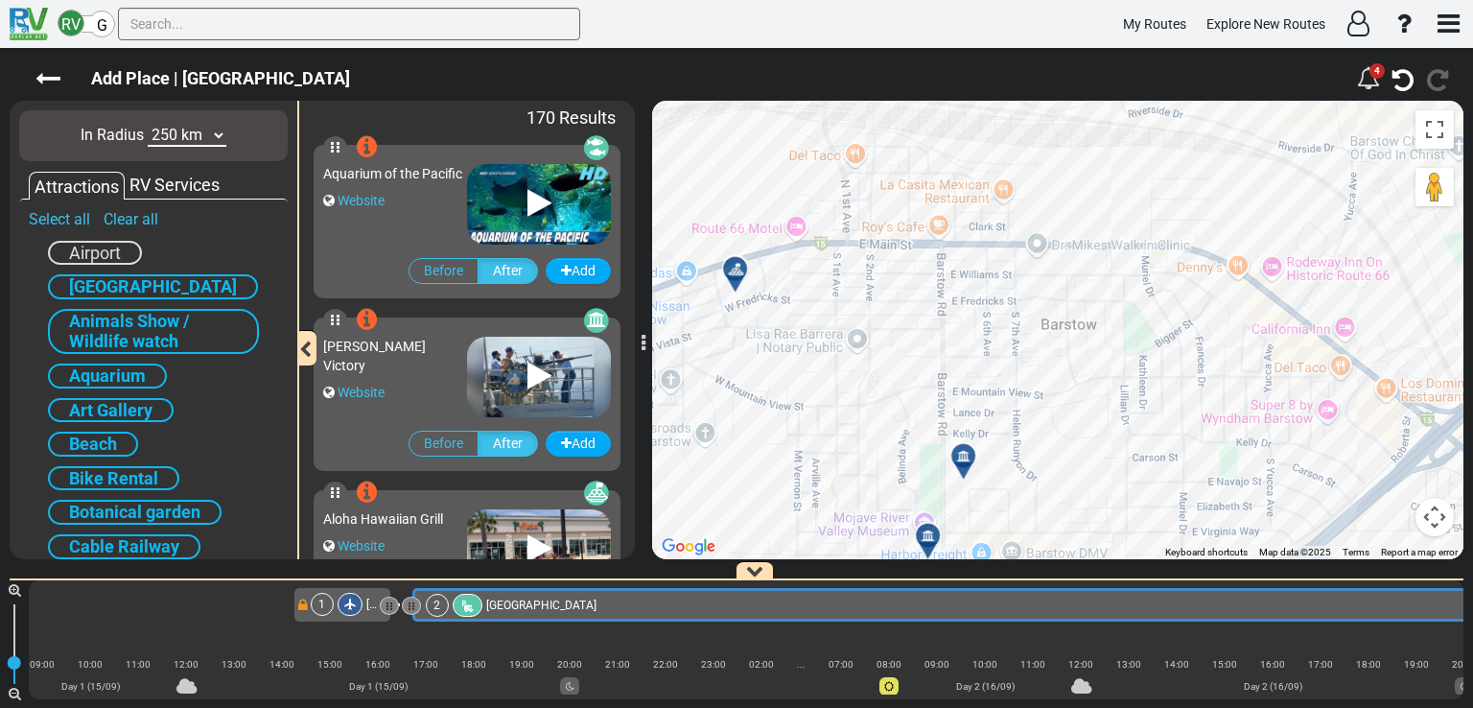
drag, startPoint x: 899, startPoint y: 275, endPoint x: 942, endPoint y: 453, distance: 182.6
click at [942, 453] on div "To activate drag with keyboard, press Alt + Enter. Once in keyboard drag state,…" at bounding box center [1057, 330] width 811 height 458
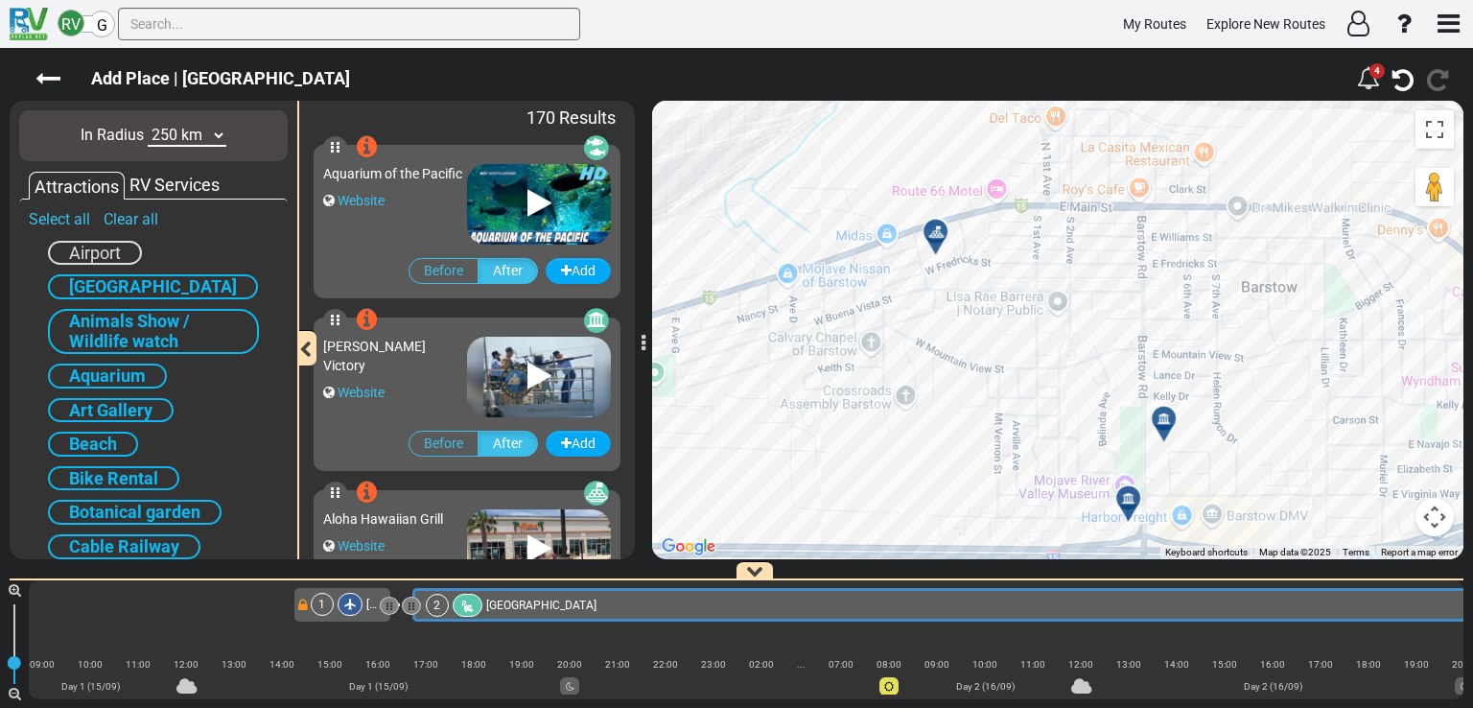
drag, startPoint x: 982, startPoint y: 289, endPoint x: 1185, endPoint y: 247, distance: 207.4
click at [1185, 247] on div "To activate drag with keyboard, press Alt + Enter. Once in keyboard drag state,…" at bounding box center [1057, 330] width 811 height 458
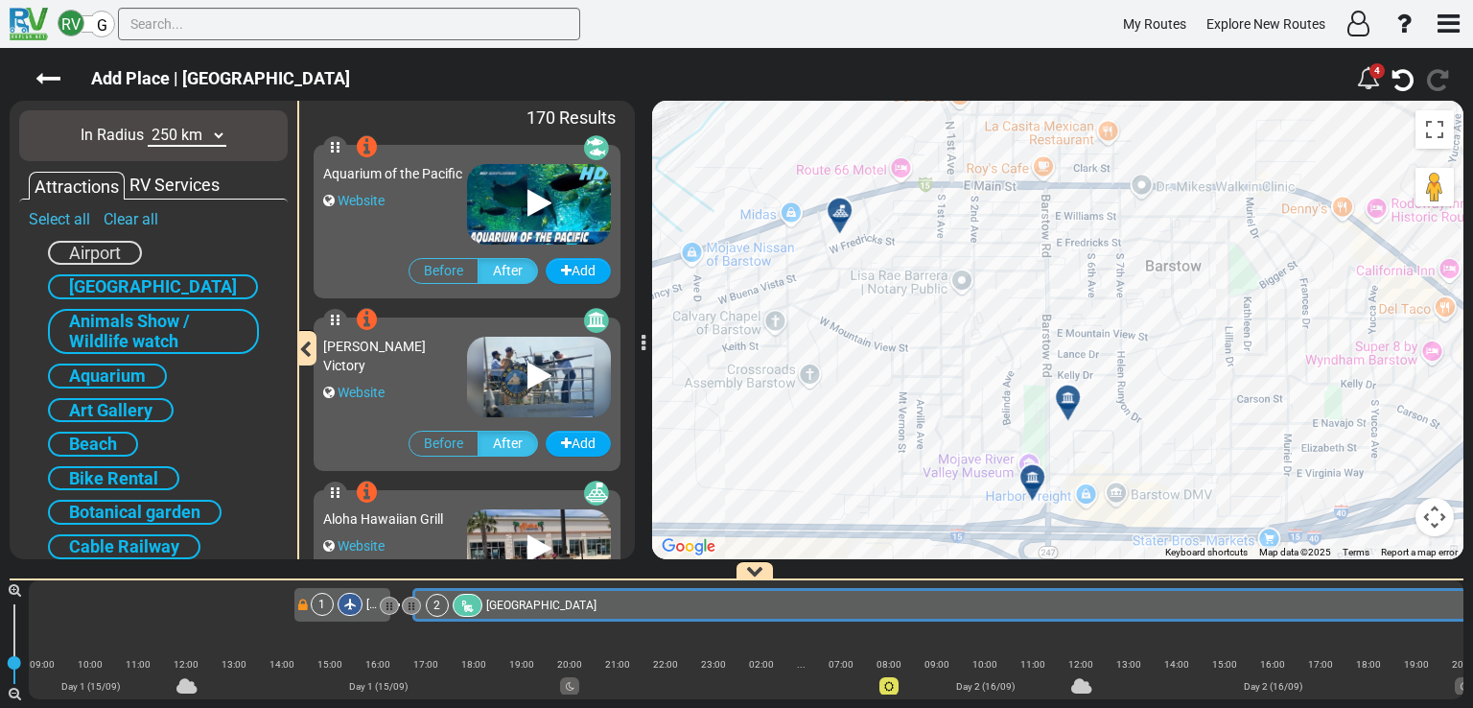
drag, startPoint x: 1095, startPoint y: 276, endPoint x: 993, endPoint y: 256, distance: 104.6
click at [993, 256] on div "To activate drag with keyboard, press Alt + Enter. Once in keyboard drag state,…" at bounding box center [1057, 330] width 811 height 458
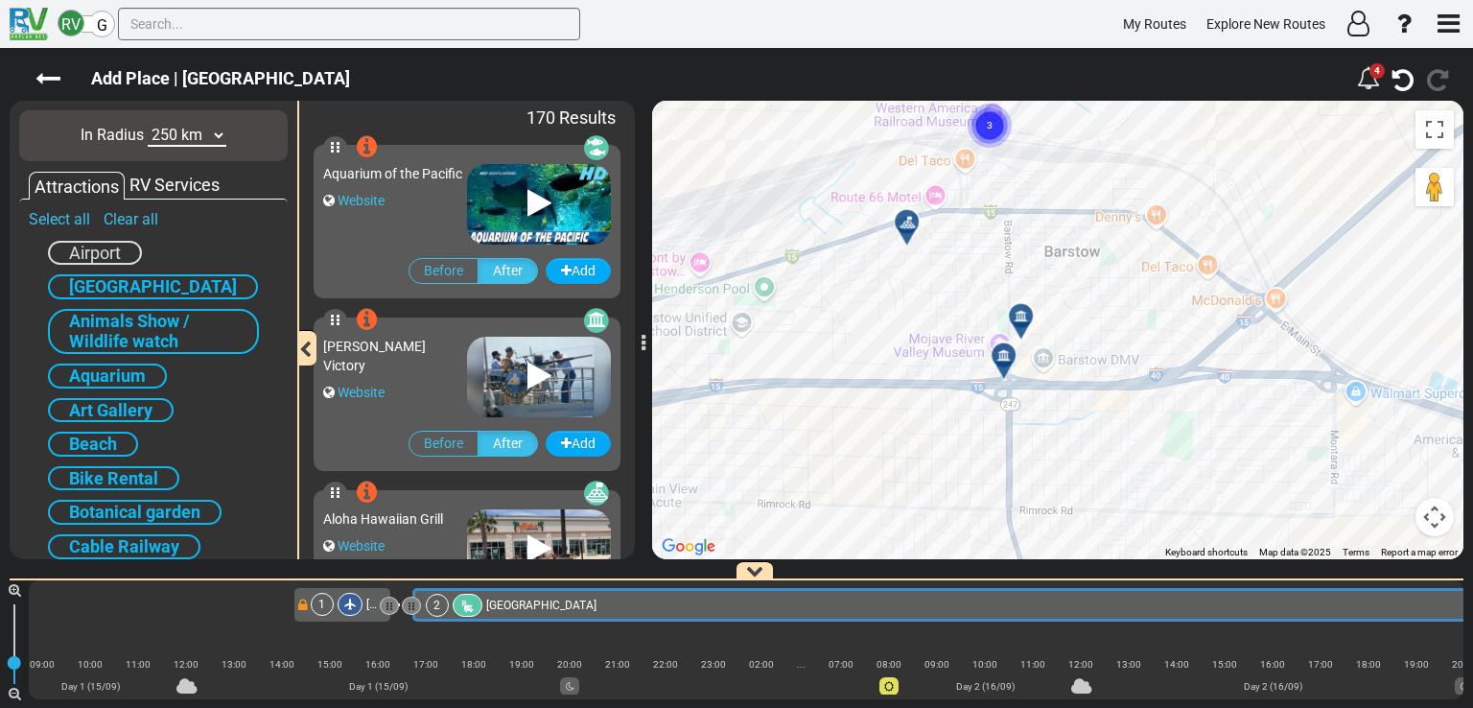
drag, startPoint x: 1316, startPoint y: 412, endPoint x: 1300, endPoint y: 404, distance: 17.6
click at [1300, 404] on div "To activate drag with keyboard, press Alt + Enter. Once in keyboard drag state,…" at bounding box center [1057, 330] width 811 height 458
click at [989, 122] on text "3" at bounding box center [991, 125] width 6 height 12
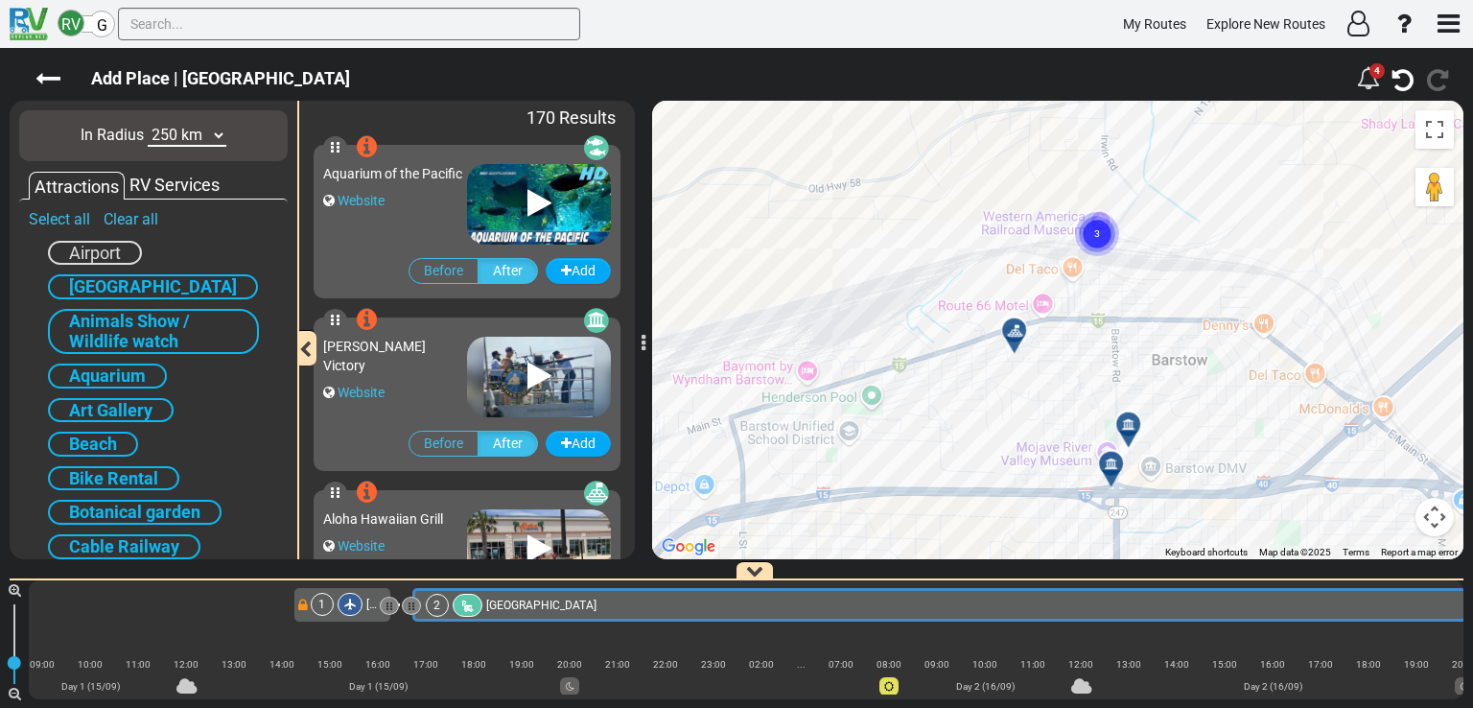
drag, startPoint x: 1030, startPoint y: 244, endPoint x: 1128, endPoint y: 322, distance: 125.5
click at [1128, 322] on div "To activate drag with keyboard, press Alt + Enter. Once in keyboard drag state,…" at bounding box center [1057, 330] width 811 height 458
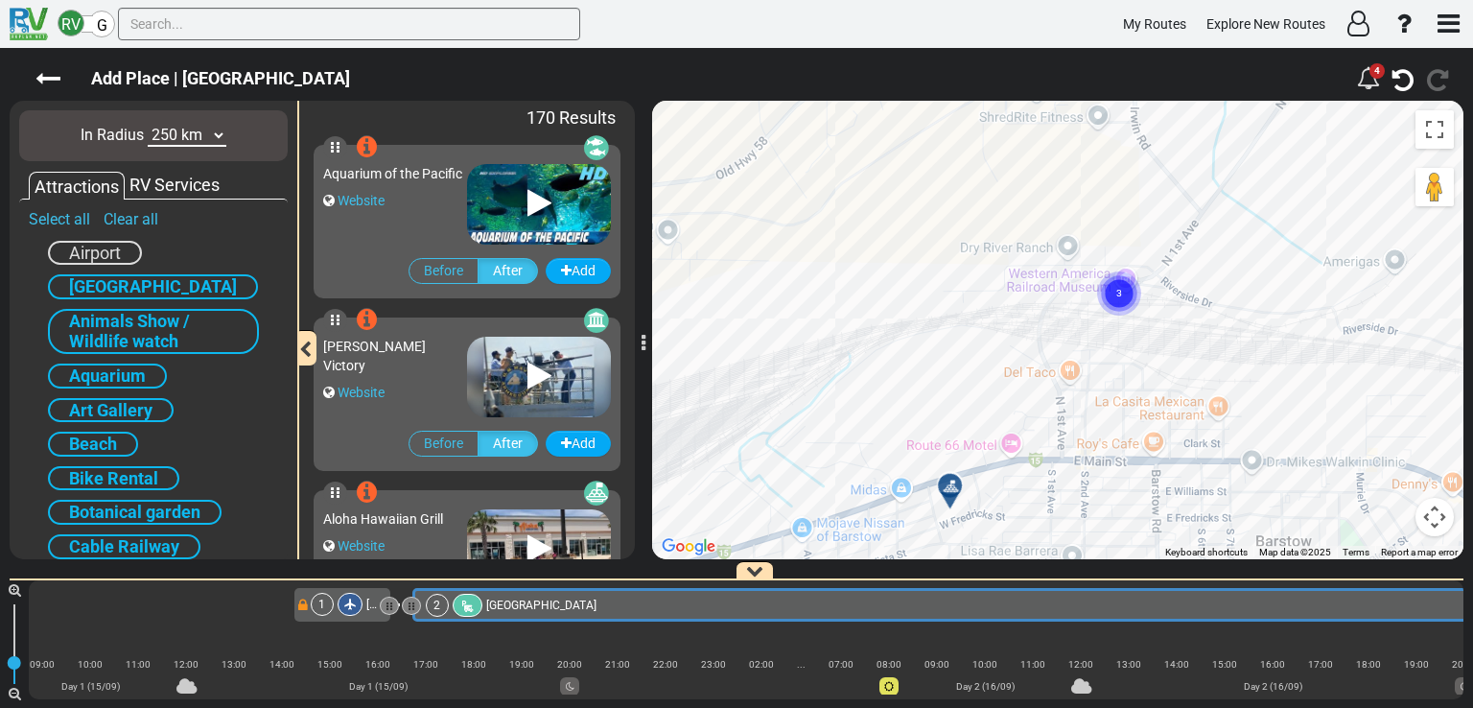
drag, startPoint x: 1080, startPoint y: 262, endPoint x: 1129, endPoint y: 415, distance: 161.0
click at [1129, 415] on div "To activate drag with keyboard, press Alt + Enter. Once in keyboard drag state,…" at bounding box center [1057, 330] width 811 height 458
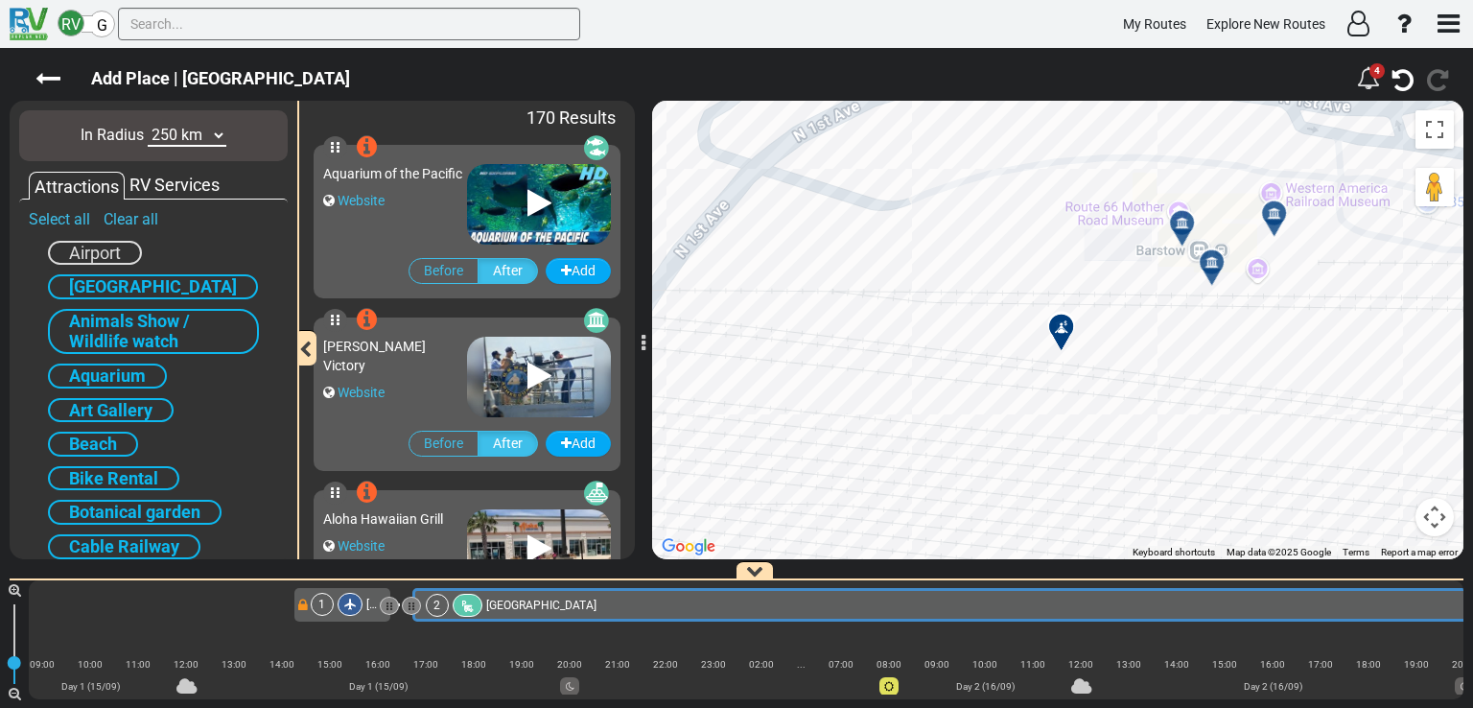
click at [1177, 225] on icon at bounding box center [1181, 222] width 13 height 13
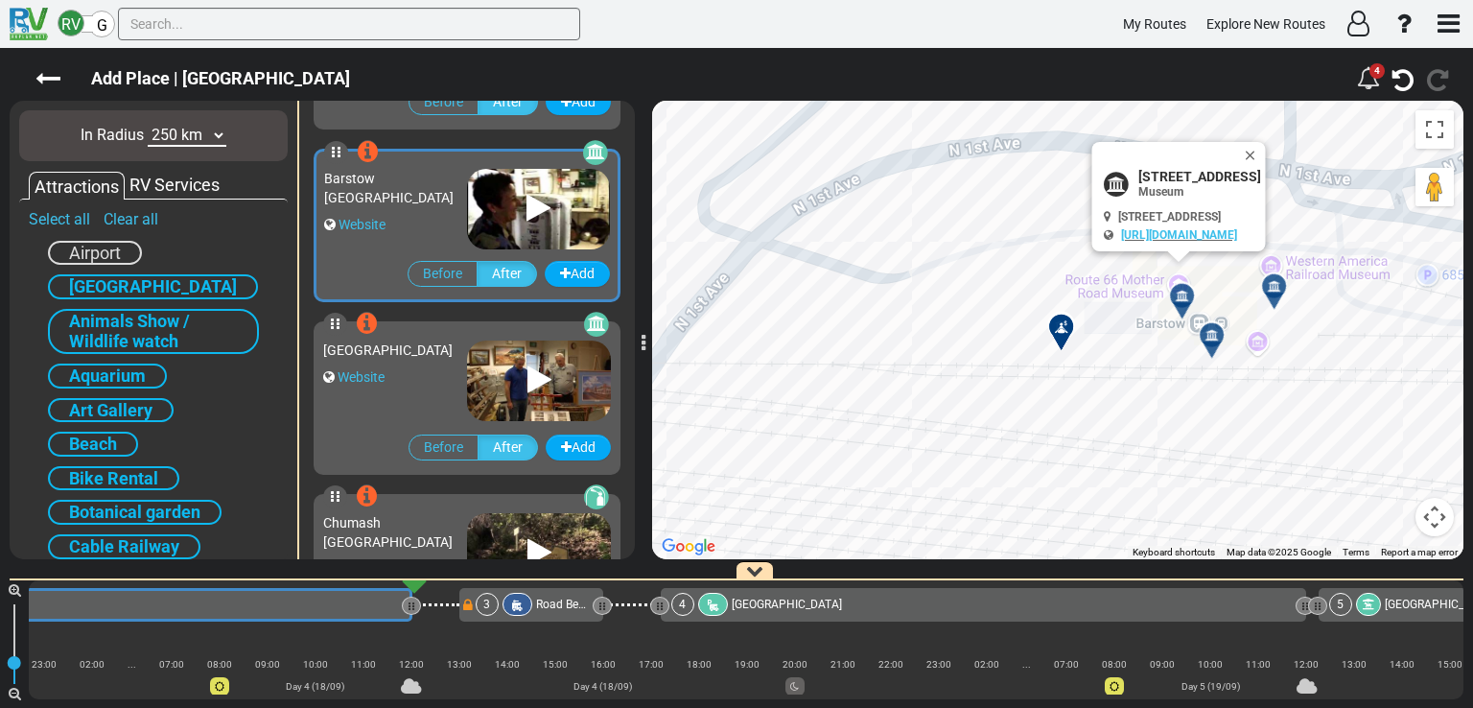
scroll to position [21746, 0]
click at [531, 208] on icon at bounding box center [538, 208] width 24 height 31
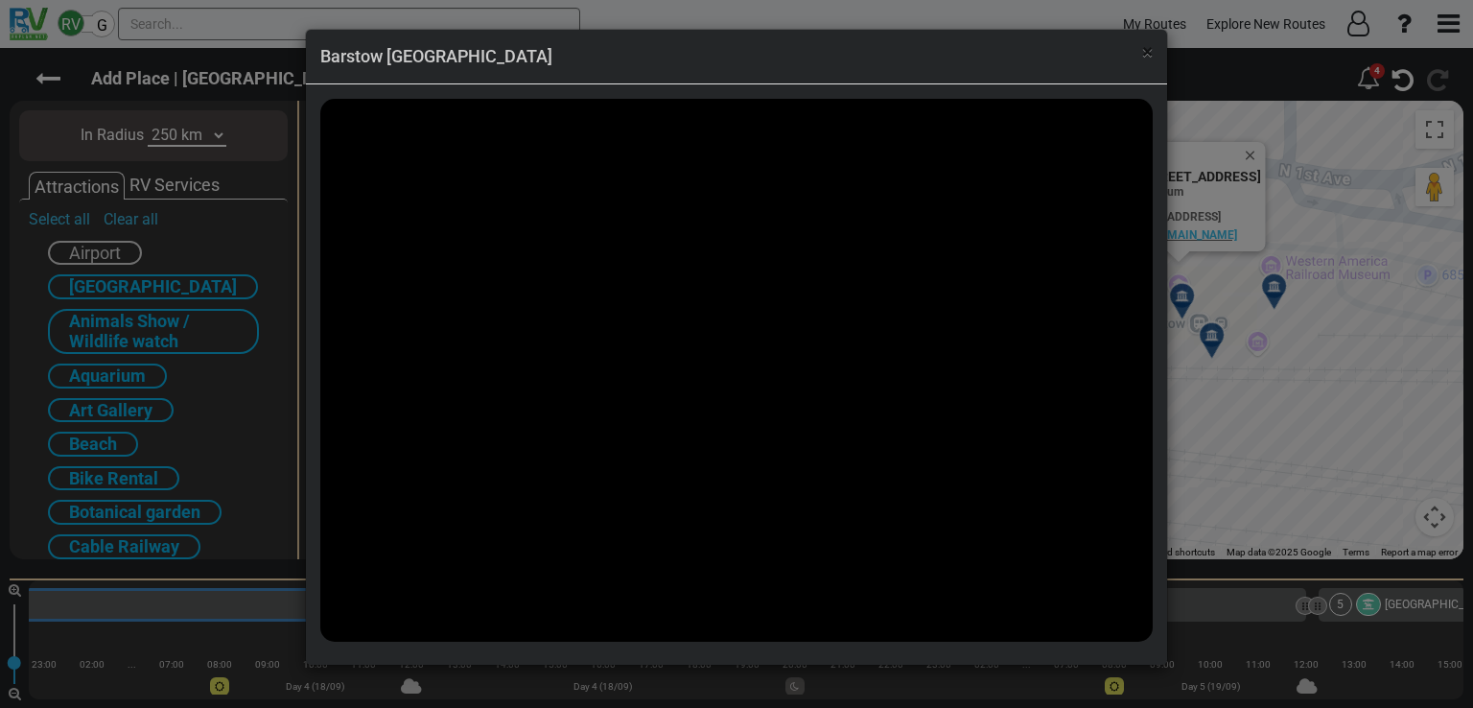
click at [1142, 51] on span "×" at bounding box center [1147, 51] width 11 height 23
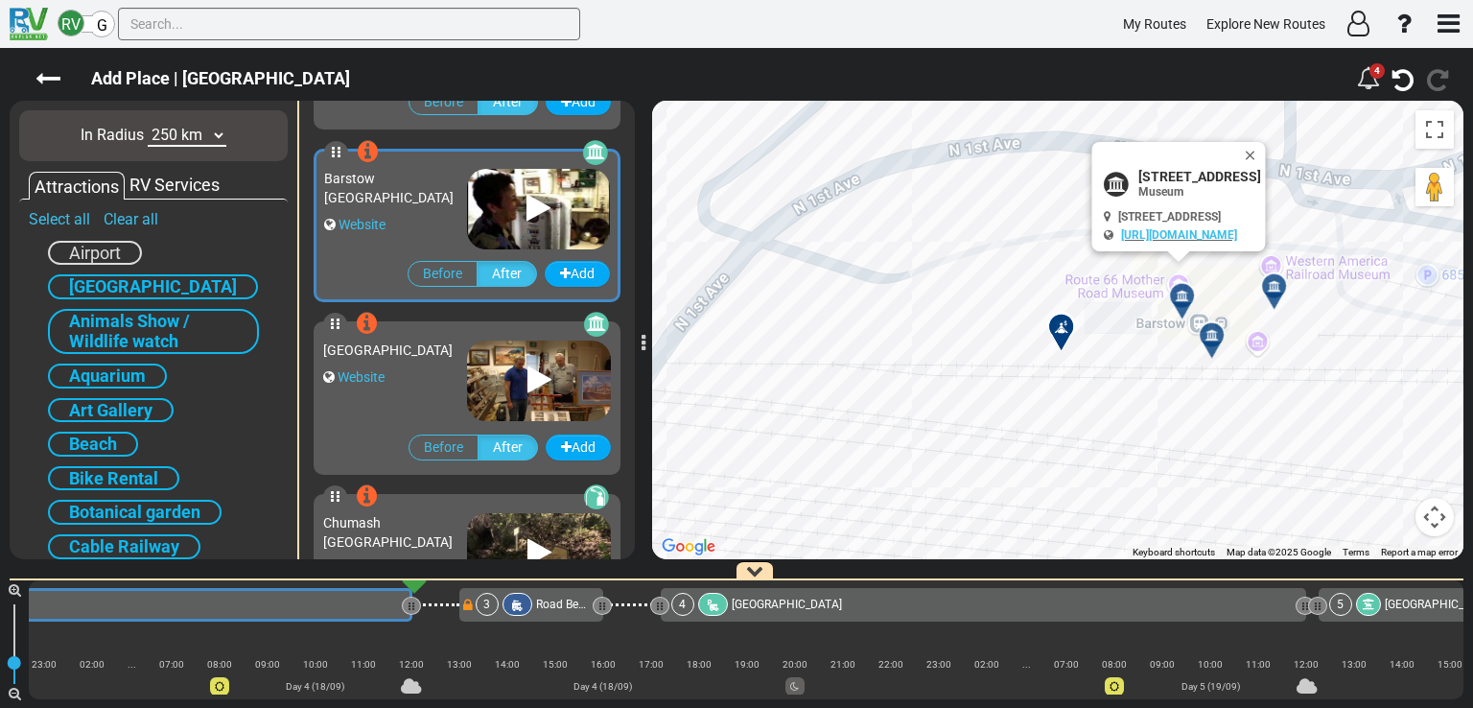
click at [1208, 328] on icon at bounding box center [1210, 334] width 13 height 13
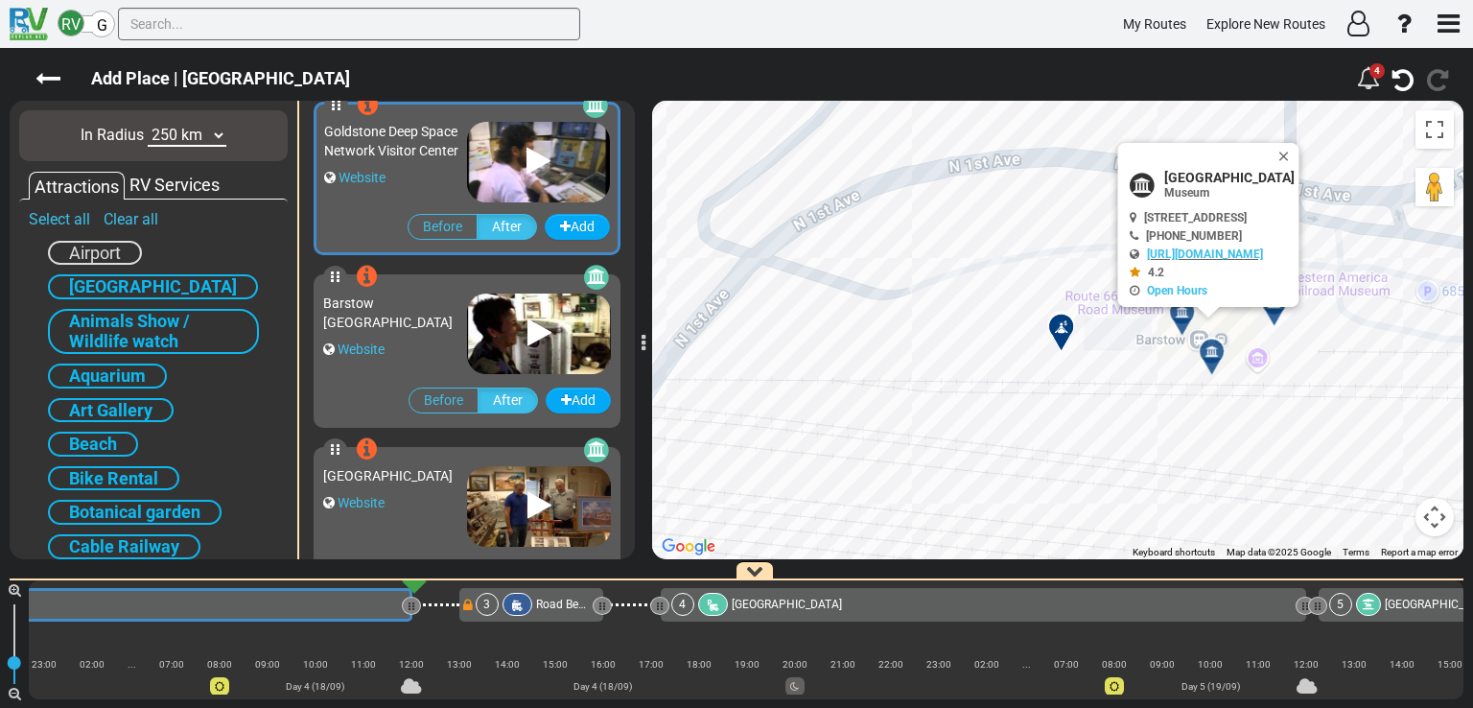
scroll to position [21573, 0]
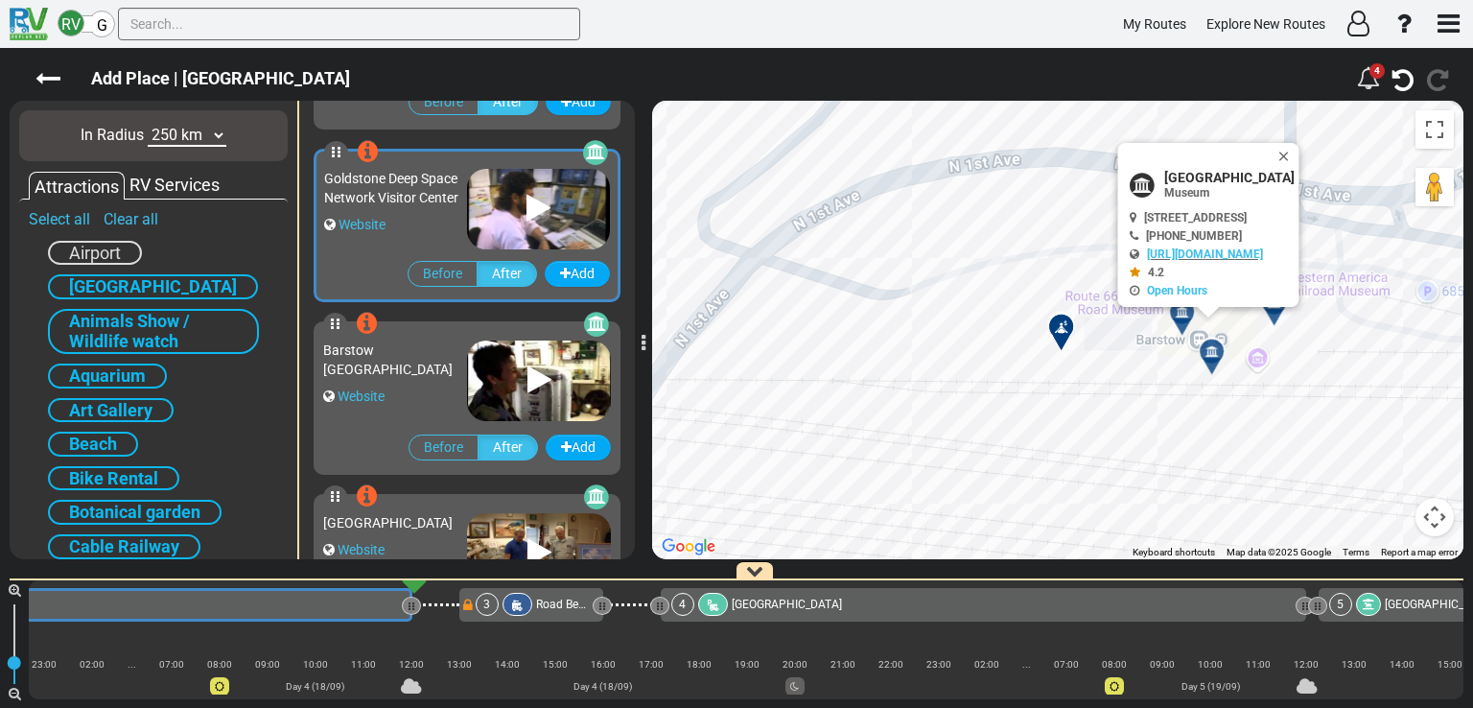
click at [536, 200] on icon at bounding box center [538, 208] width 24 height 31
click at [1272, 313] on div at bounding box center [1281, 311] width 32 height 30
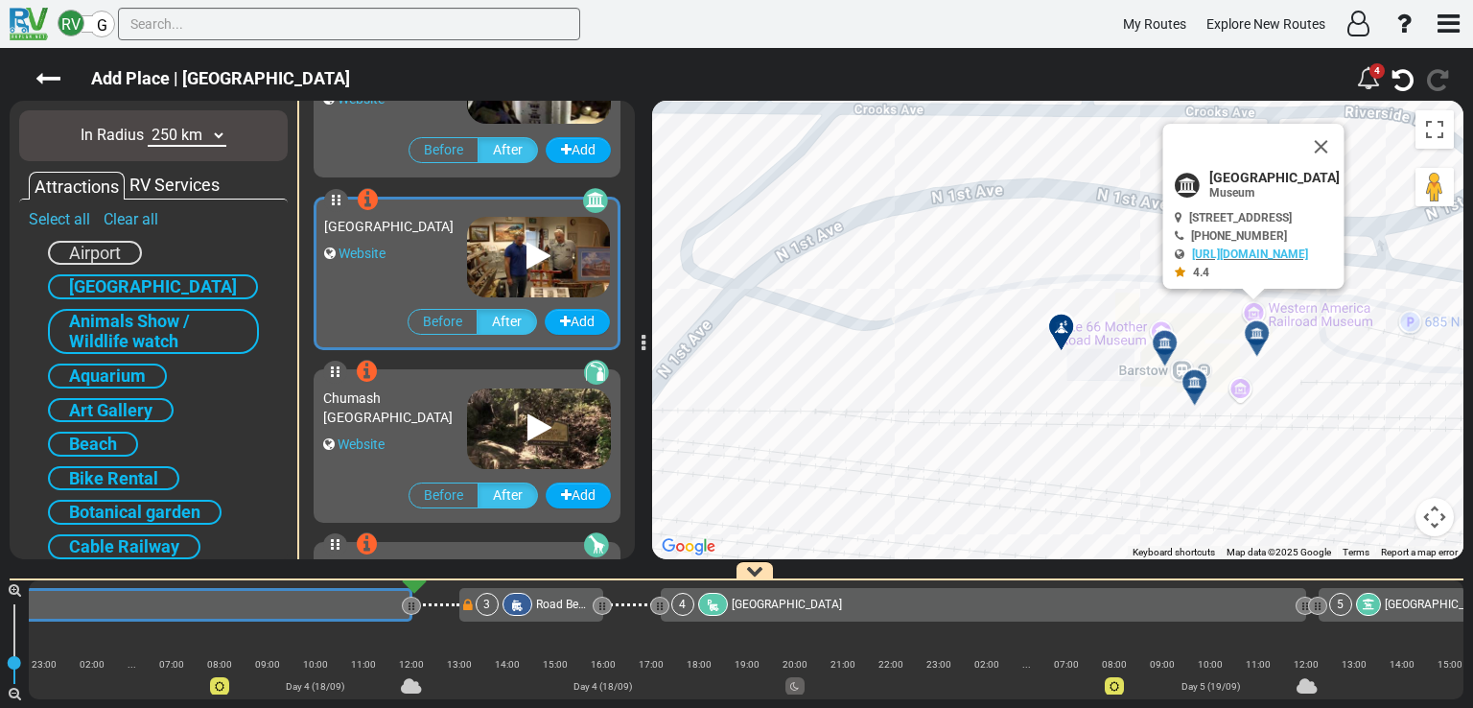
scroll to position [21918, 0]
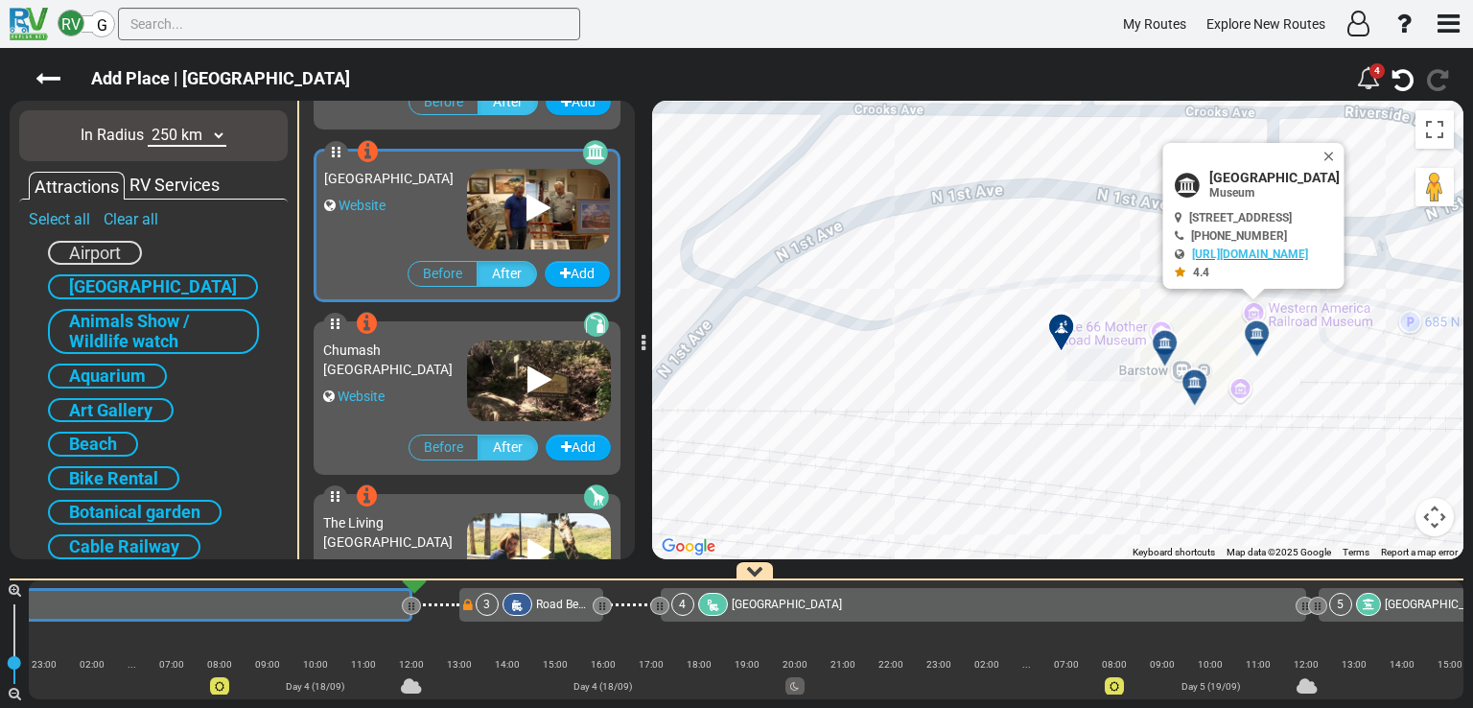
click at [526, 205] on icon at bounding box center [538, 208] width 24 height 31
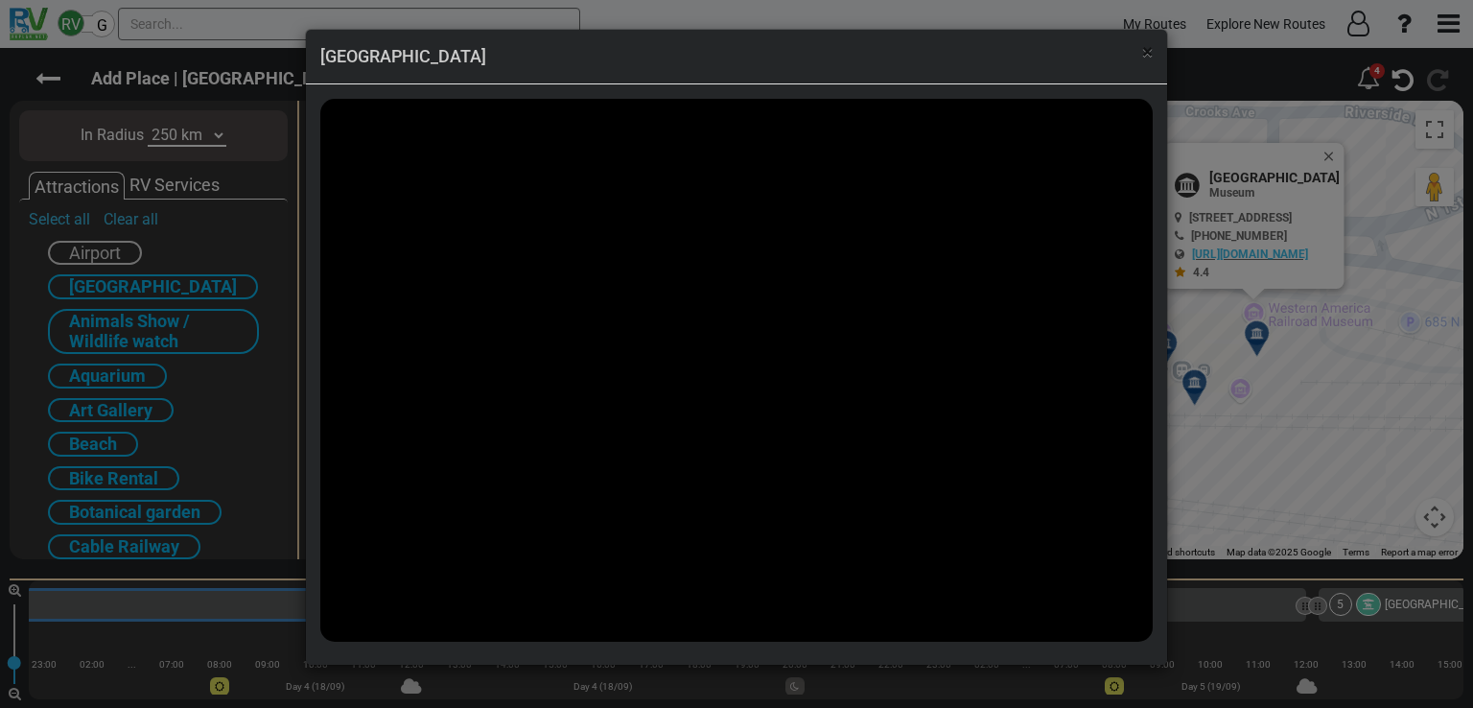
click at [1143, 60] on span "×" at bounding box center [1147, 51] width 11 height 23
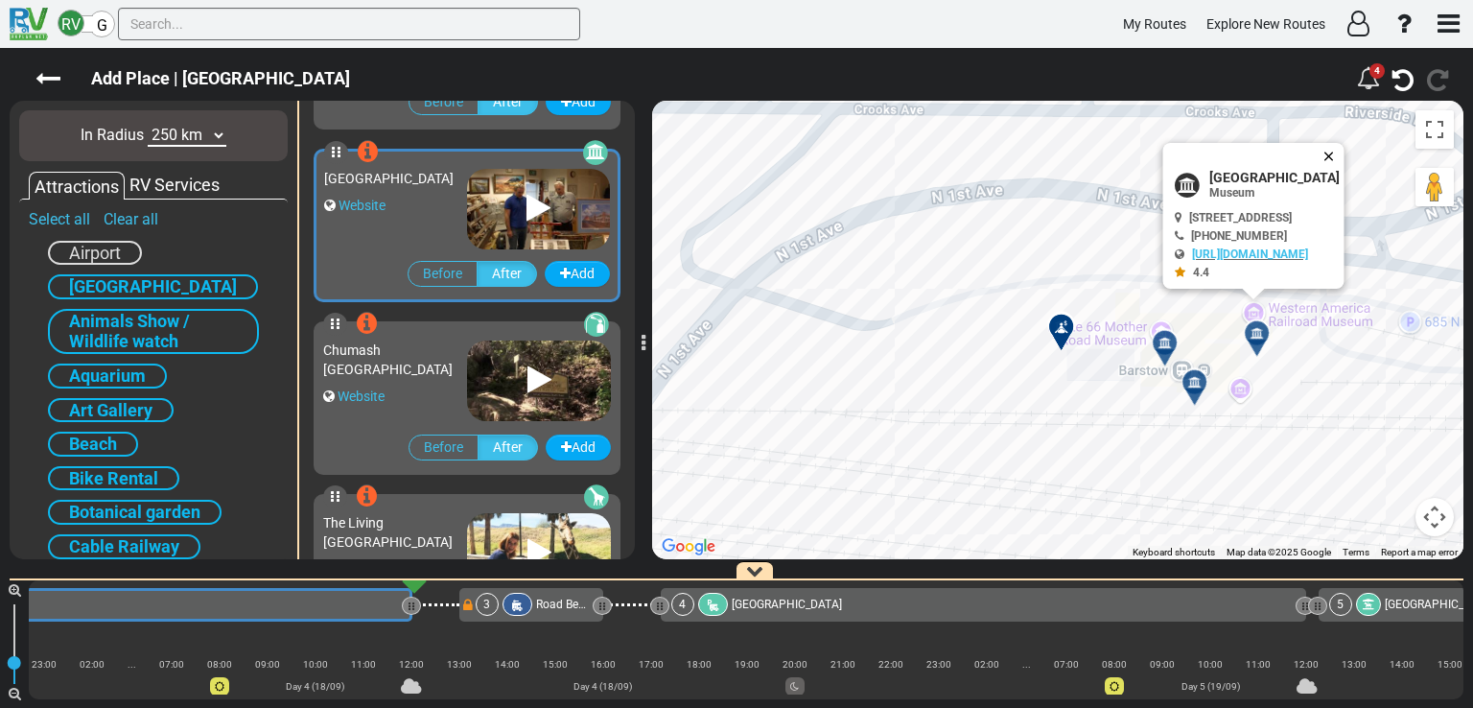
click at [1344, 153] on button "Close" at bounding box center [1332, 156] width 23 height 27
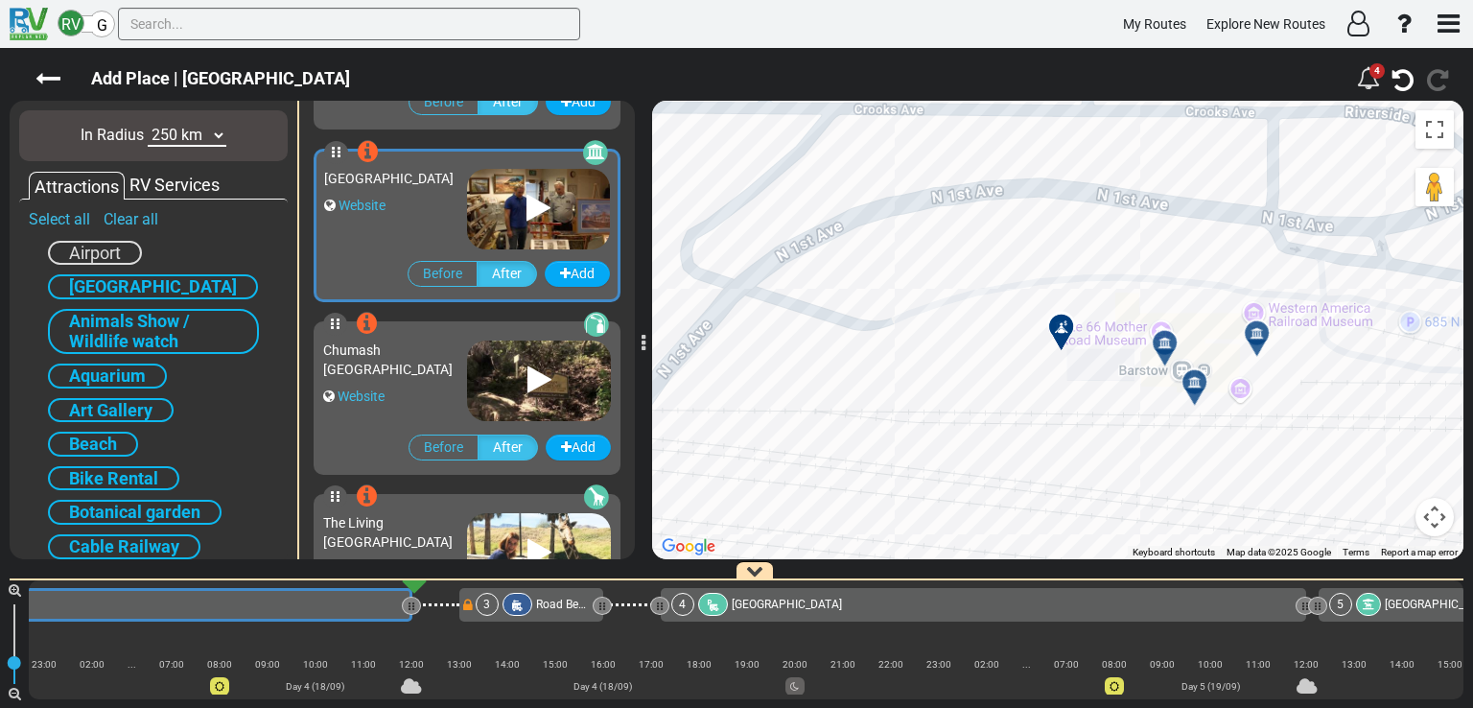
click at [1435, 519] on button "Map camera controls" at bounding box center [1434, 517] width 38 height 38
click at [1392, 520] on button "Zoom out" at bounding box center [1387, 517] width 38 height 38
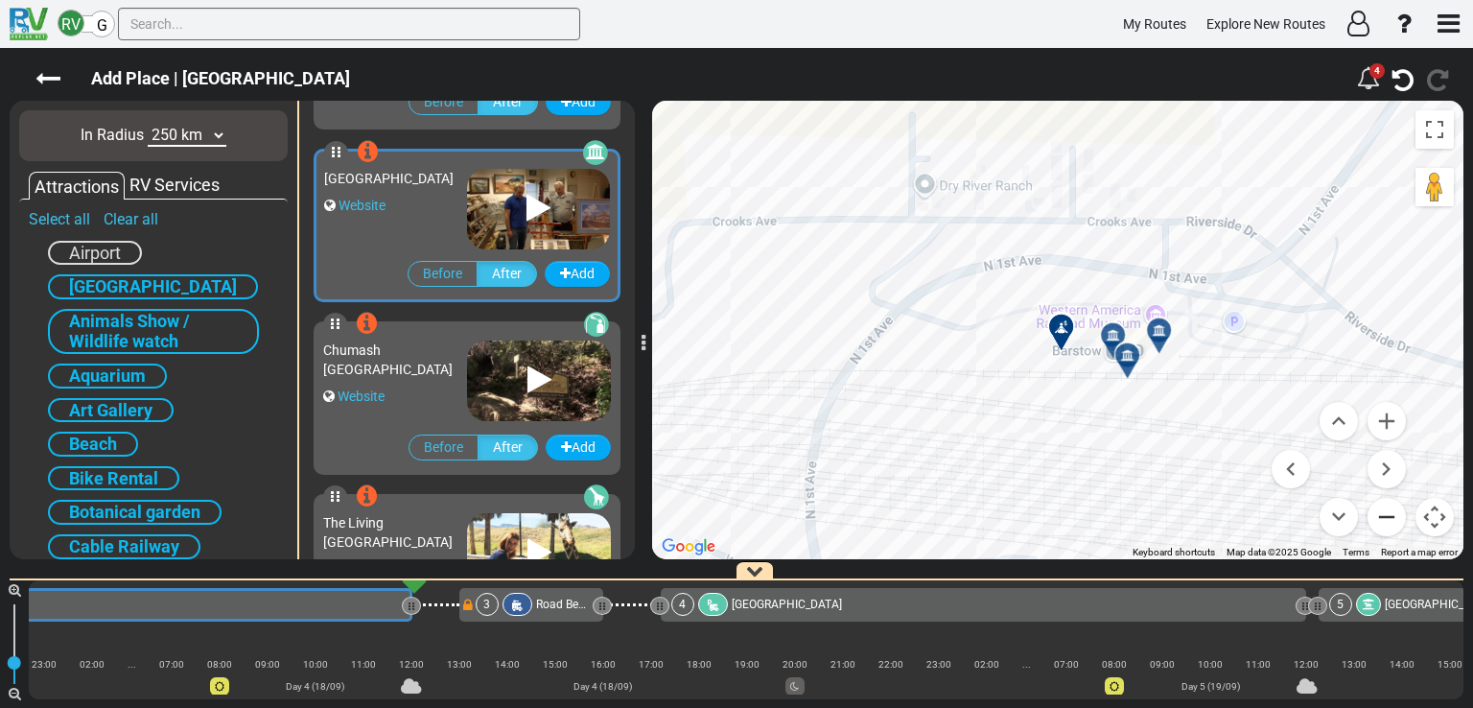
click at [1392, 520] on button "Zoom out" at bounding box center [1387, 517] width 38 height 38
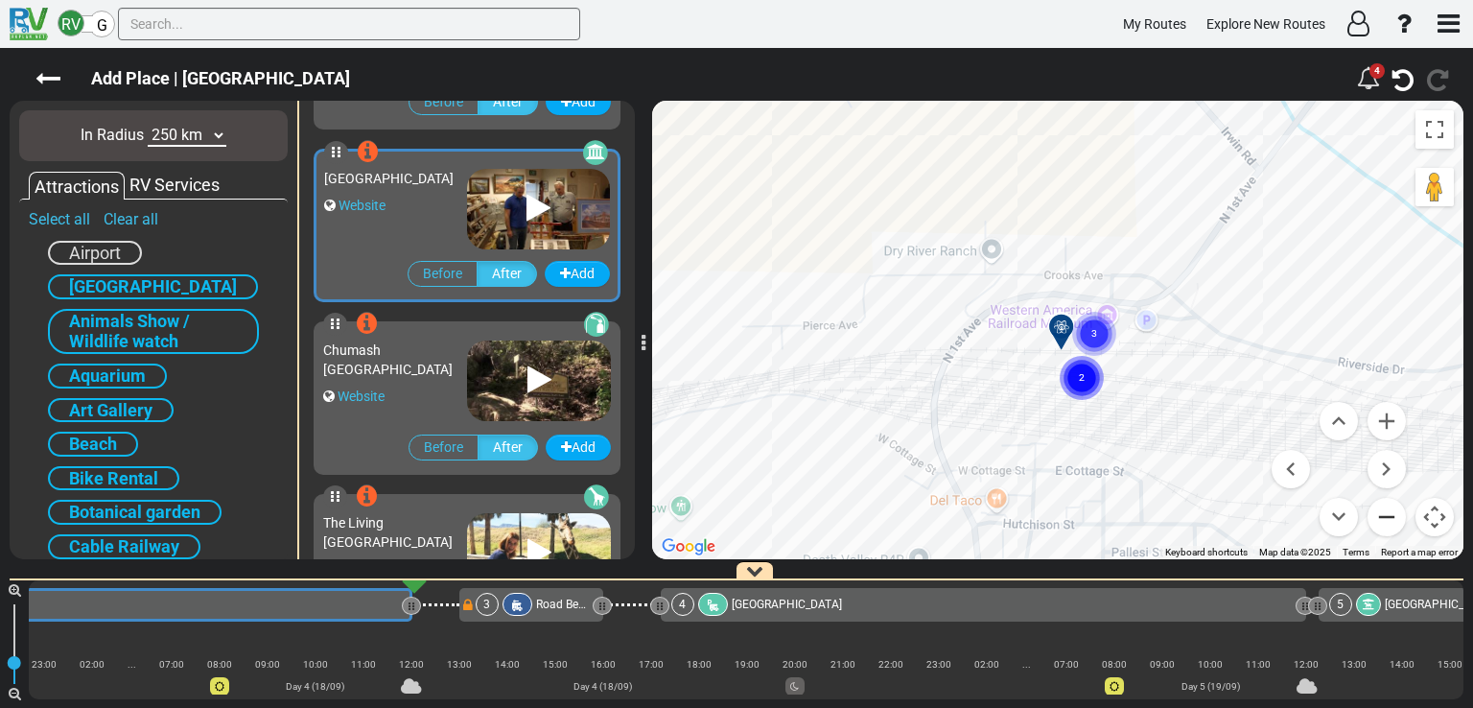
click at [1392, 520] on button "Zoom out" at bounding box center [1387, 517] width 38 height 38
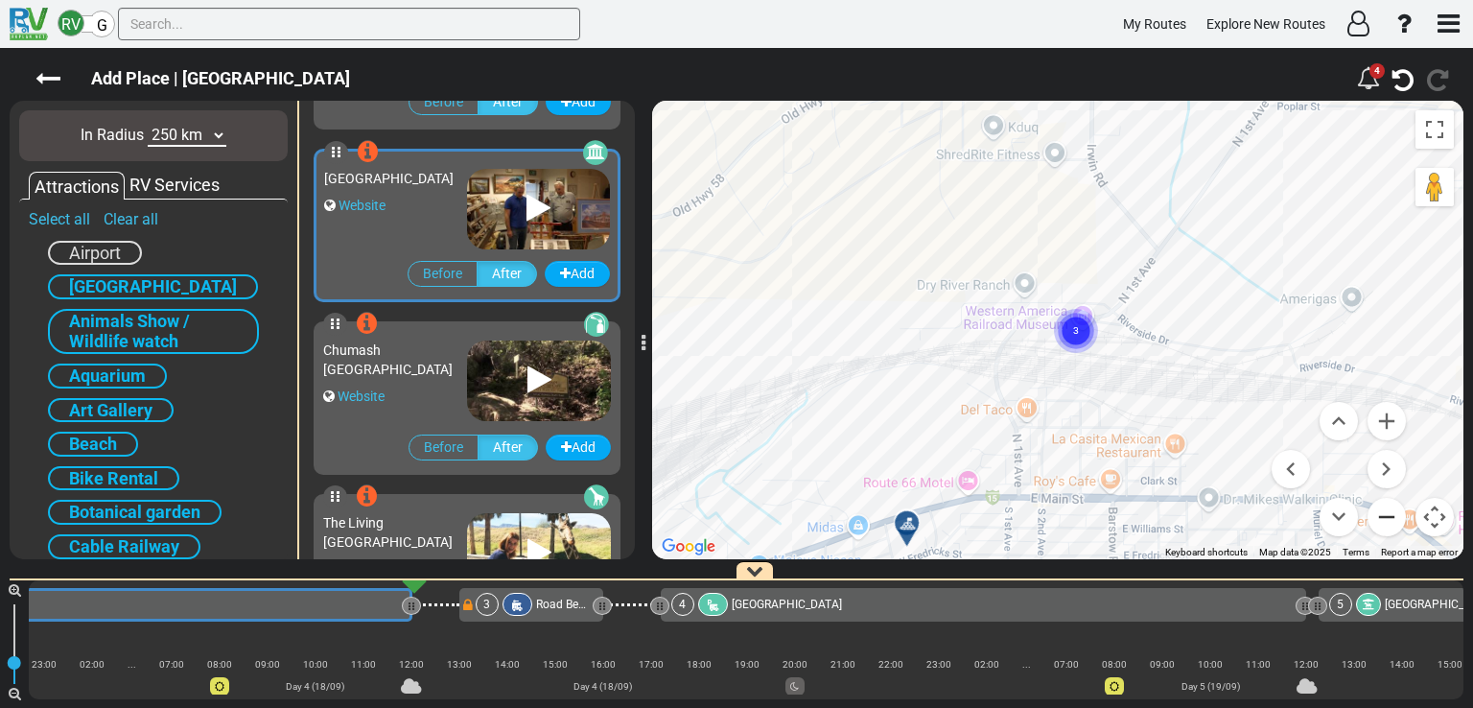
click at [1392, 520] on button "Zoom out" at bounding box center [1387, 517] width 38 height 38
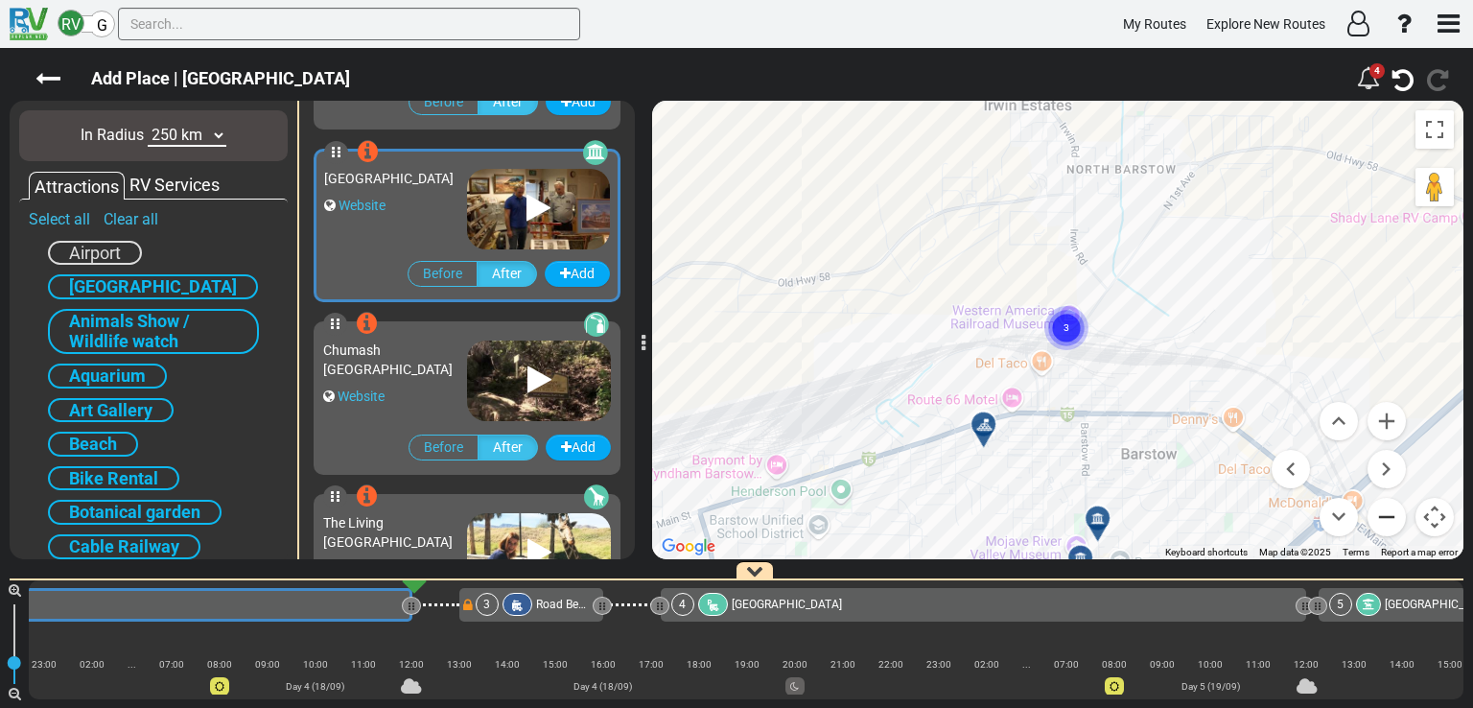
click at [1392, 520] on button "Zoom out" at bounding box center [1387, 517] width 38 height 38
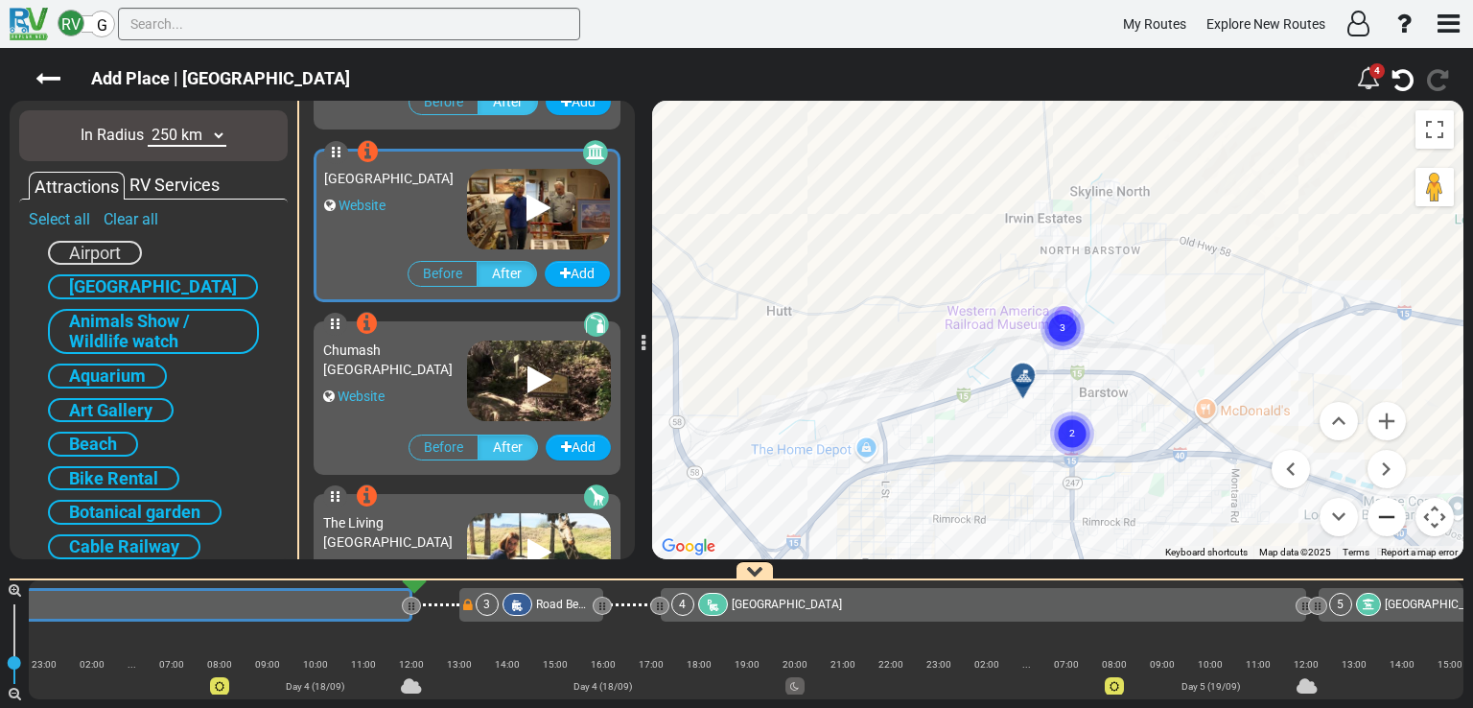
click at [1392, 520] on button "Zoom out" at bounding box center [1387, 517] width 38 height 38
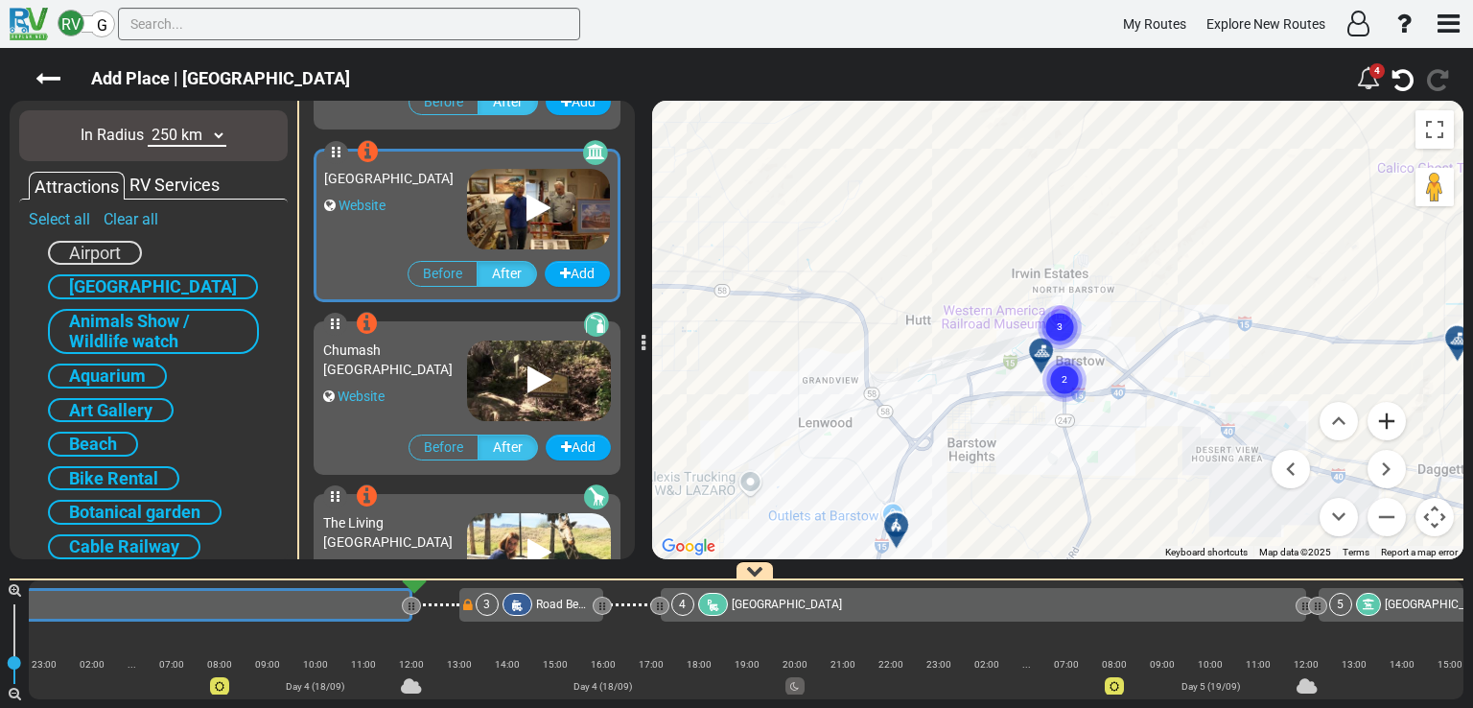
click at [1389, 415] on button "Zoom in" at bounding box center [1387, 421] width 38 height 38
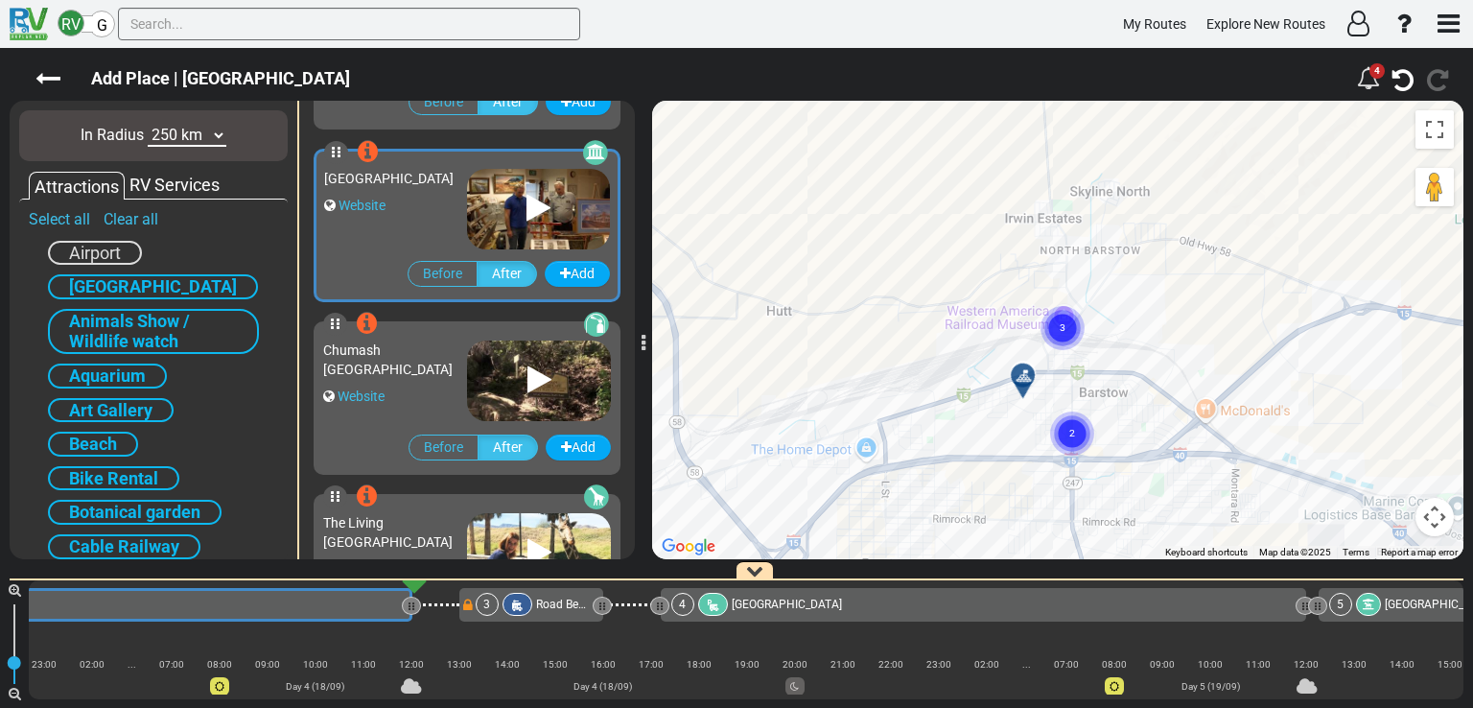
click at [1389, 415] on div "To activate drag with keyboard, press Alt + Enter. Once in keyboard drag state,…" at bounding box center [1057, 330] width 811 height 458
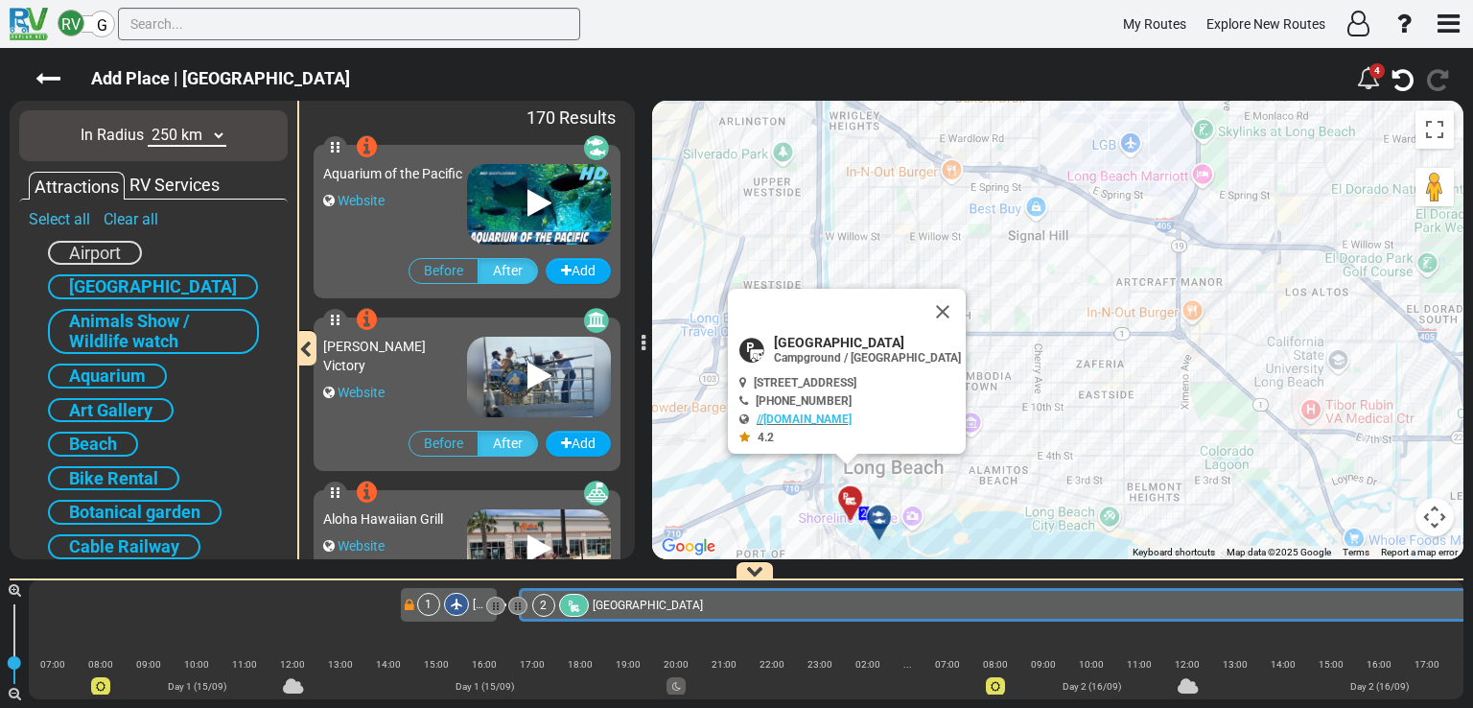
select select "number:250"
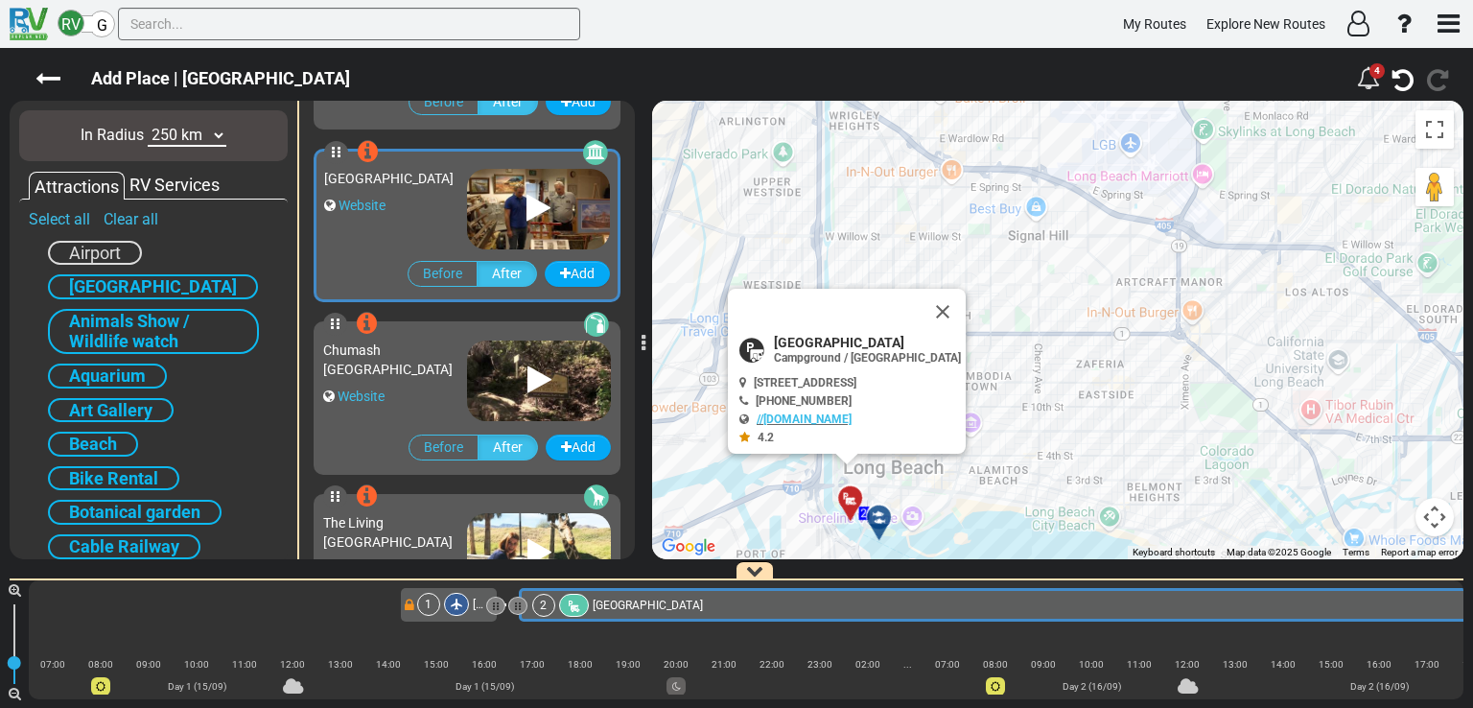
scroll to position [0, 2566]
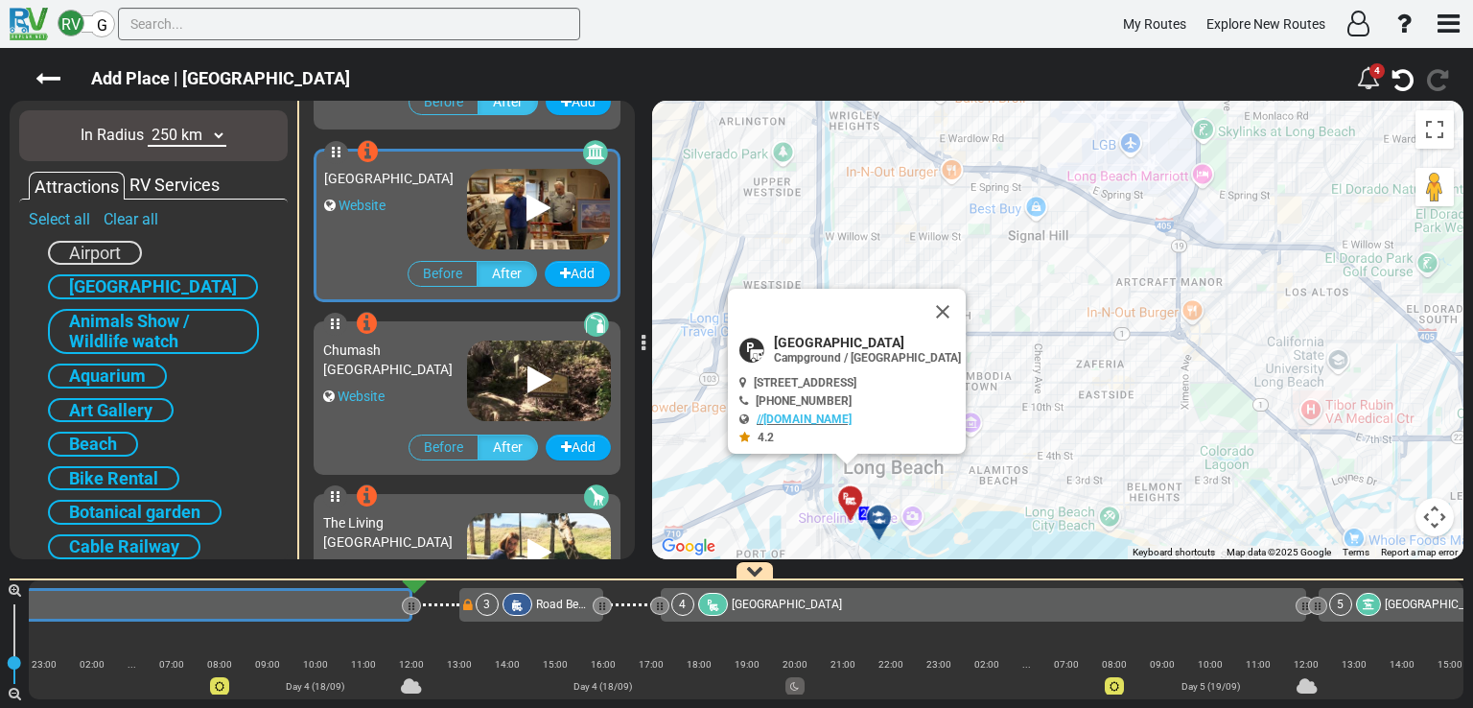
drag, startPoint x: 1132, startPoint y: 273, endPoint x: 1164, endPoint y: 450, distance: 179.4
click at [1164, 450] on div "To activate drag with keyboard, press Alt + Enter. Once in keyboard drag state,…" at bounding box center [1057, 330] width 811 height 458
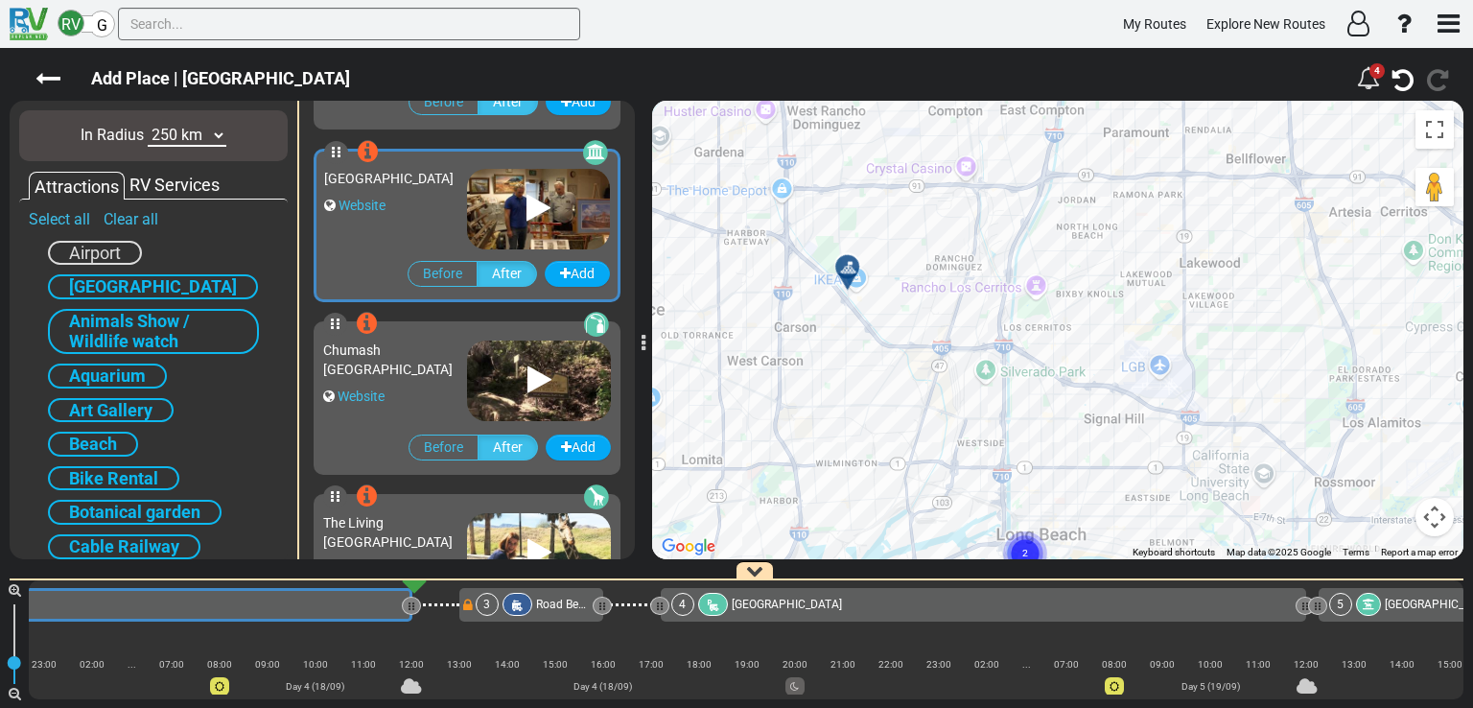
click at [1437, 510] on button "Map camera controls" at bounding box center [1434, 517] width 38 height 38
click at [1391, 515] on button "Zoom out" at bounding box center [1387, 517] width 38 height 38
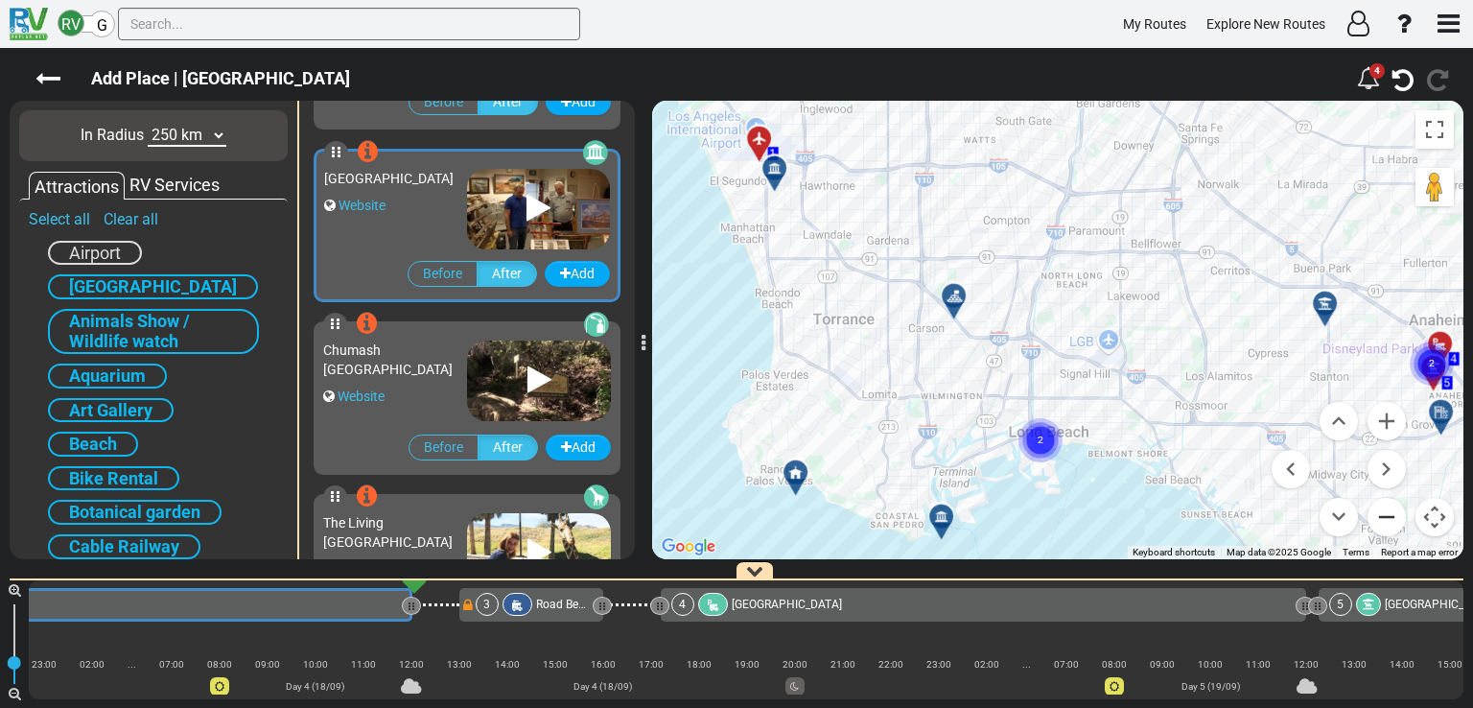
click at [1391, 515] on button "Zoom out" at bounding box center [1387, 517] width 38 height 38
